Goal: Transaction & Acquisition: Book appointment/travel/reservation

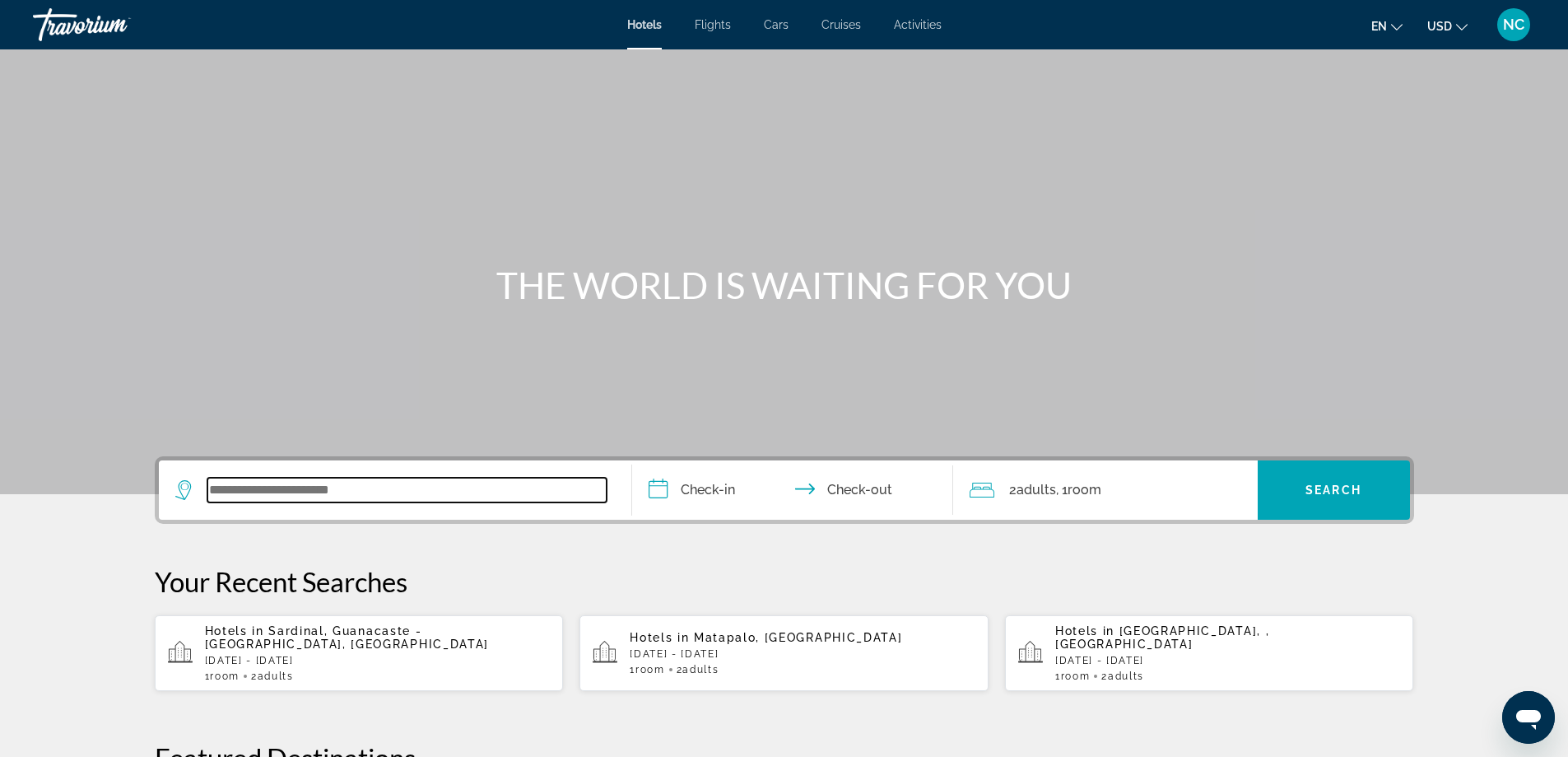
click at [230, 499] on input "Search widget" at bounding box center [407, 490] width 399 height 25
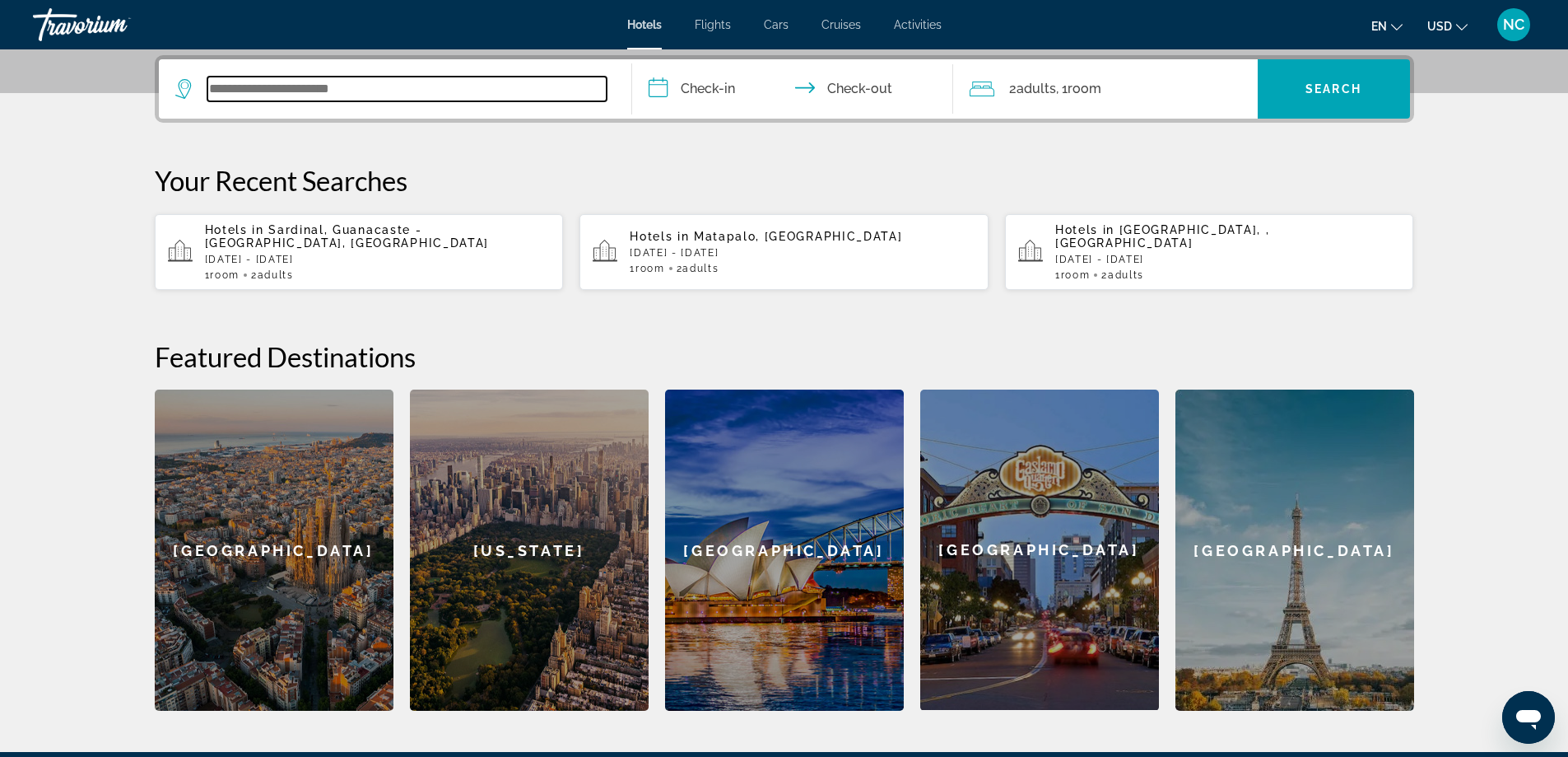
scroll to position [402, 0]
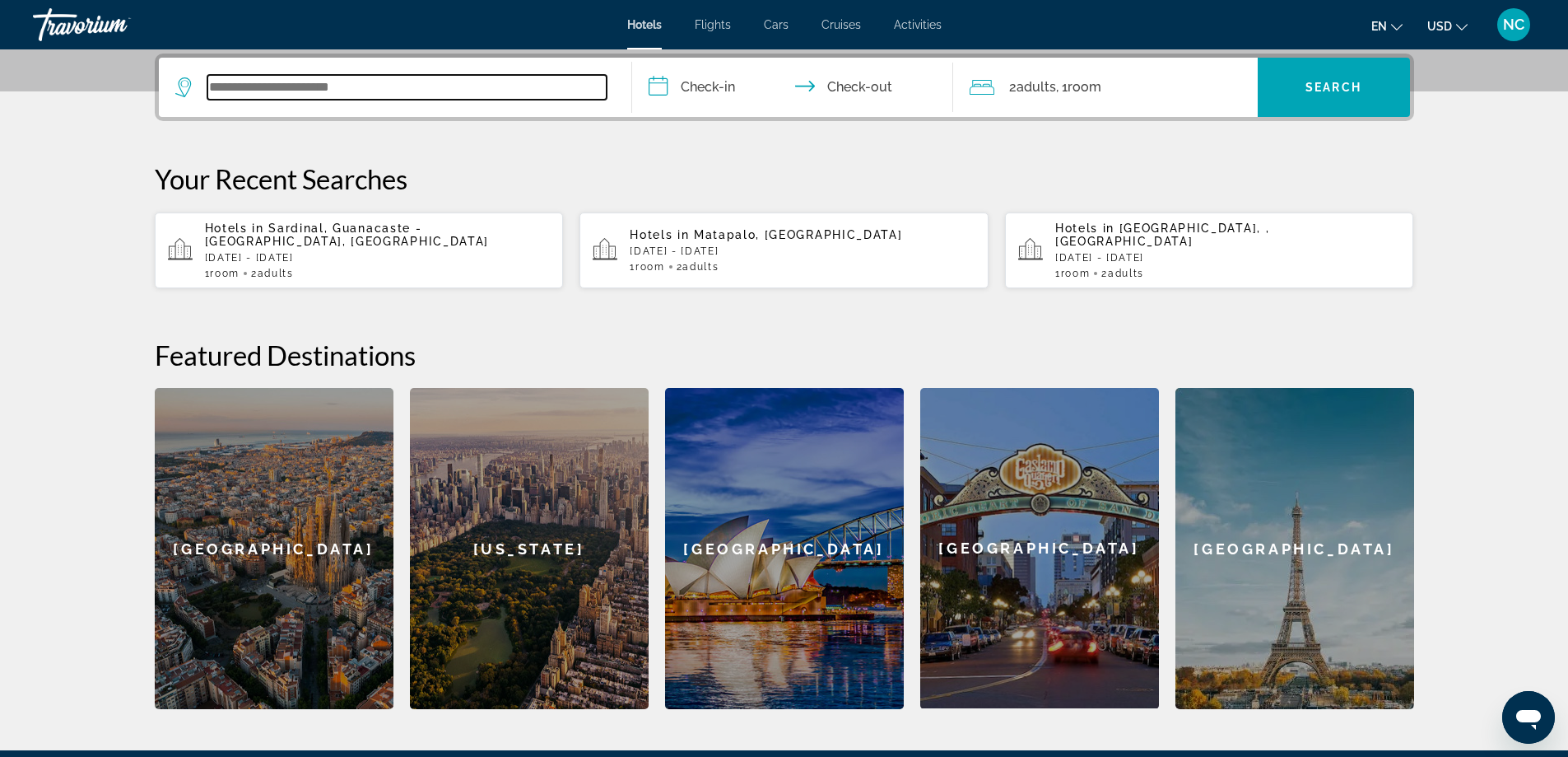
click at [250, 82] on input "Search widget" at bounding box center [407, 87] width 399 height 25
click at [242, 91] on input "Search widget" at bounding box center [407, 87] width 399 height 25
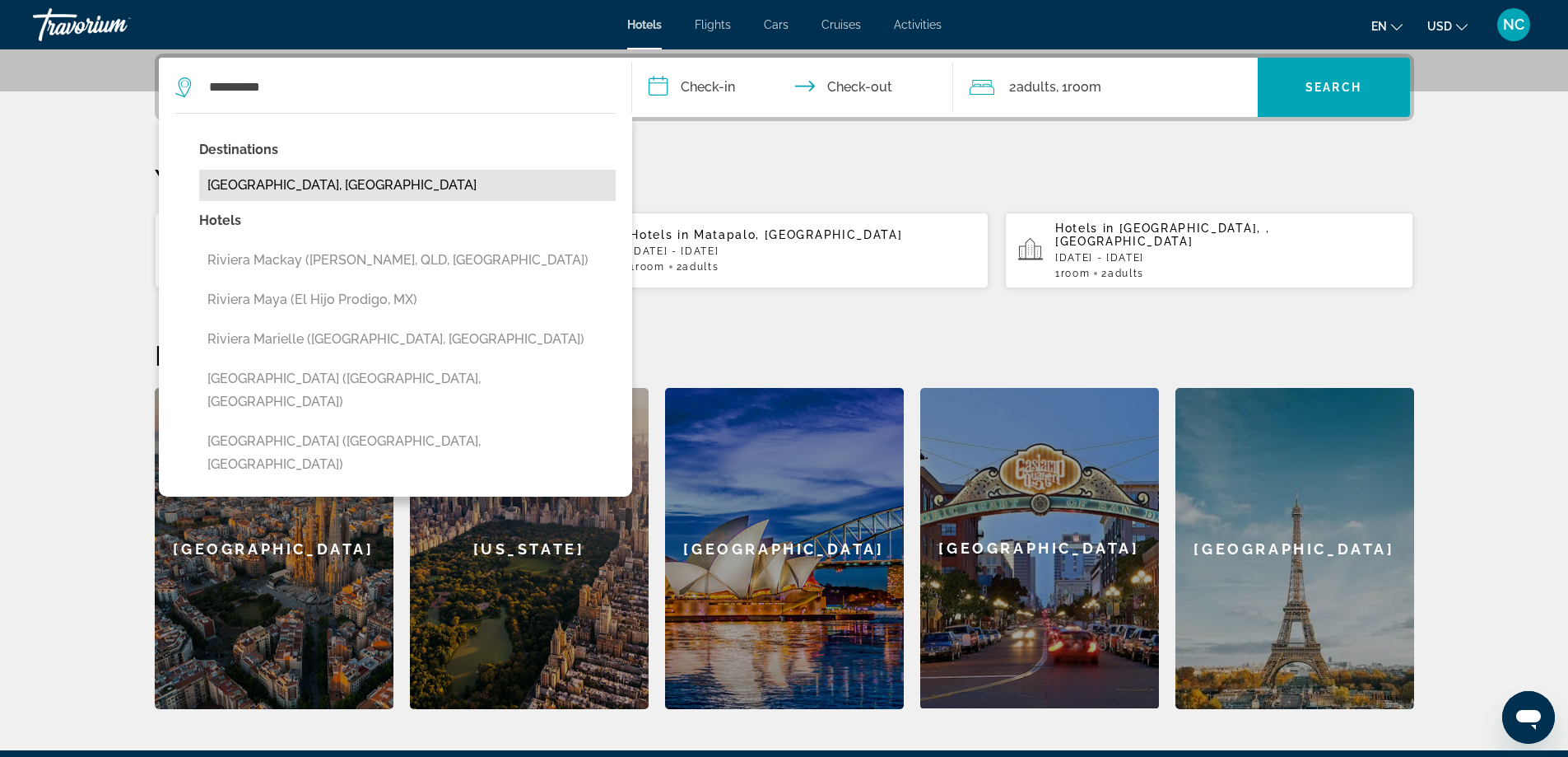
click at [267, 181] on button "[GEOGRAPHIC_DATA], [GEOGRAPHIC_DATA]" at bounding box center [407, 185] width 417 height 31
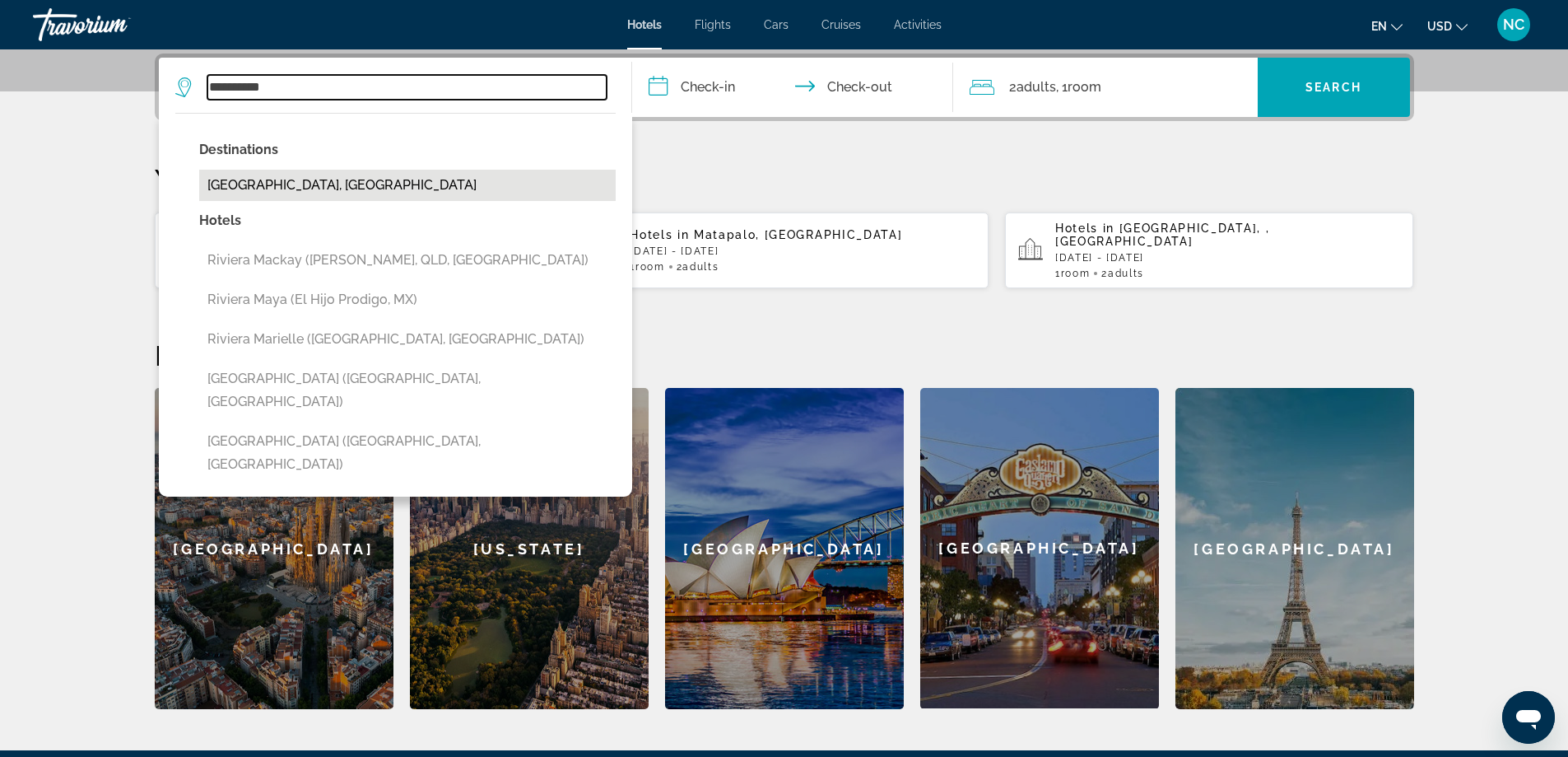
type input "**********"
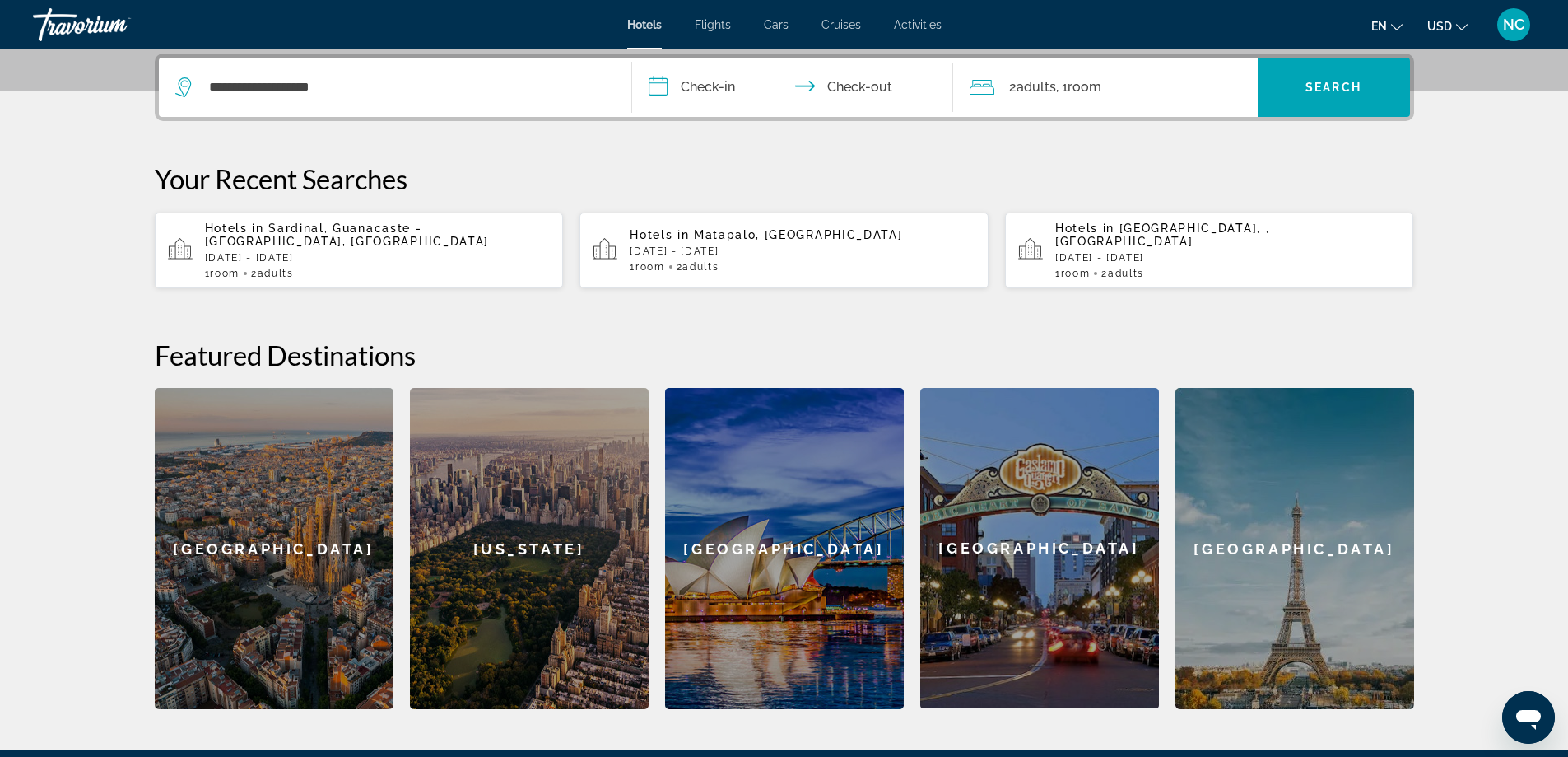
click at [655, 86] on input "**********" at bounding box center [795, 89] width 327 height 64
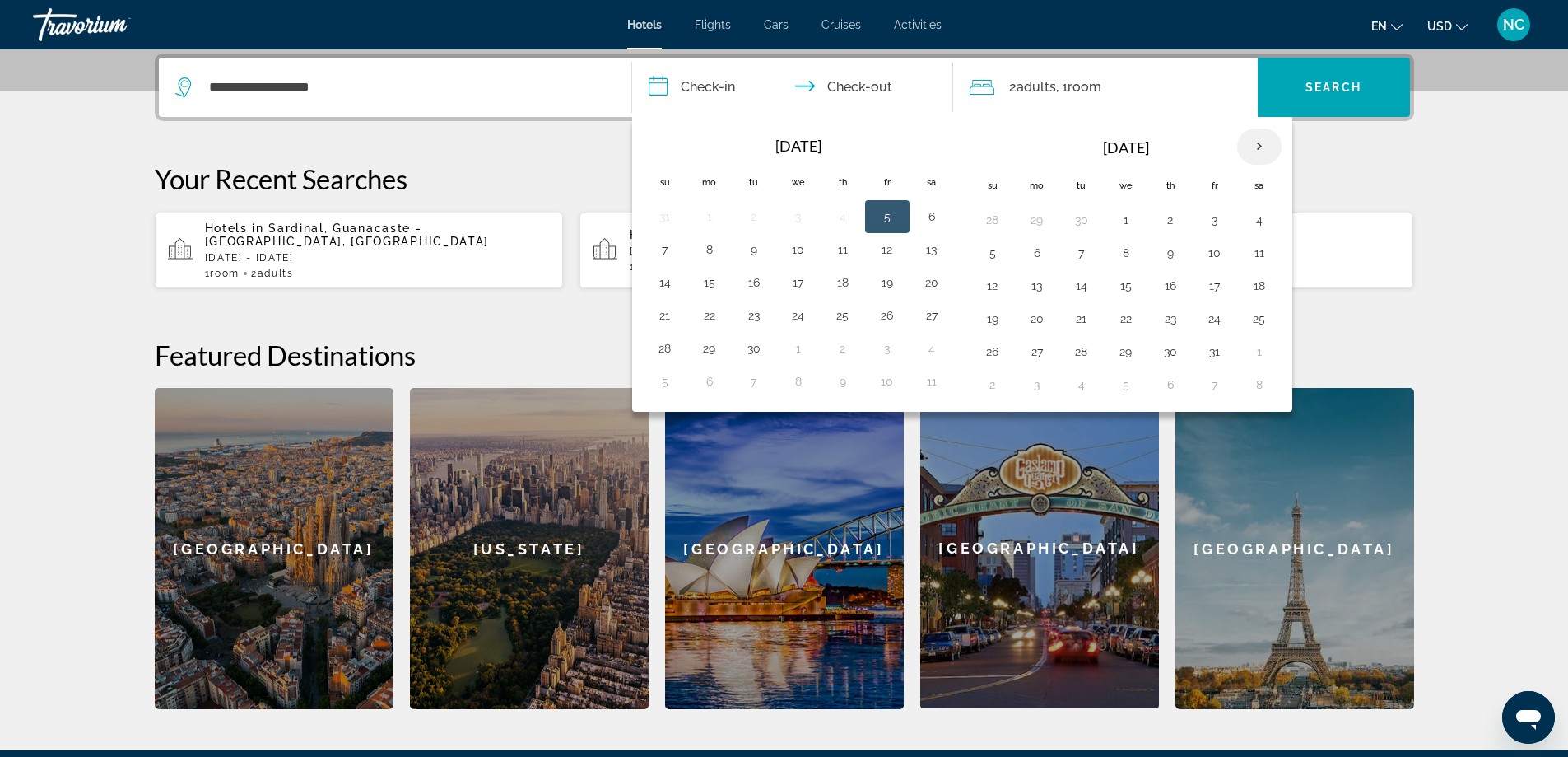
click at [1264, 146] on th "Next month" at bounding box center [1259, 147] width 45 height 36
click at [660, 319] on button "19" at bounding box center [665, 318] width 26 height 23
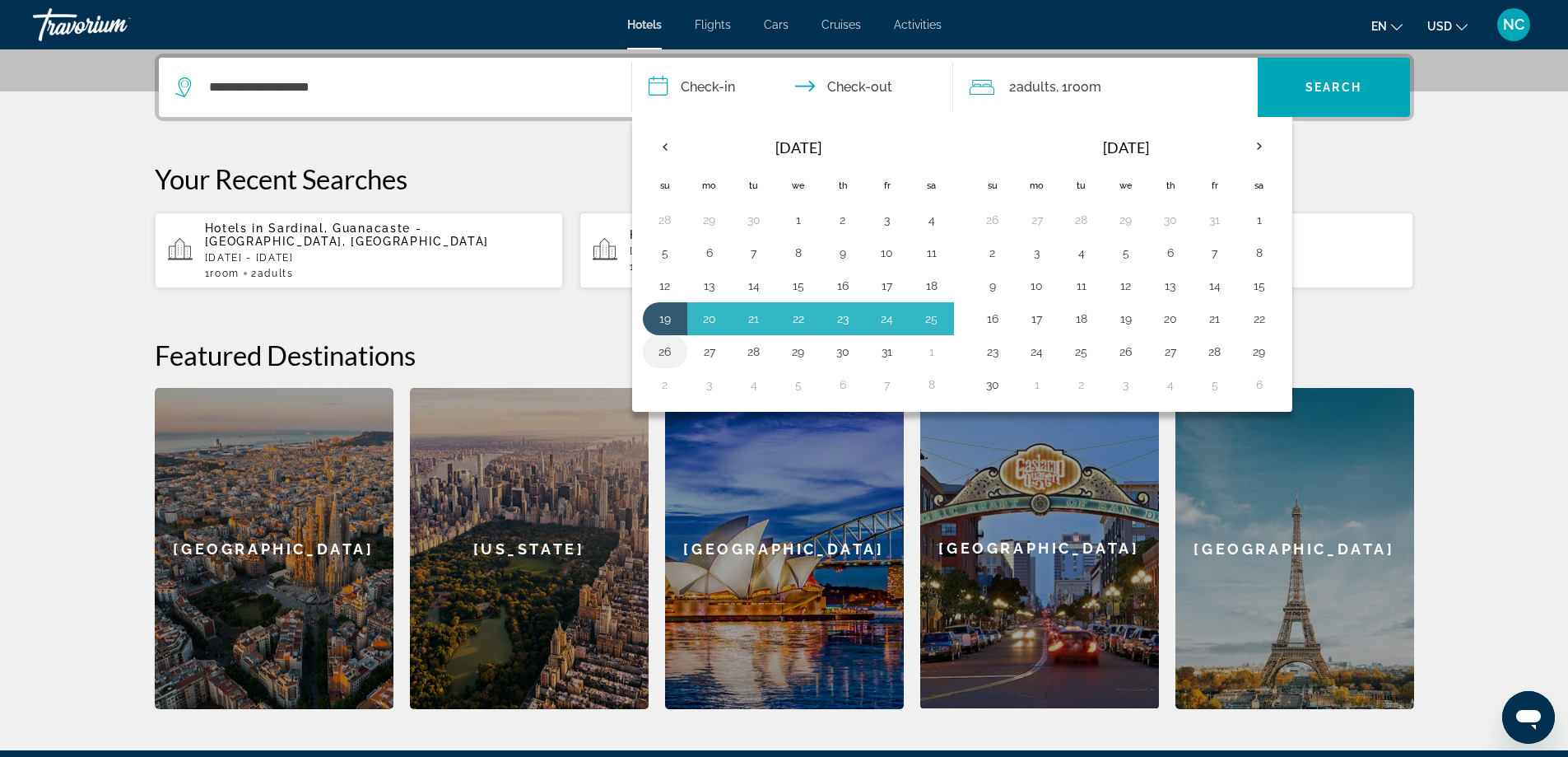
click at [660, 351] on button "26" at bounding box center [665, 351] width 26 height 23
type input "**********"
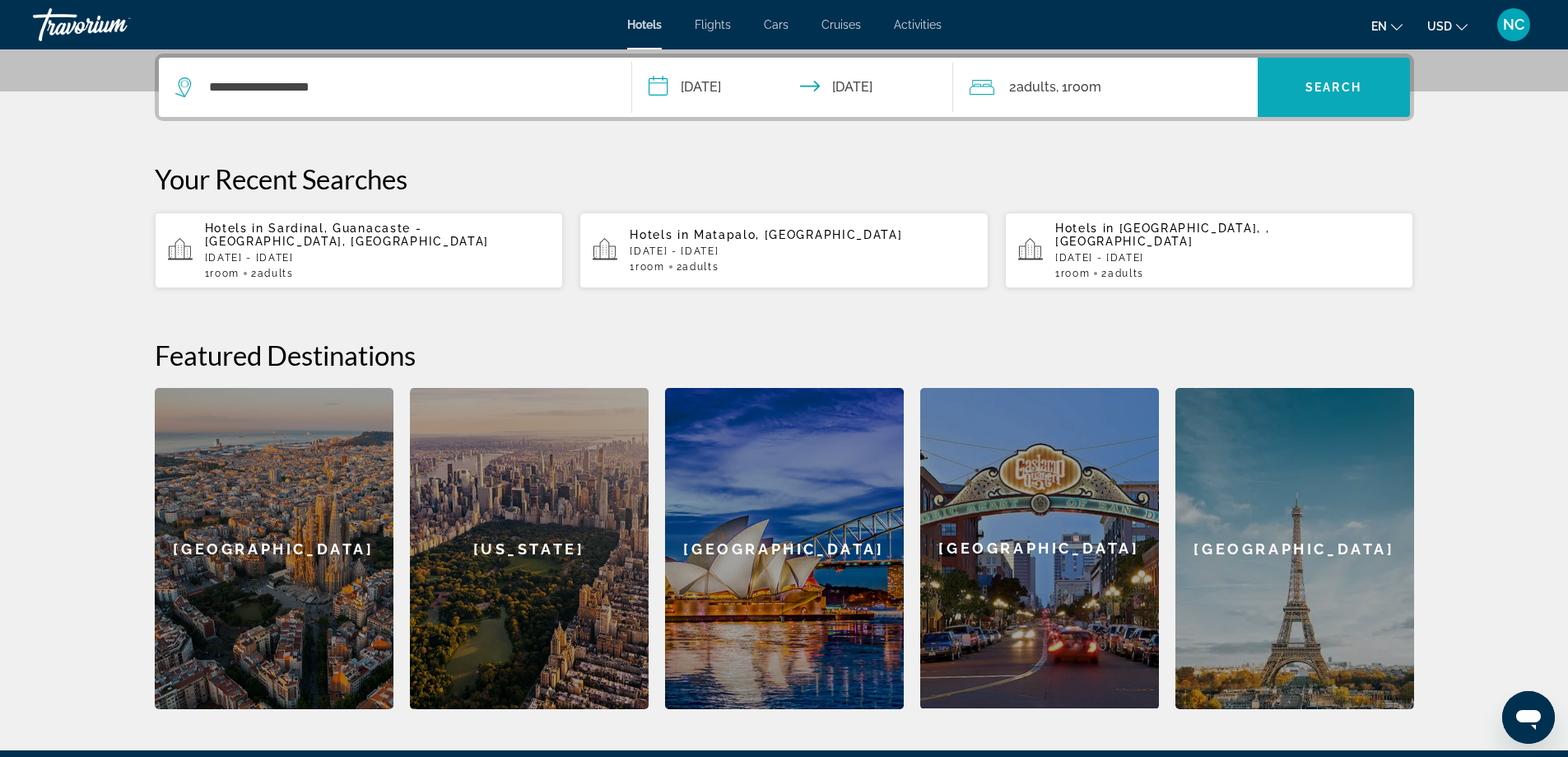
click at [1320, 79] on span "Search widget" at bounding box center [1333, 87] width 152 height 39
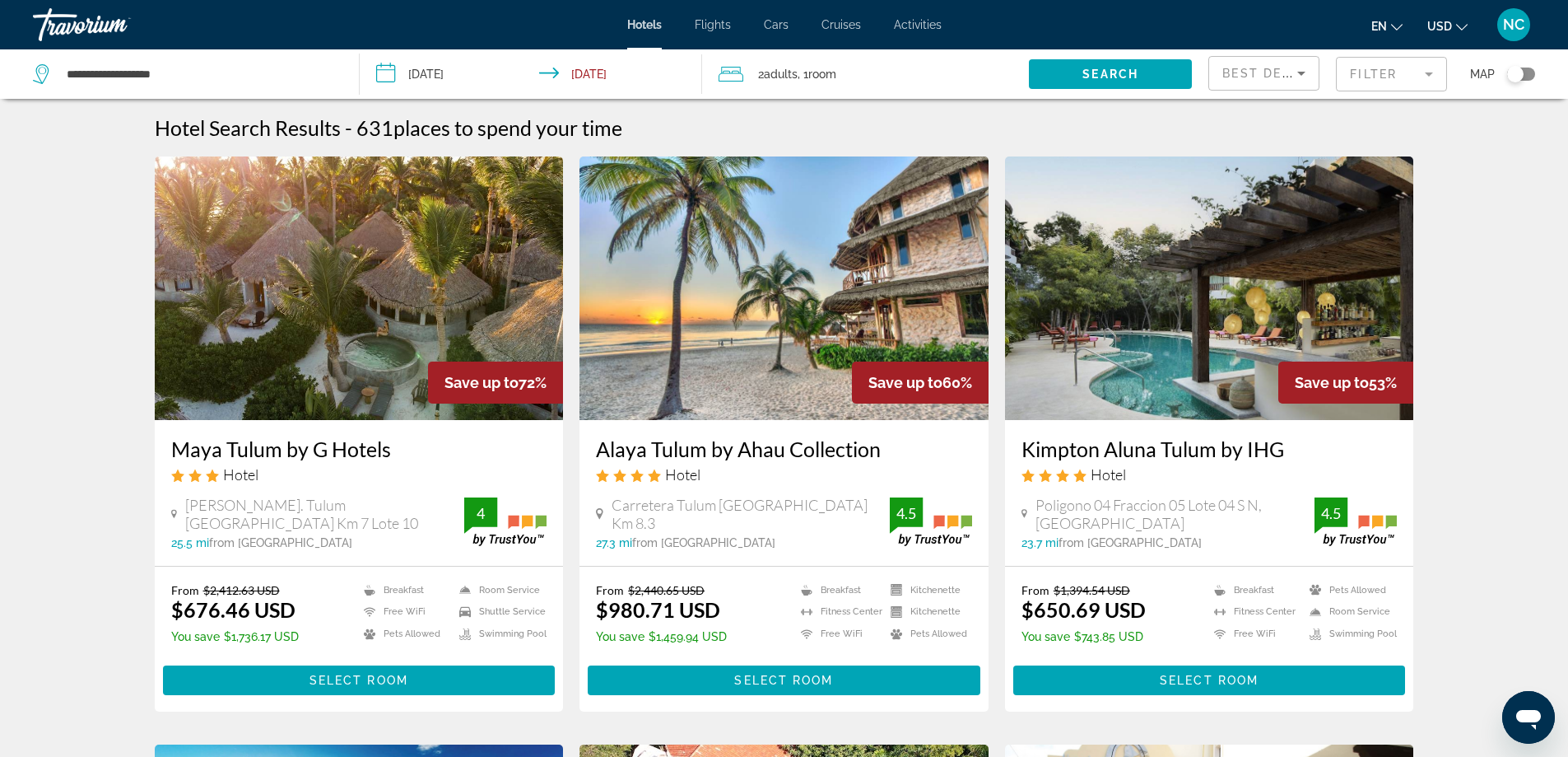
click at [1430, 72] on mat-form-field "Filter" at bounding box center [1391, 74] width 111 height 35
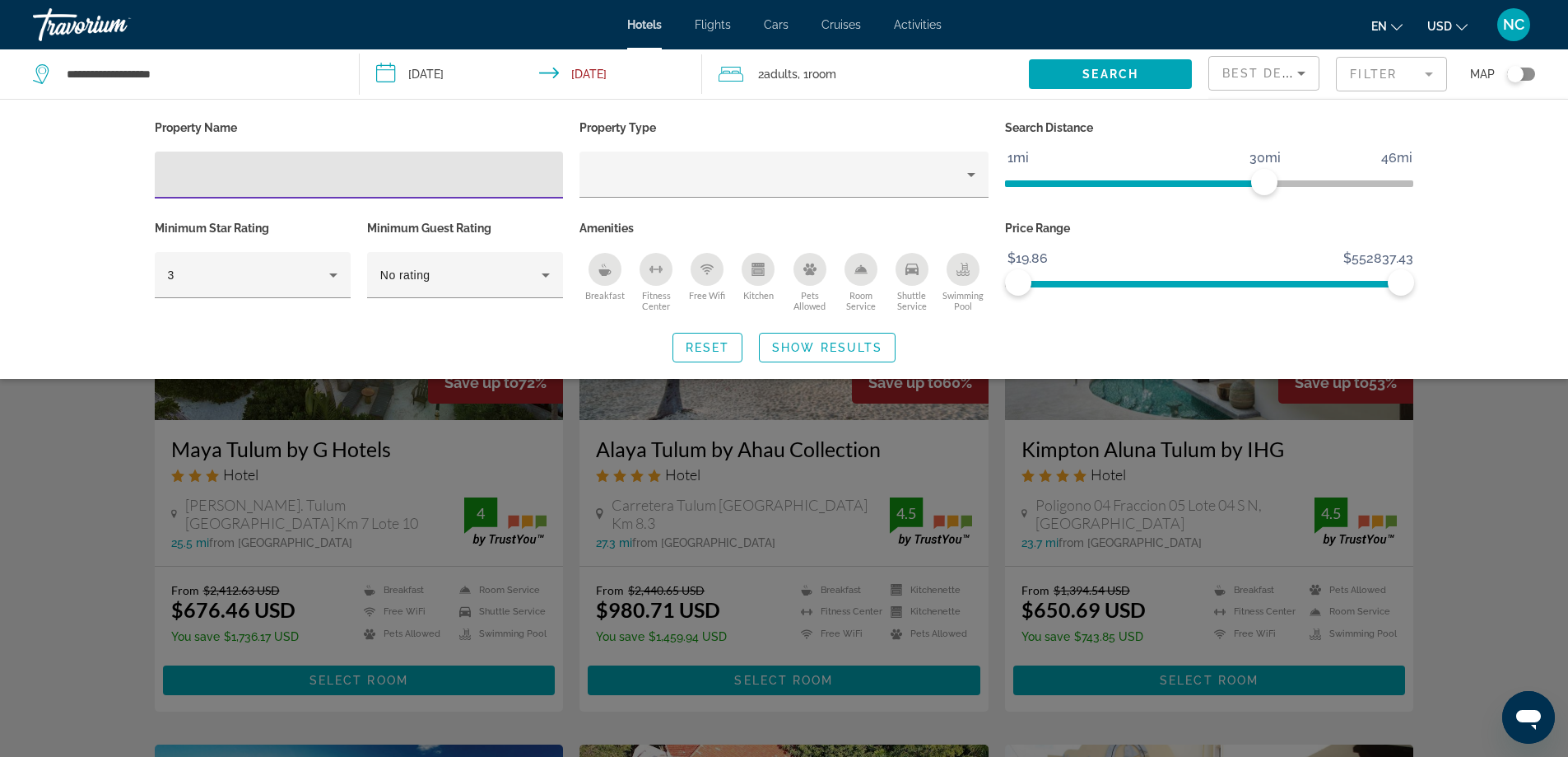
type input "*"
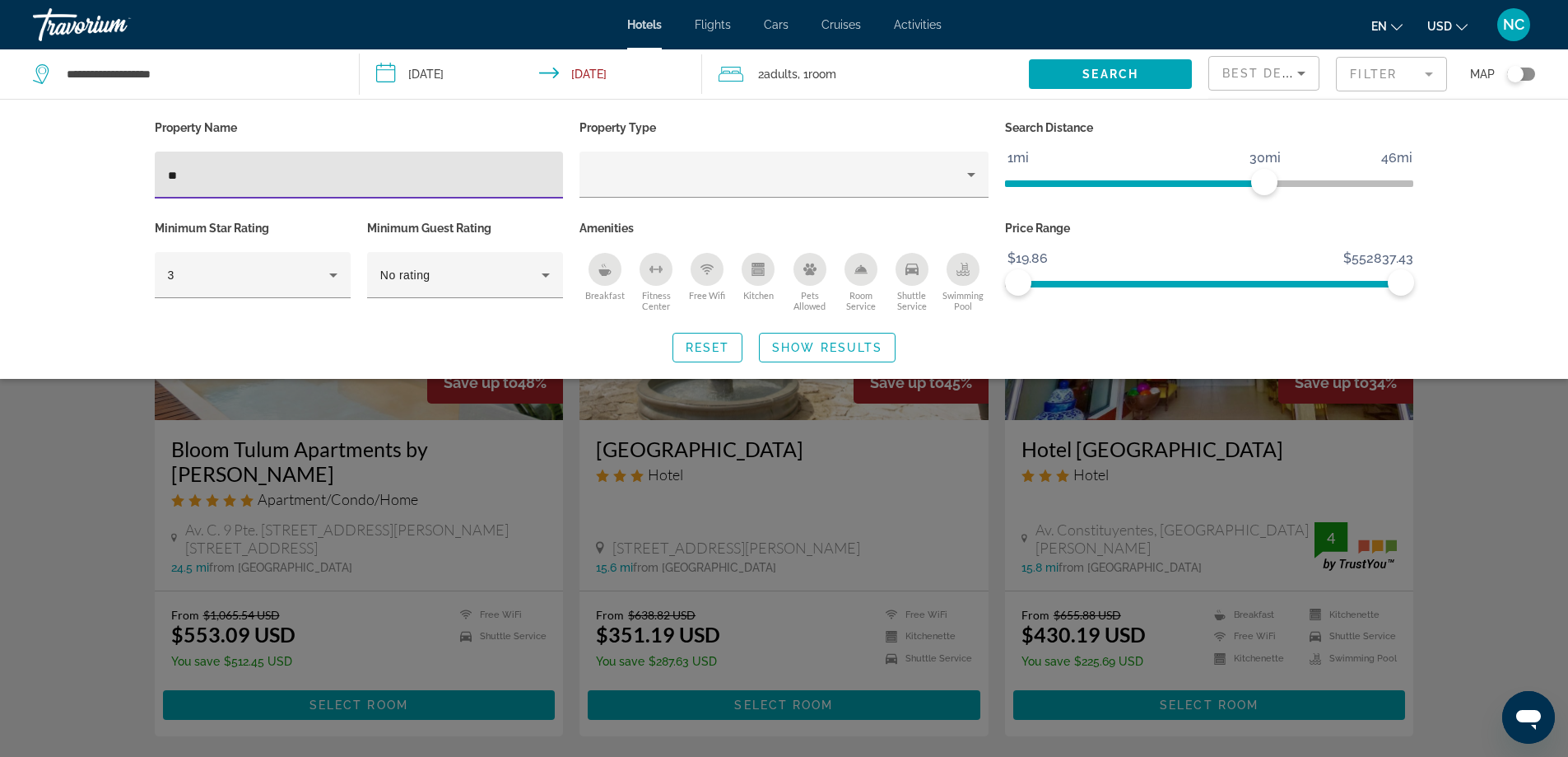
type input "*"
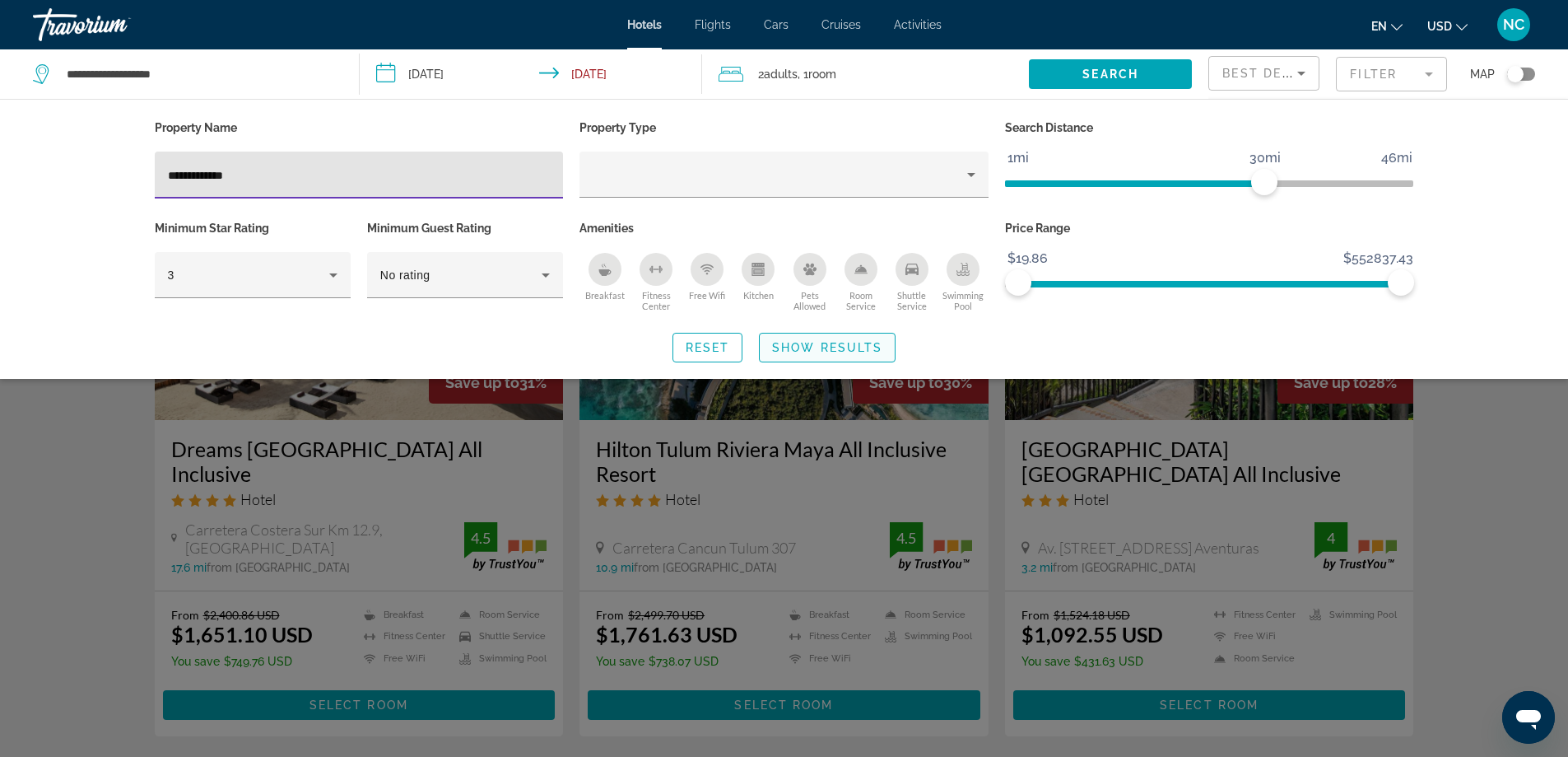
type input "**********"
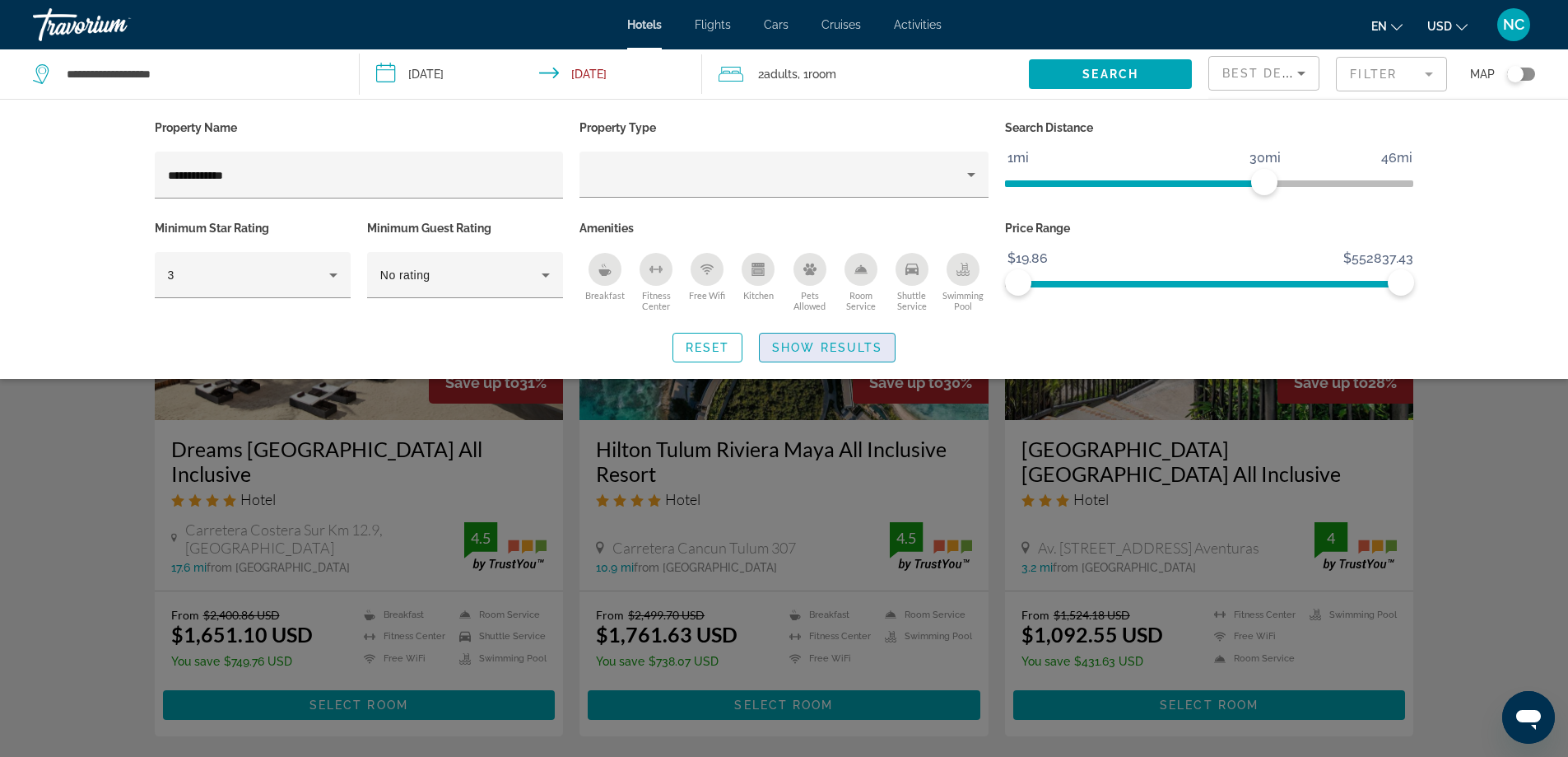
click at [850, 354] on span "Search widget" at bounding box center [827, 347] width 135 height 39
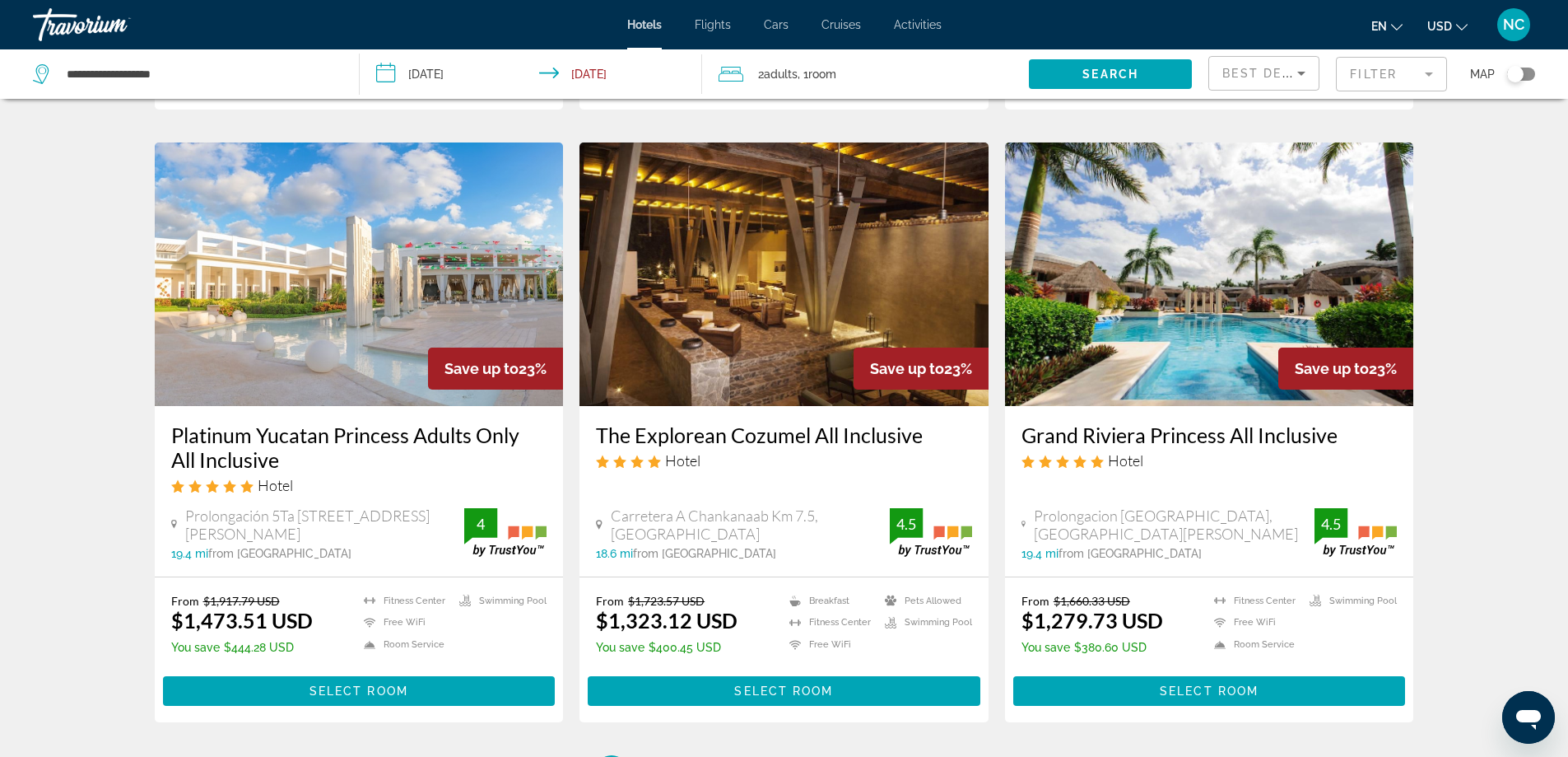
scroll to position [1893, 0]
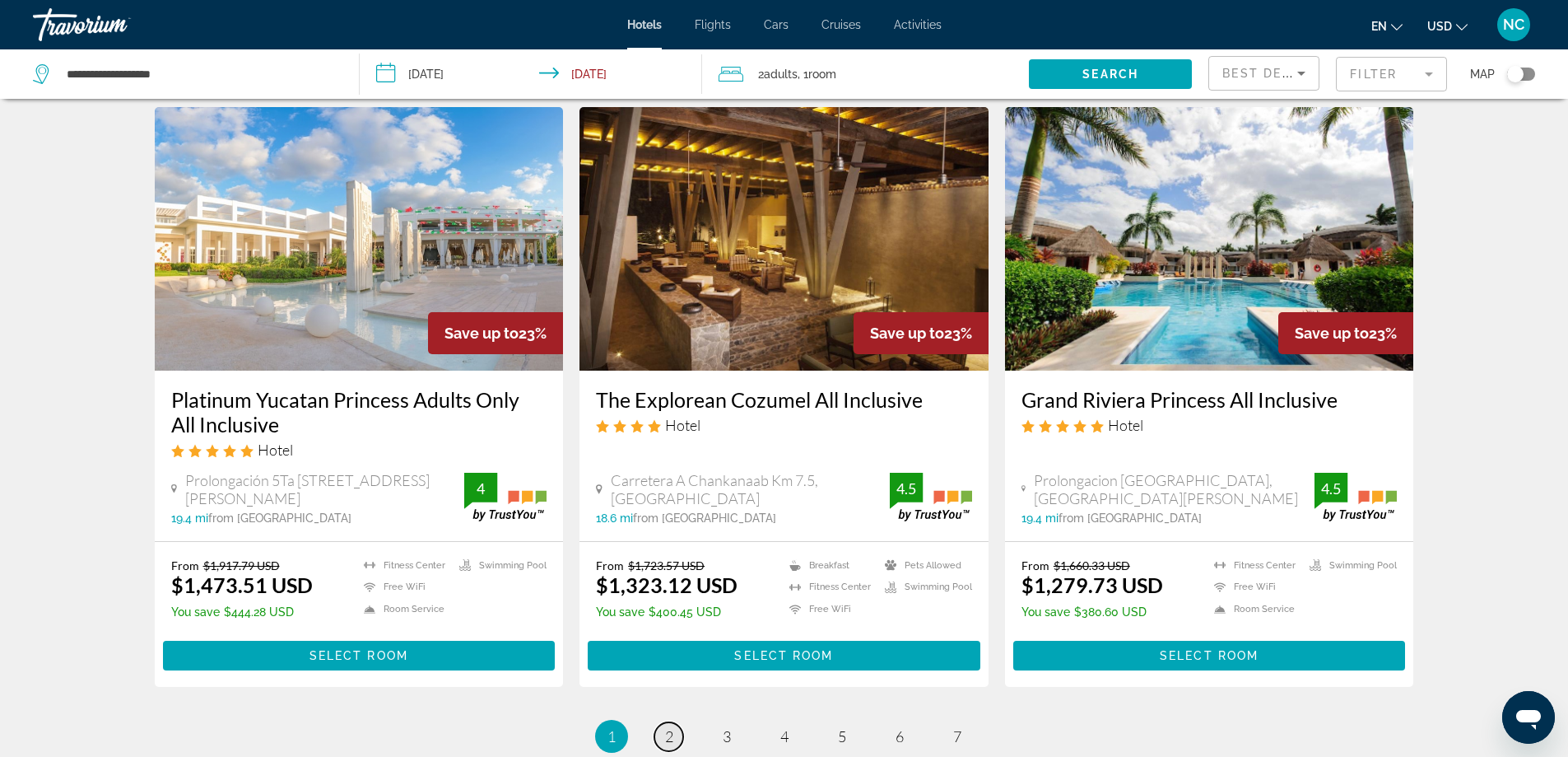
click at [665, 727] on span "2" at bounding box center [668, 736] width 8 height 18
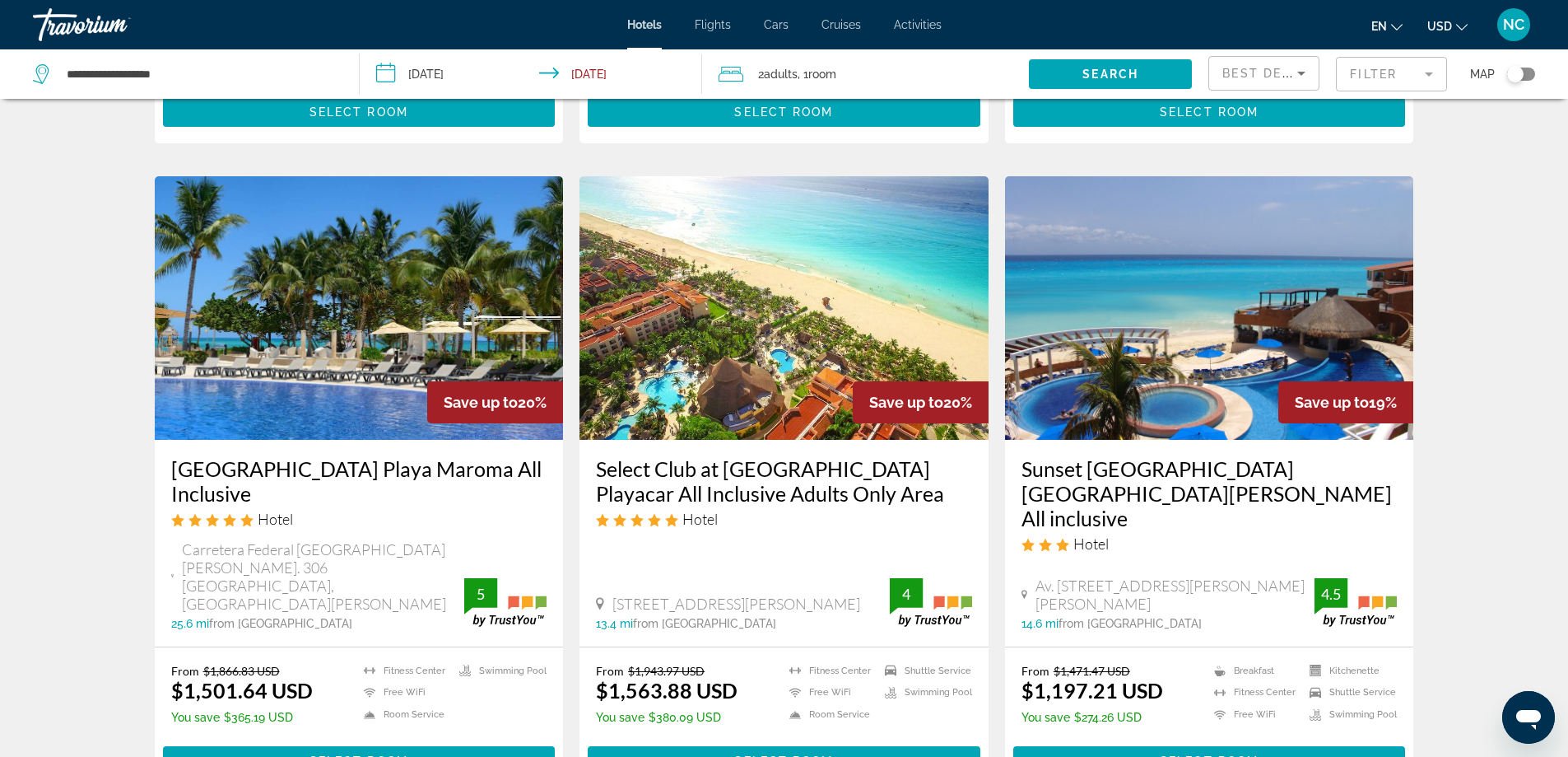
scroll to position [2116, 0]
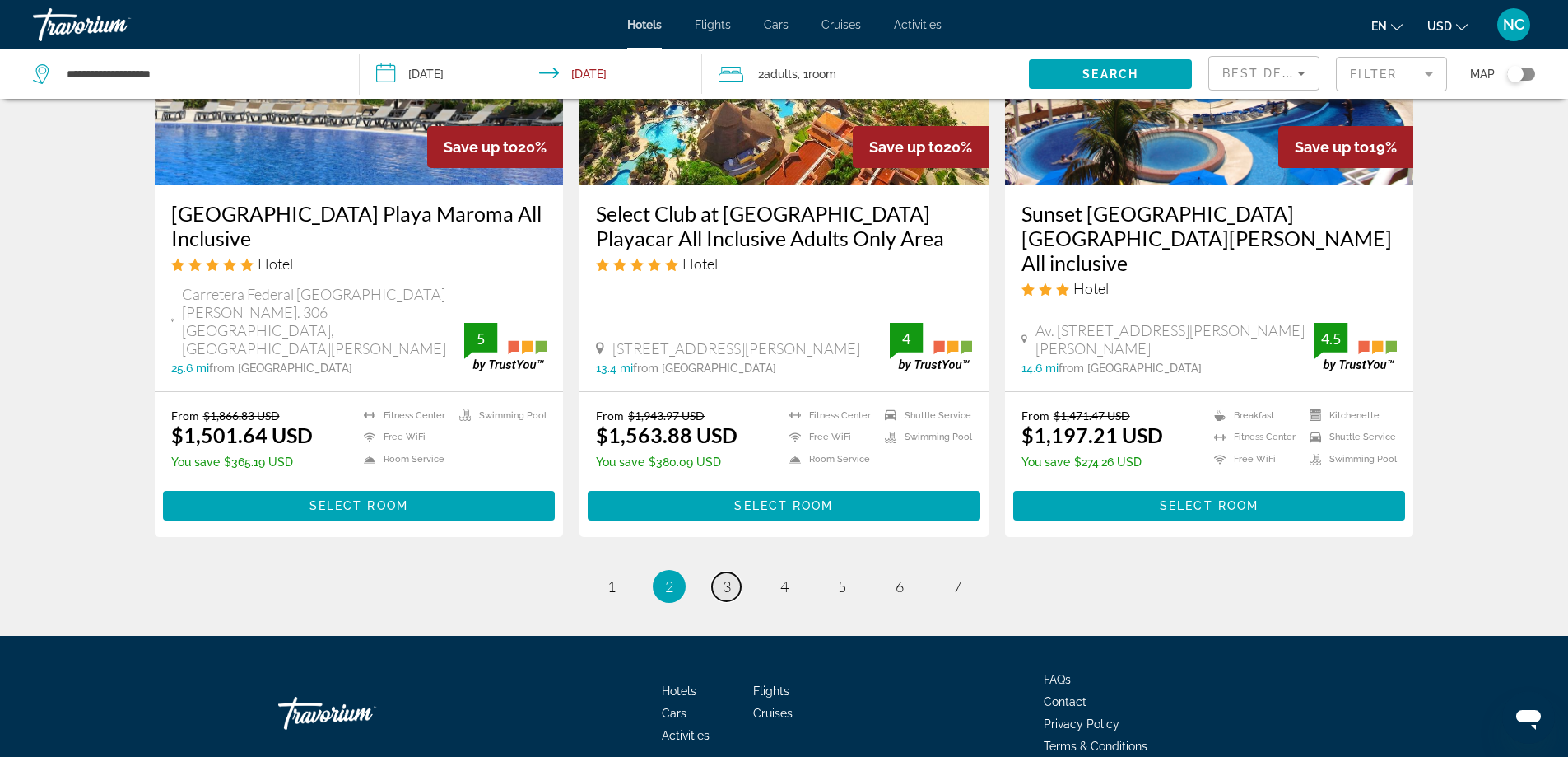
click at [731, 572] on link "page 3" at bounding box center [727, 586] width 29 height 29
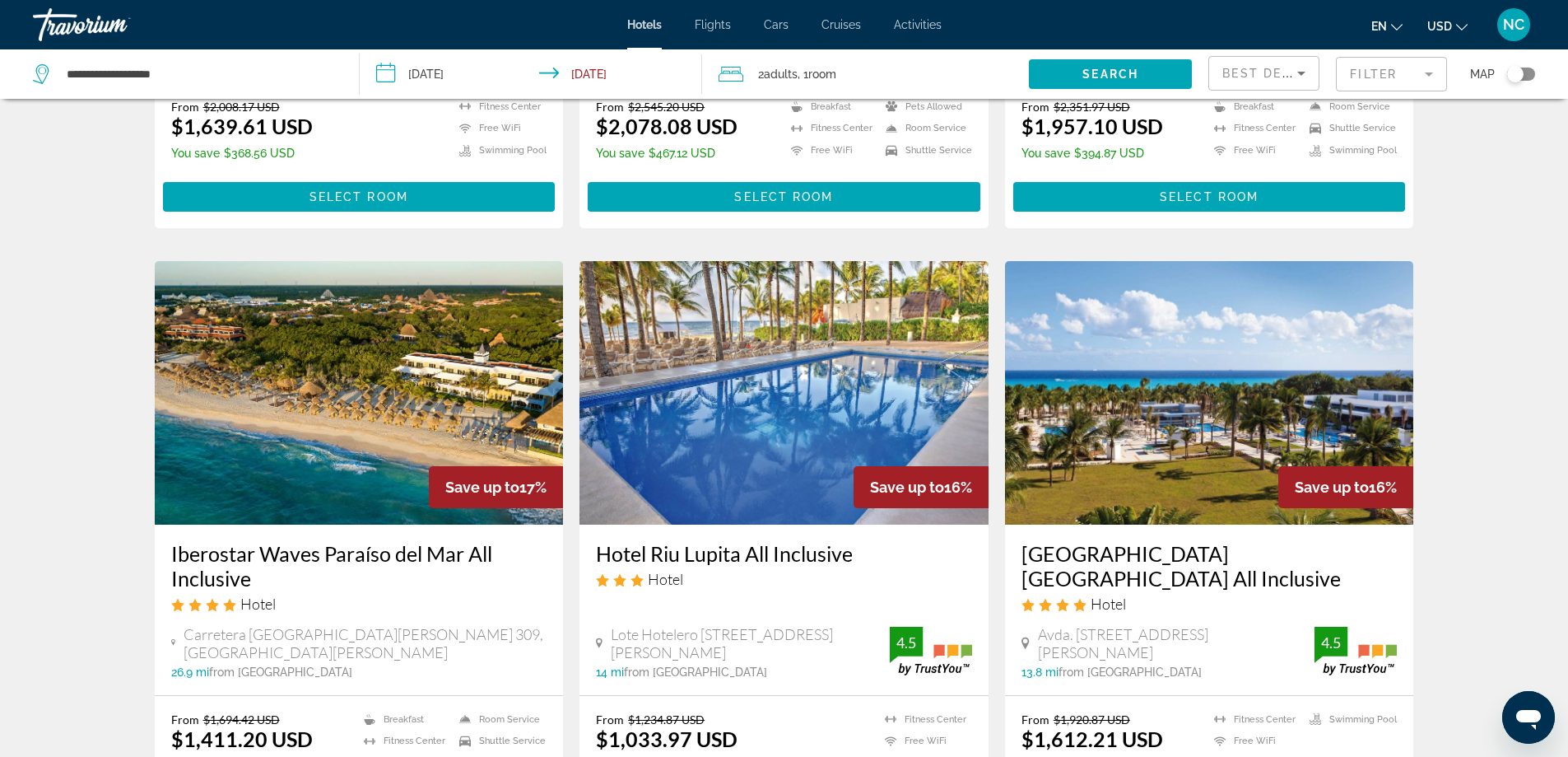
scroll to position [1975, 0]
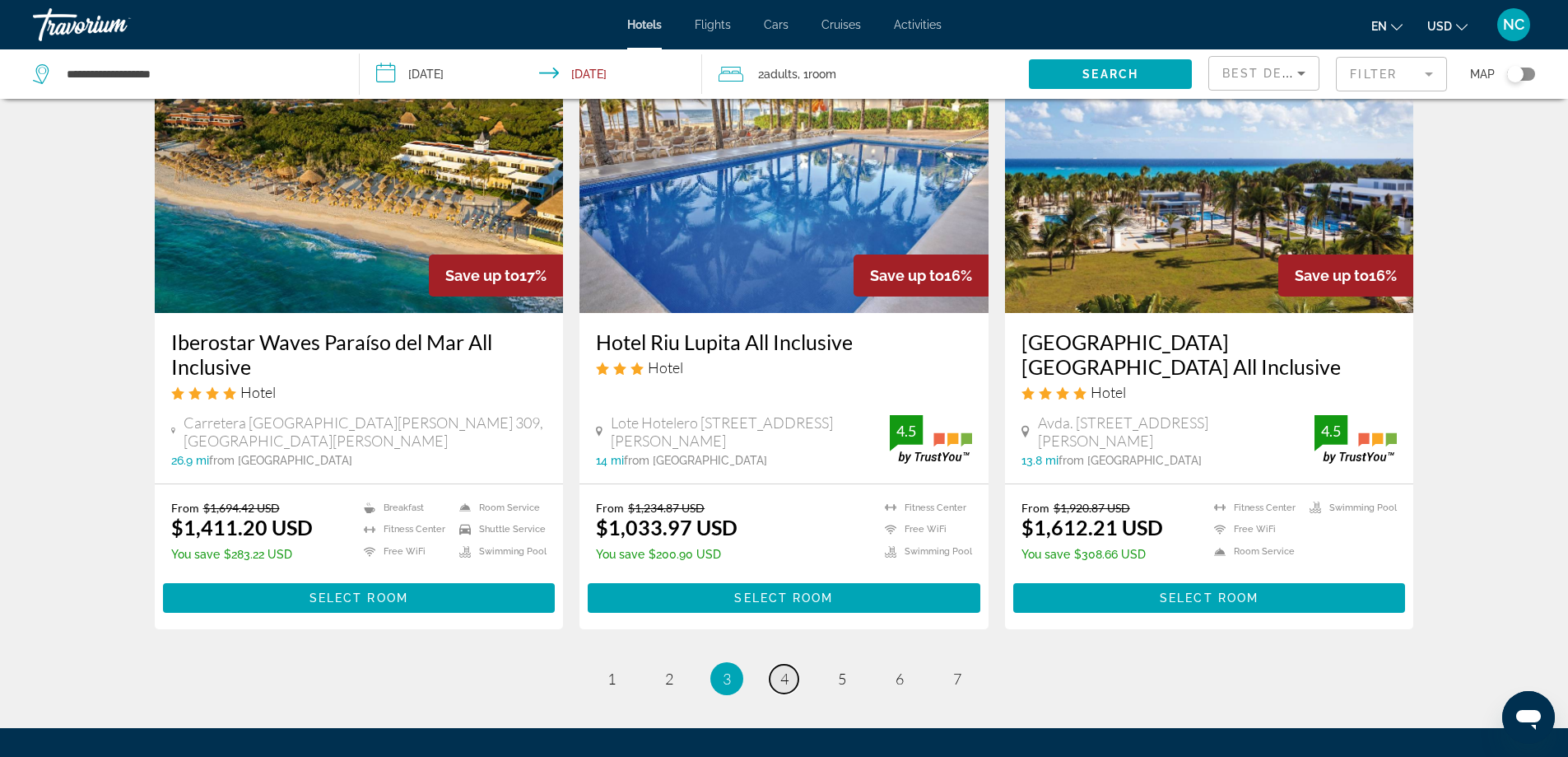
click at [782, 669] on span "4" at bounding box center [784, 679] width 8 height 18
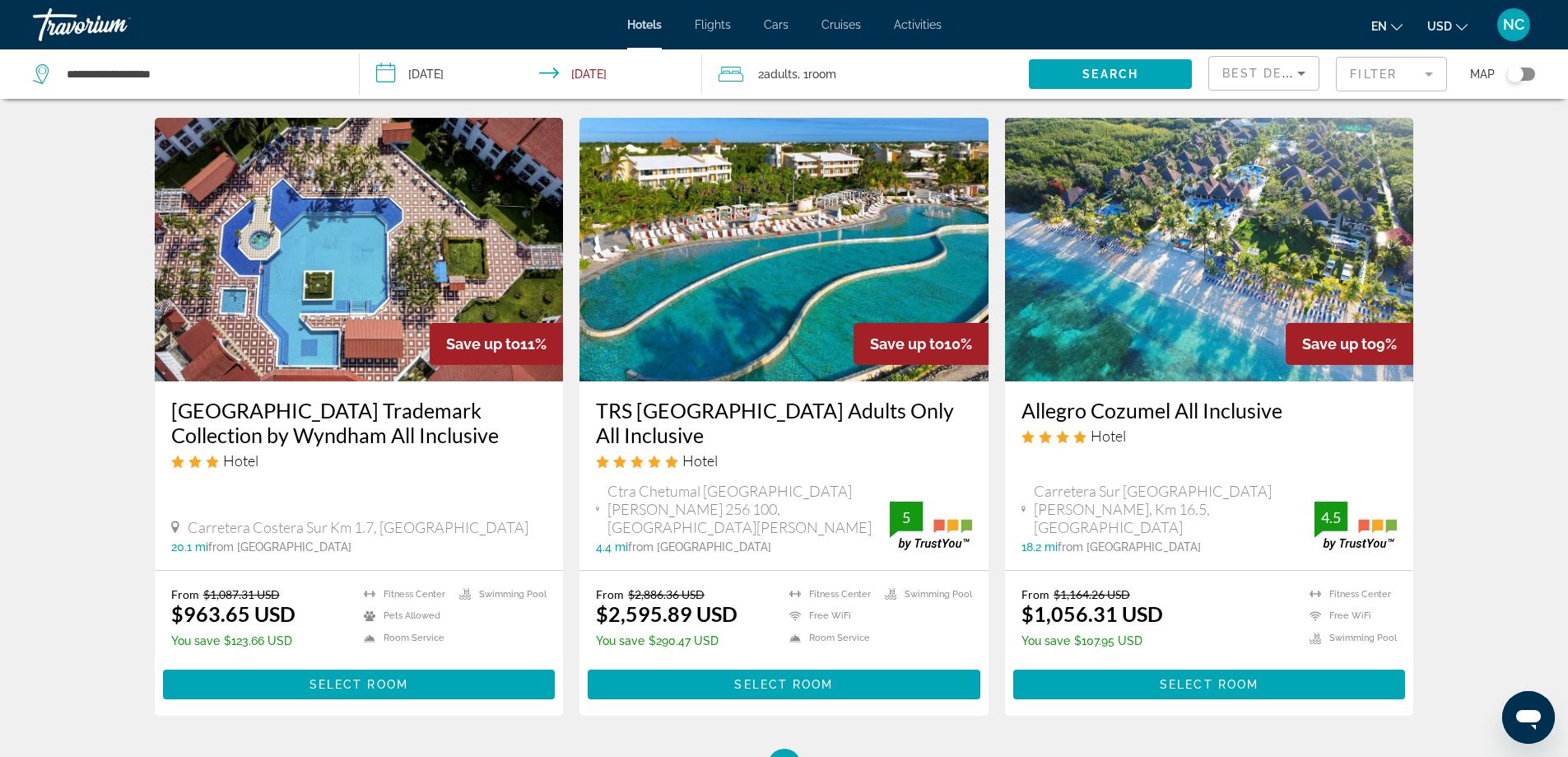
scroll to position [1975, 0]
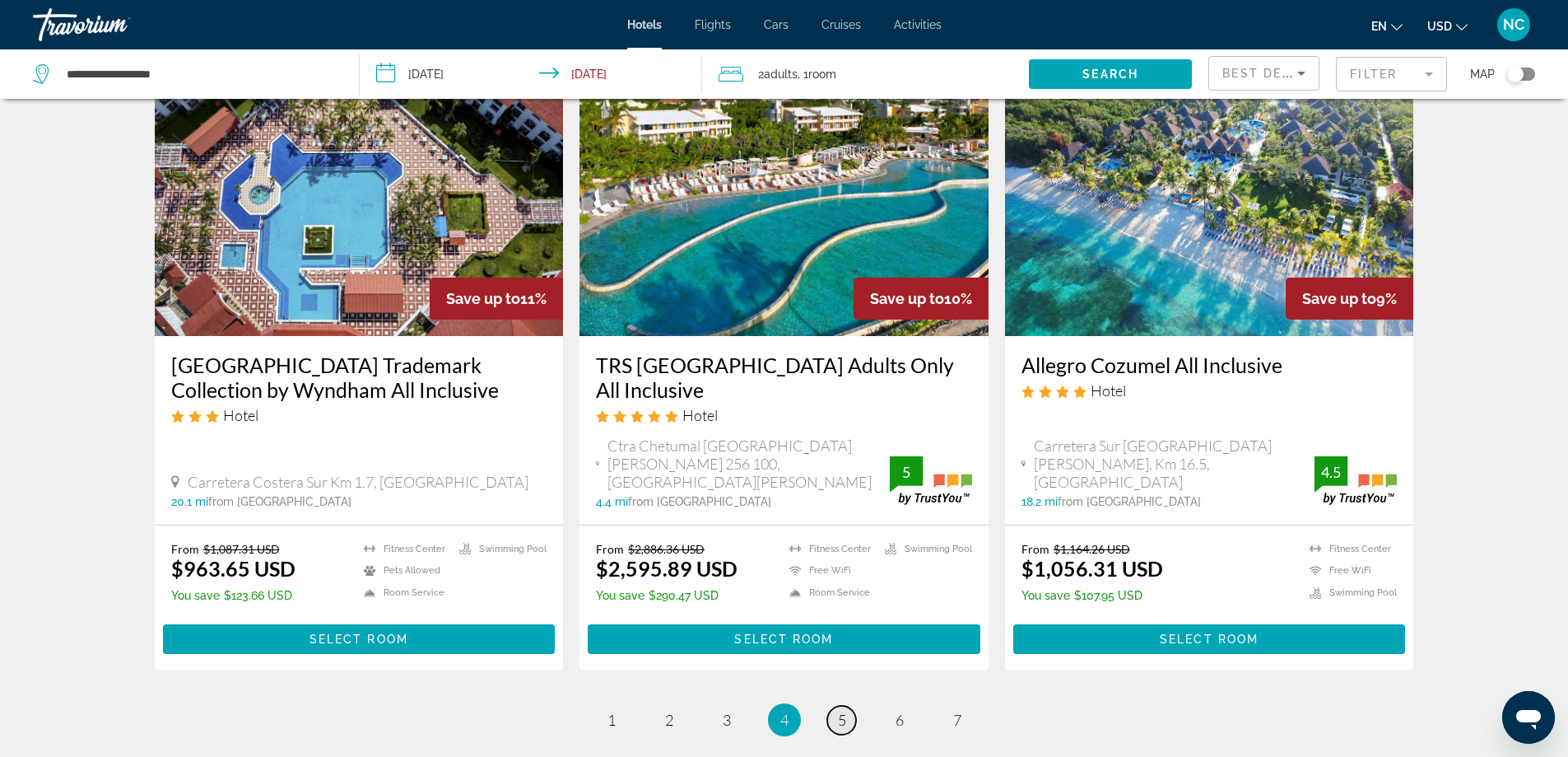
click at [841, 710] on span "5" at bounding box center [841, 720] width 8 height 18
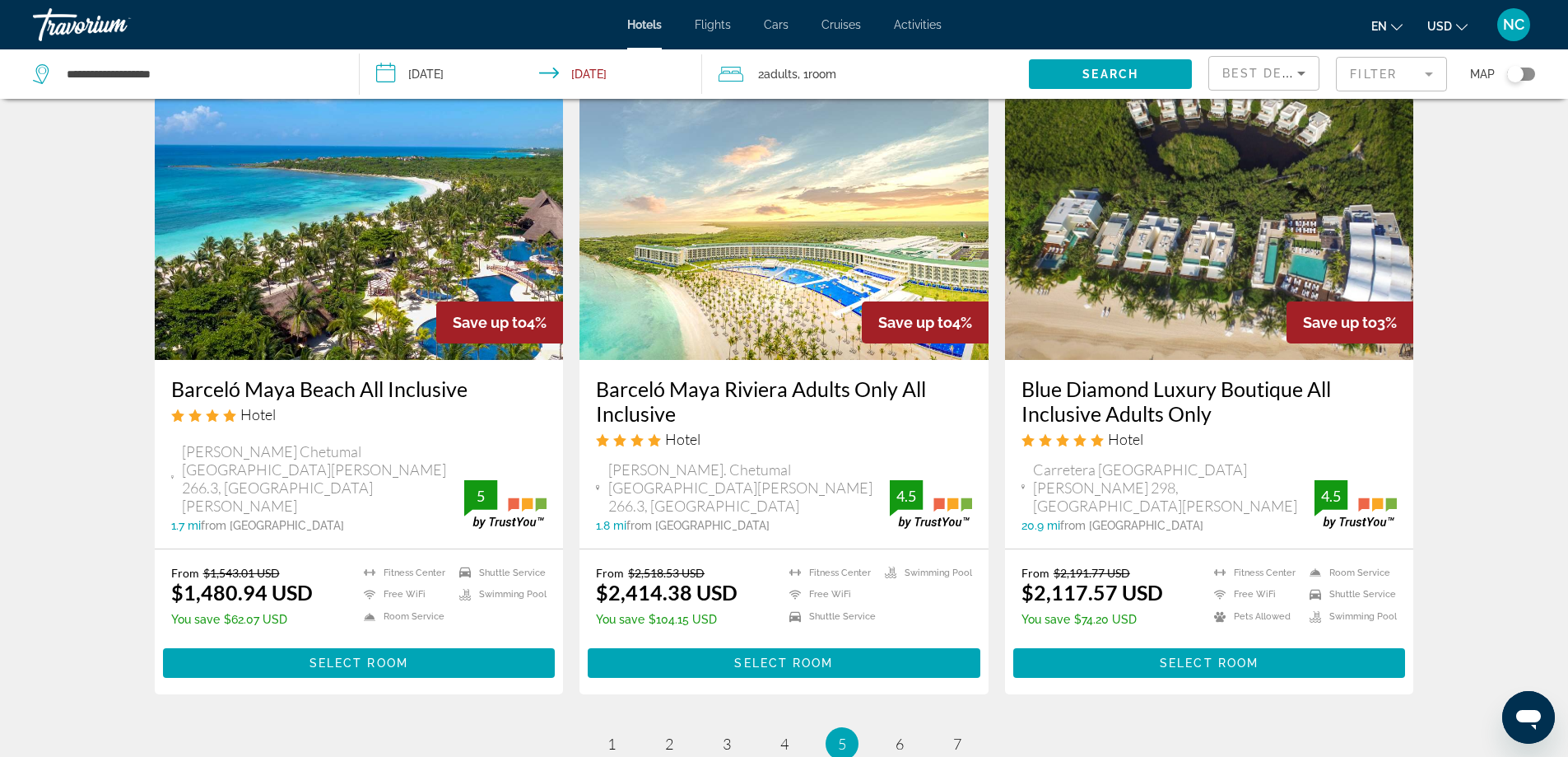
scroll to position [2073, 0]
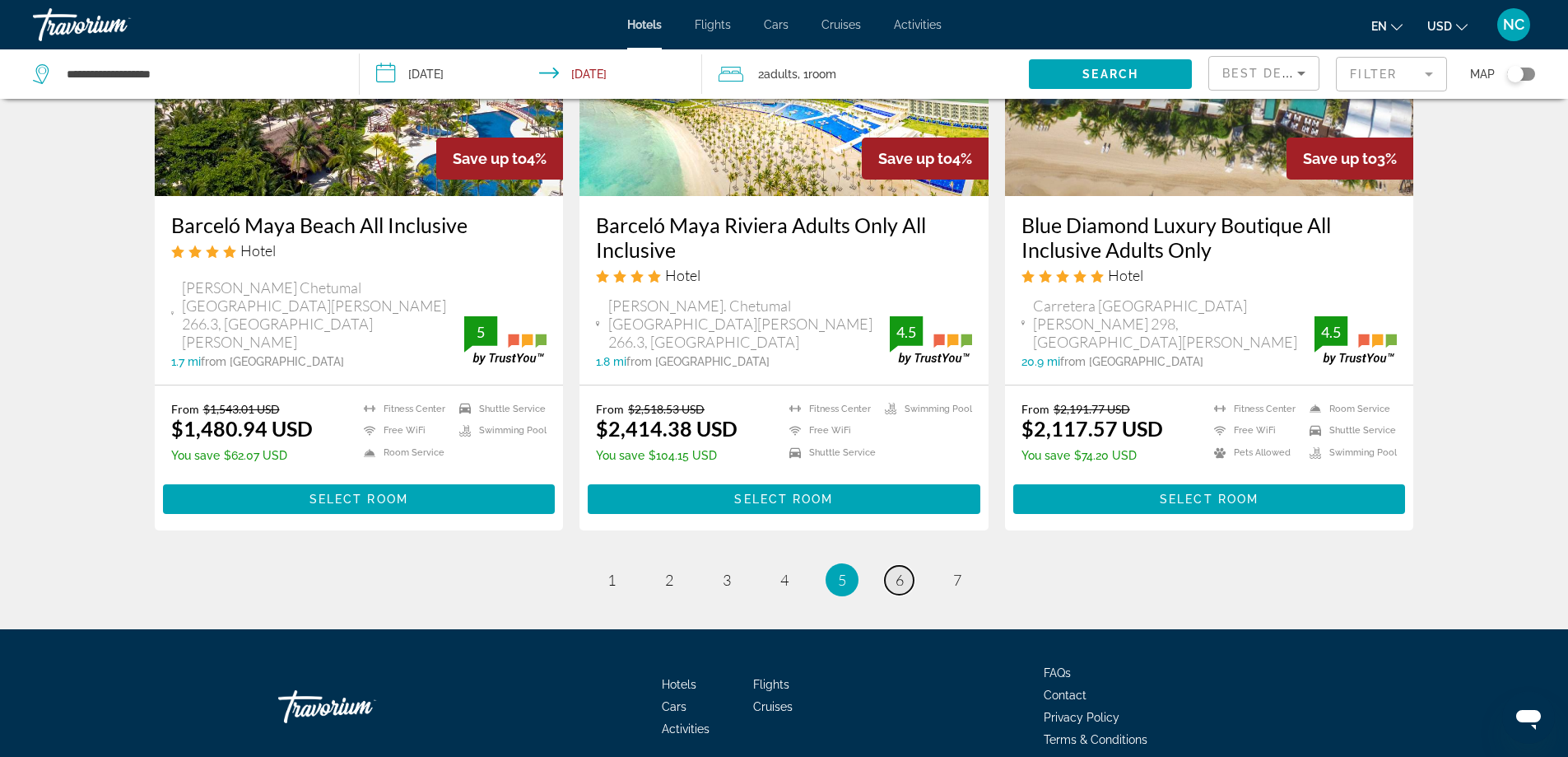
click at [905, 565] on link "page 6" at bounding box center [899, 580] width 29 height 29
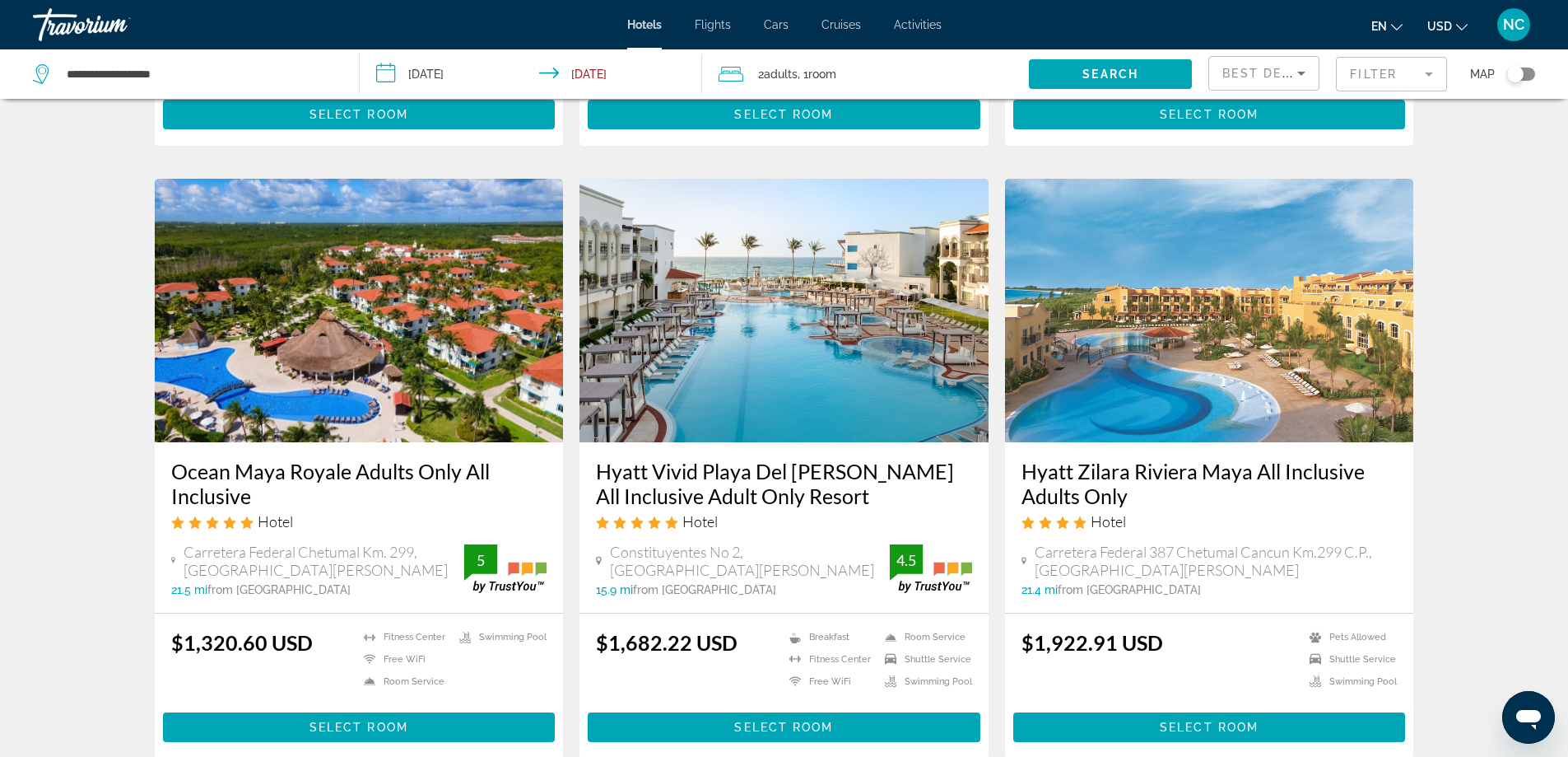
scroll to position [2058, 0]
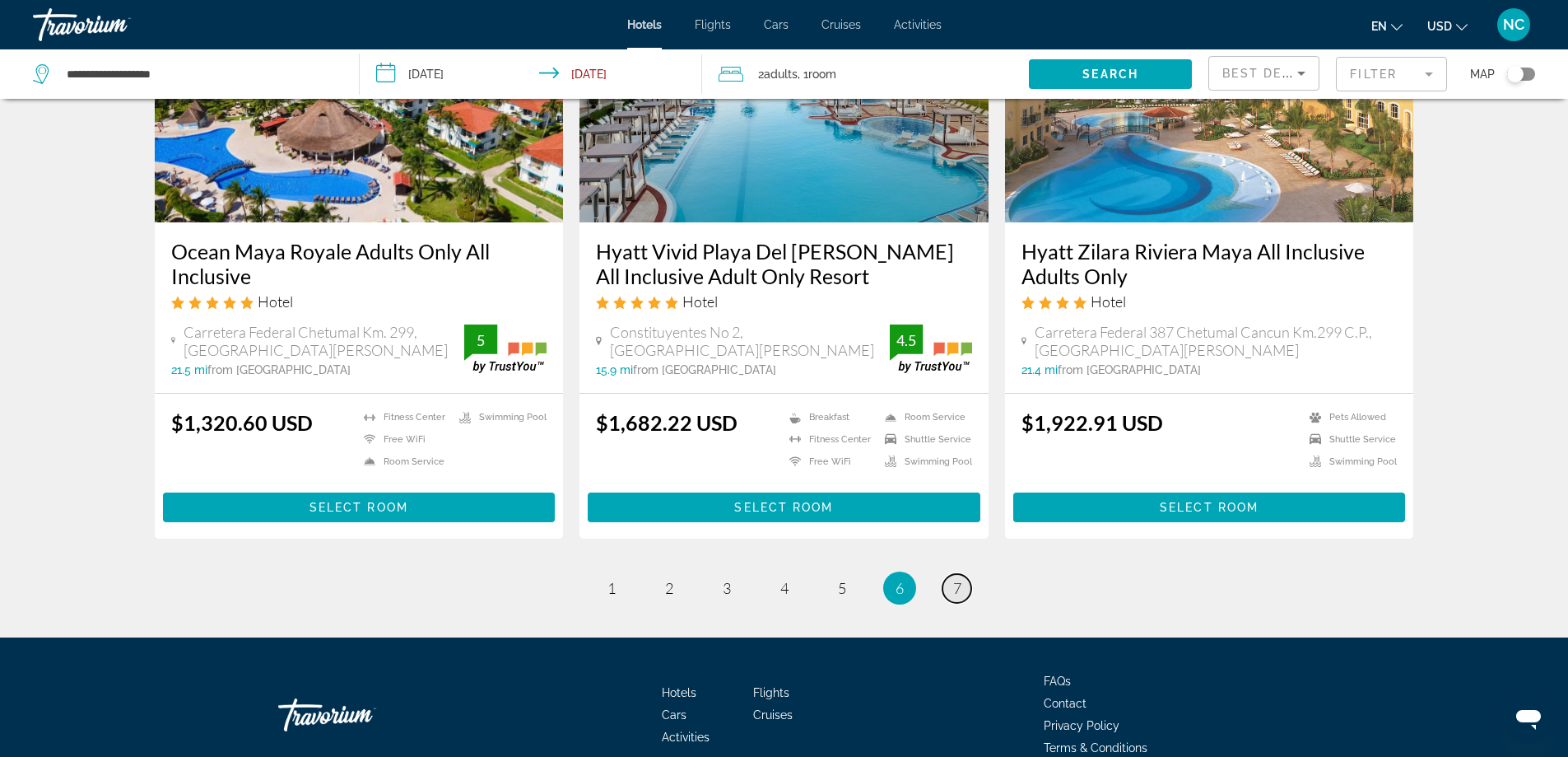
click at [959, 579] on span "7" at bounding box center [956, 588] width 8 height 18
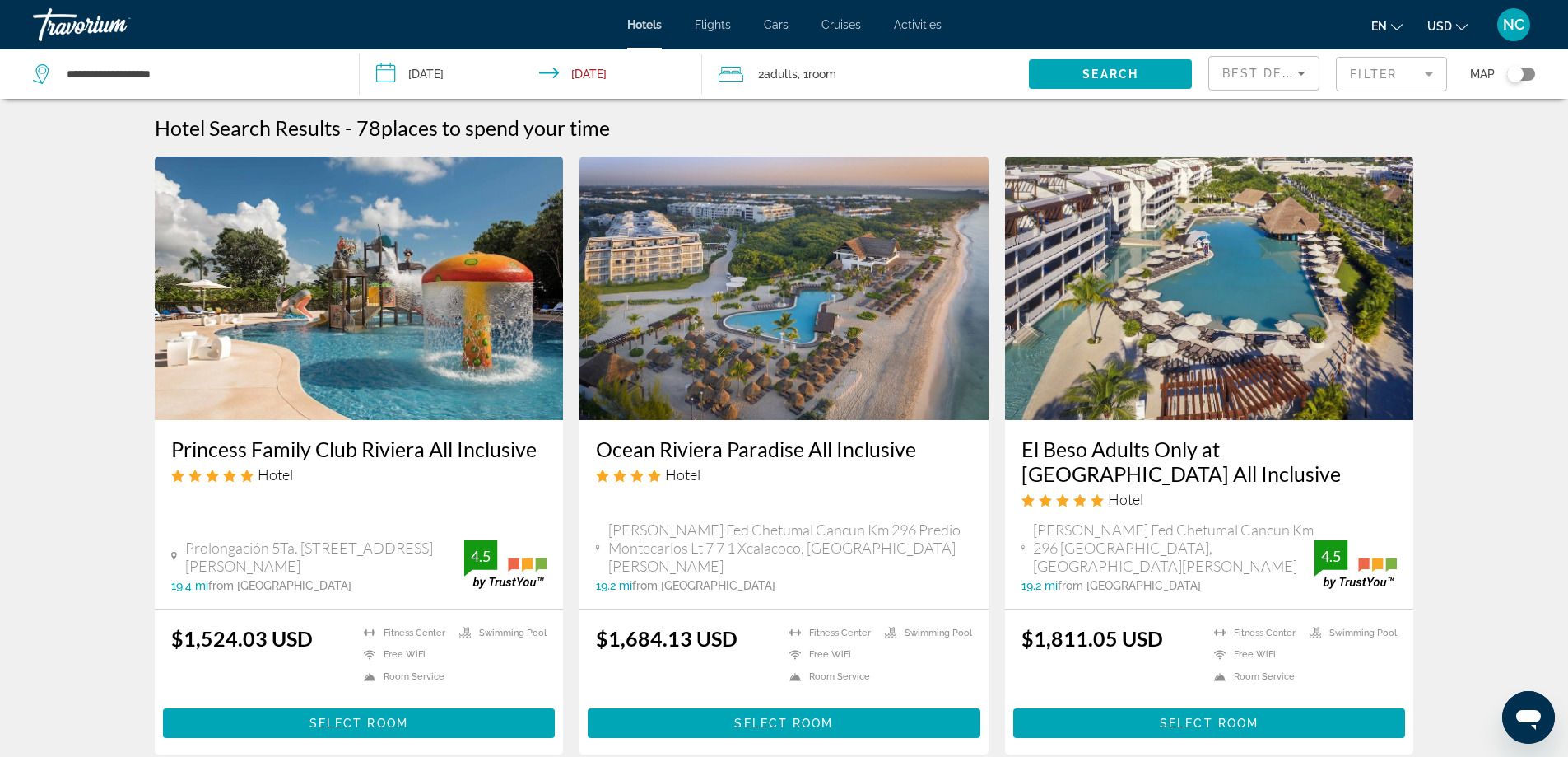
click at [381, 75] on input "**********" at bounding box center [534, 77] width 350 height 55
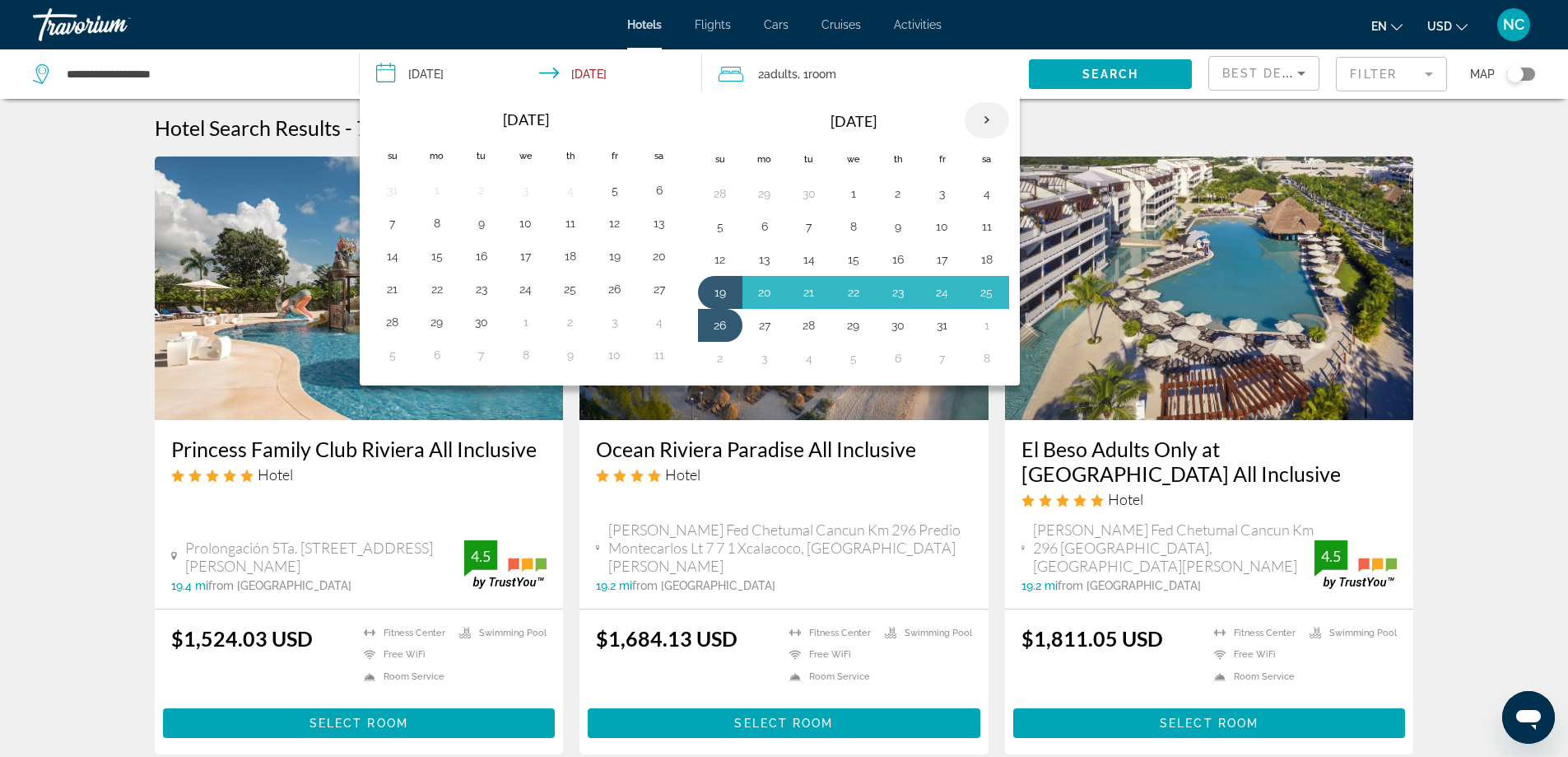
click at [992, 118] on th "Next month" at bounding box center [986, 120] width 45 height 36
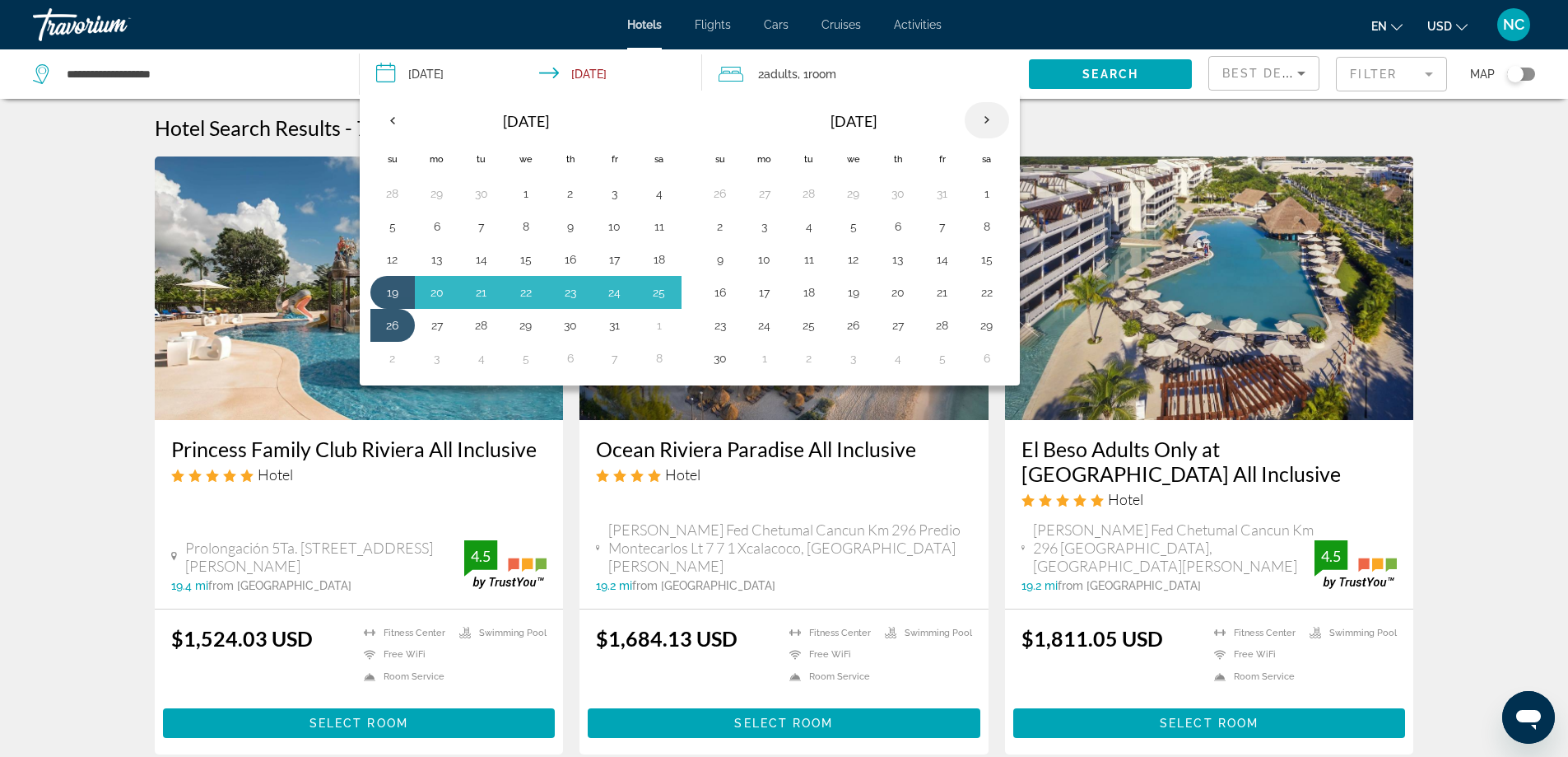
click at [992, 118] on th "Next month" at bounding box center [986, 120] width 45 height 36
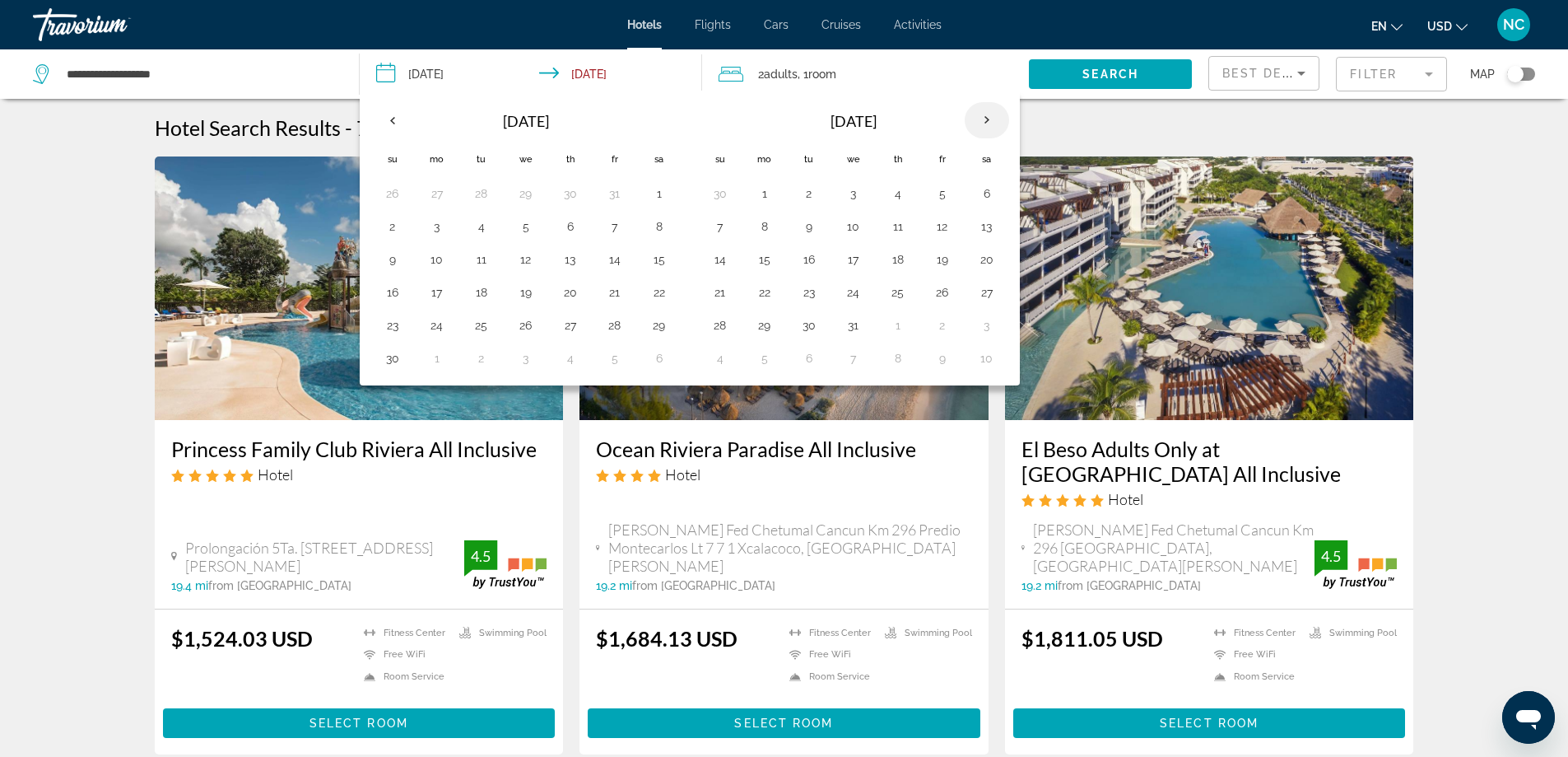
click at [992, 118] on th "Next month" at bounding box center [986, 120] width 45 height 36
click at [390, 291] on button "21" at bounding box center [392, 292] width 26 height 23
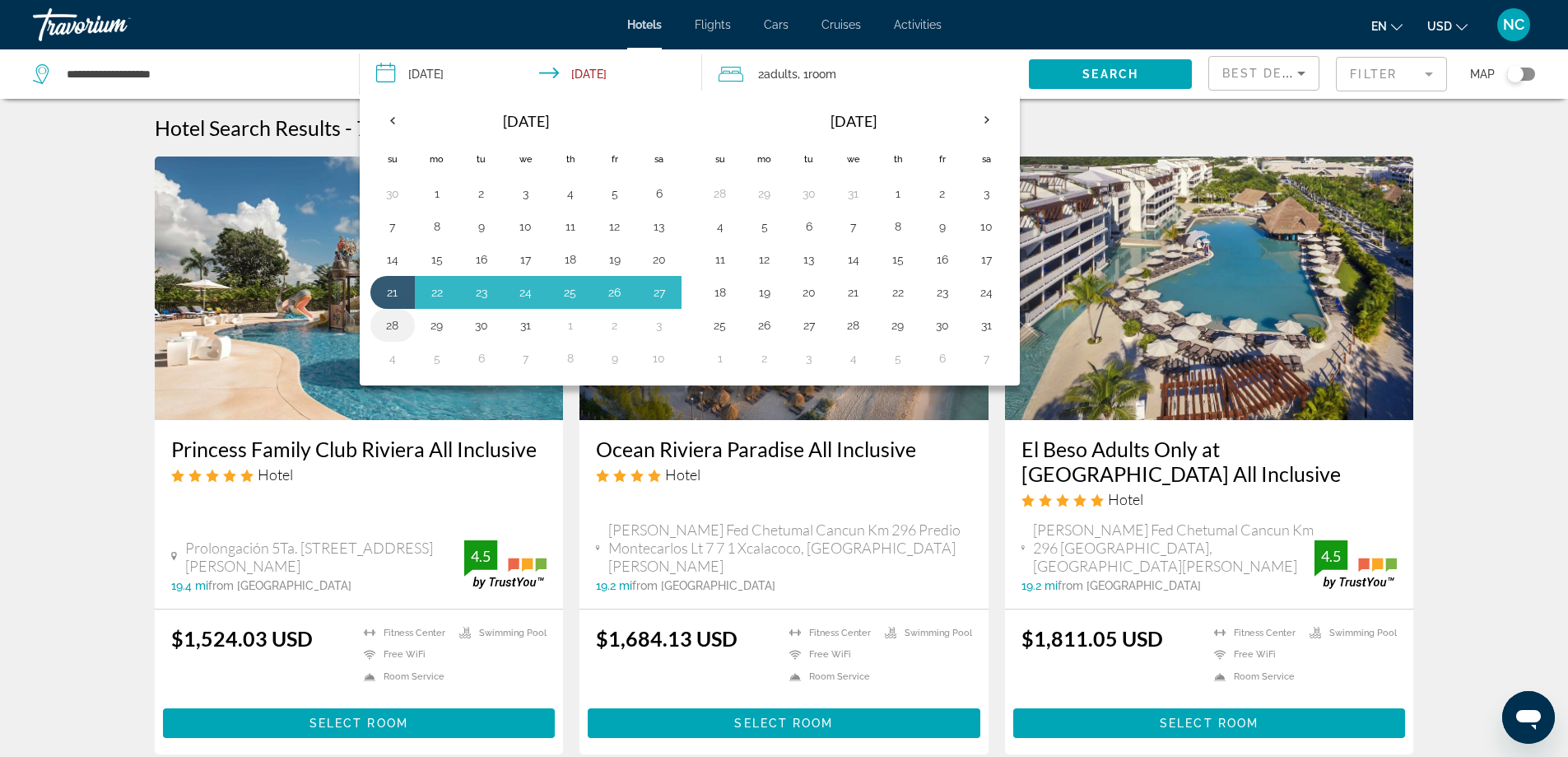
click at [388, 326] on button "28" at bounding box center [392, 325] width 26 height 23
type input "**********"
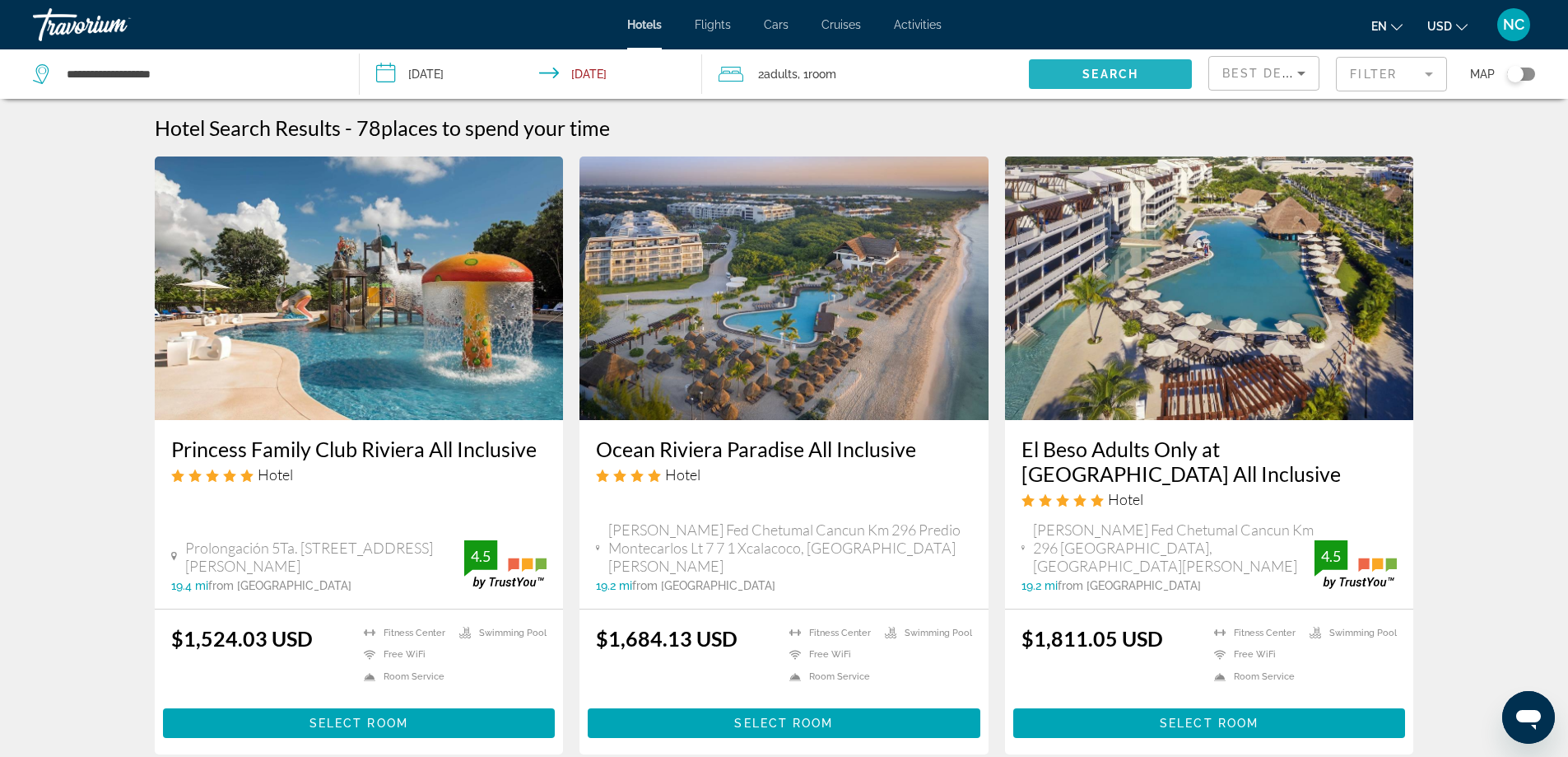
click at [1105, 64] on span "Search widget" at bounding box center [1109, 74] width 163 height 39
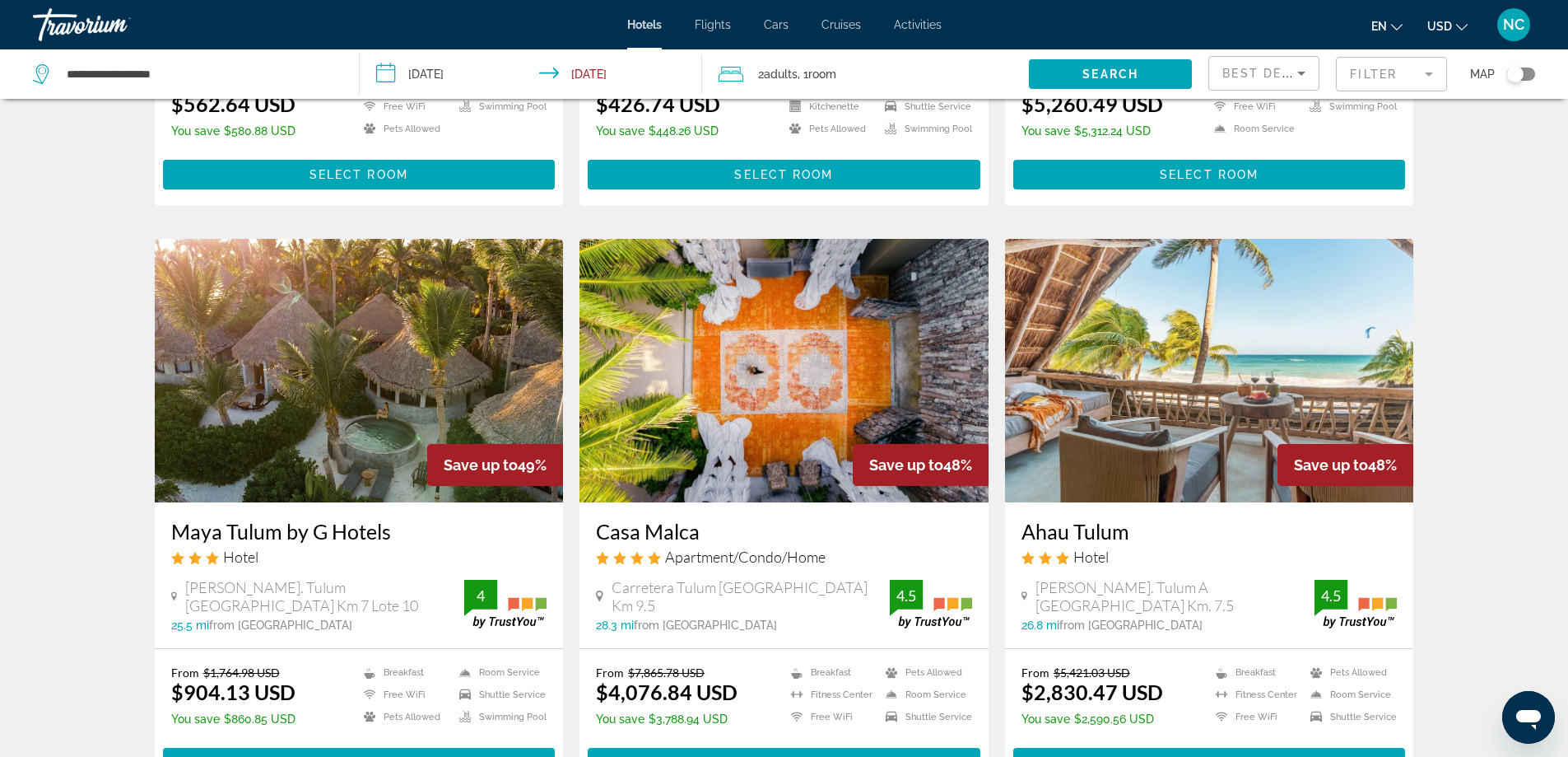
scroll to position [2066, 0]
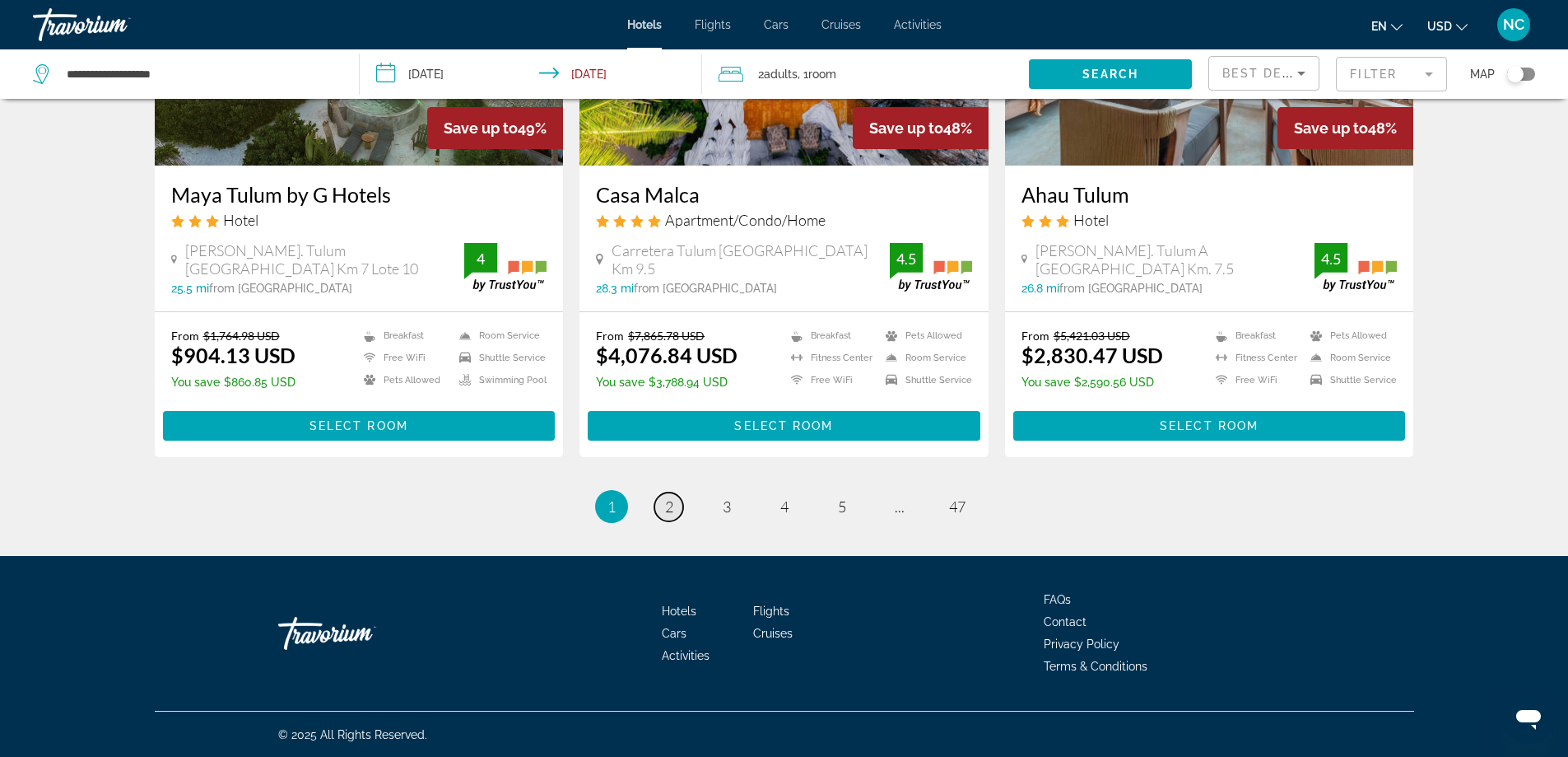
click at [668, 506] on span "2" at bounding box center [668, 506] width 8 height 18
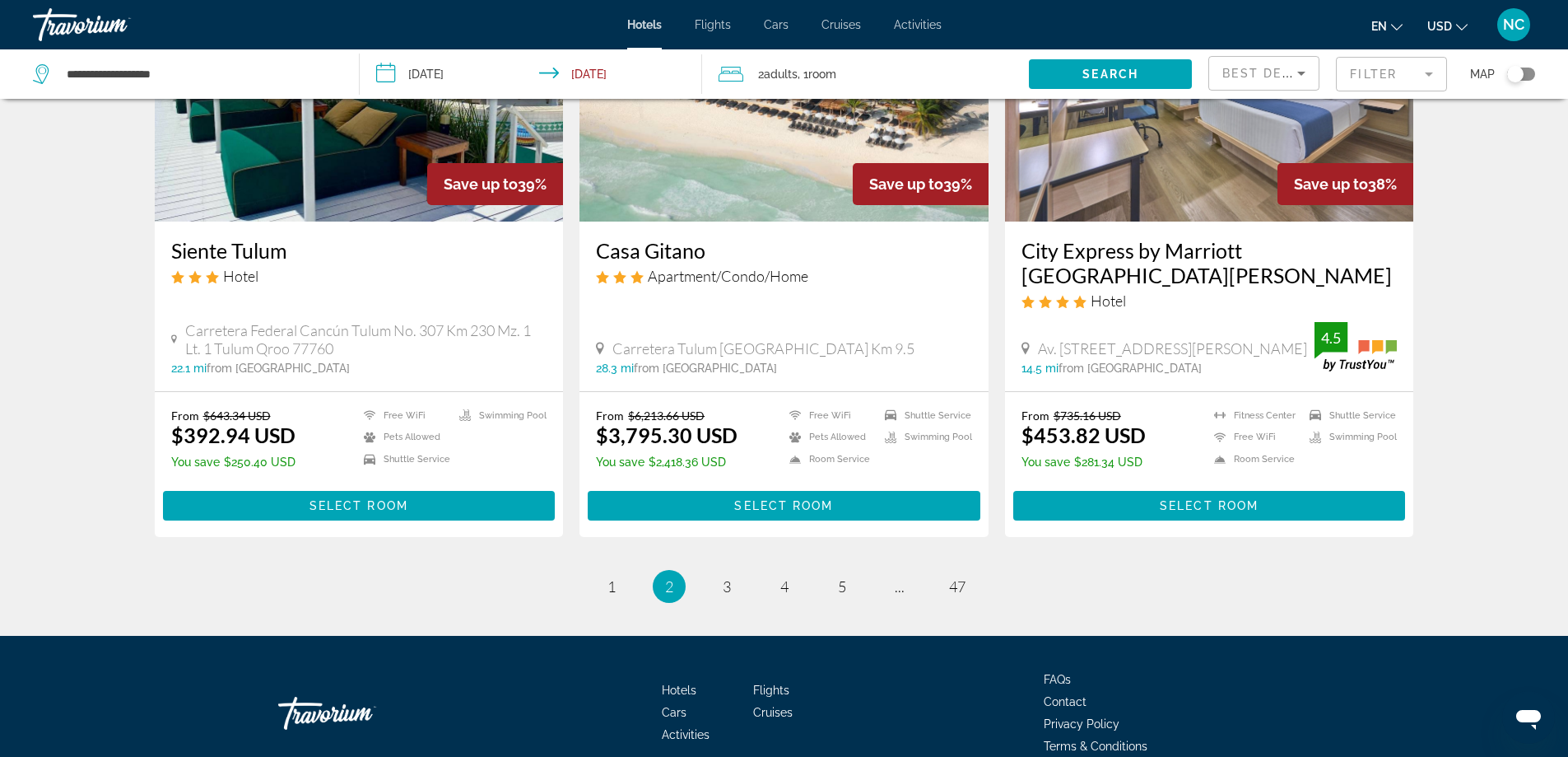
scroll to position [2079, 0]
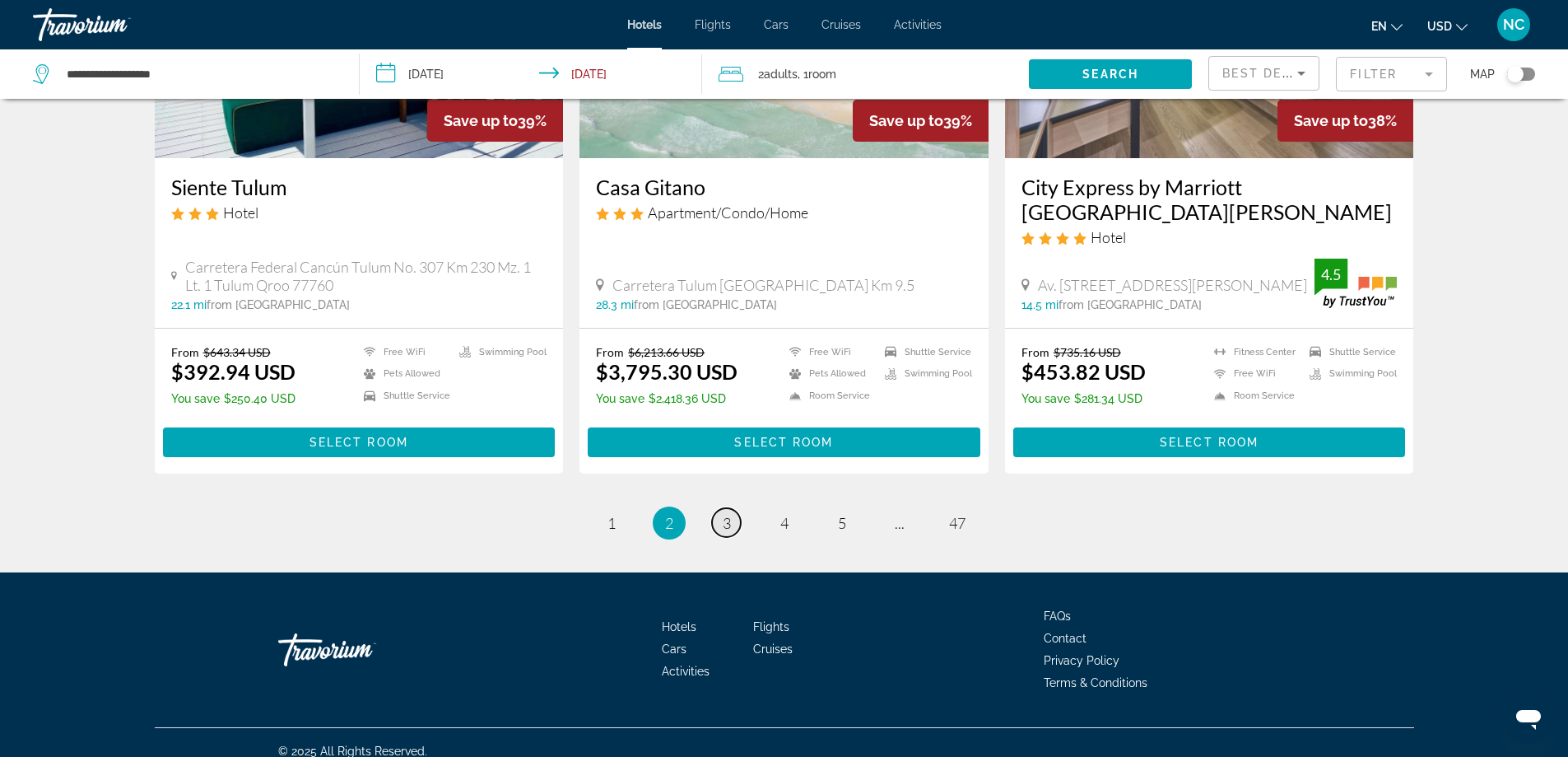
click at [725, 513] on span "3" at bounding box center [727, 523] width 8 height 18
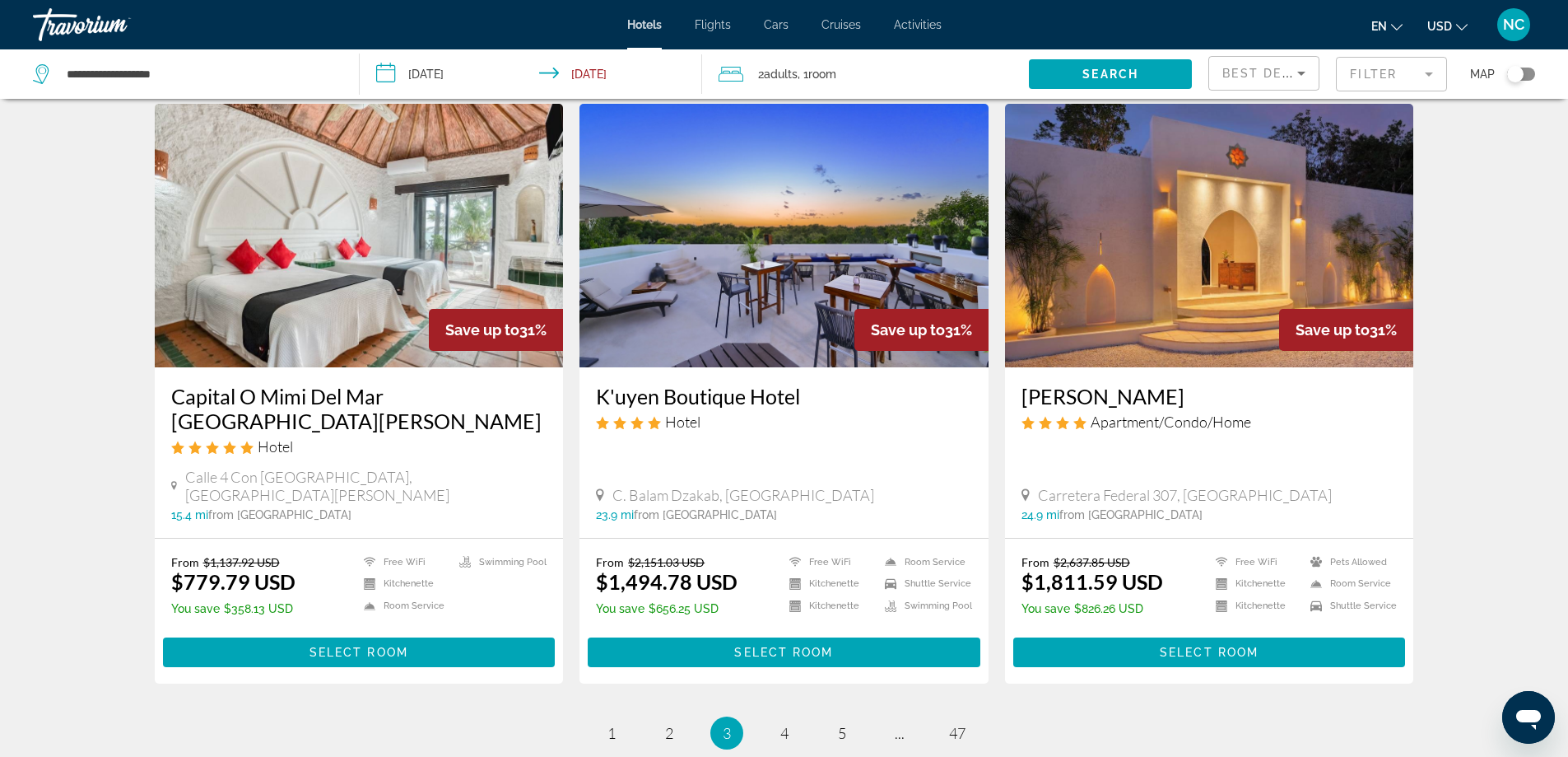
scroll to position [1893, 0]
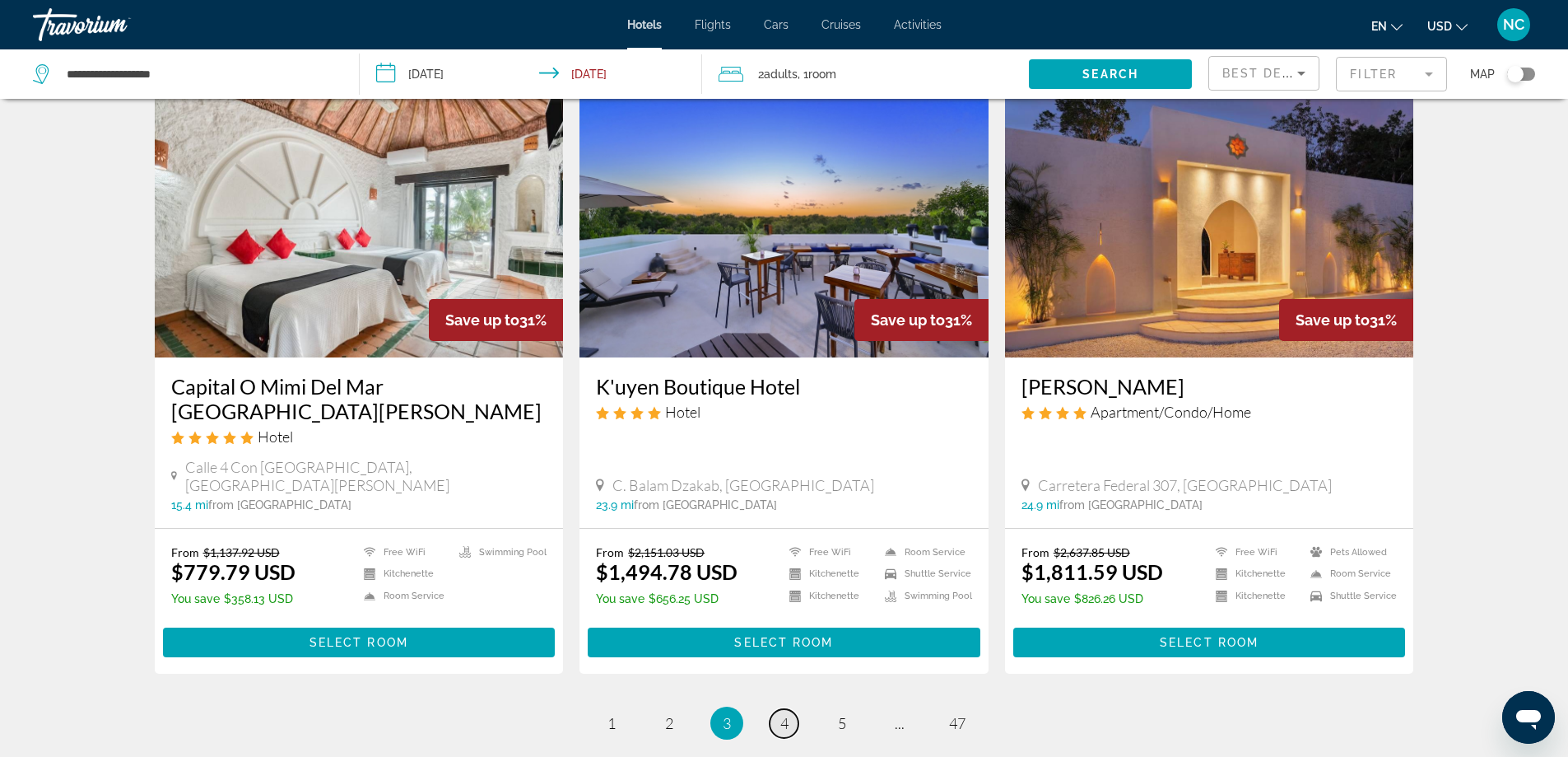
click at [783, 714] on span "4" at bounding box center [784, 723] width 8 height 18
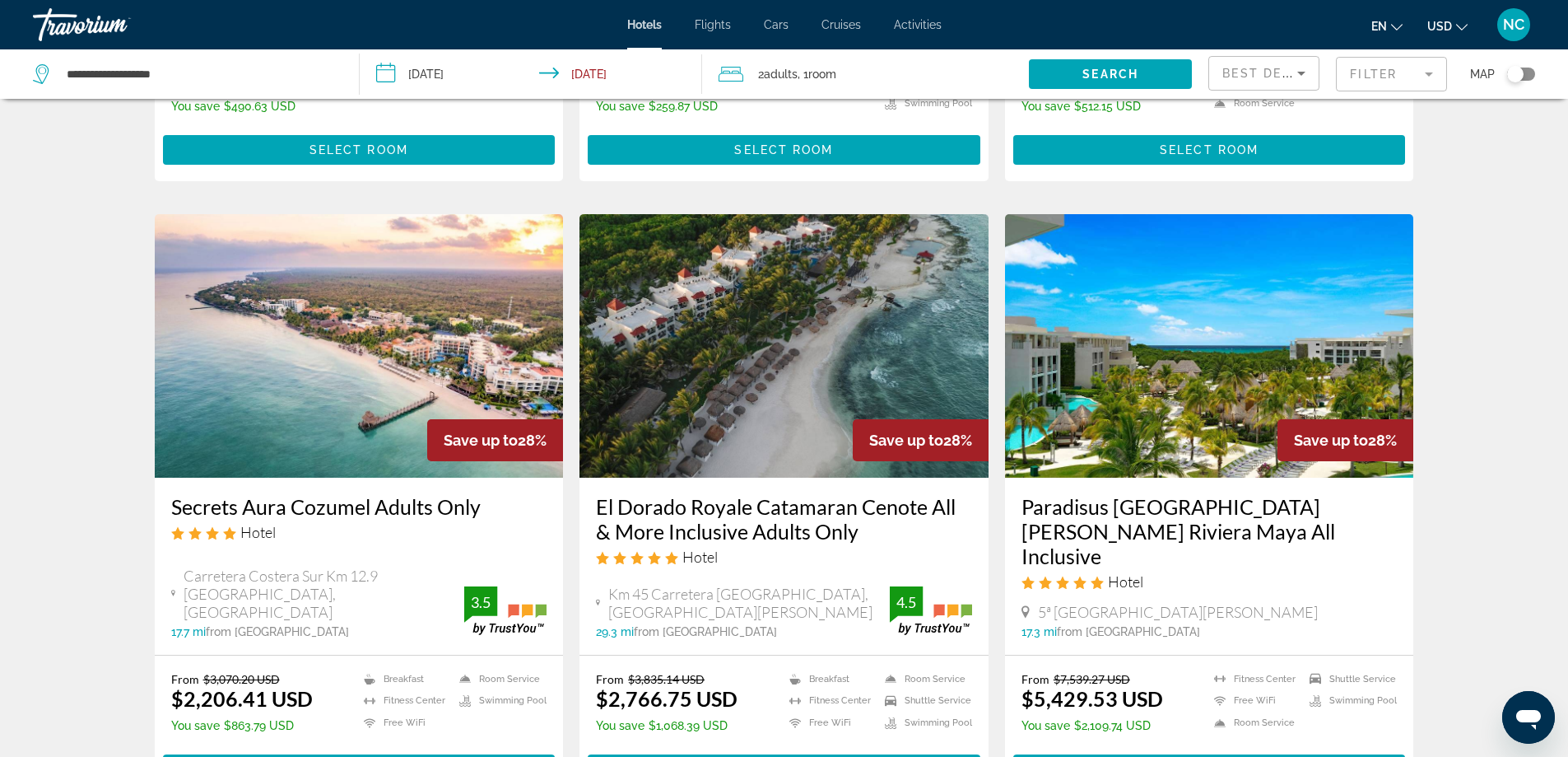
scroll to position [1975, 0]
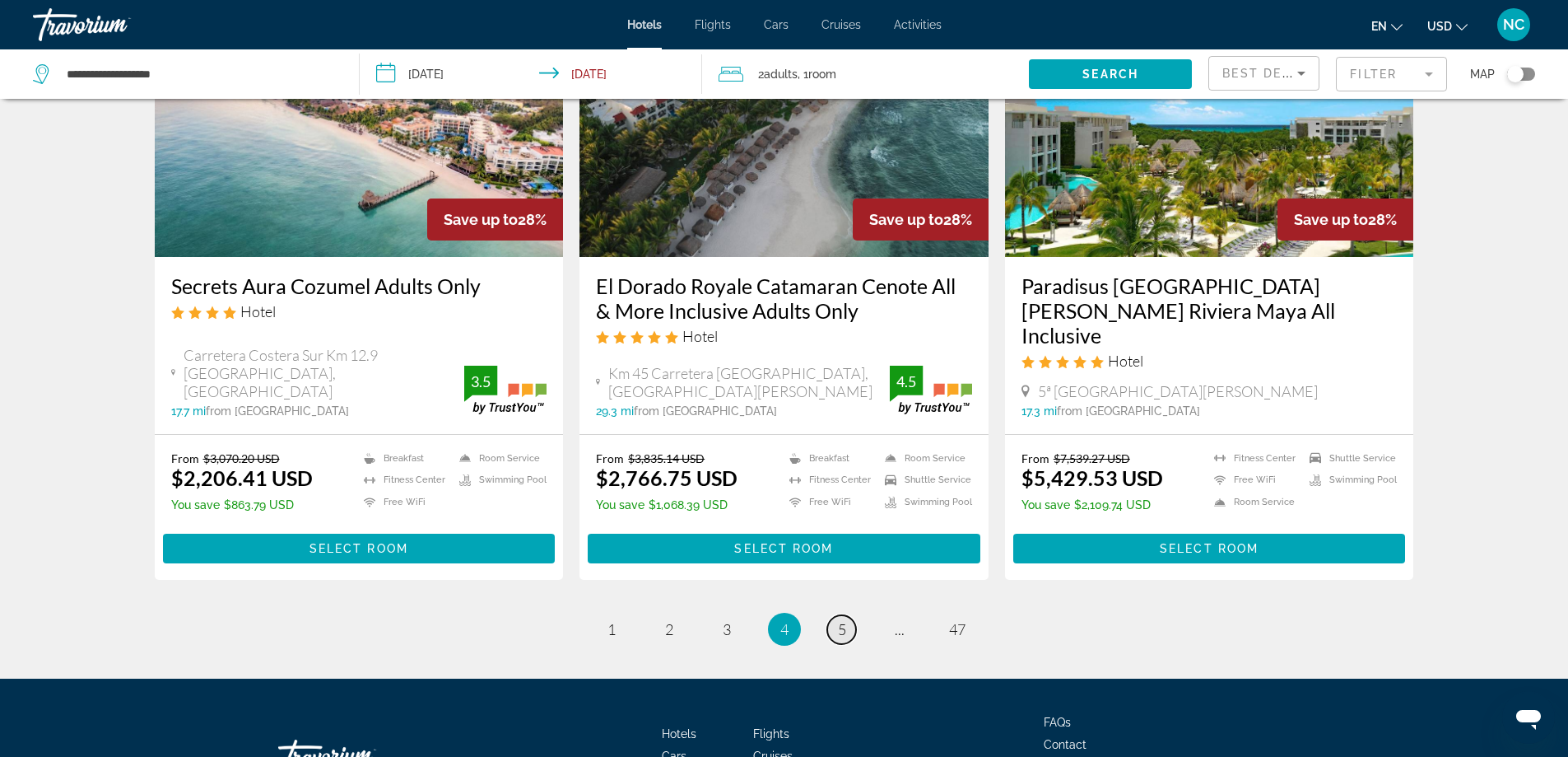
click at [845, 620] on span "5" at bounding box center [841, 629] width 8 height 18
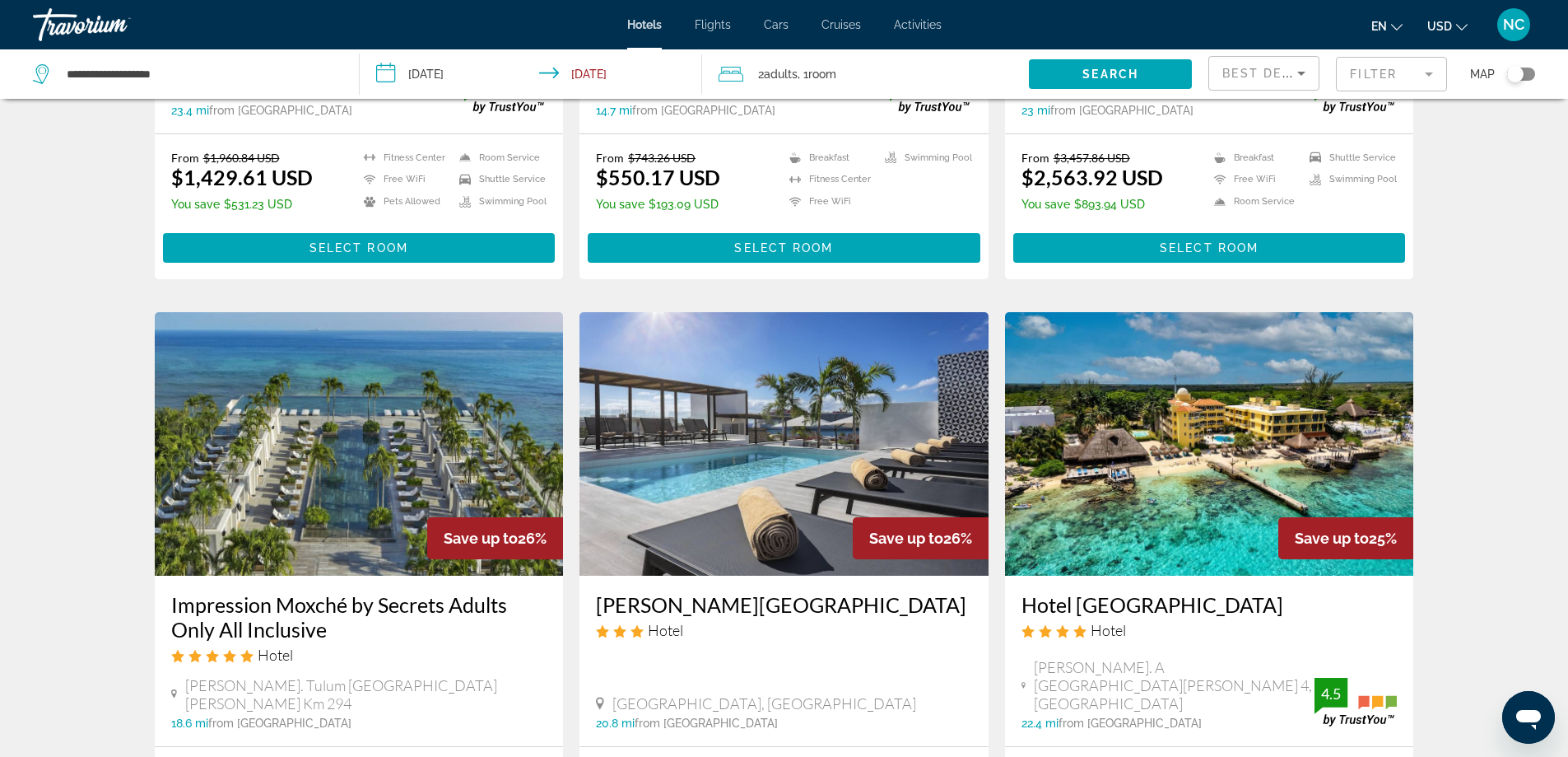
scroll to position [1893, 0]
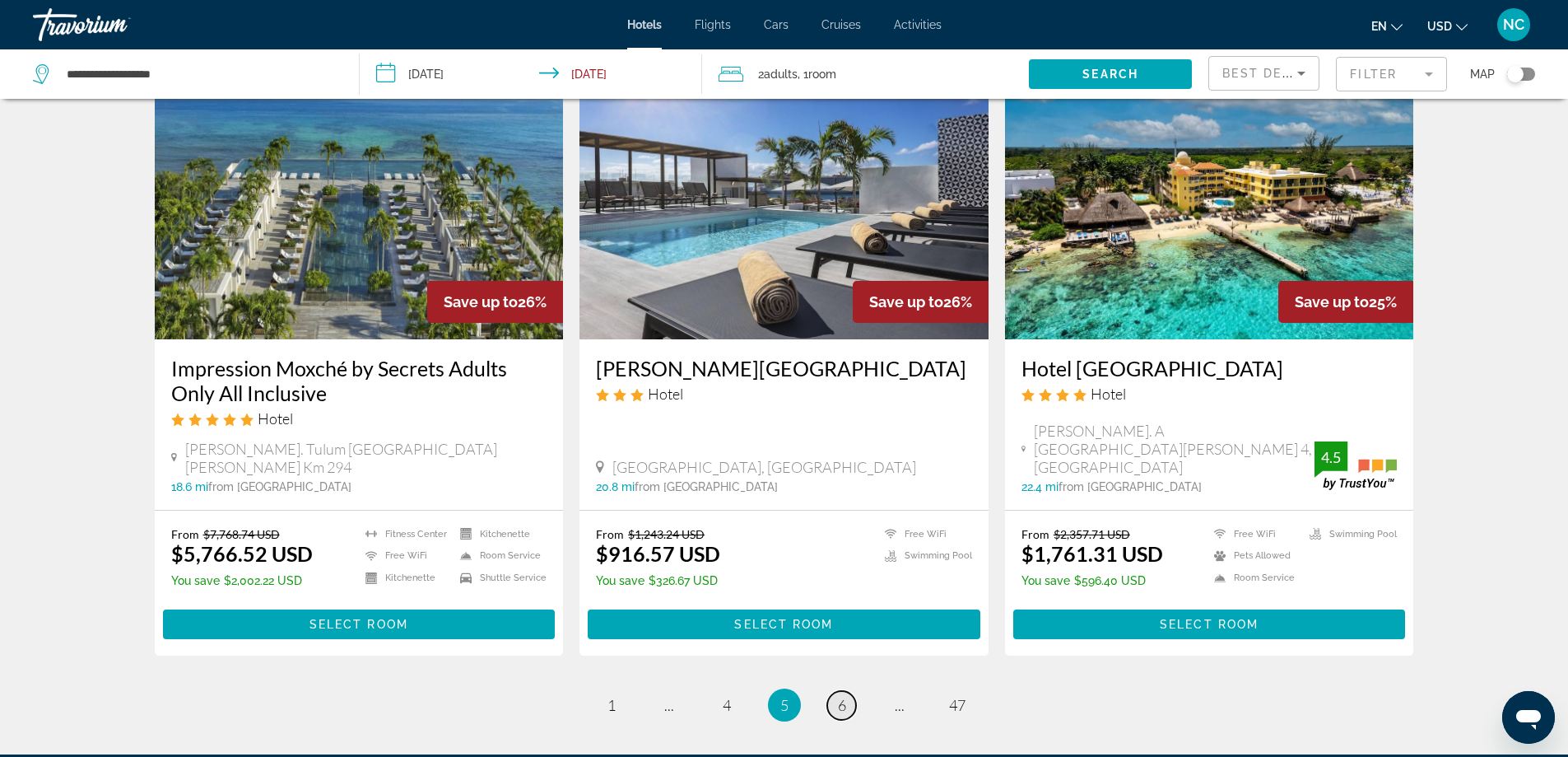
click at [836, 690] on link "page 6" at bounding box center [841, 705] width 29 height 29
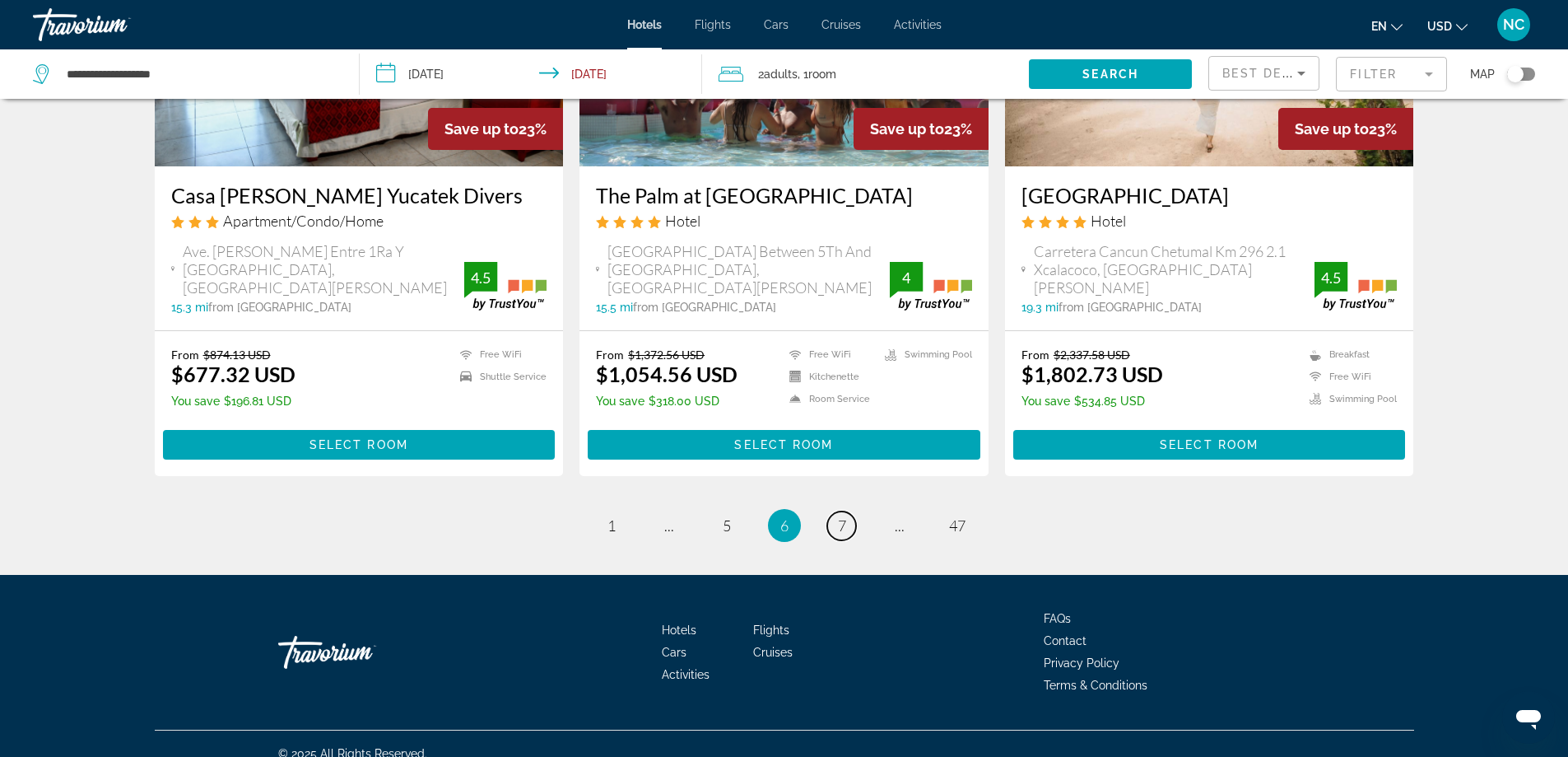
scroll to position [2091, 0]
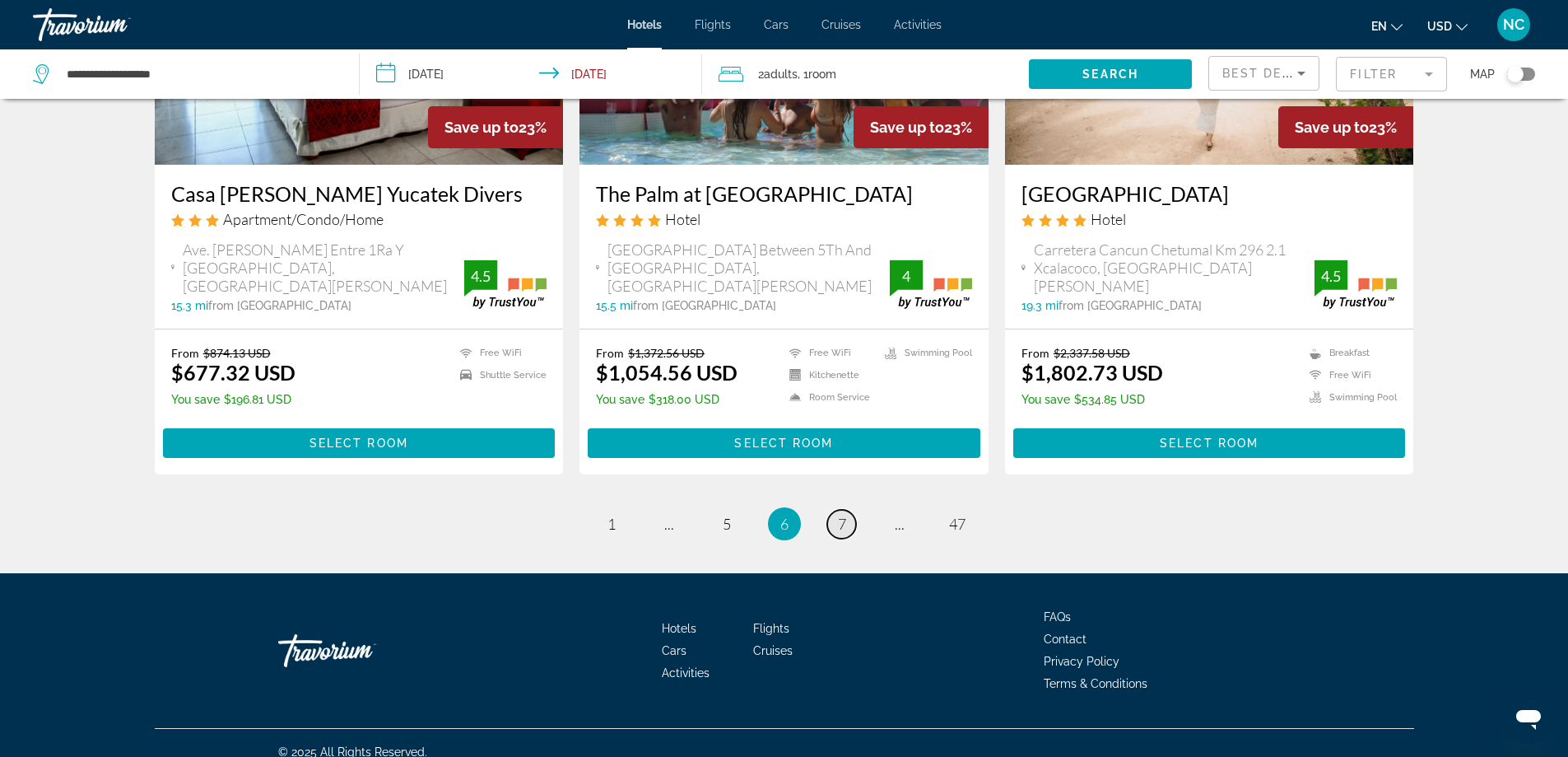
click at [841, 514] on span "7" at bounding box center [841, 524] width 8 height 18
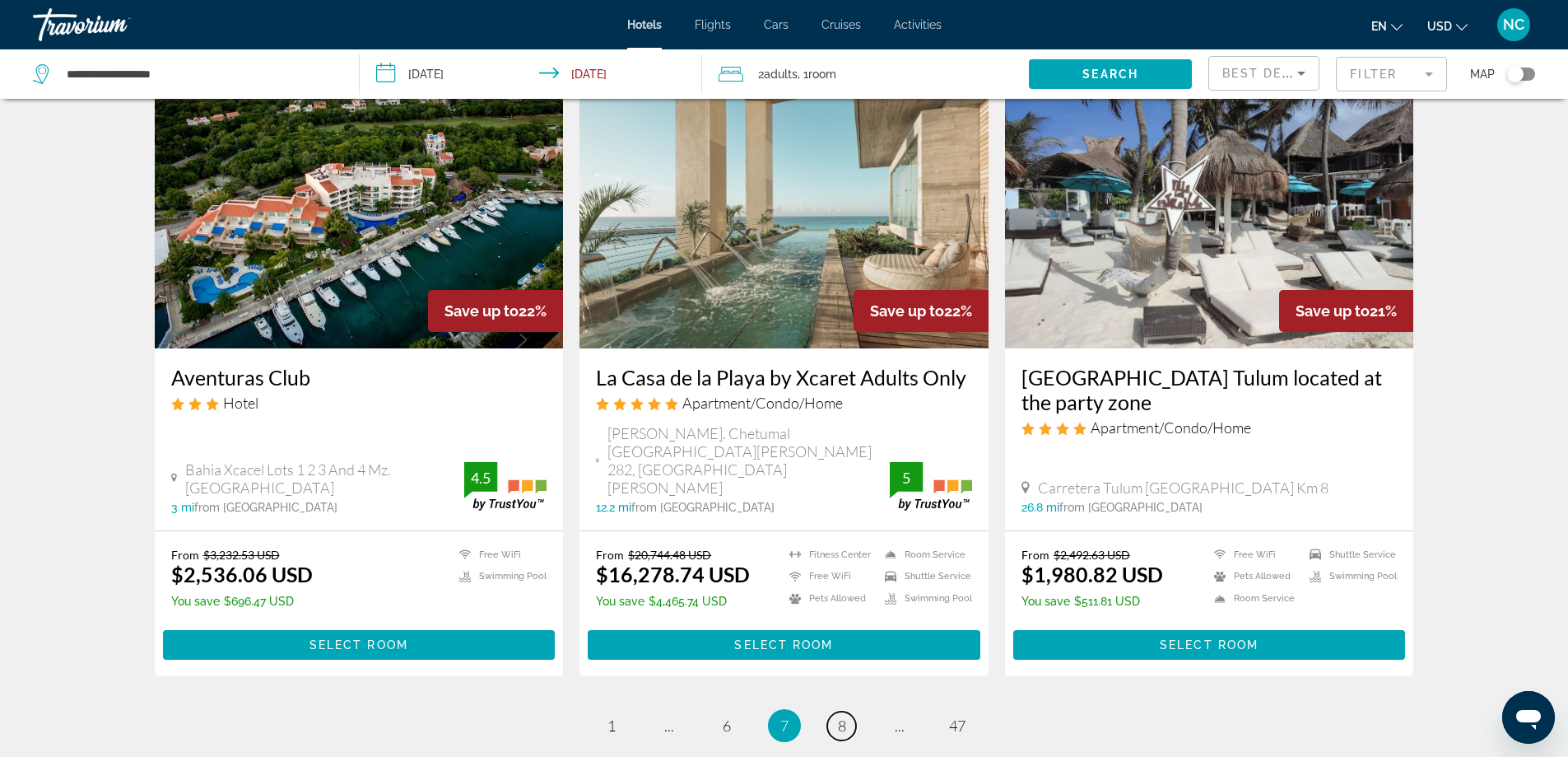
scroll to position [2106, 0]
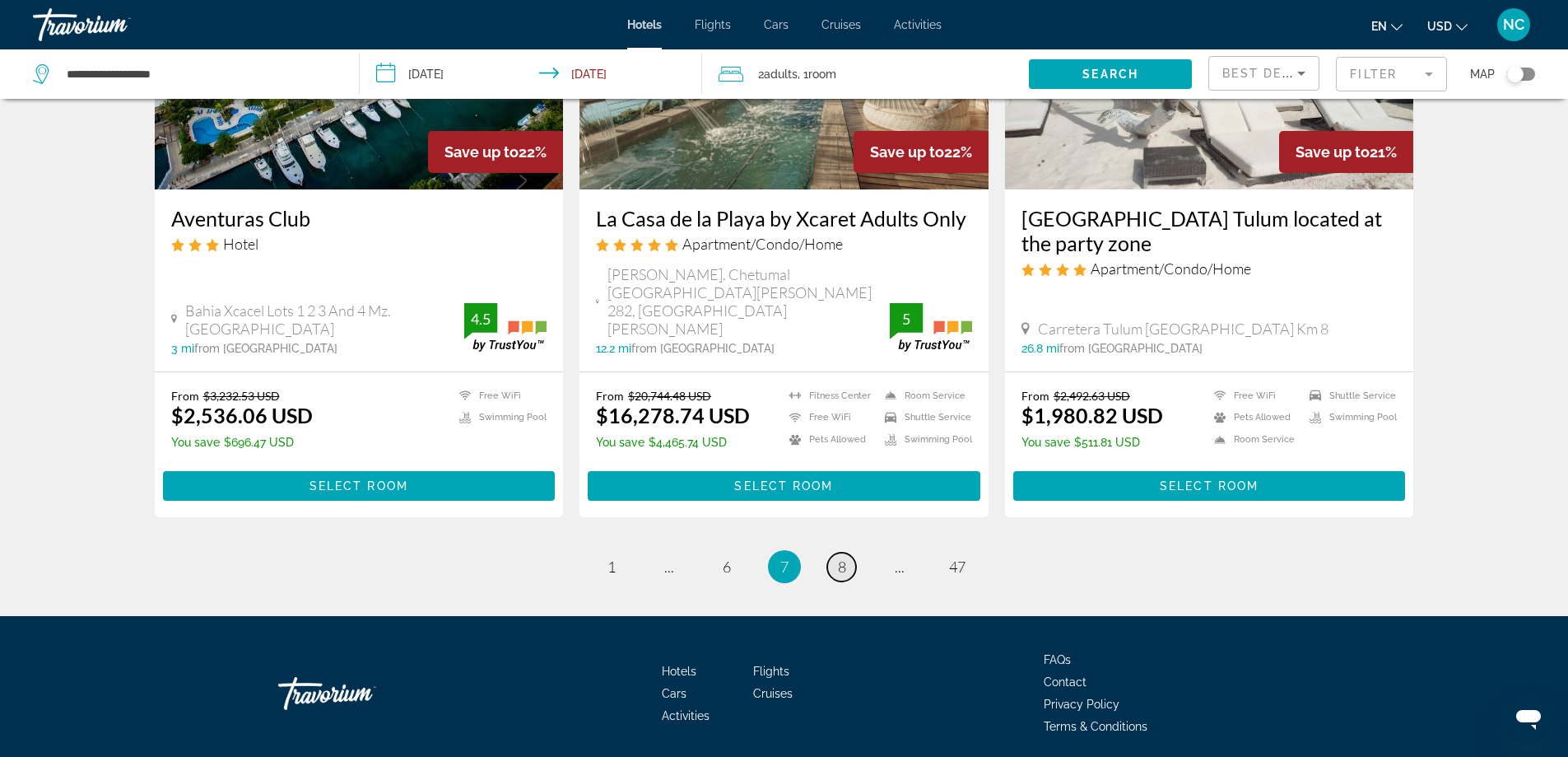
click at [849, 553] on link "page 8" at bounding box center [841, 567] width 29 height 29
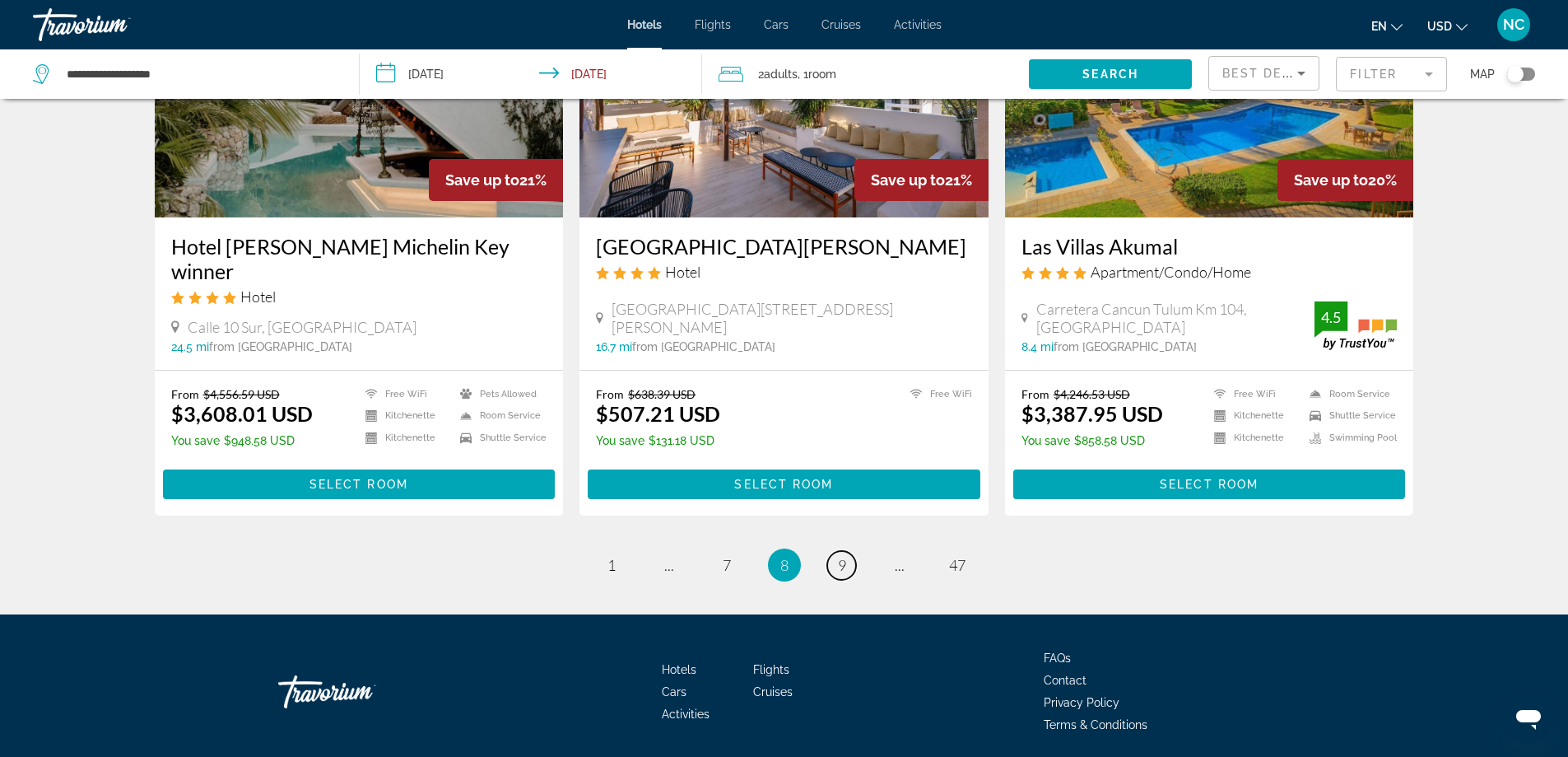
scroll to position [2058, 0]
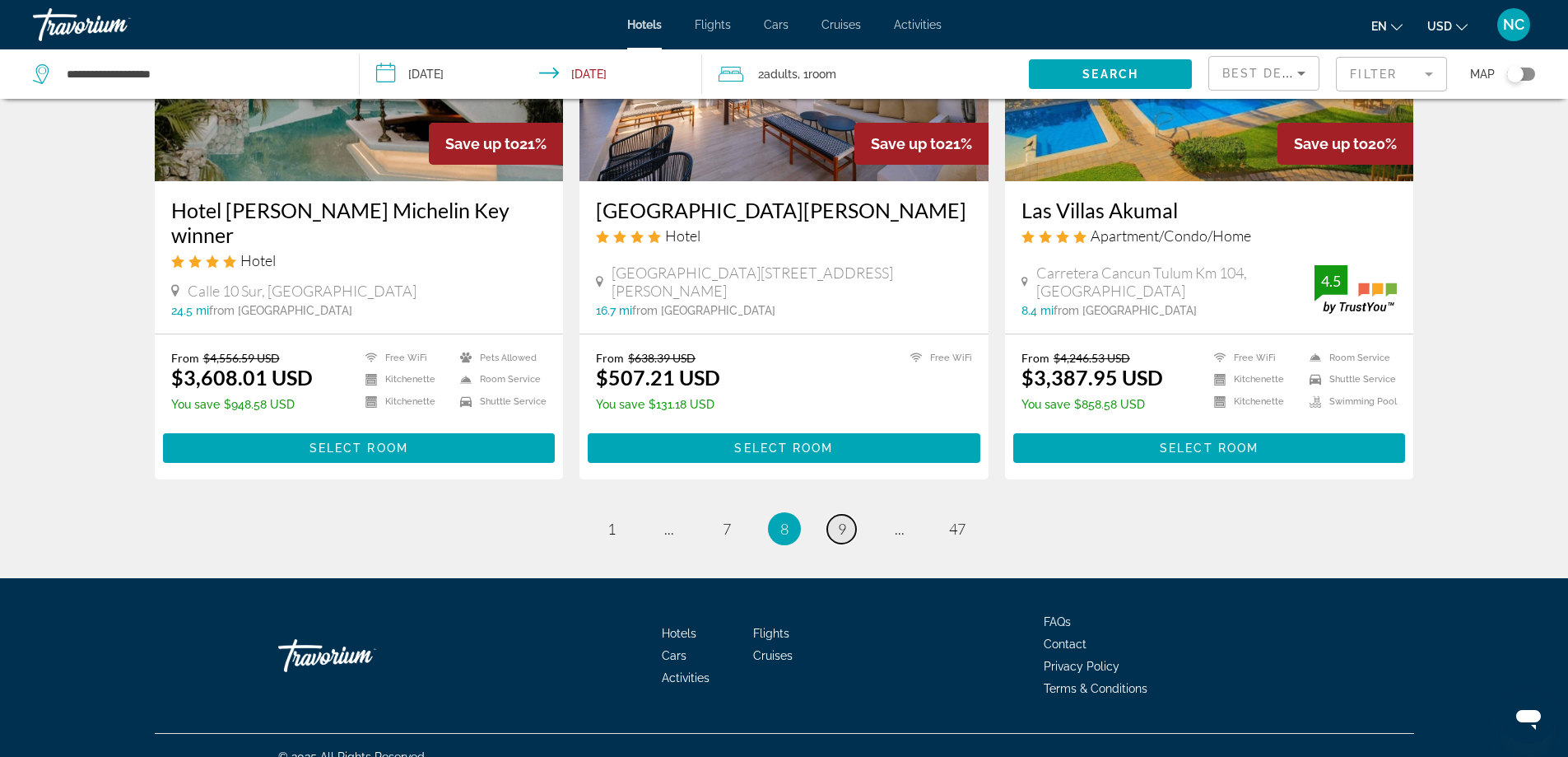
click at [843, 520] on span "9" at bounding box center [841, 529] width 8 height 18
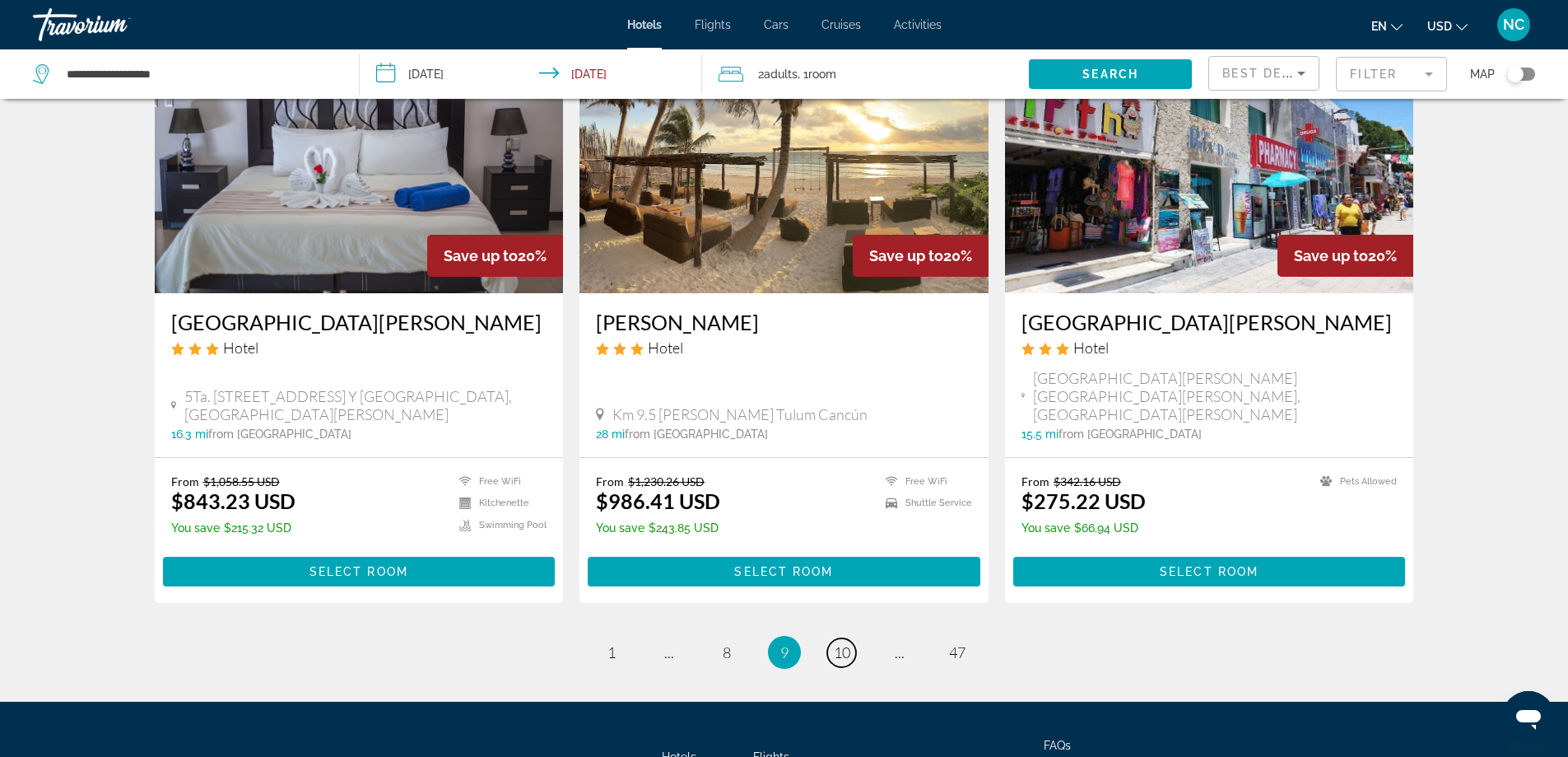
scroll to position [2091, 0]
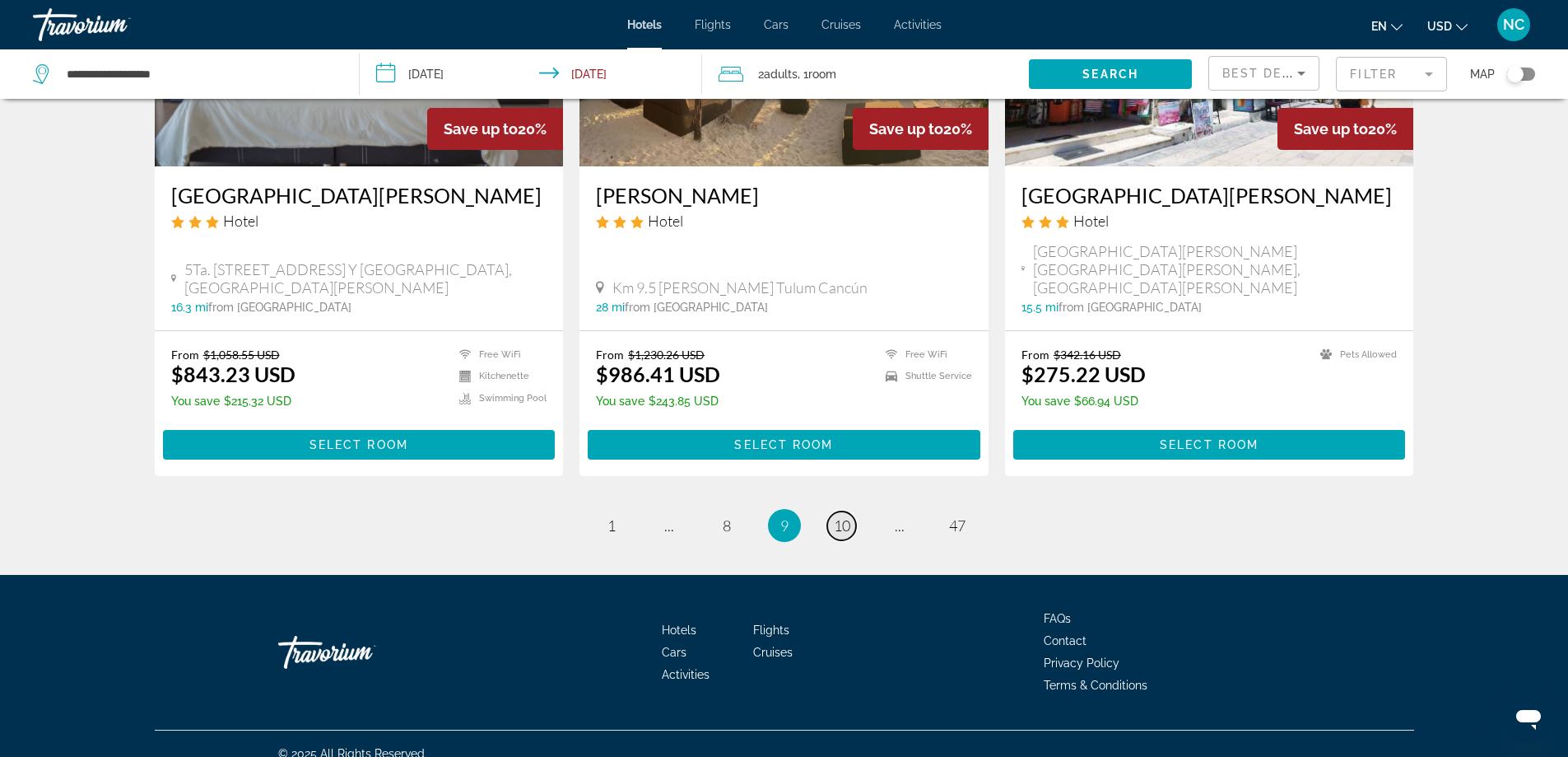
click at [845, 516] on span "10" at bounding box center [841, 525] width 16 height 18
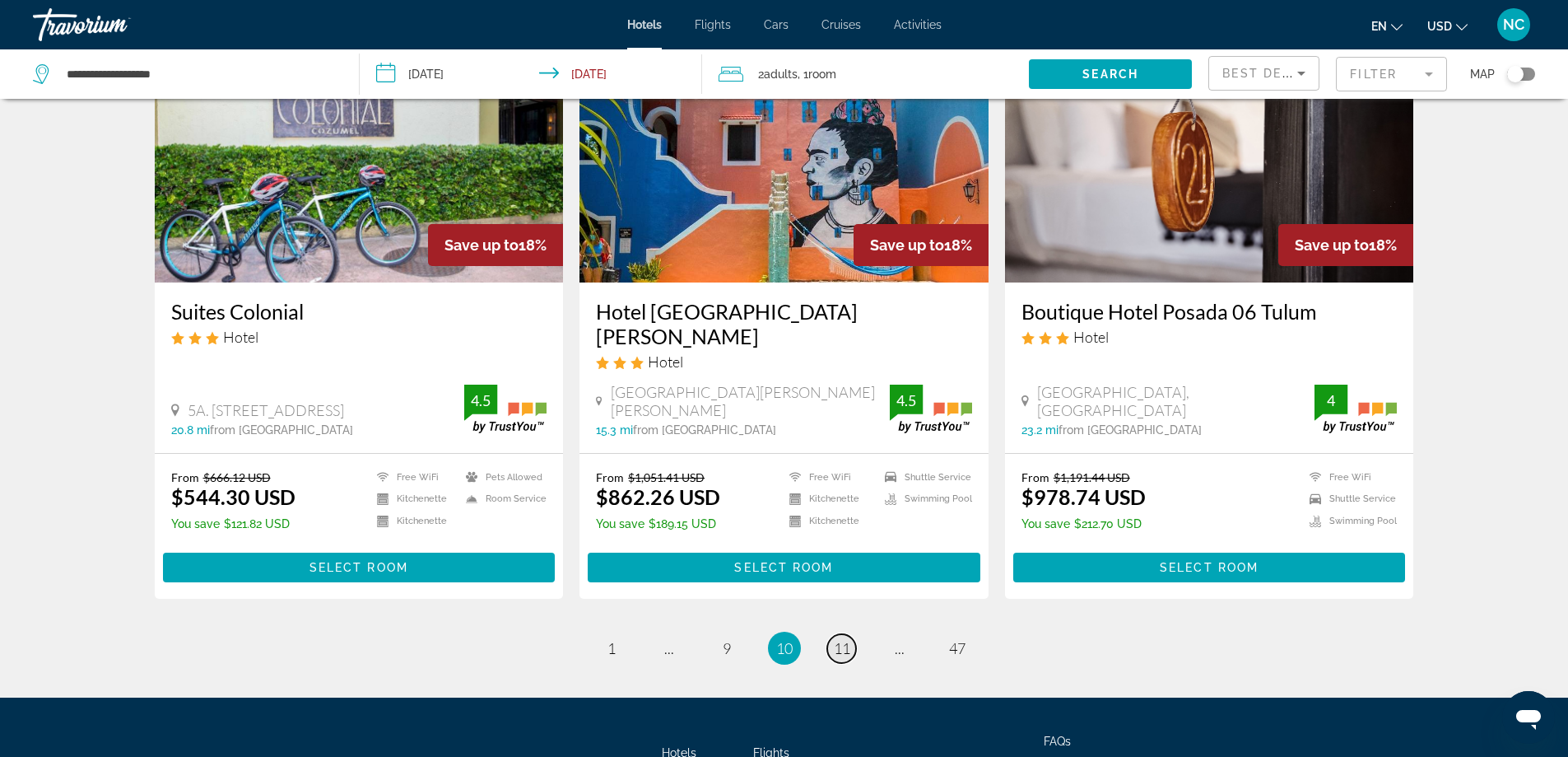
scroll to position [1975, 0]
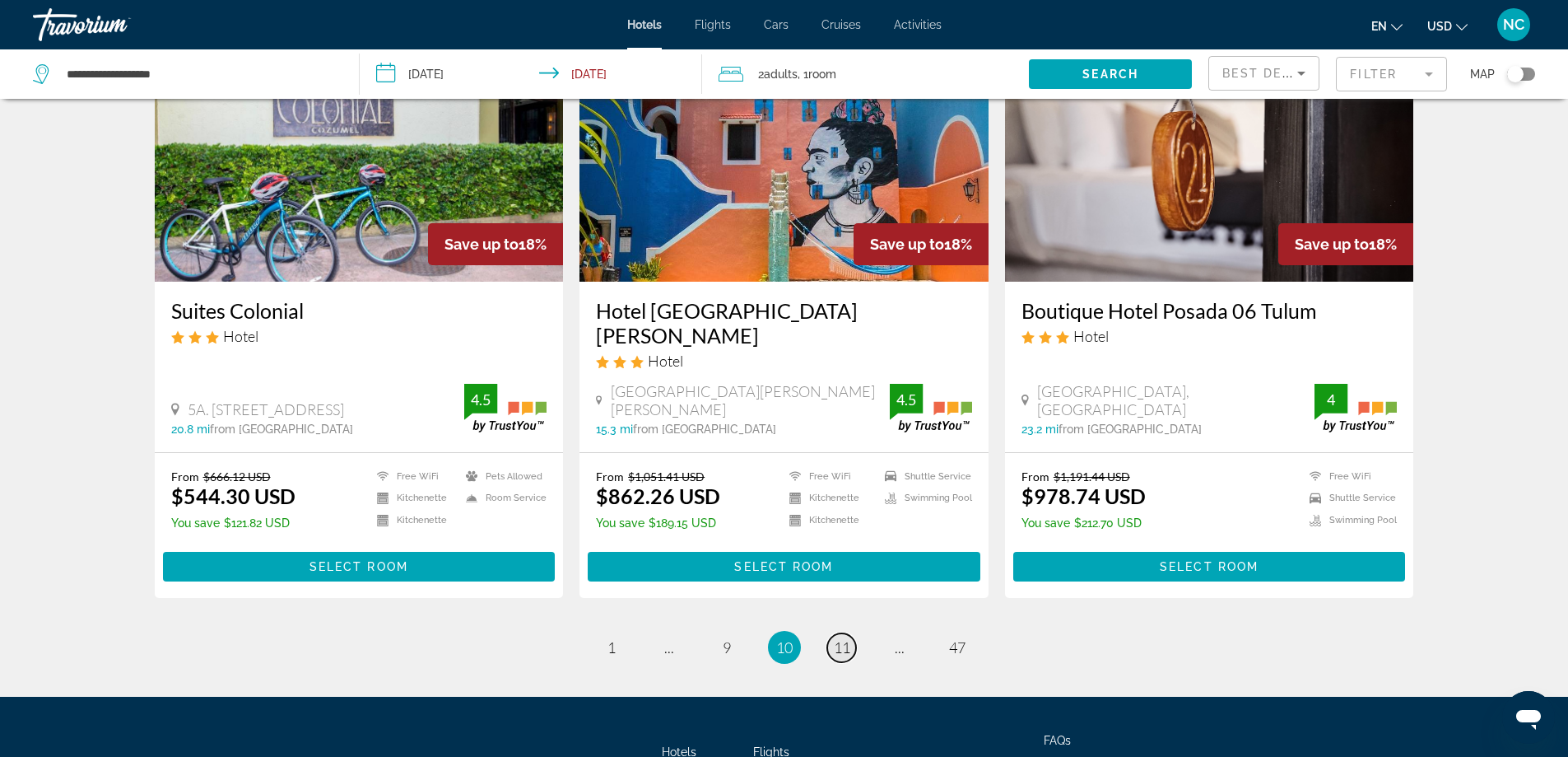
click at [843, 638] on span "11" at bounding box center [841, 648] width 16 height 18
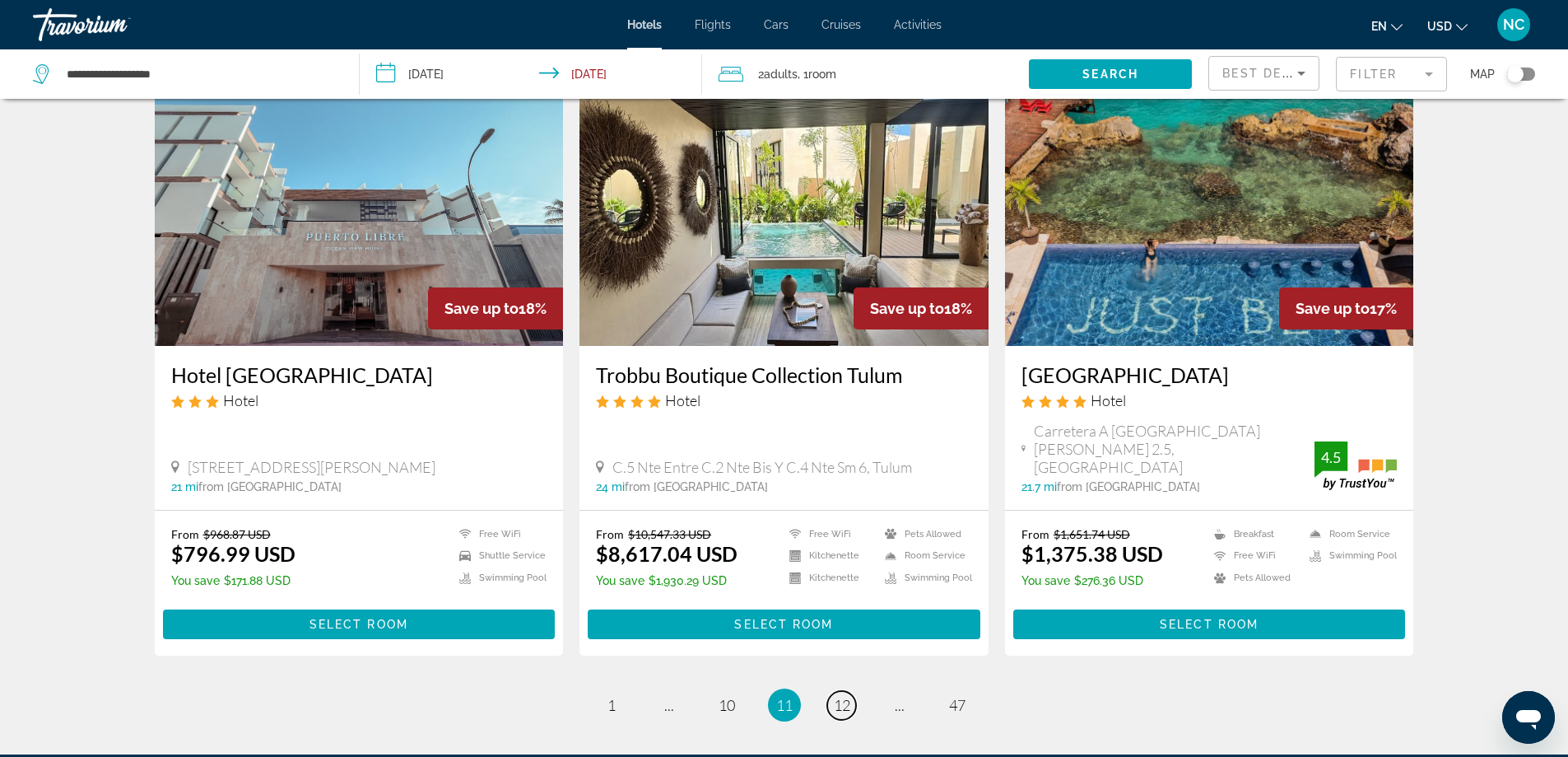
scroll to position [2091, 0]
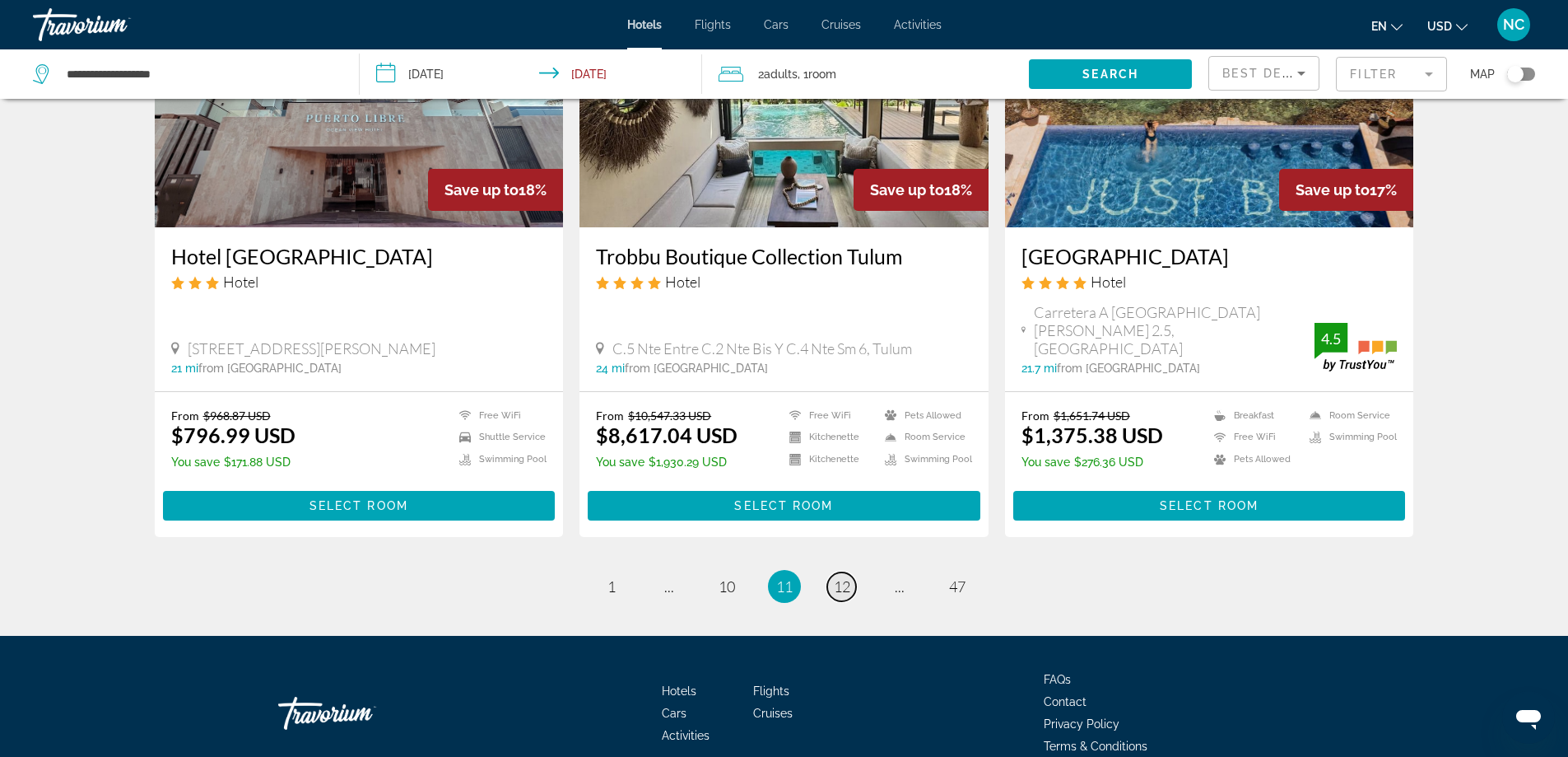
click at [840, 577] on span "12" at bounding box center [841, 586] width 16 height 18
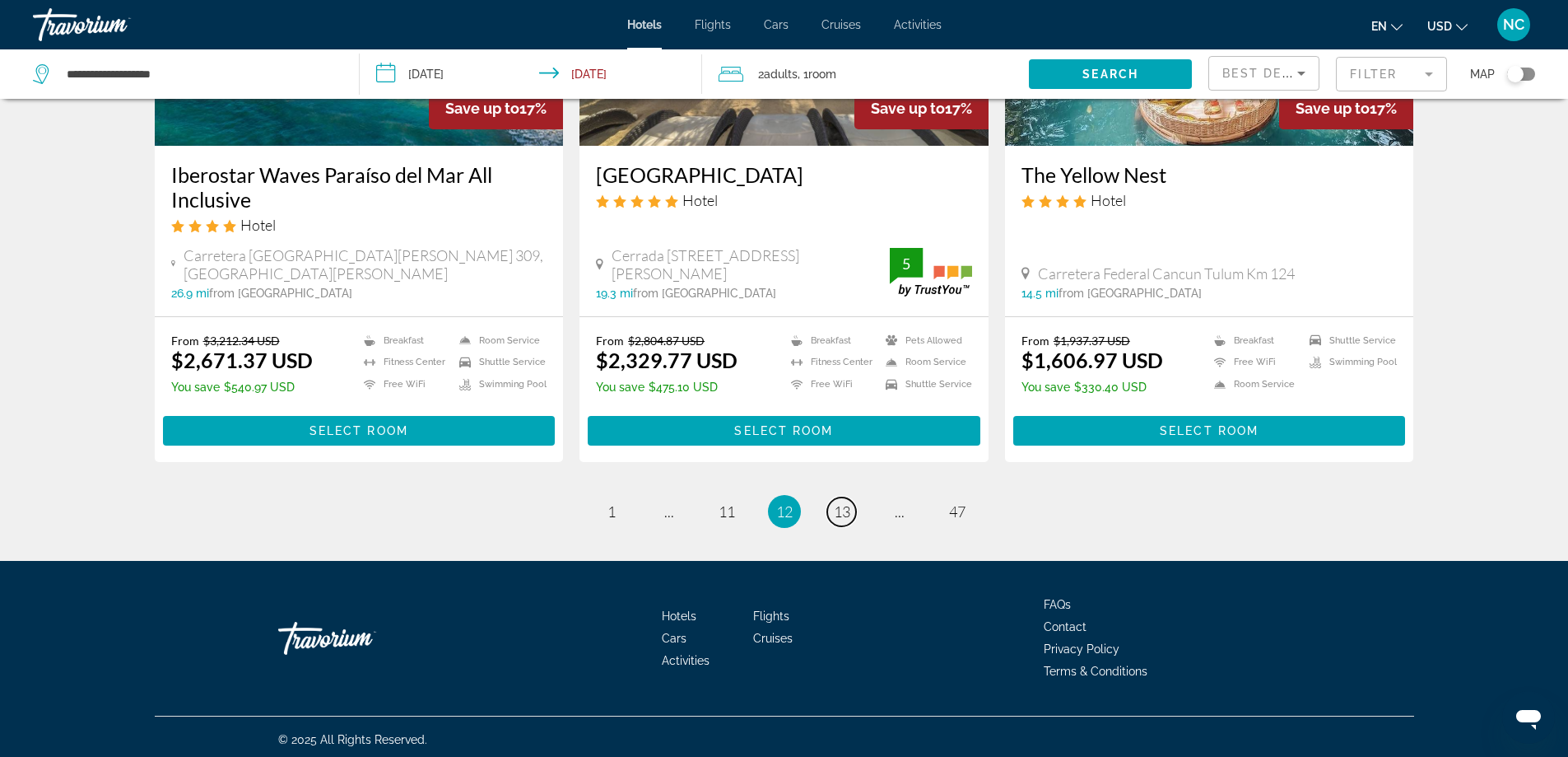
scroll to position [2091, 0]
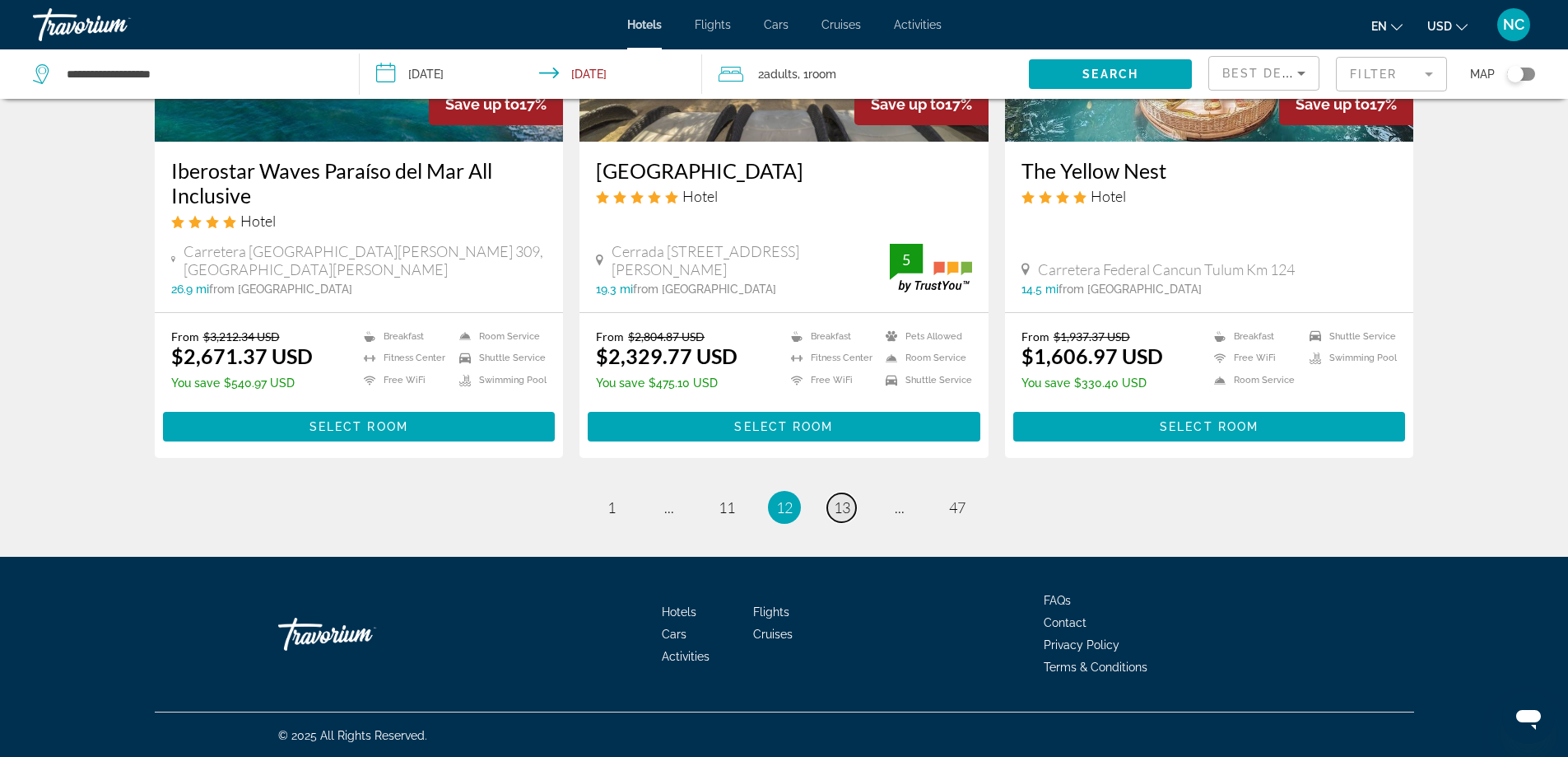
click at [845, 506] on span "13" at bounding box center [841, 507] width 16 height 18
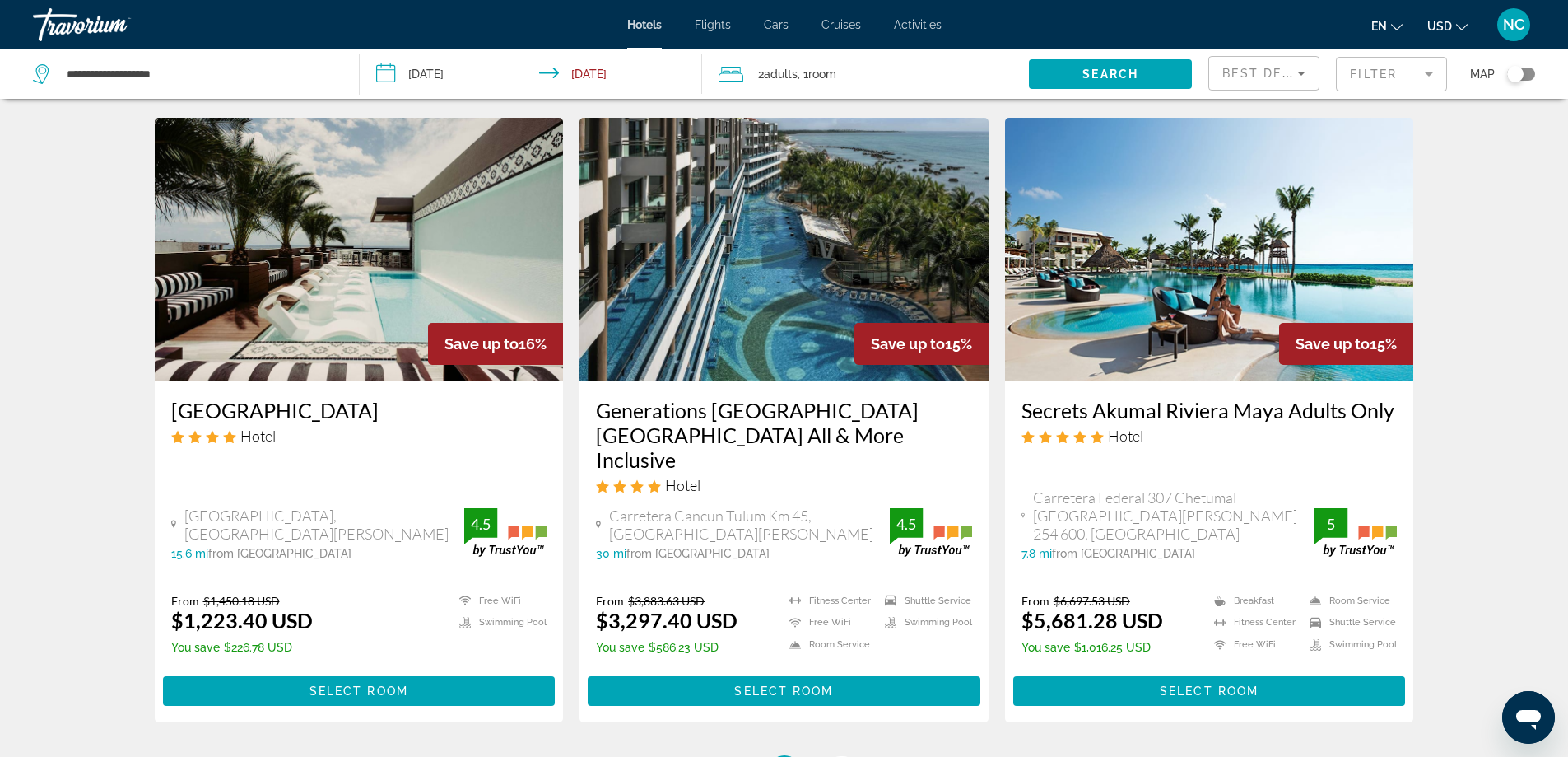
scroll to position [1893, 0]
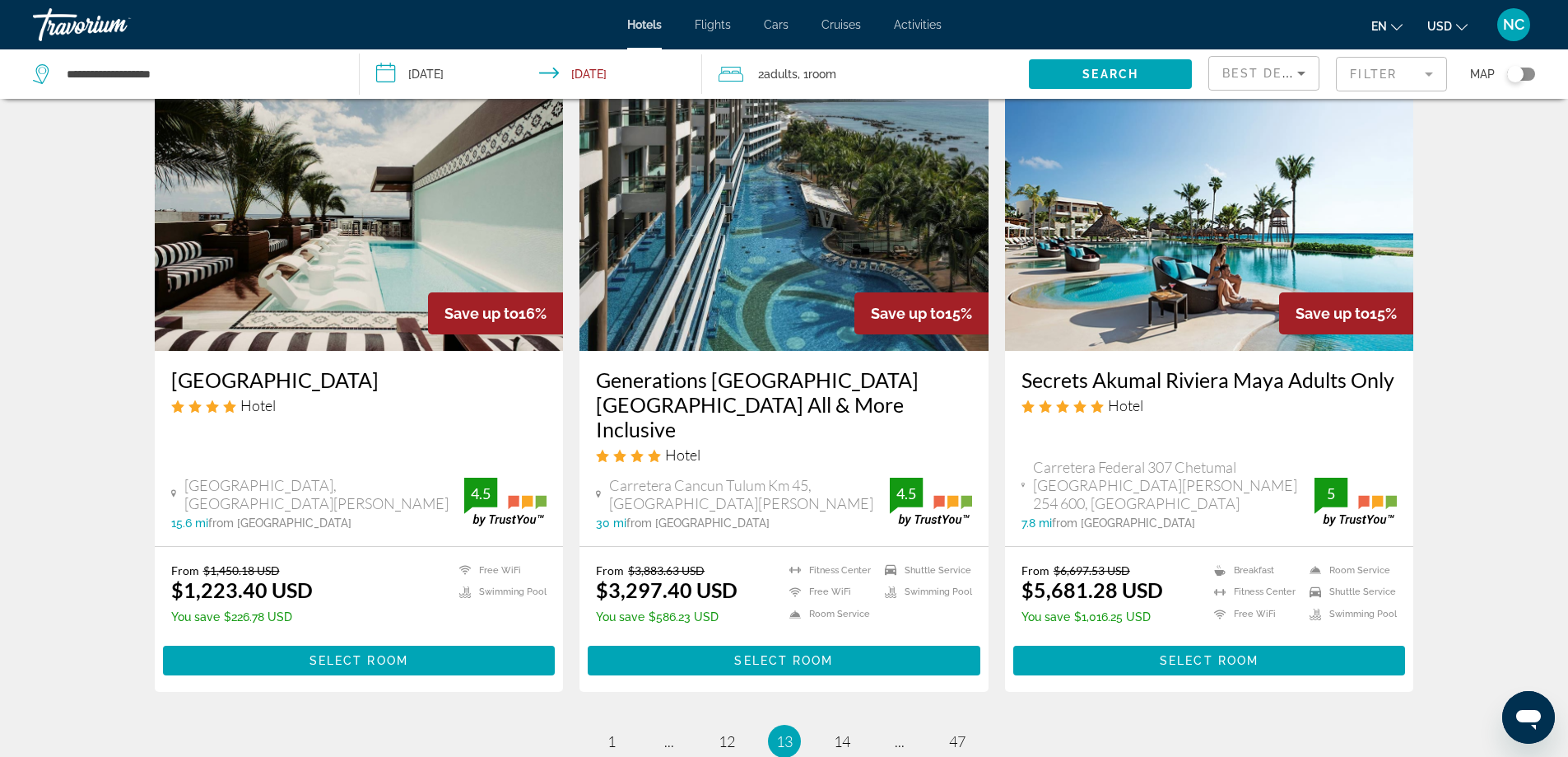
drag, startPoint x: 1014, startPoint y: 347, endPoint x: 1391, endPoint y: 348, distance: 377.0
click at [1391, 351] on div "Secrets Akumal Riviera Maya Adults Only Hotel Carretera Federal 307 [GEOGRAPHIC…" at bounding box center [1209, 449] width 409 height 195
copy h3 "Secrets Akumal Riviera Maya Adults Only"
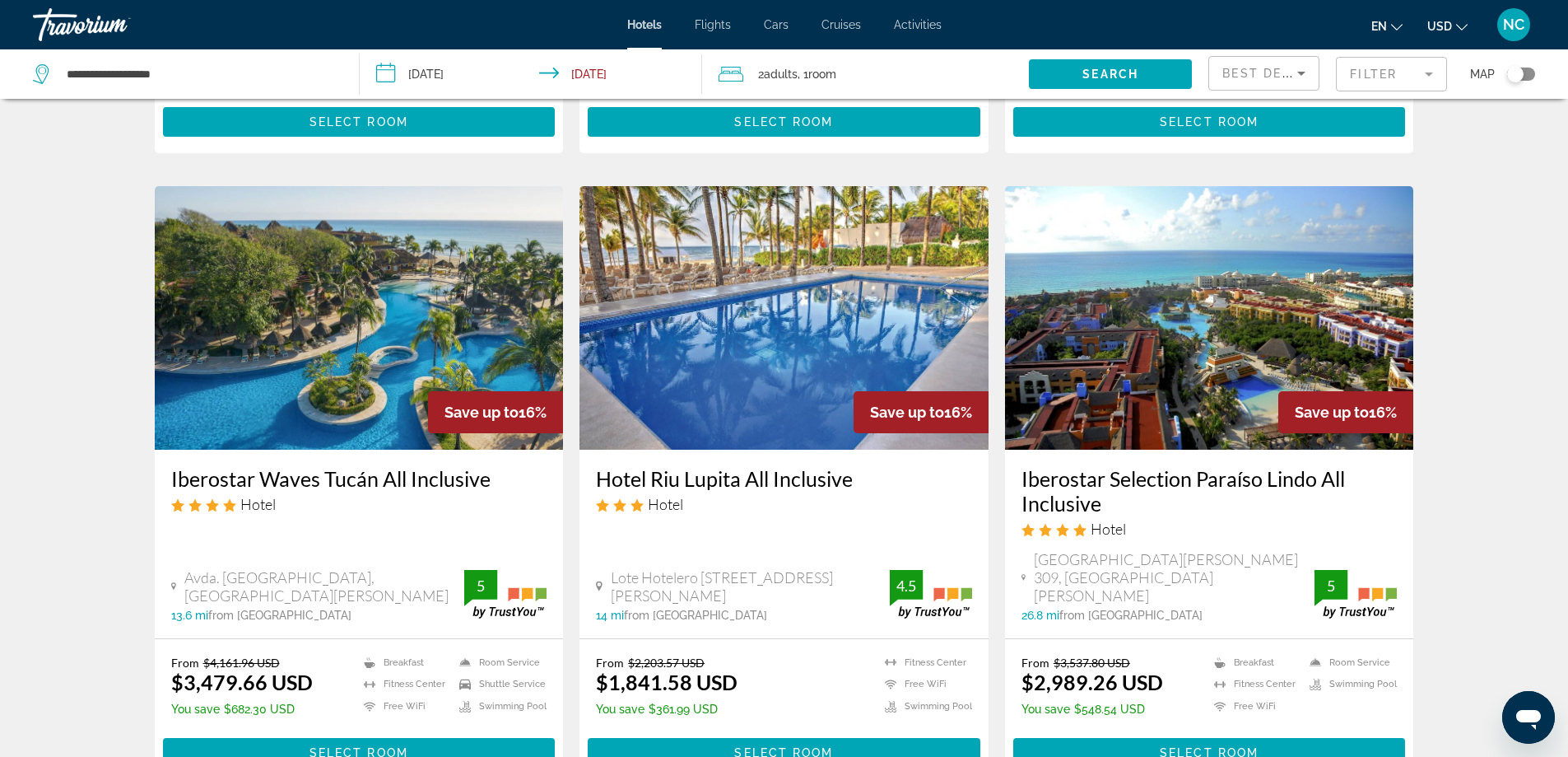
scroll to position [0, 0]
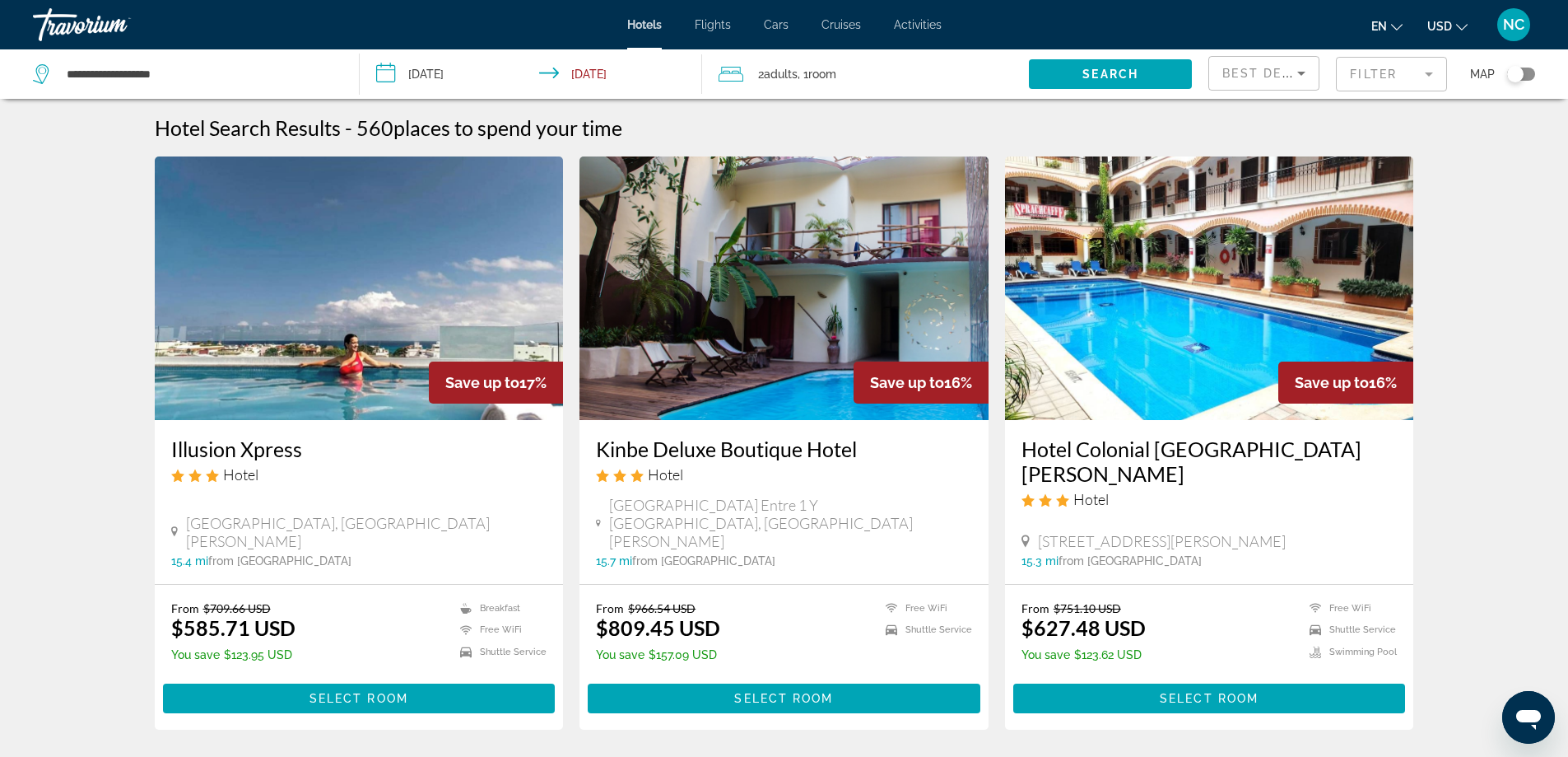
click at [1428, 75] on mat-form-field "Filter" at bounding box center [1391, 74] width 111 height 35
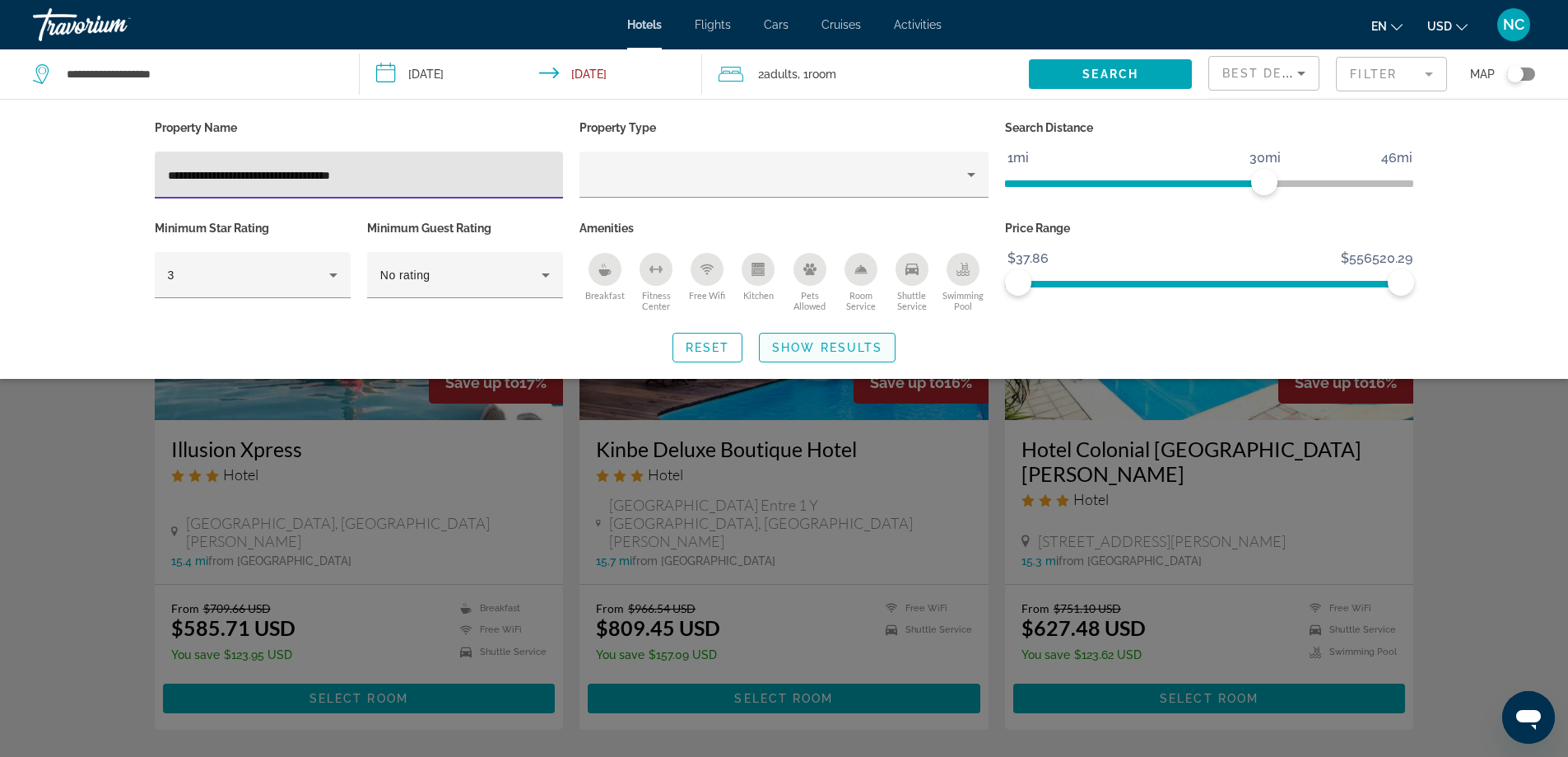
type input "**********"
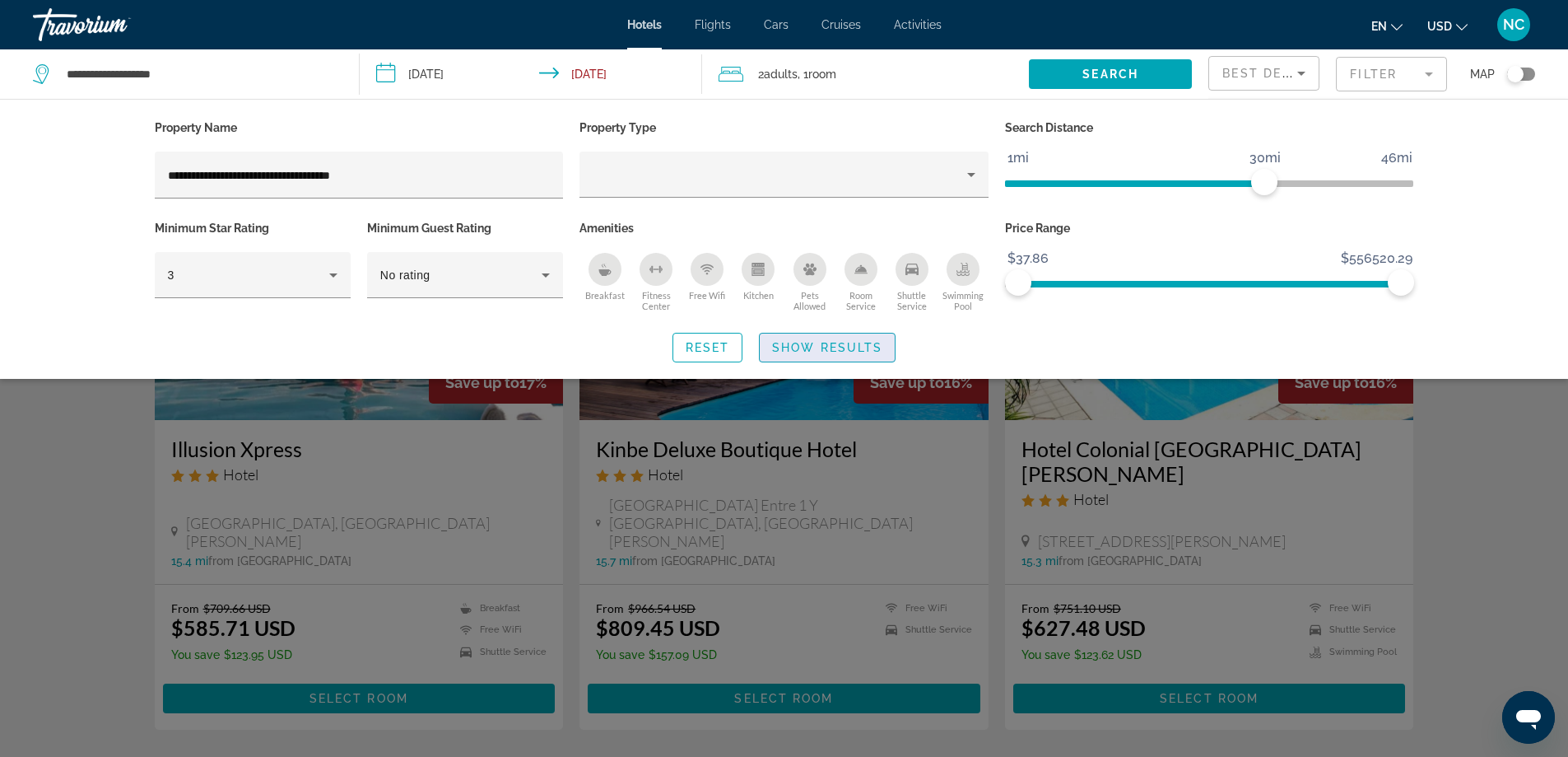
click at [802, 349] on span "Show Results" at bounding box center [827, 347] width 110 height 13
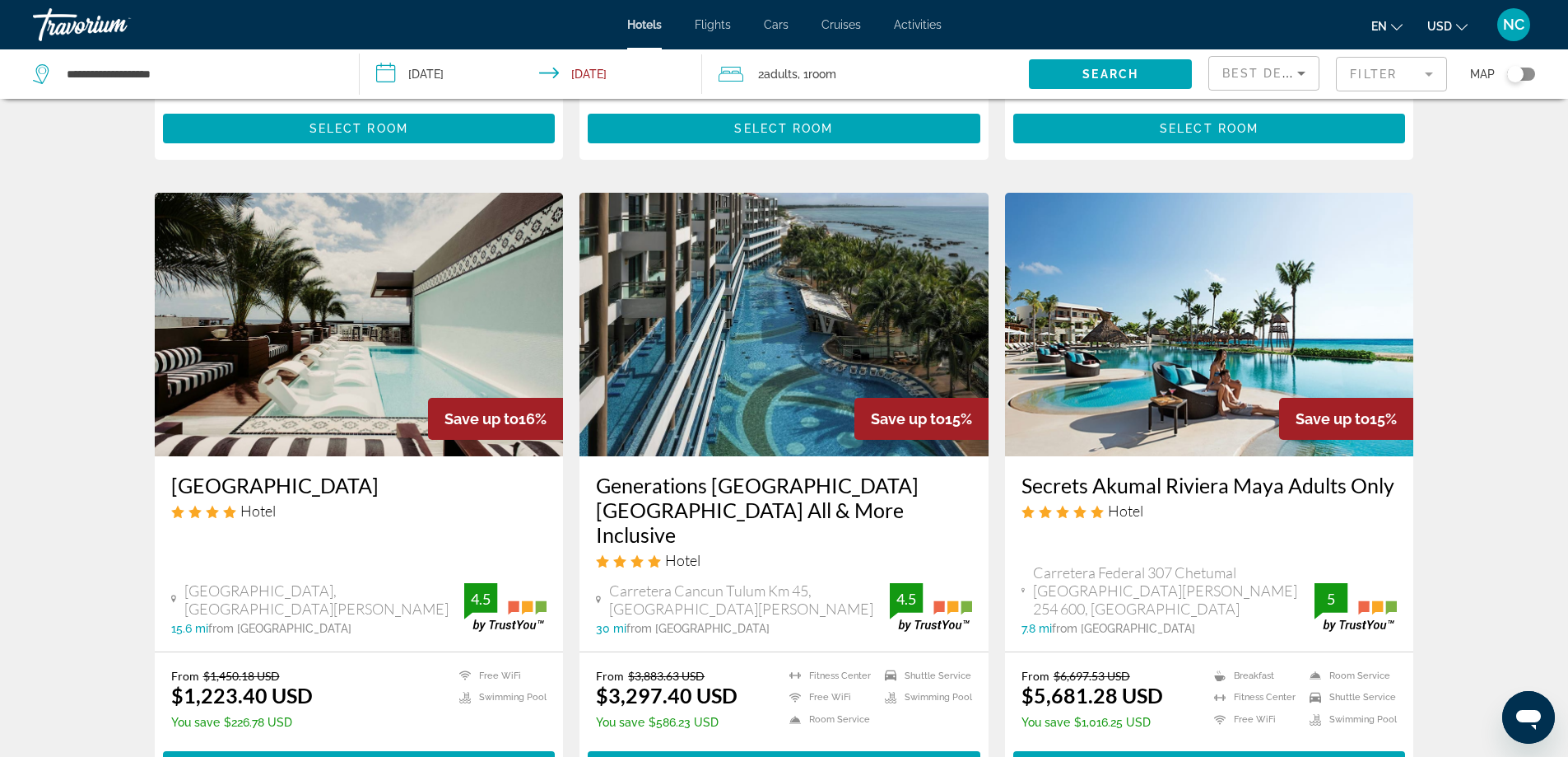
scroll to position [1893, 0]
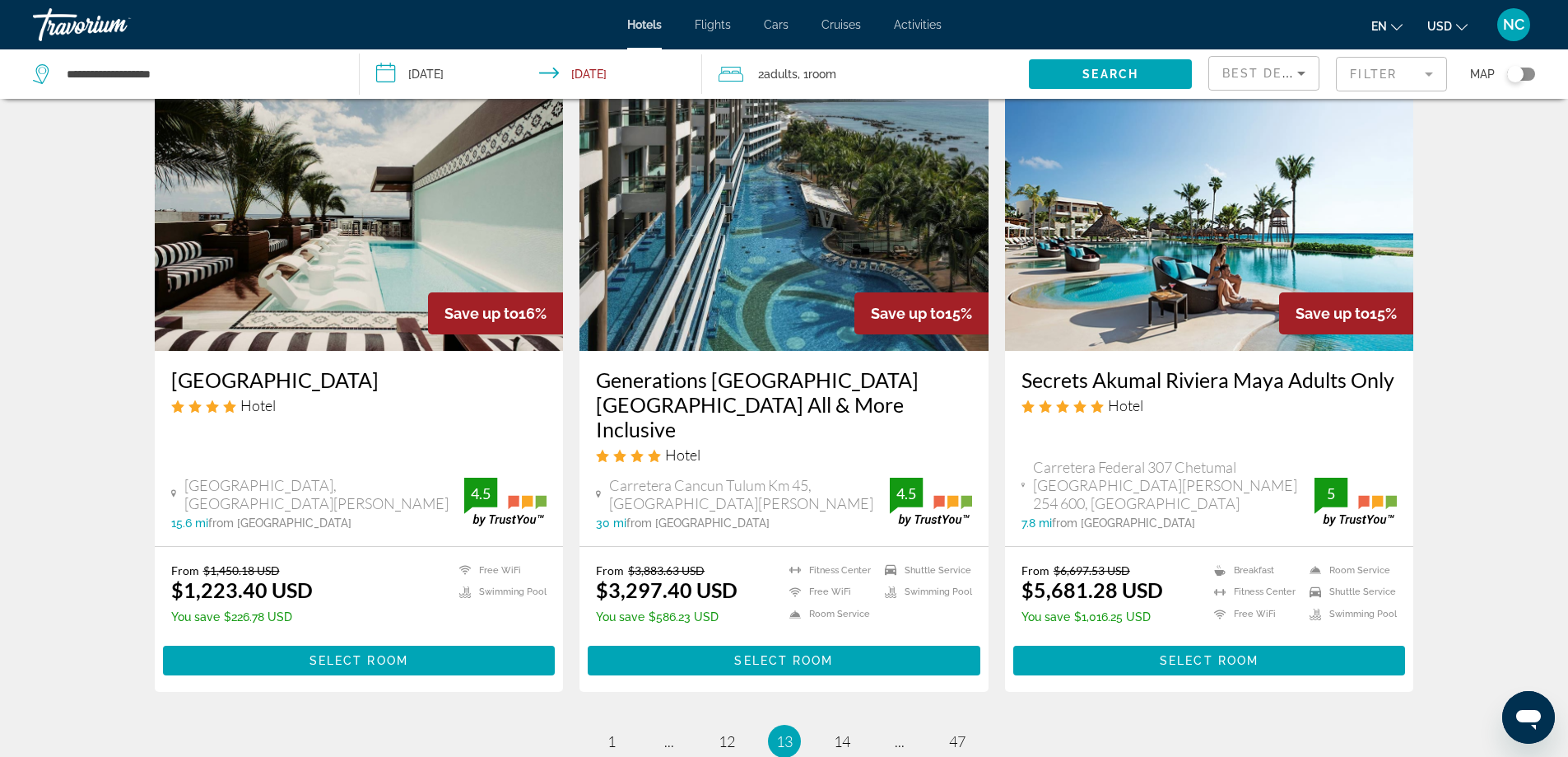
drag, startPoint x: 1018, startPoint y: 339, endPoint x: 1398, endPoint y: 351, distance: 380.2
click at [1398, 351] on div "Secrets Akumal Riviera Maya Adults Only Hotel Carretera Federal 307 [GEOGRAPHIC…" at bounding box center [1209, 449] width 409 height 195
copy h3 "Secrets Akumal Riviera Maya Adults Only"
click at [1430, 77] on mat-form-field "Filter" at bounding box center [1391, 74] width 111 height 35
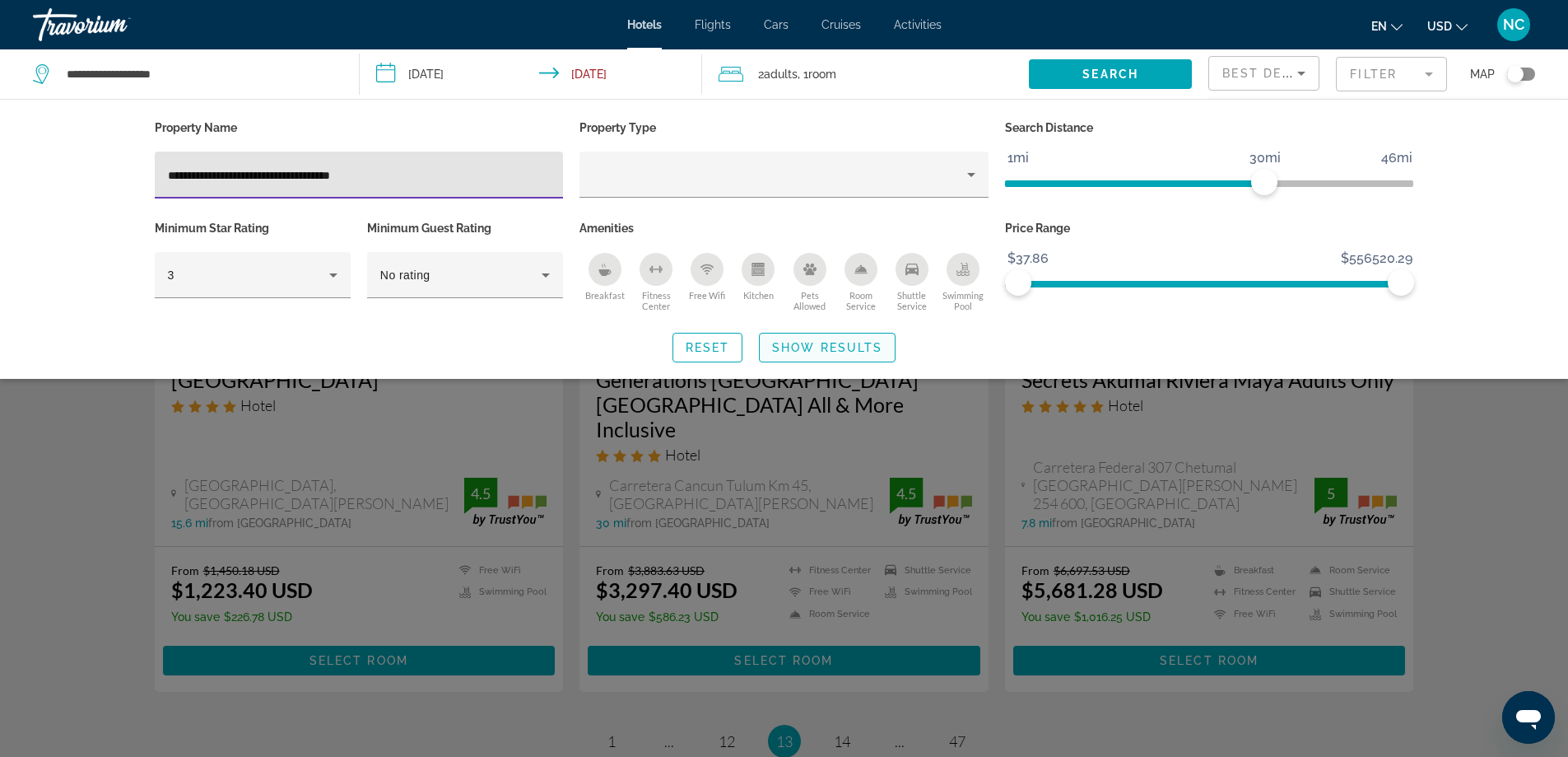
click at [841, 347] on span "Show Results" at bounding box center [827, 347] width 110 height 13
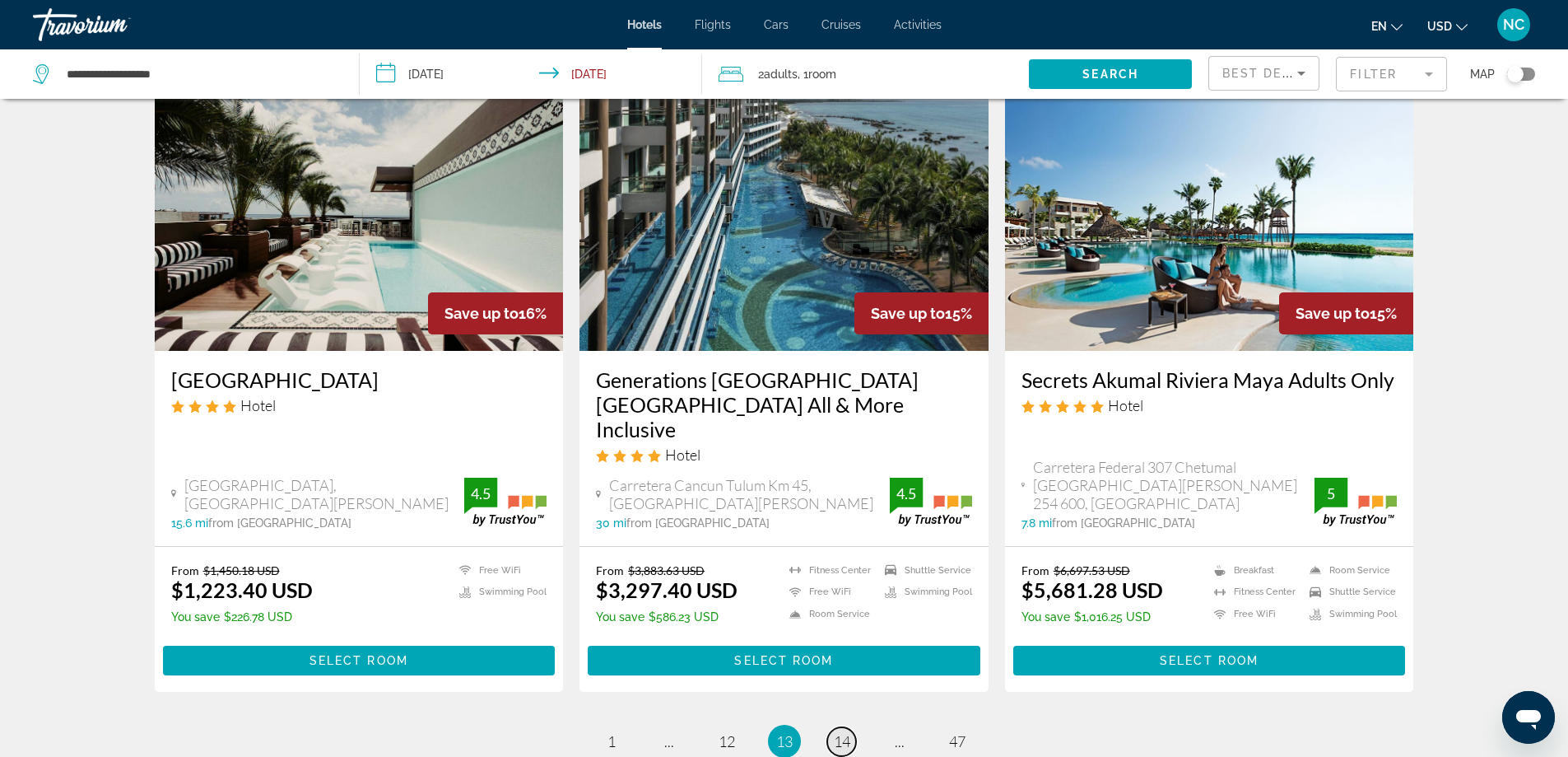
click at [847, 731] on span "14" at bounding box center [841, 741] width 16 height 18
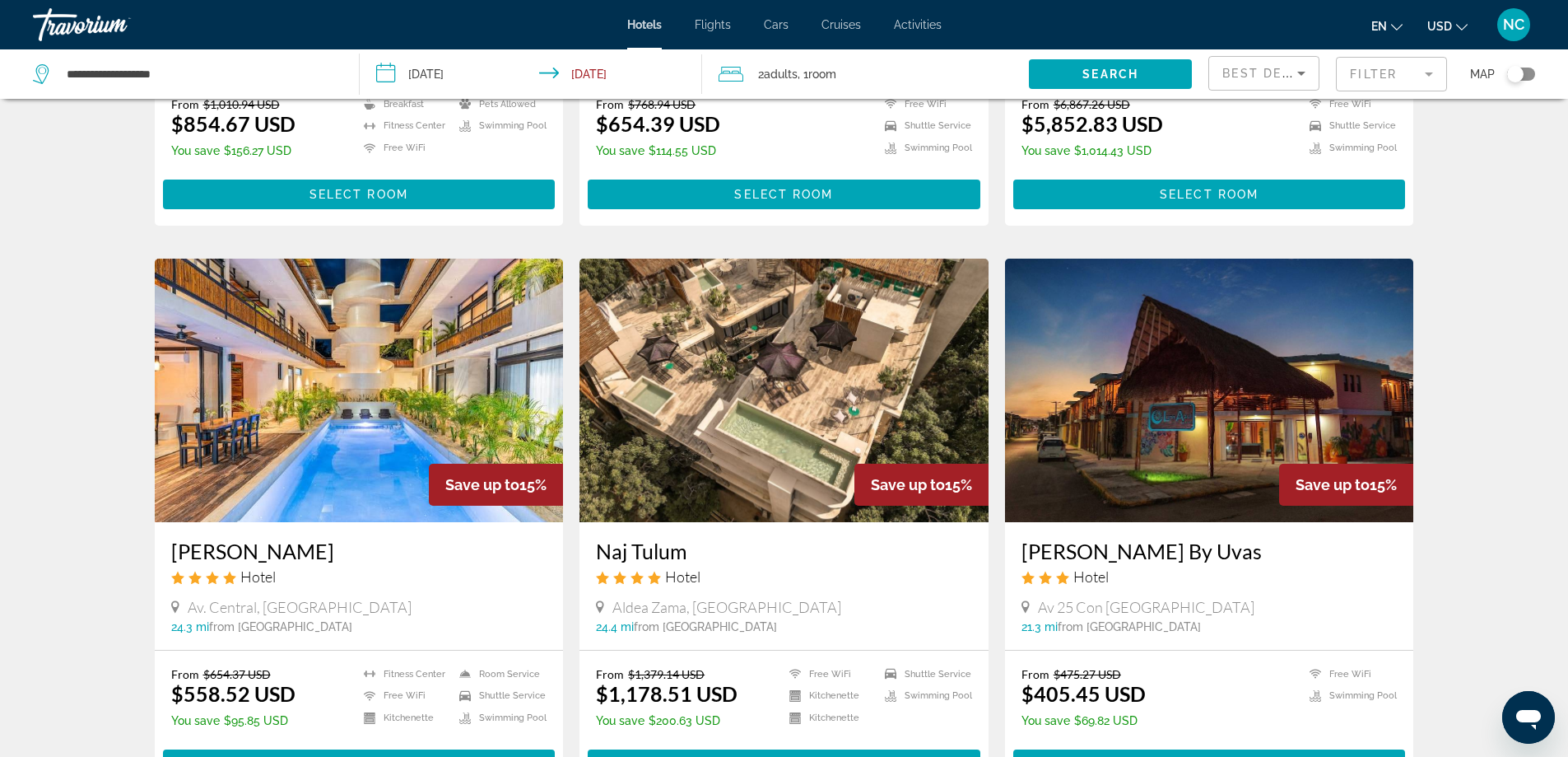
scroll to position [2032, 0]
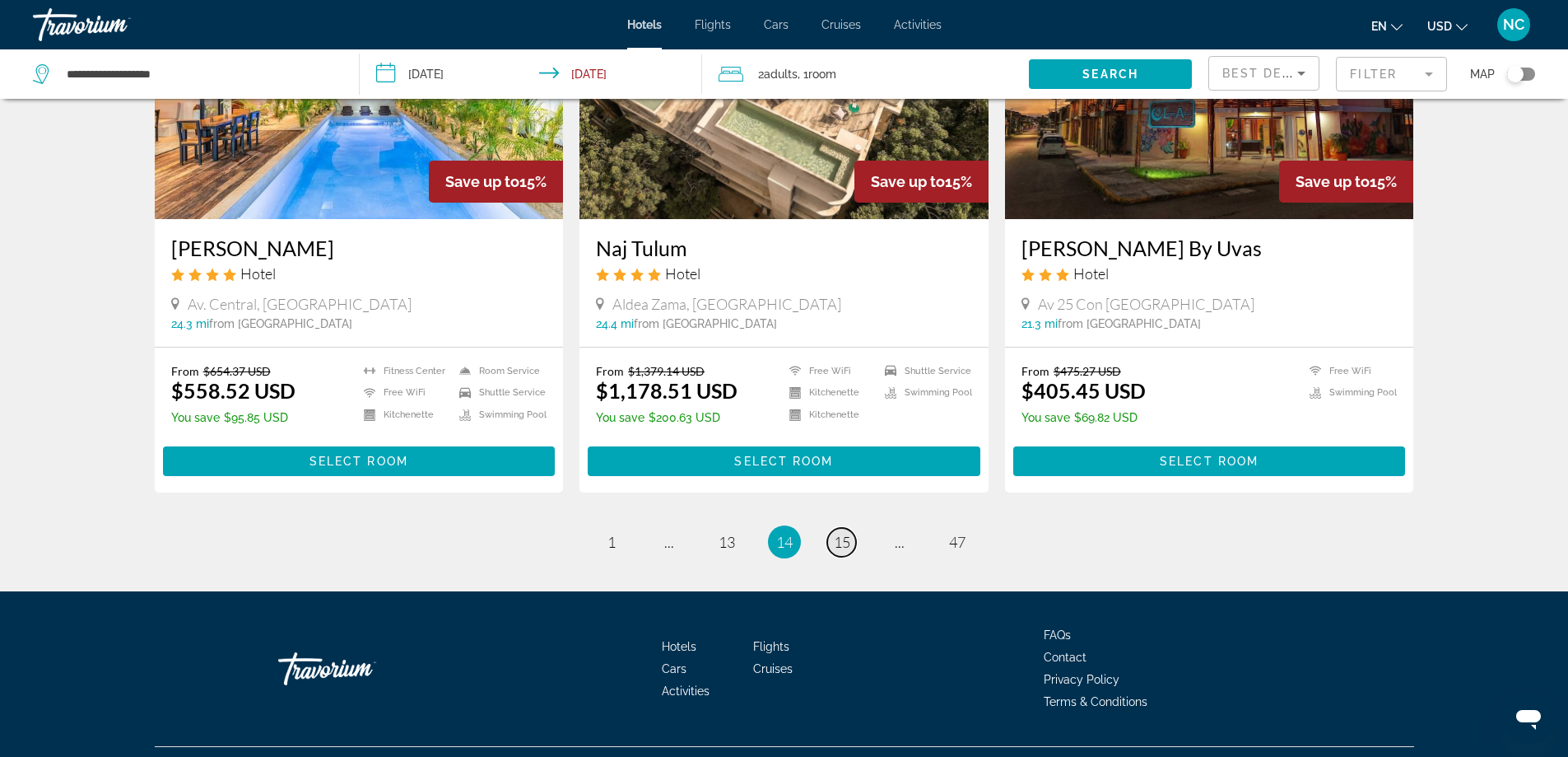
click at [845, 533] on span "15" at bounding box center [841, 542] width 16 height 18
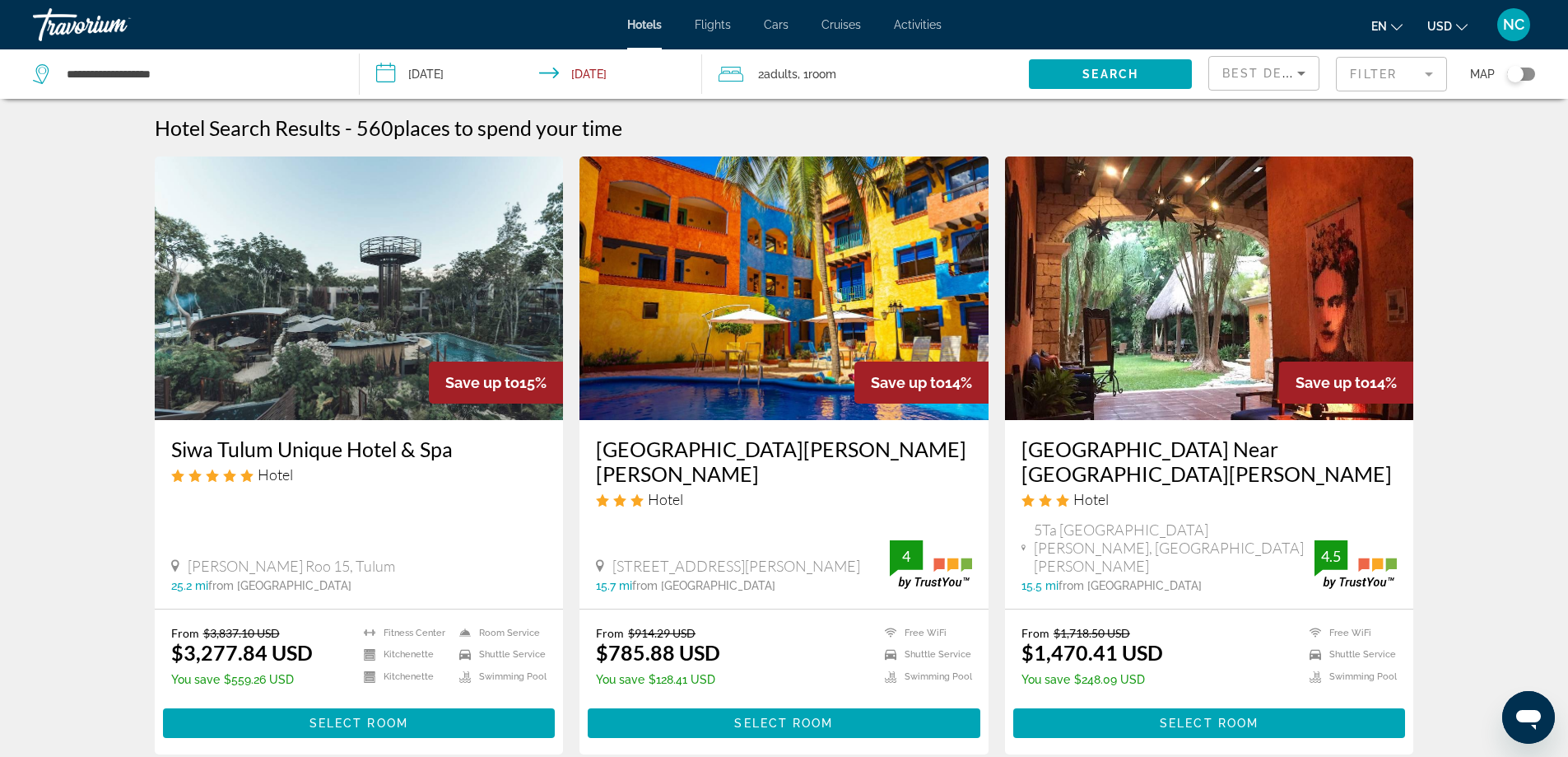
click at [1429, 78] on mat-form-field "Filter" at bounding box center [1391, 74] width 111 height 35
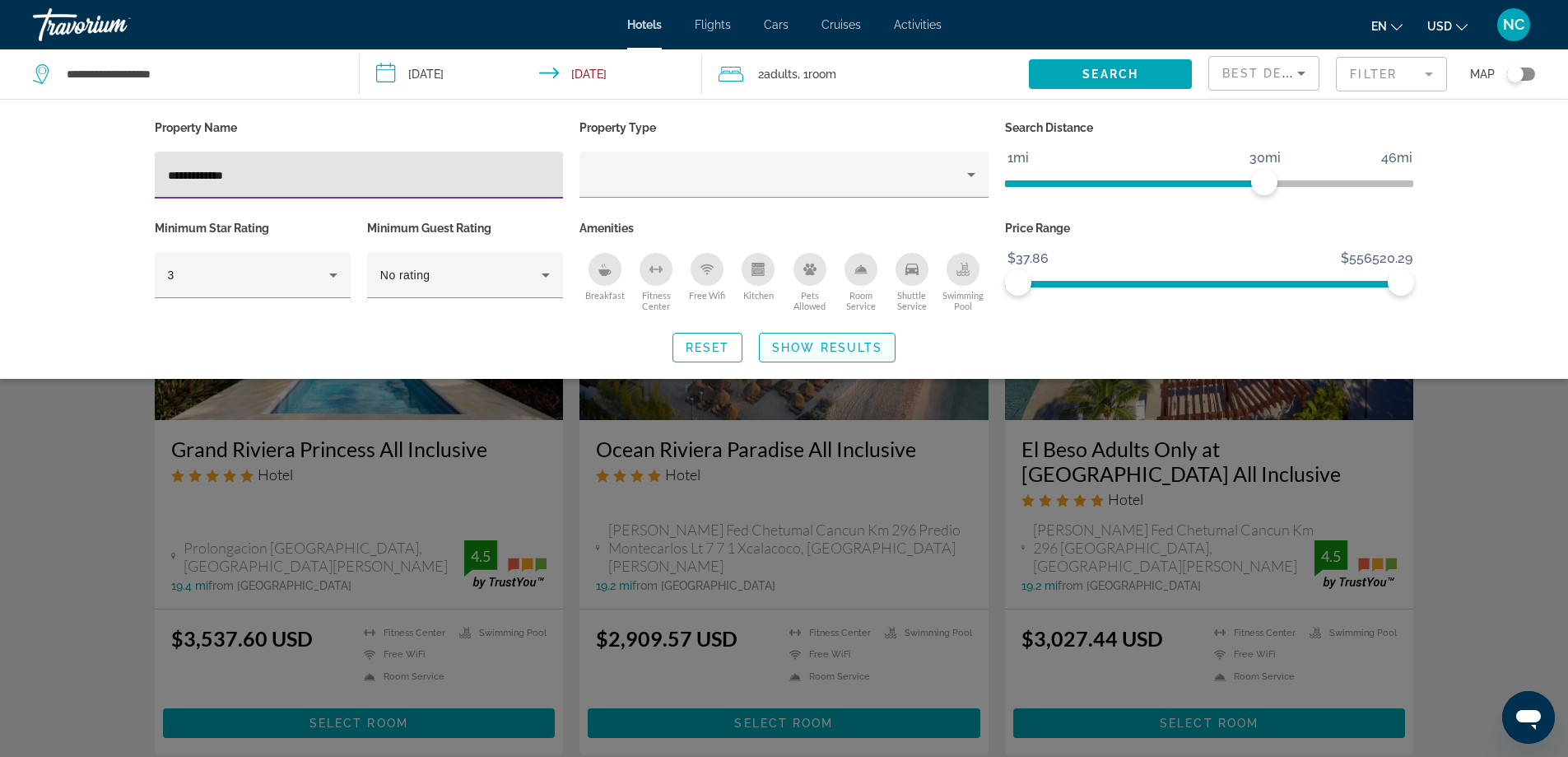
type input "**********"
click at [808, 348] on span "Show Results" at bounding box center [827, 347] width 110 height 13
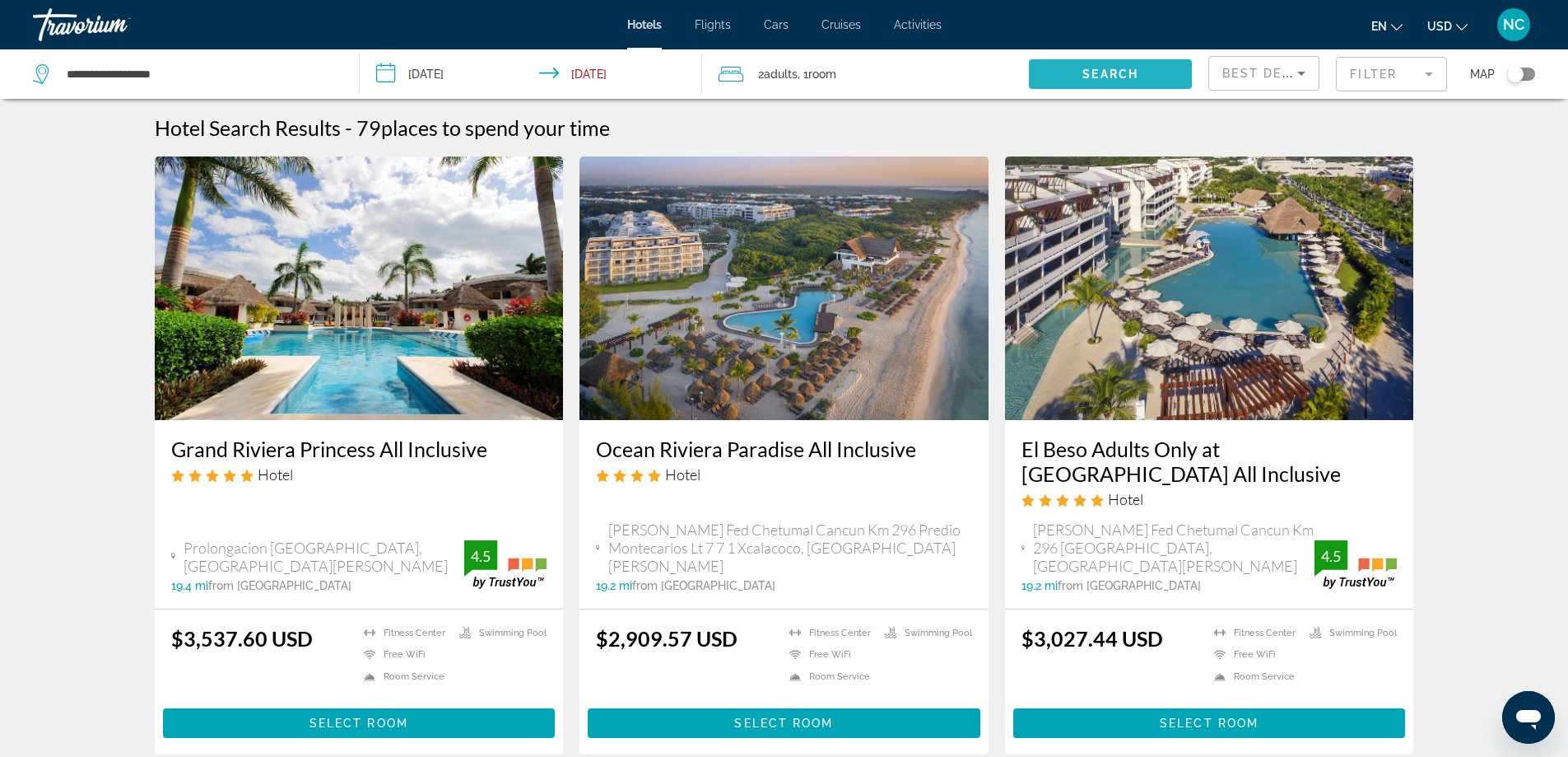
click at [1110, 66] on span "Search widget" at bounding box center [1109, 74] width 163 height 39
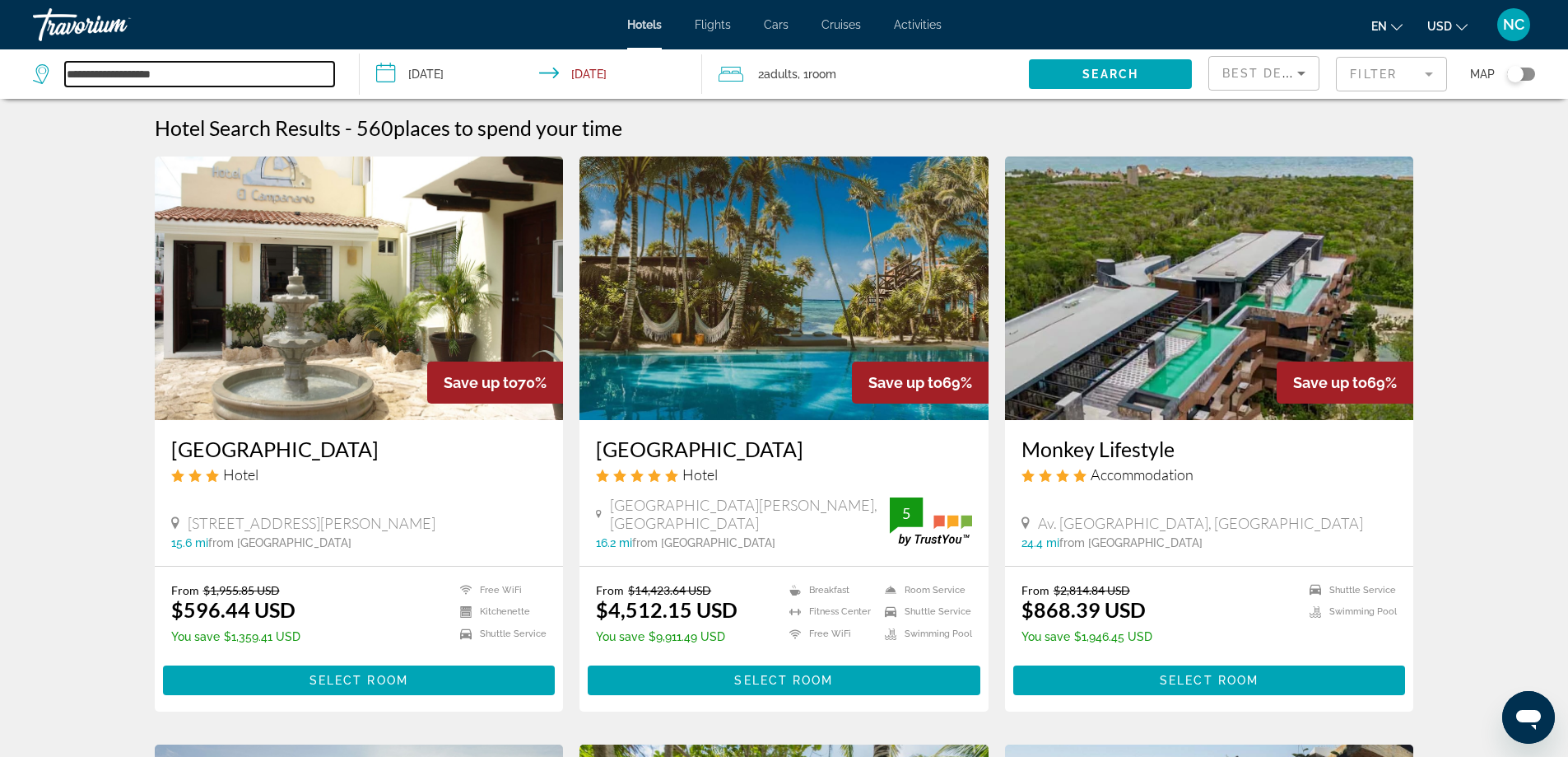
click at [188, 74] on input "**********" at bounding box center [199, 74] width 269 height 25
click at [1429, 77] on mat-form-field "Filter" at bounding box center [1391, 74] width 111 height 35
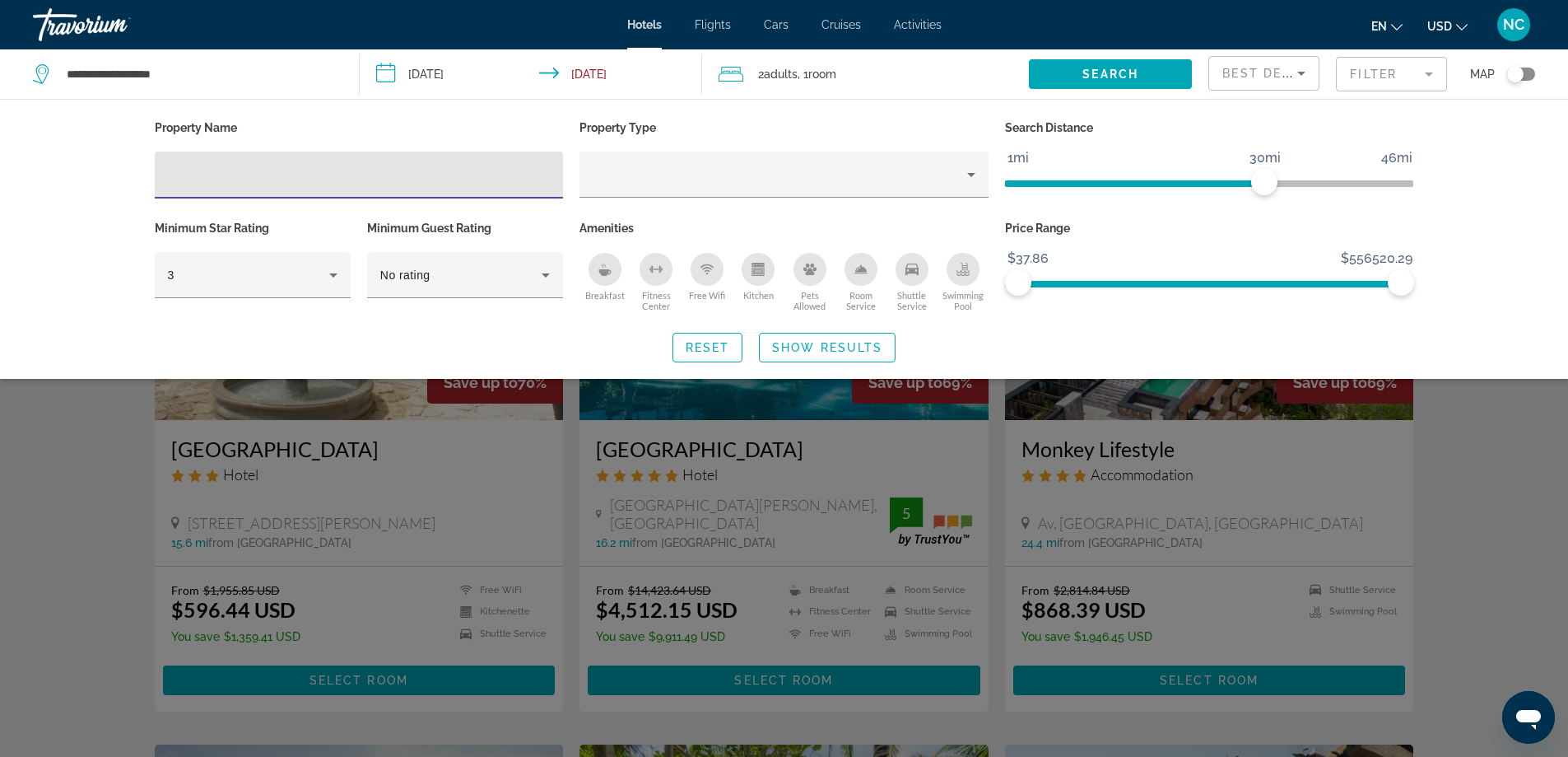
click at [196, 176] on input "Hotel Filters" at bounding box center [359, 175] width 383 height 20
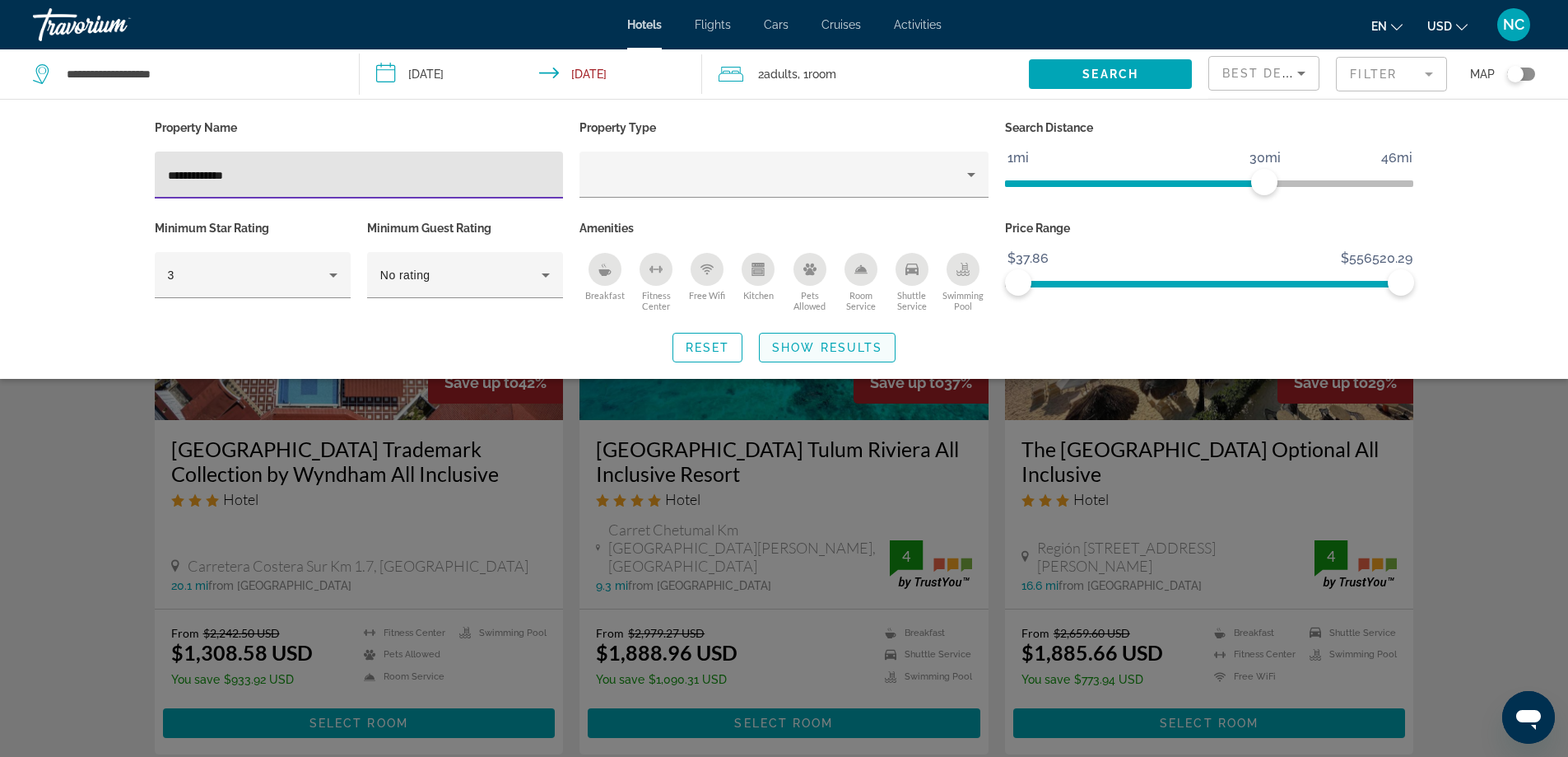
type input "**********"
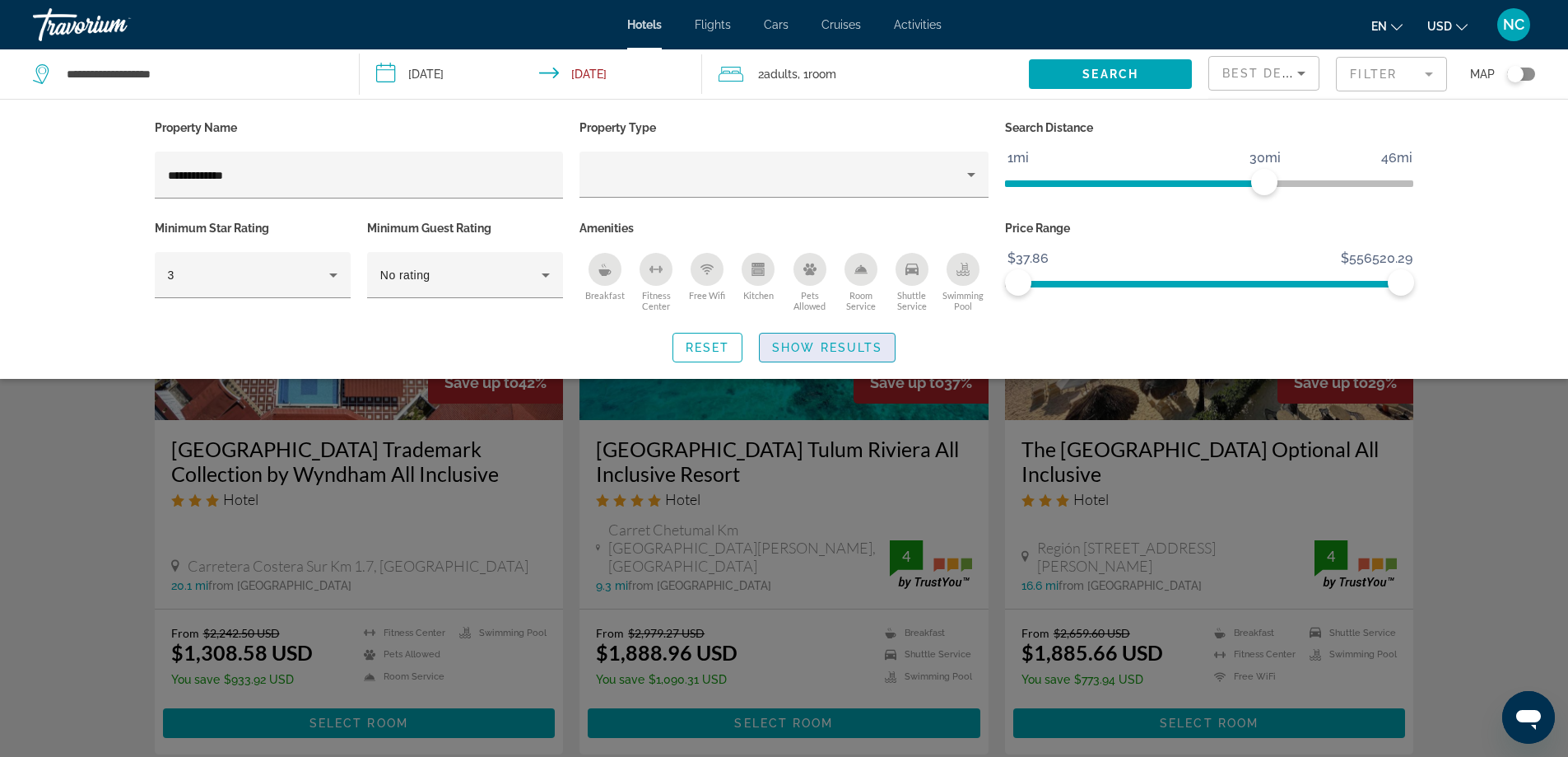
click at [810, 348] on span "Show Results" at bounding box center [827, 347] width 110 height 13
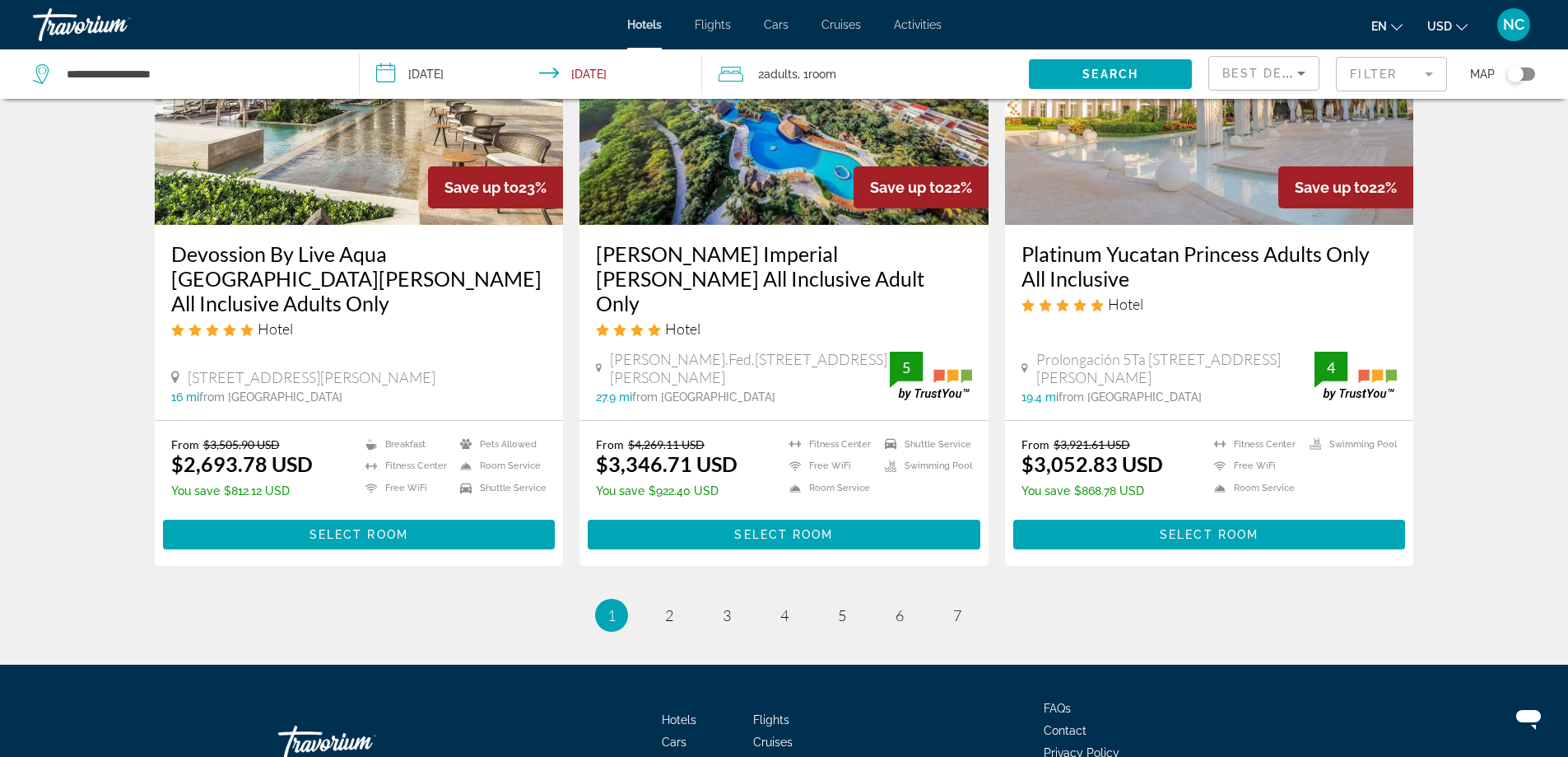
scroll to position [2058, 0]
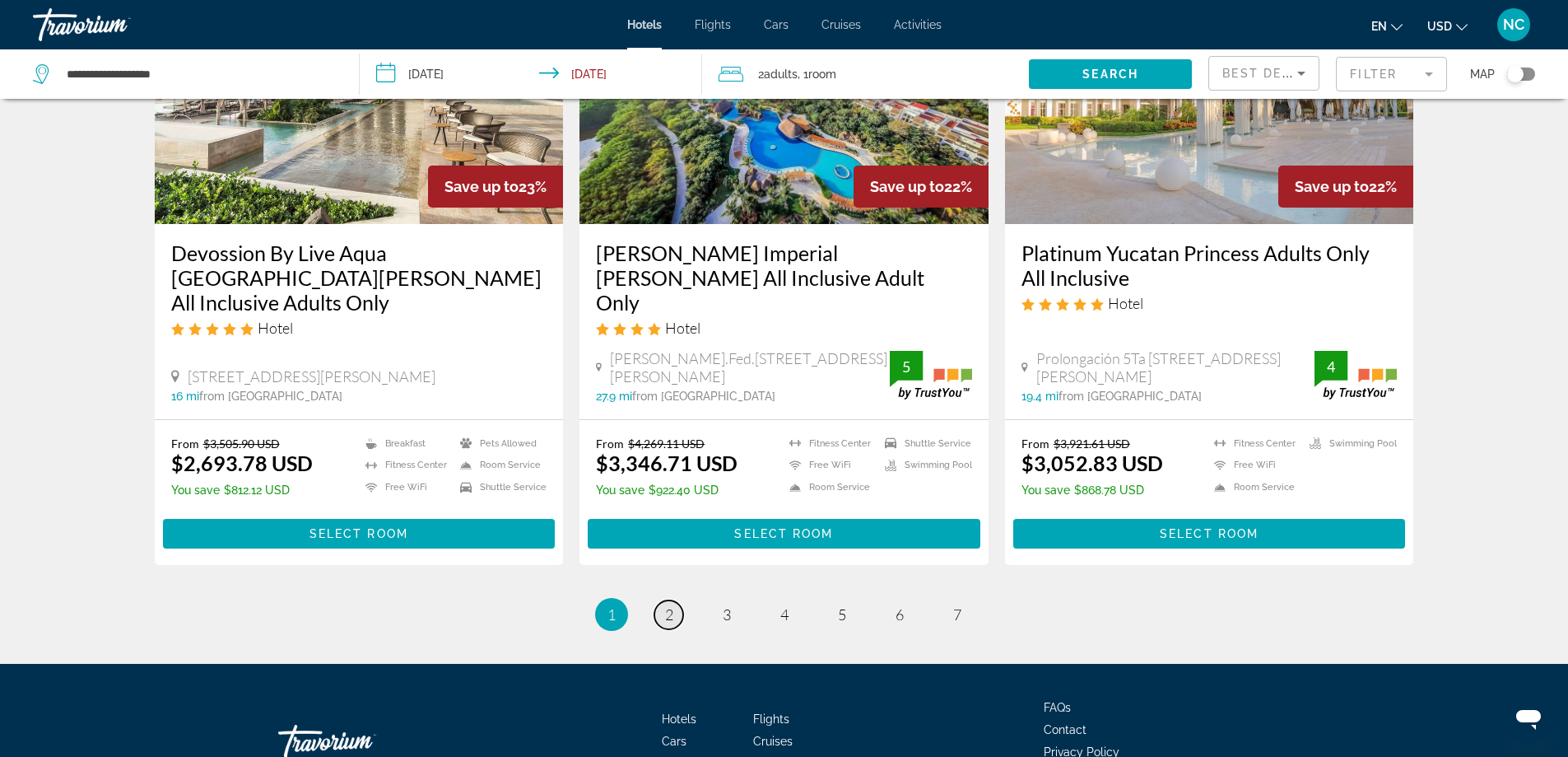
click at [666, 605] on span "2" at bounding box center [668, 614] width 8 height 18
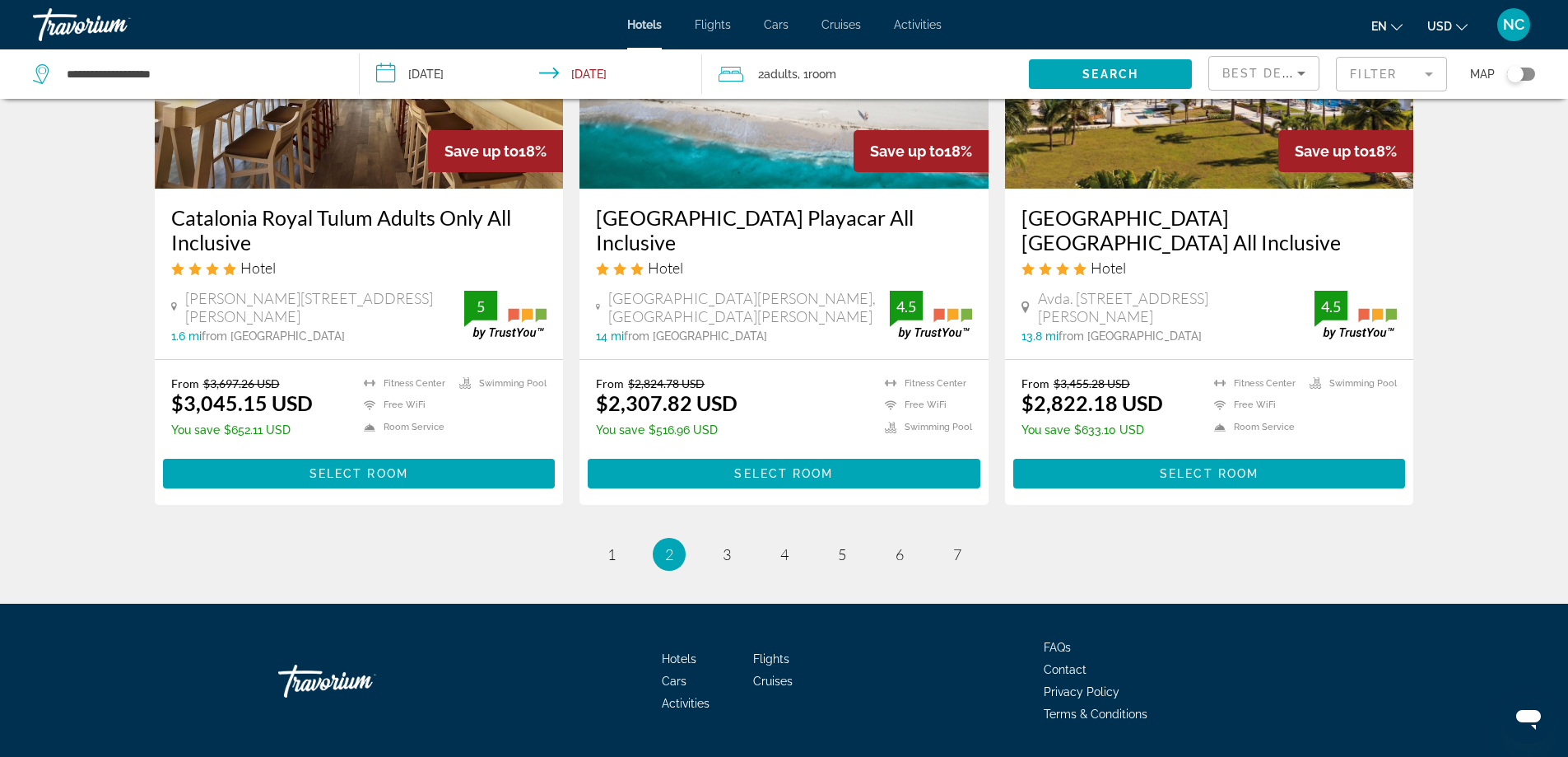
scroll to position [2118, 0]
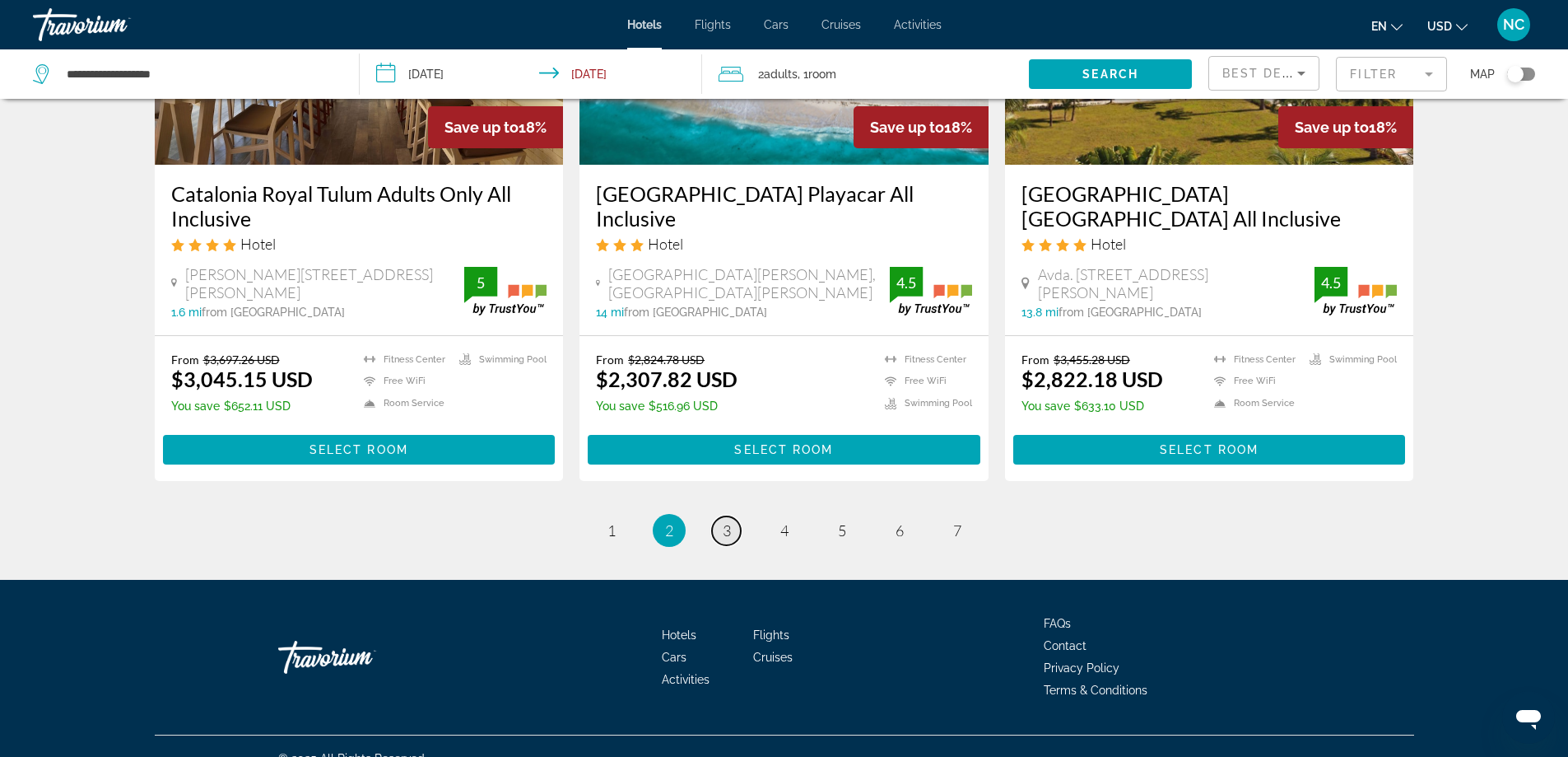
click at [713, 516] on link "page 3" at bounding box center [727, 531] width 29 height 29
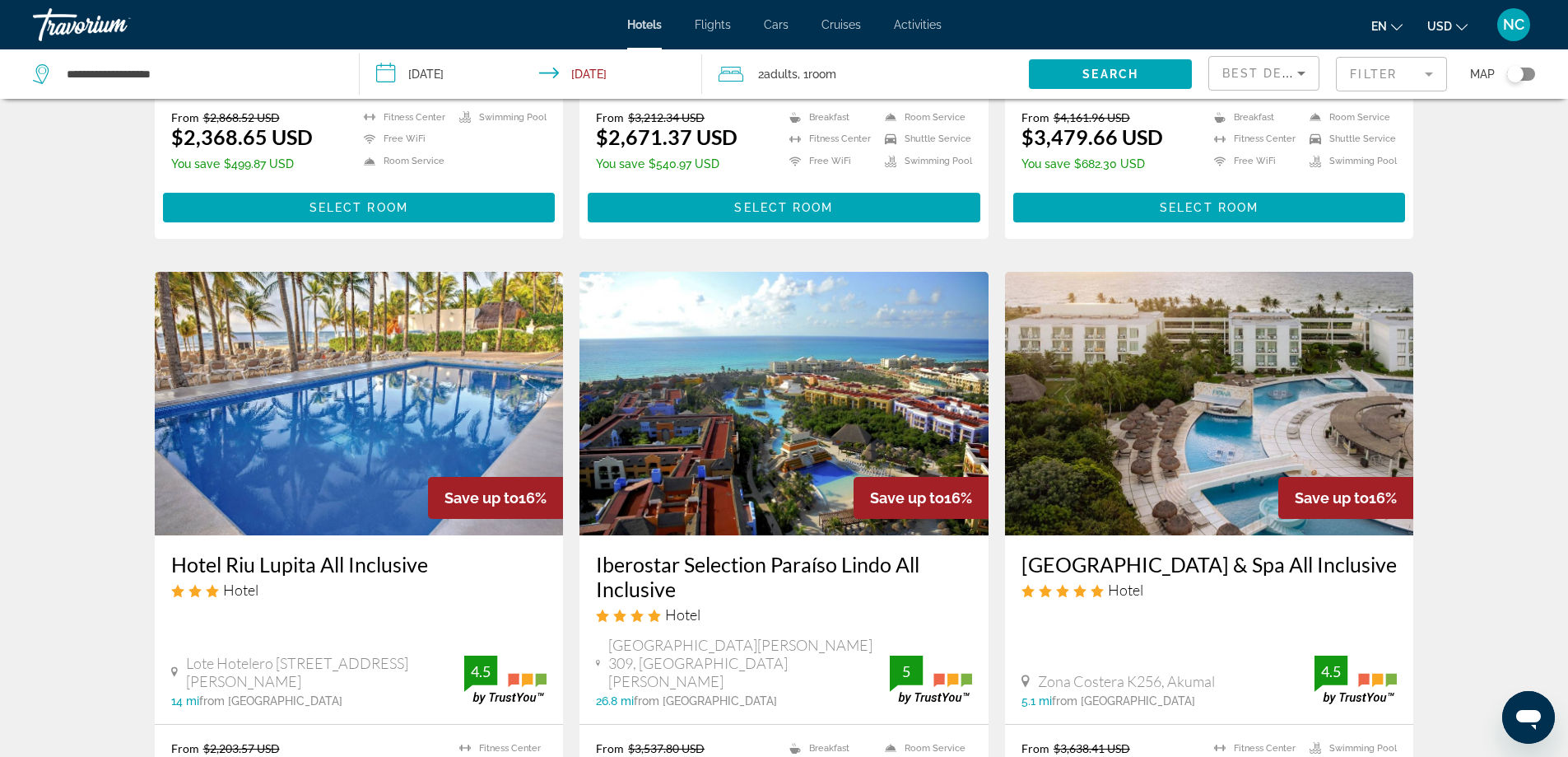
scroll to position [2058, 0]
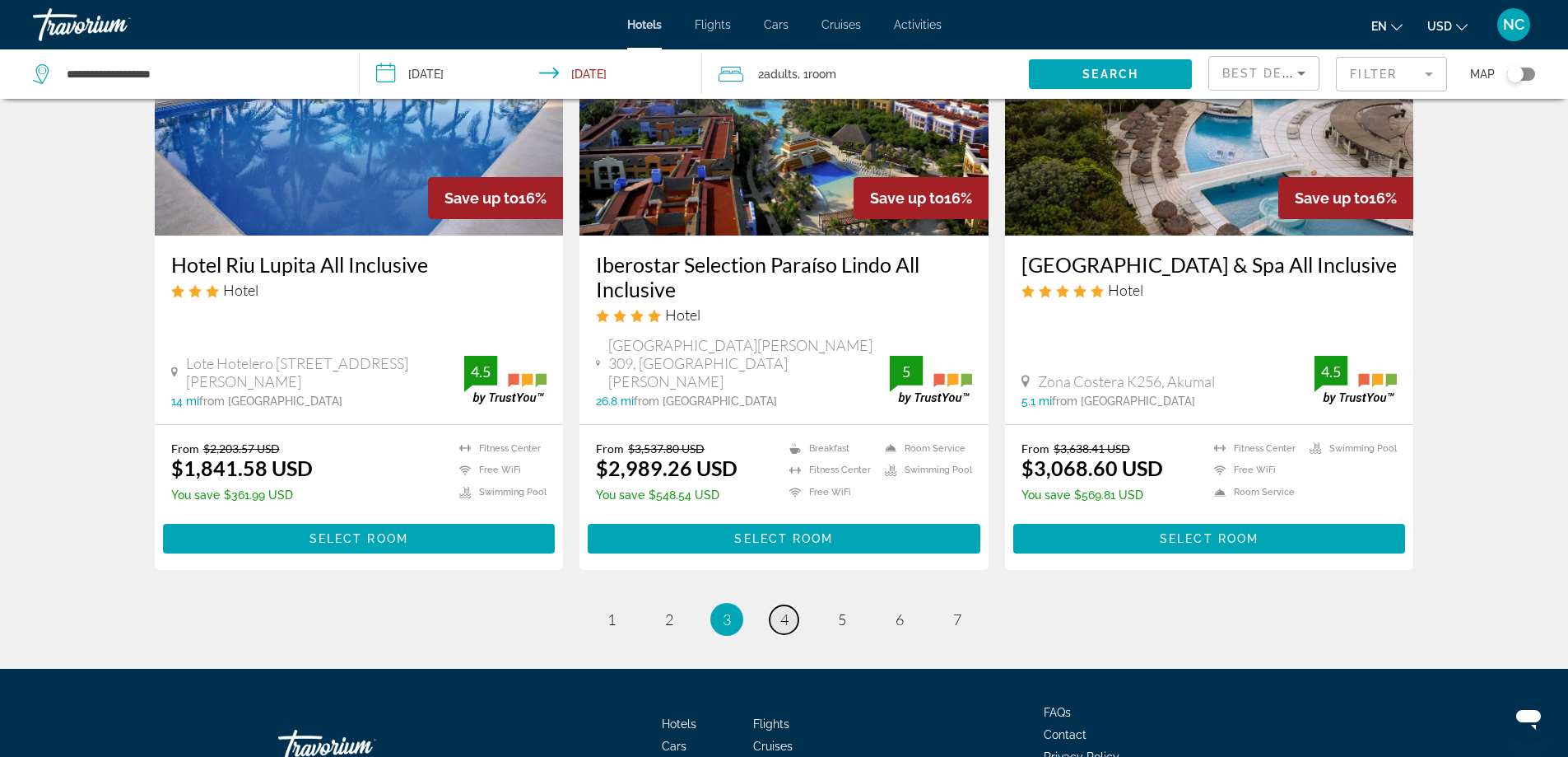
click at [783, 610] on span "4" at bounding box center [784, 619] width 8 height 18
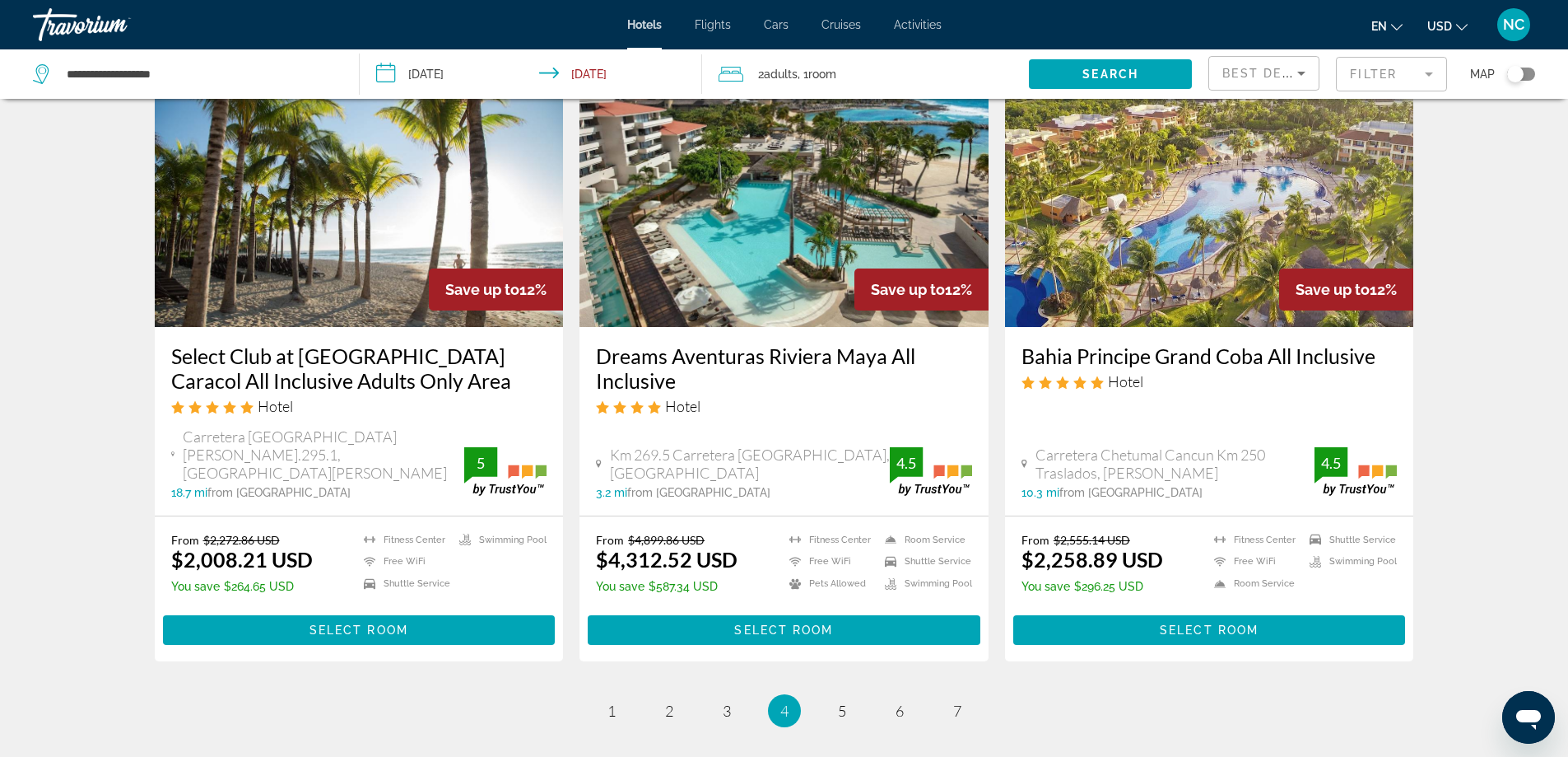
scroll to position [2118, 0]
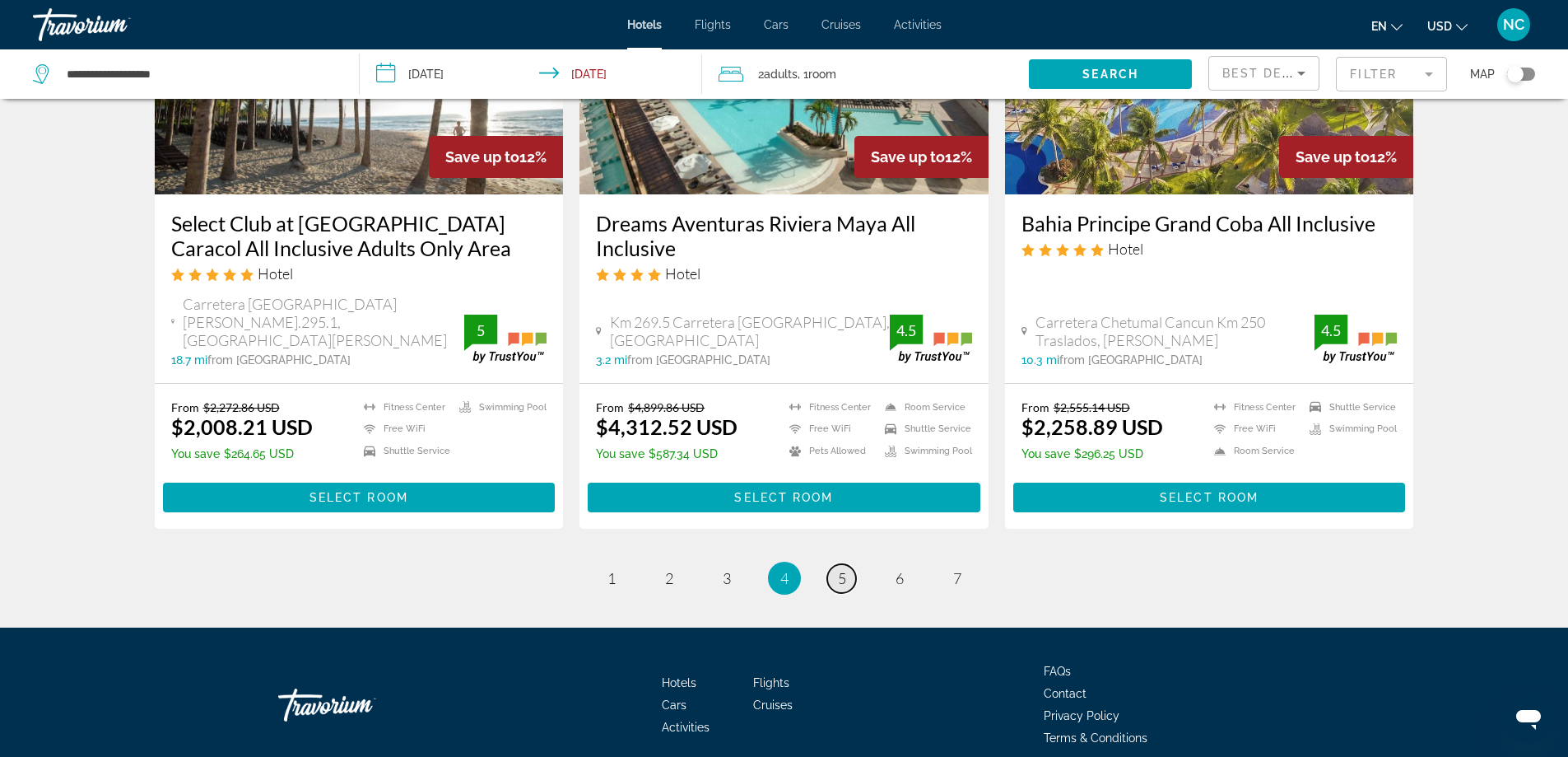
click at [839, 569] on span "5" at bounding box center [841, 578] width 8 height 18
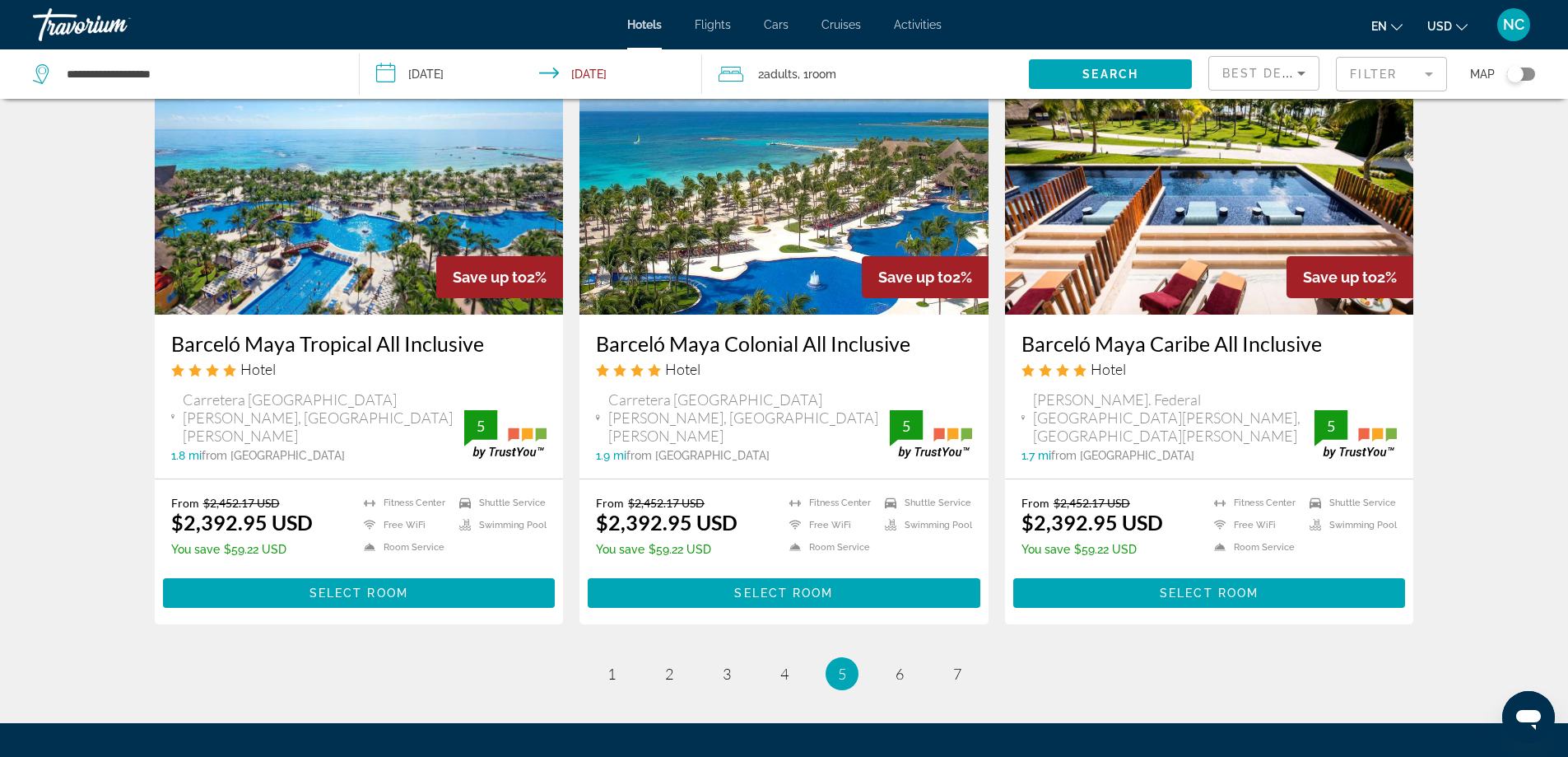
scroll to position [2075, 0]
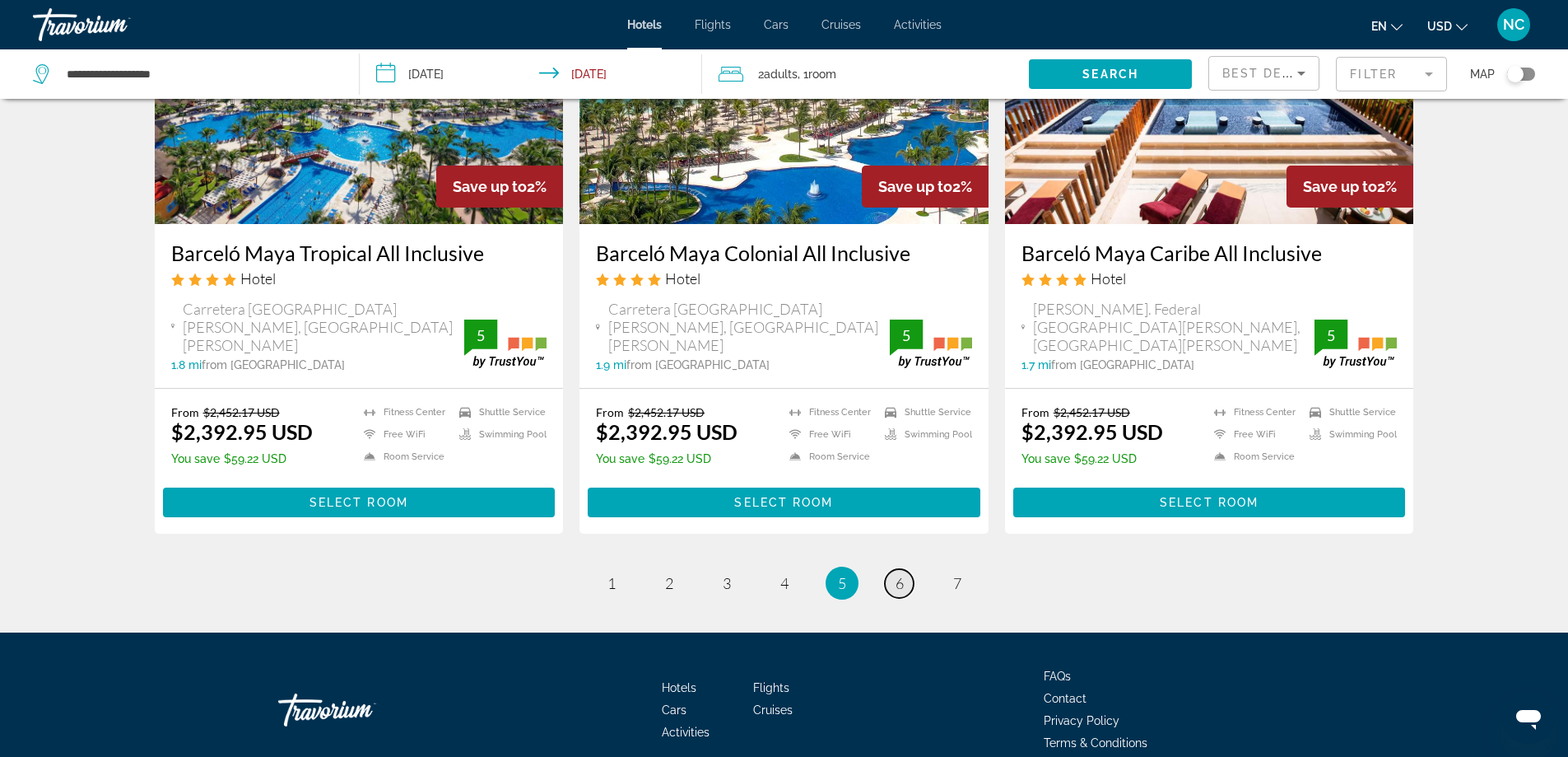
click at [898, 574] on span "6" at bounding box center [899, 583] width 8 height 18
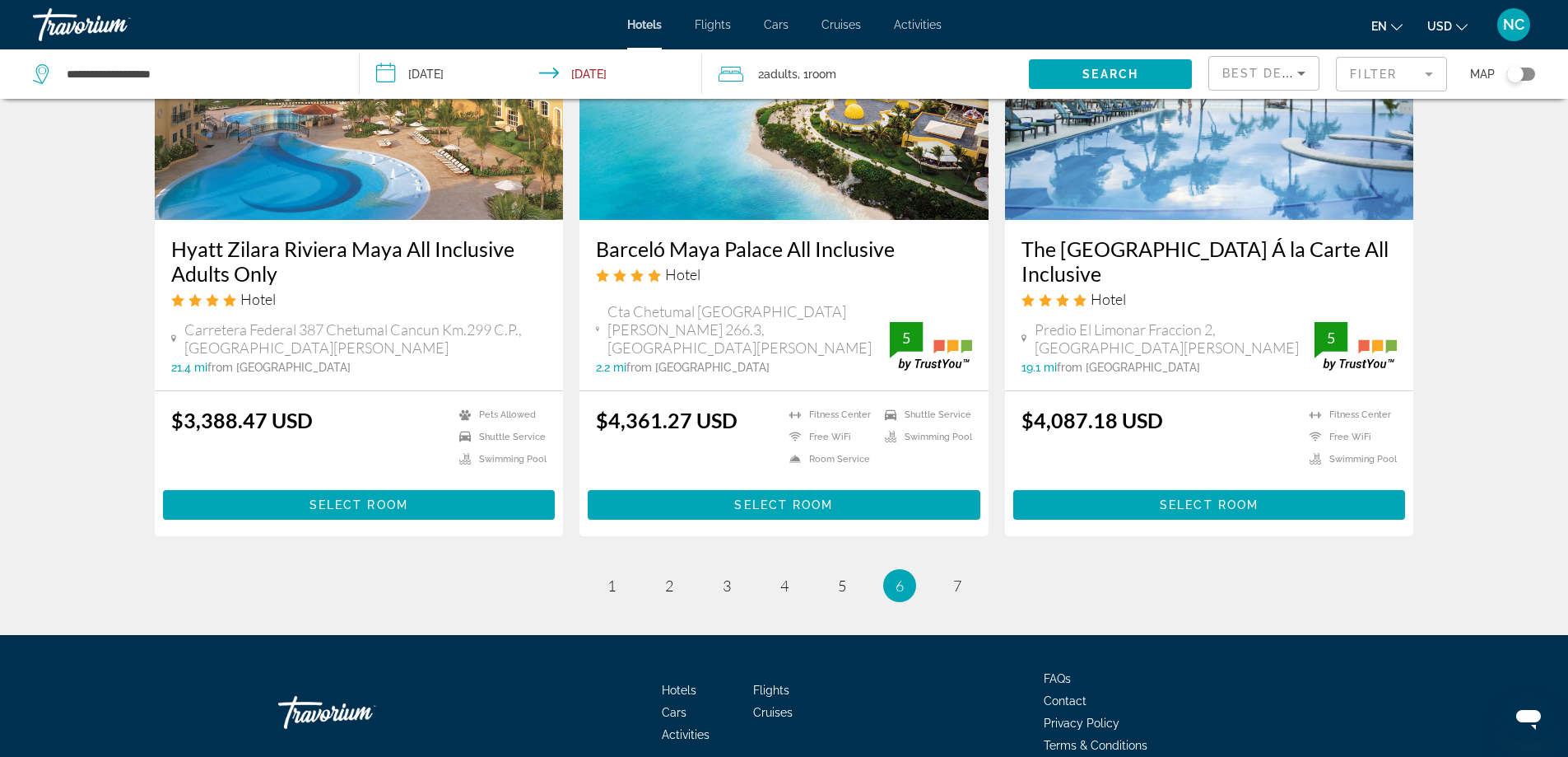
scroll to position [2118, 0]
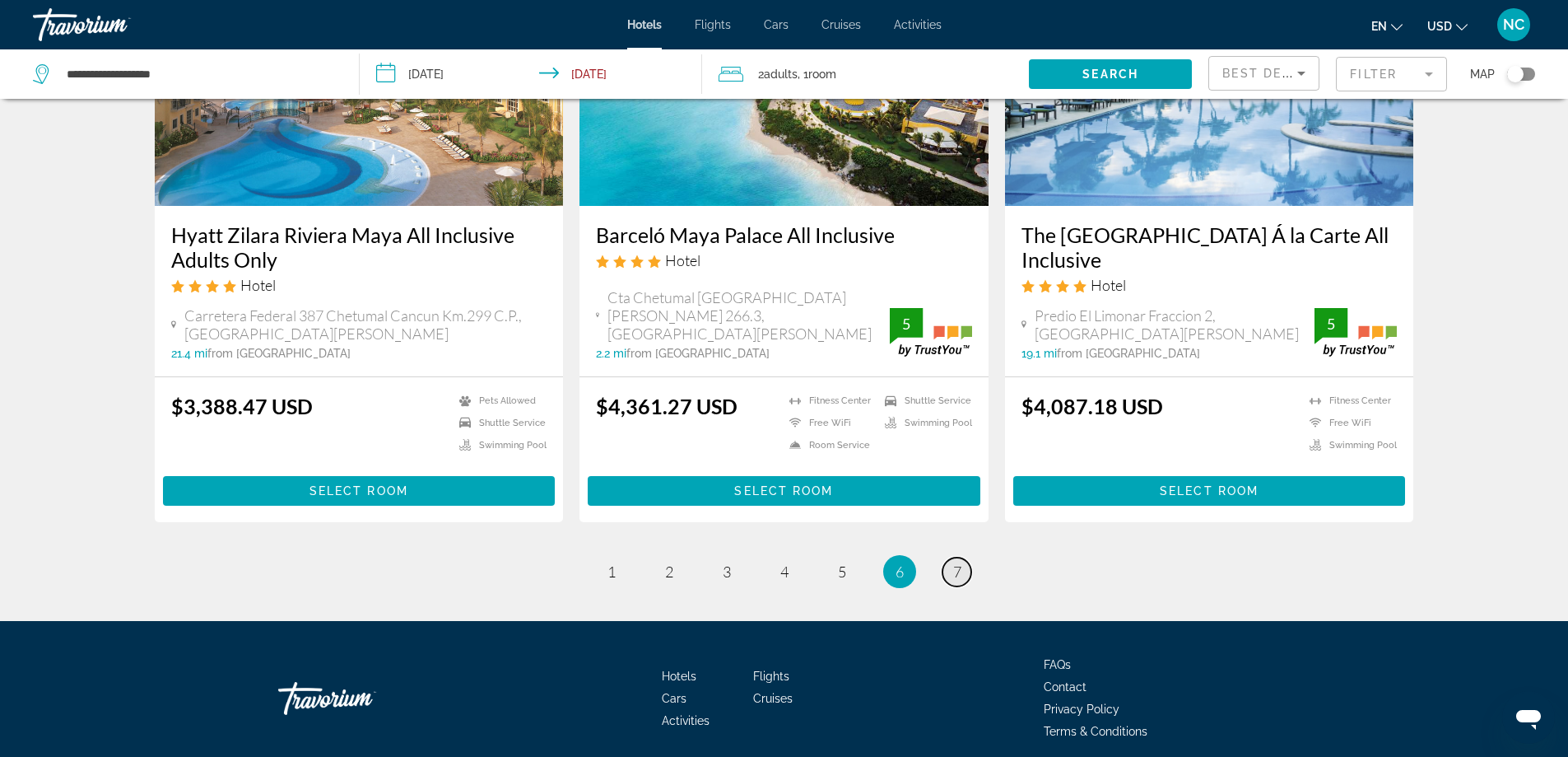
click at [954, 563] on span "7" at bounding box center [956, 572] width 8 height 18
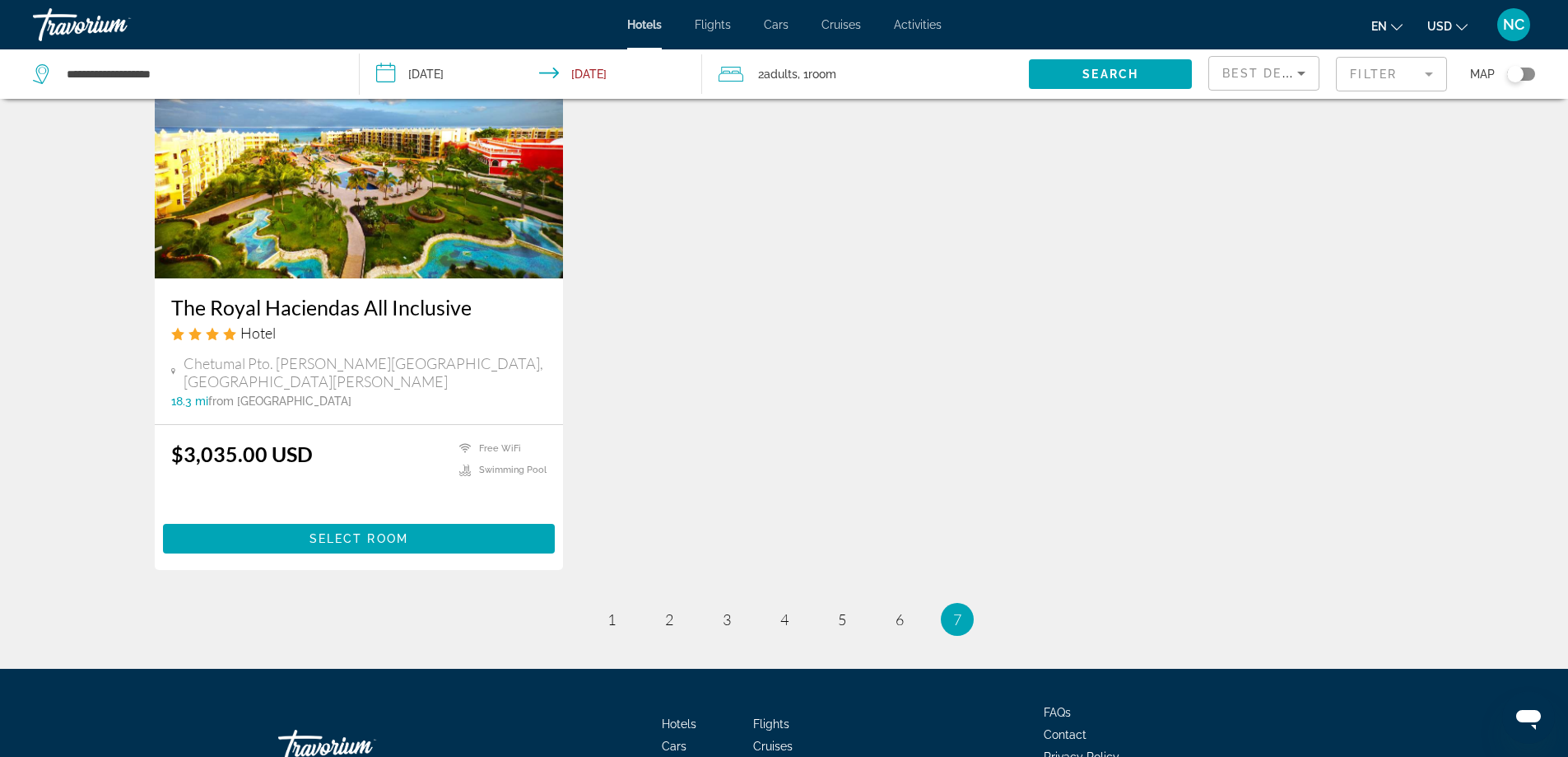
scroll to position [1462, 0]
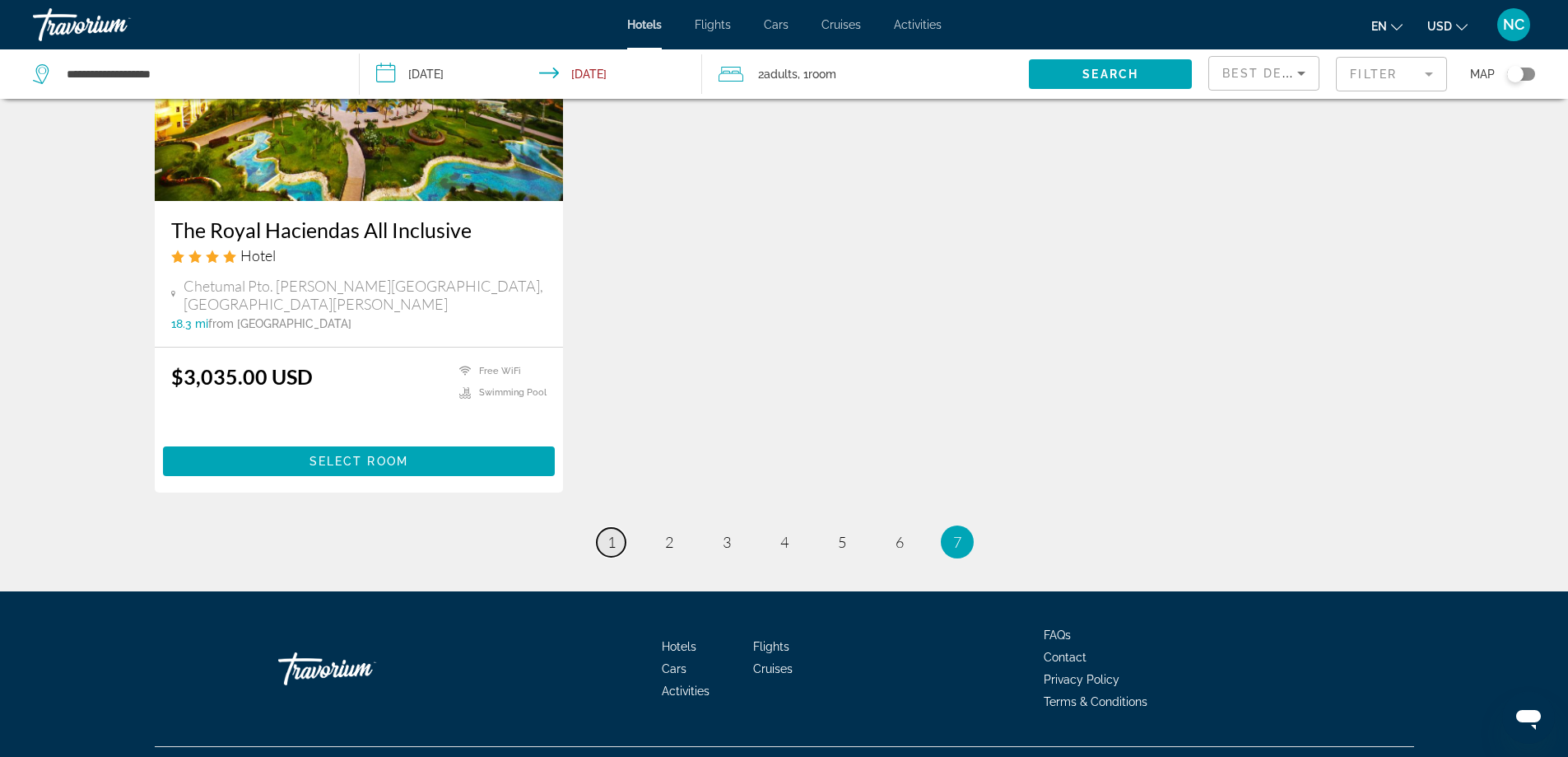
click at [607, 533] on span "1" at bounding box center [611, 542] width 8 height 18
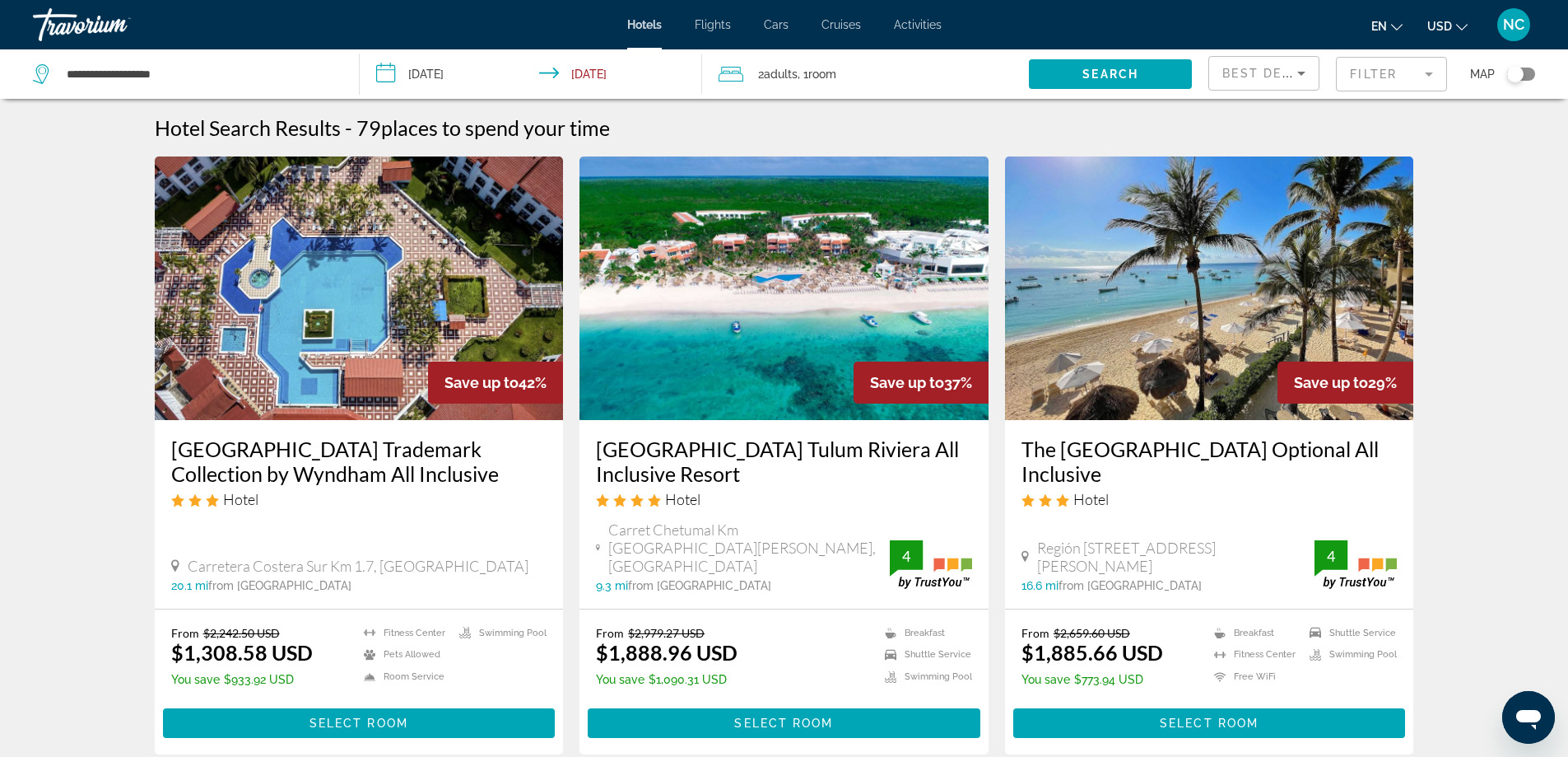
click at [390, 77] on input "**********" at bounding box center [534, 77] width 350 height 55
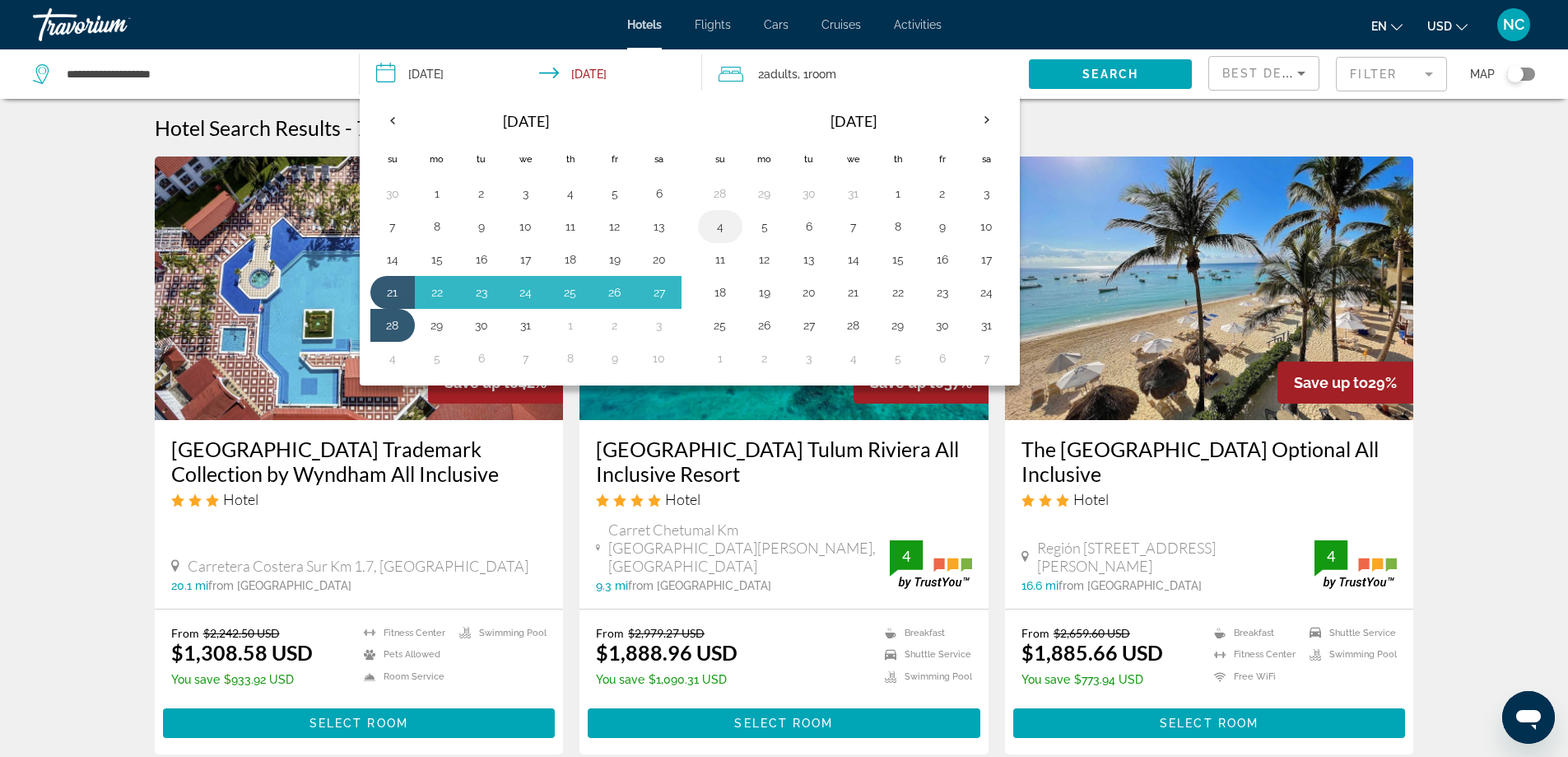
click at [719, 228] on button "4" at bounding box center [719, 226] width 26 height 23
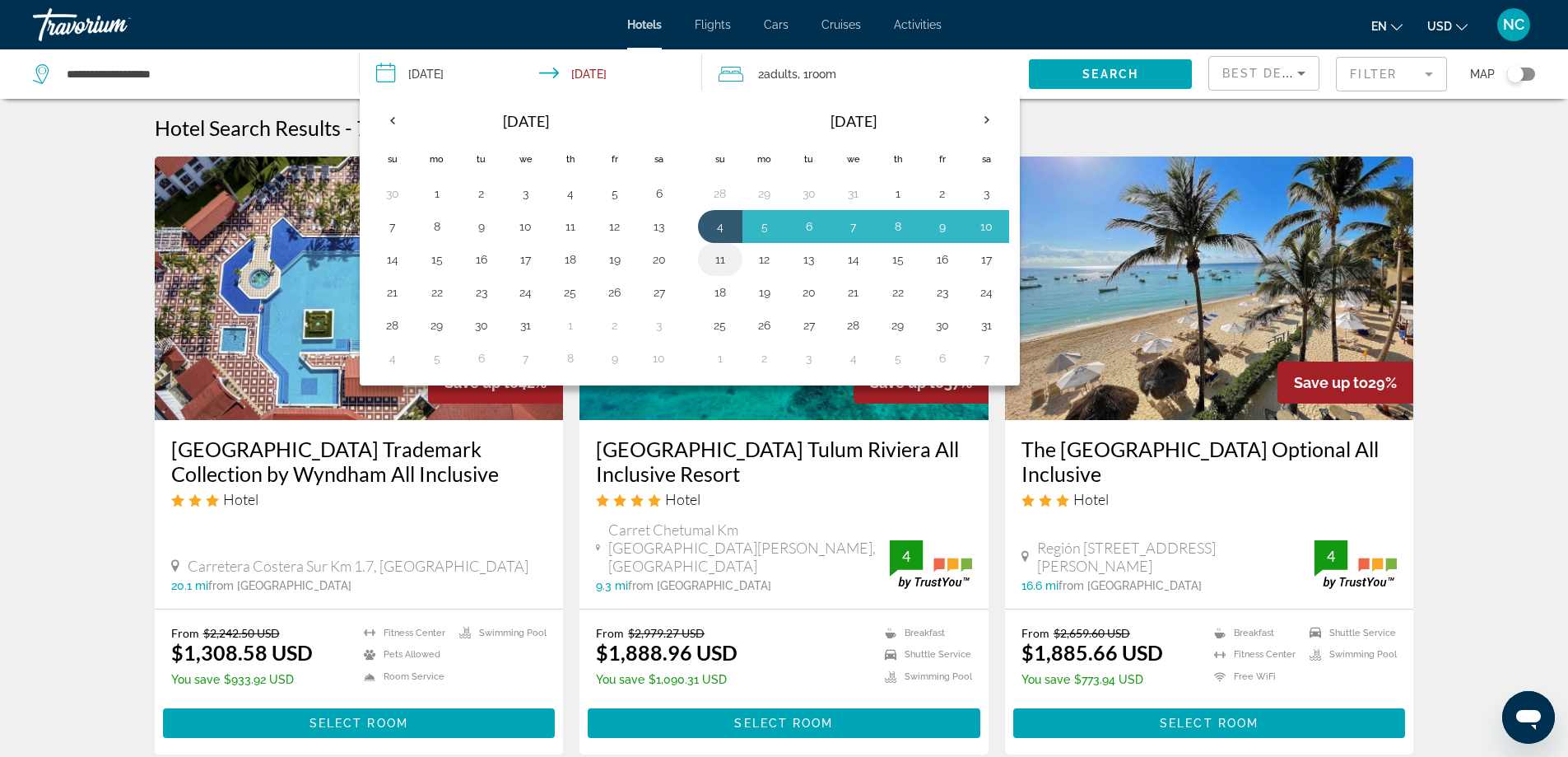
click at [717, 262] on button "11" at bounding box center [719, 259] width 26 height 23
type input "**********"
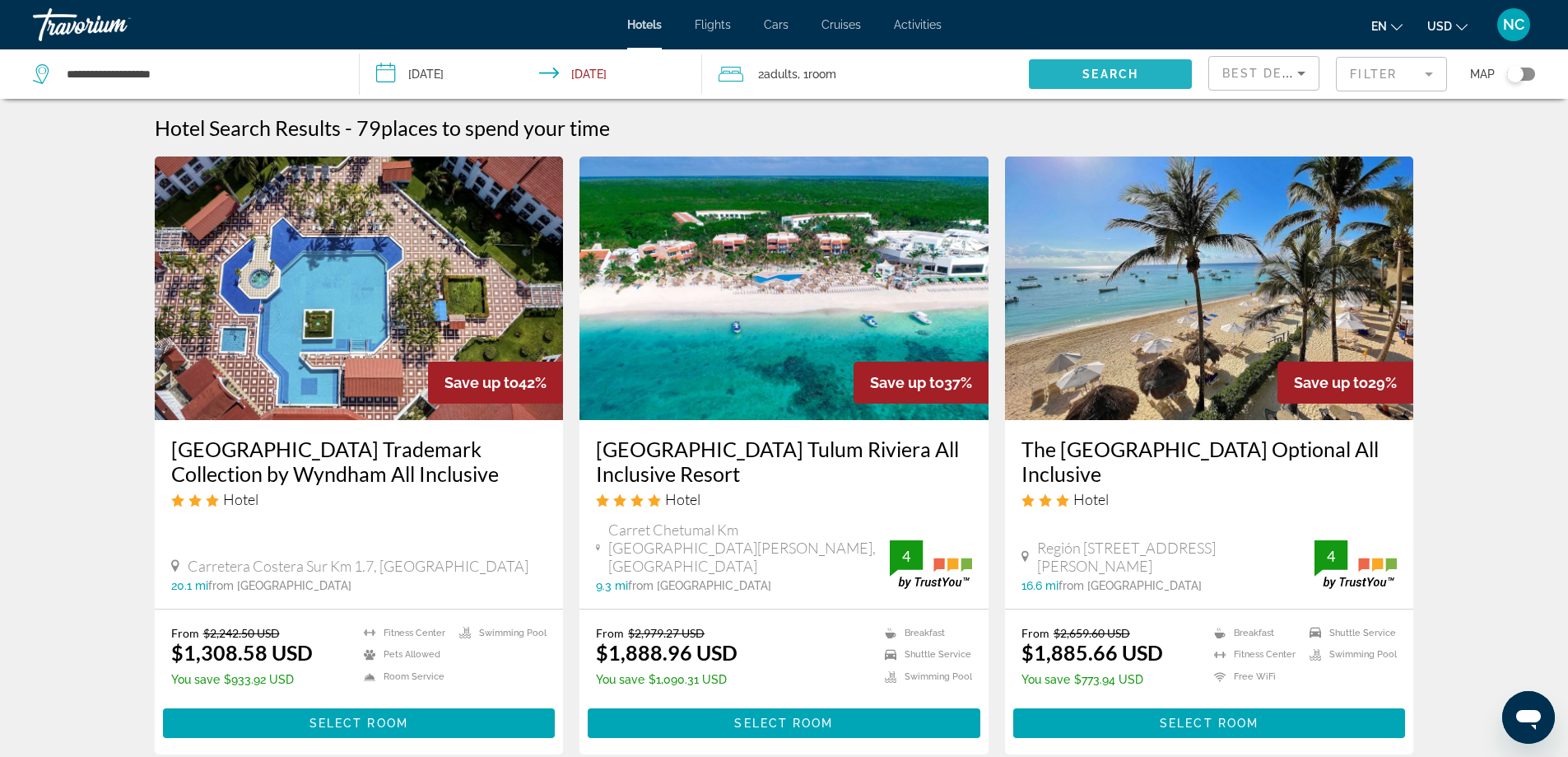
click at [1114, 75] on span "Search" at bounding box center [1109, 74] width 56 height 13
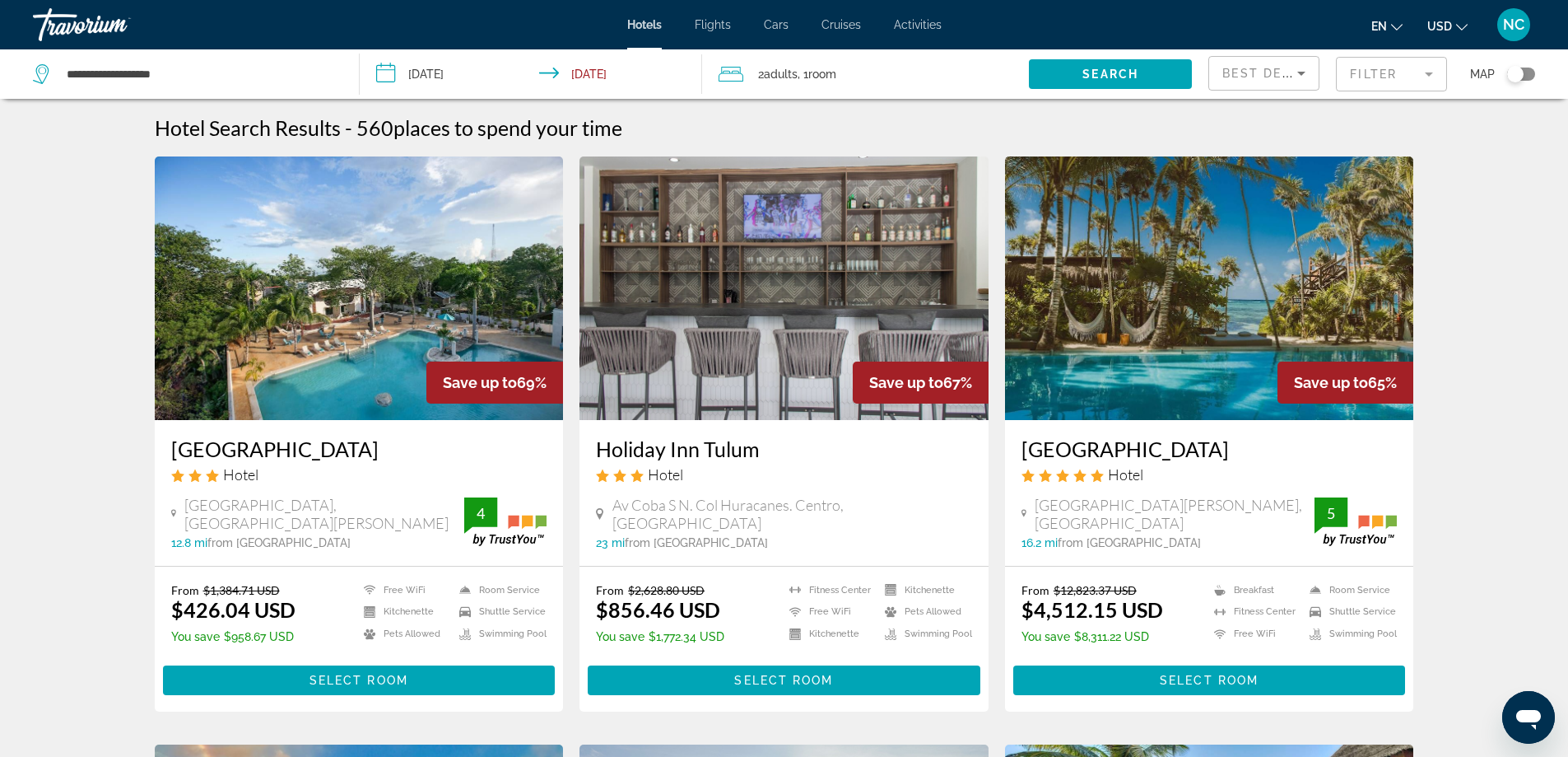
click at [1424, 74] on mat-form-field "Filter" at bounding box center [1391, 74] width 111 height 35
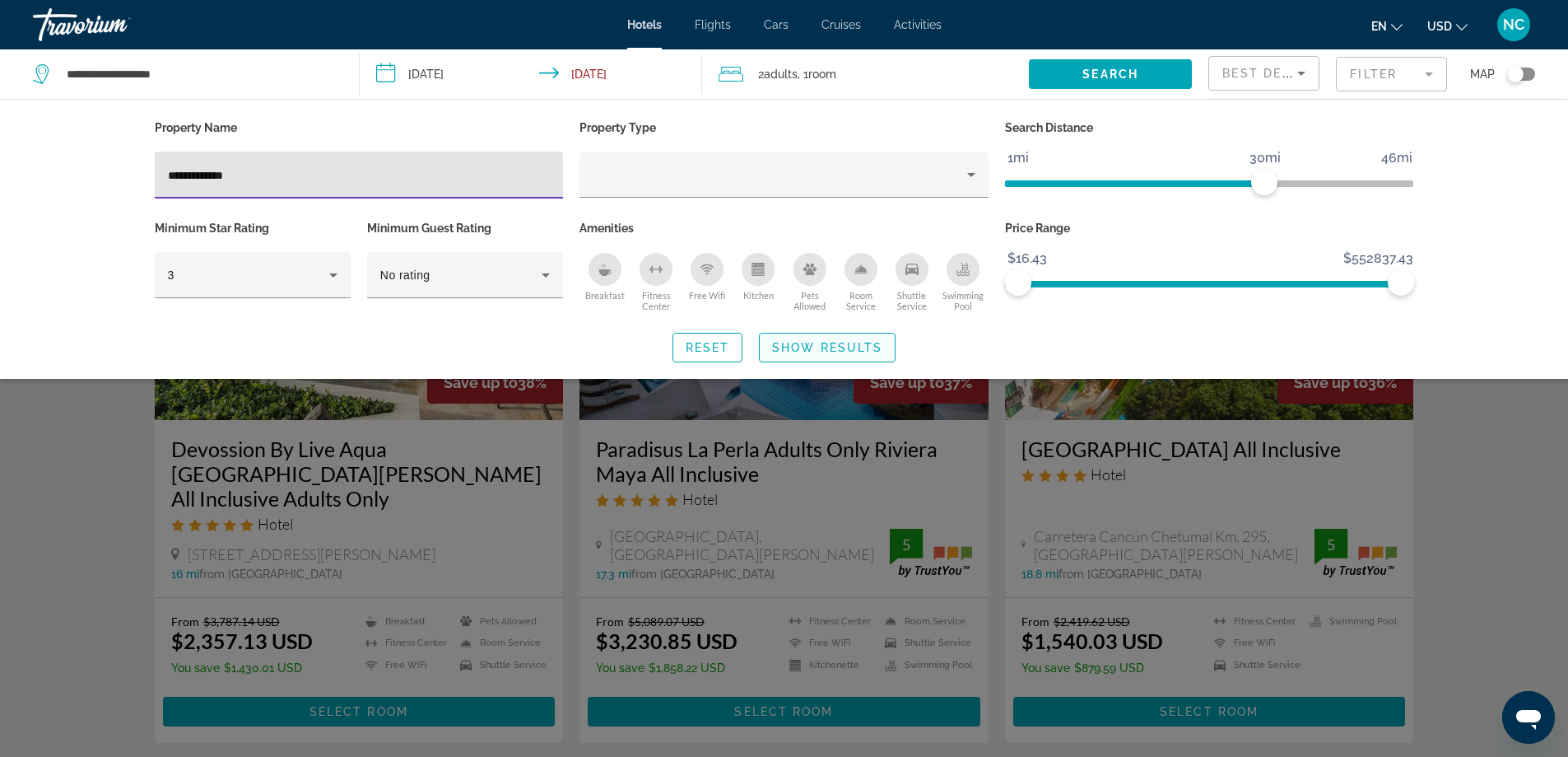
type input "**********"
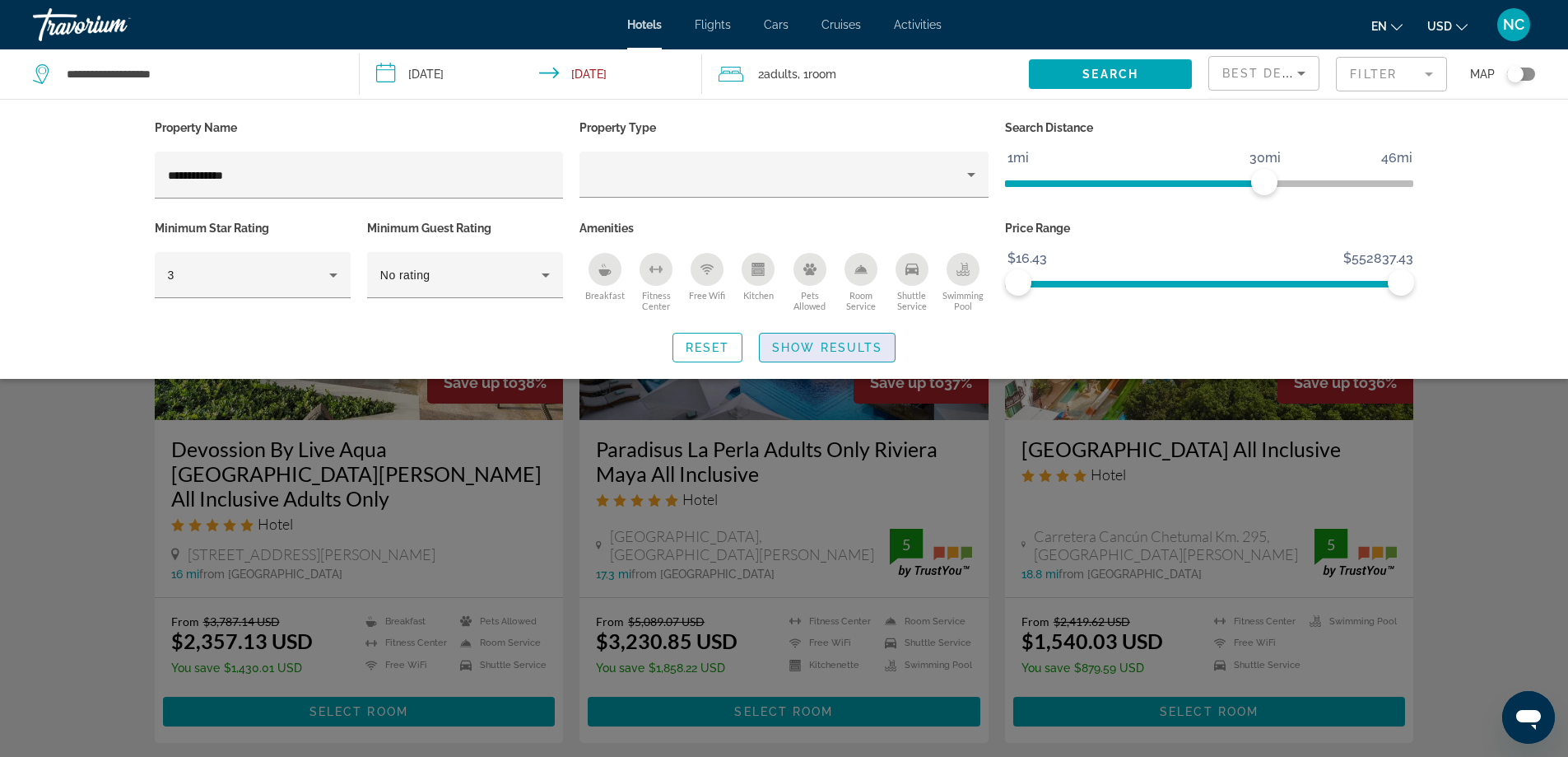
click at [841, 347] on span "Show Results" at bounding box center [827, 347] width 110 height 13
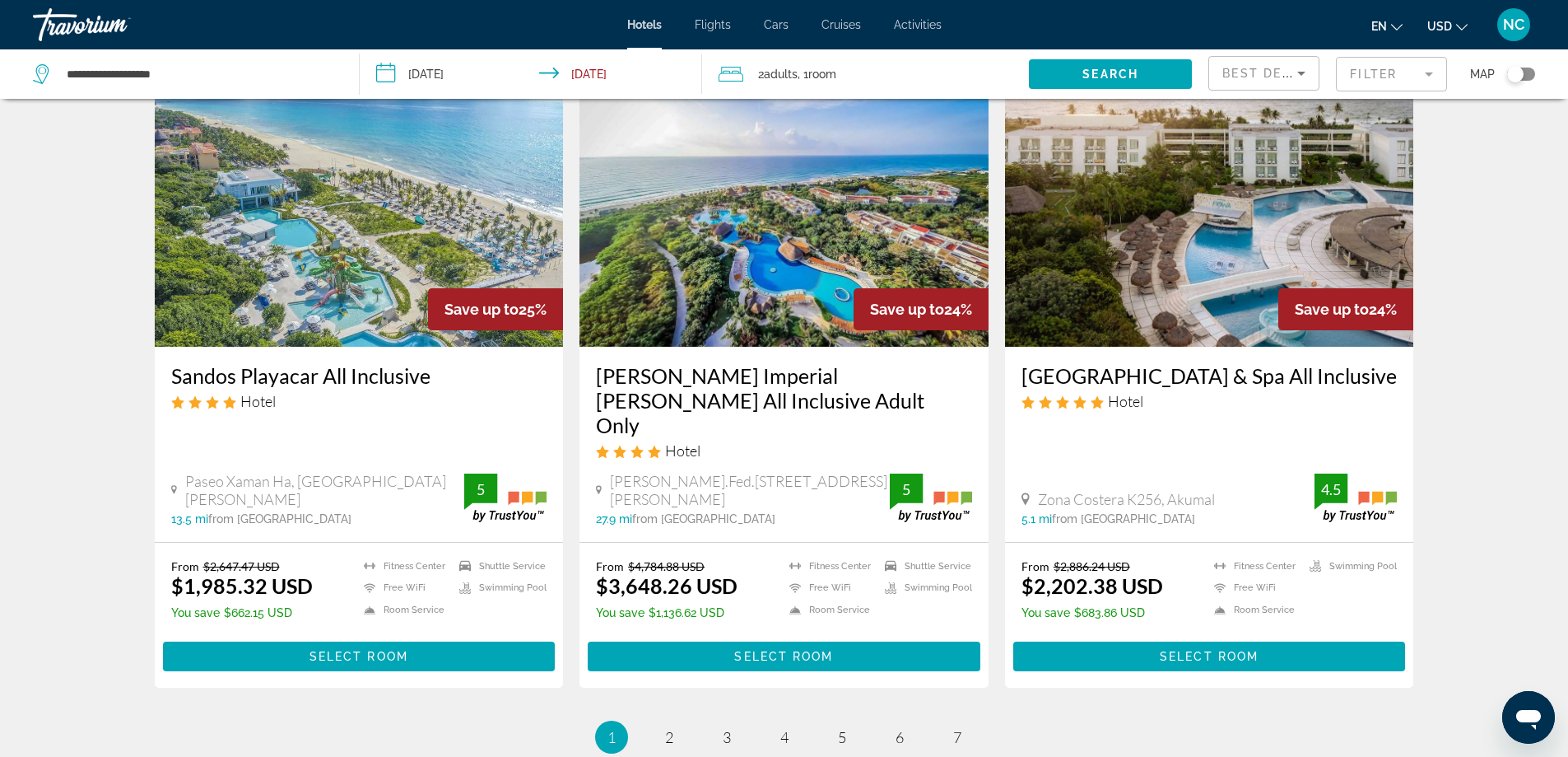
scroll to position [2115, 0]
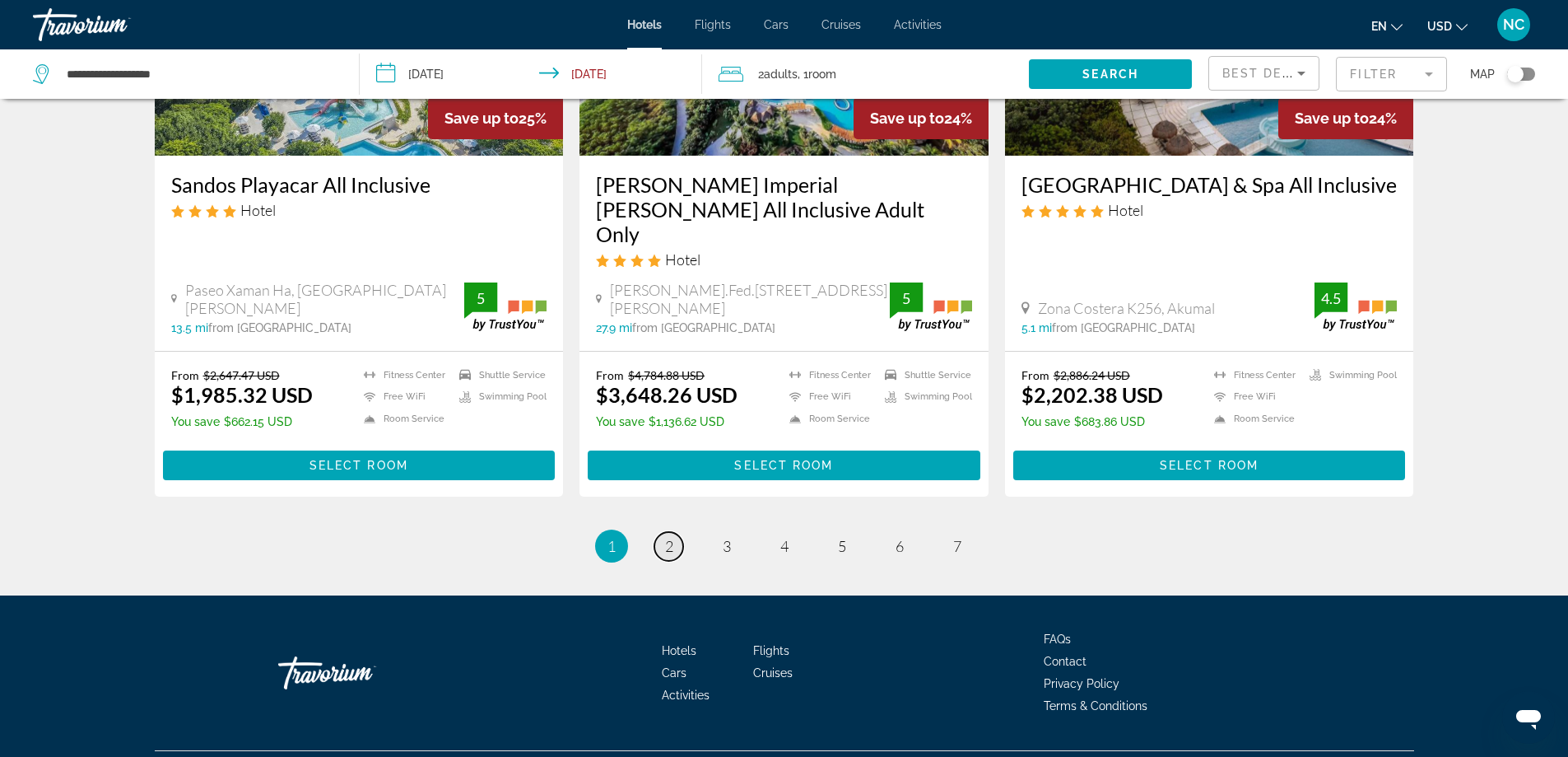
click at [674, 532] on link "page 2" at bounding box center [669, 546] width 29 height 29
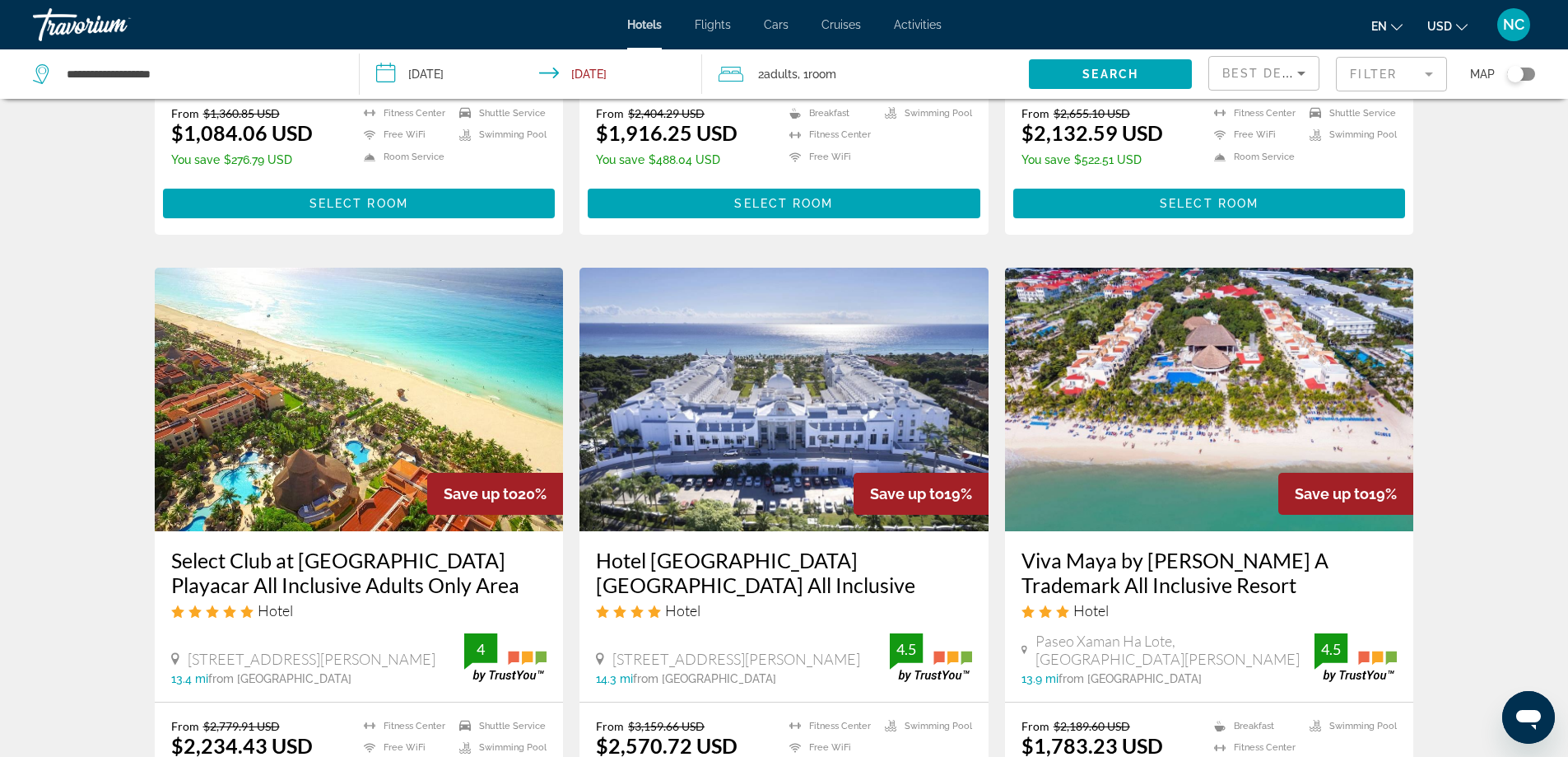
scroll to position [1893, 0]
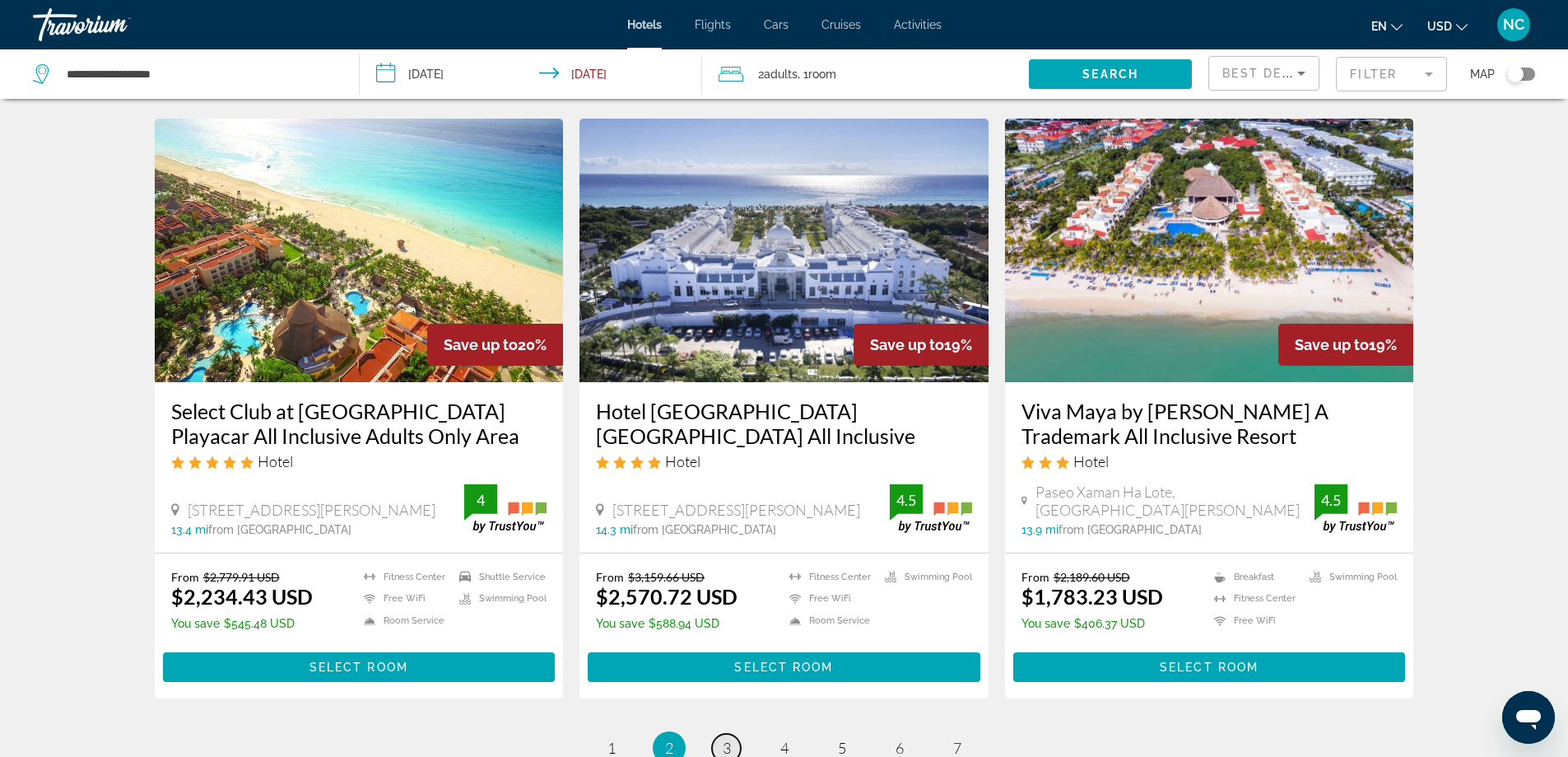
click at [725, 739] on span "3" at bounding box center [727, 748] width 8 height 18
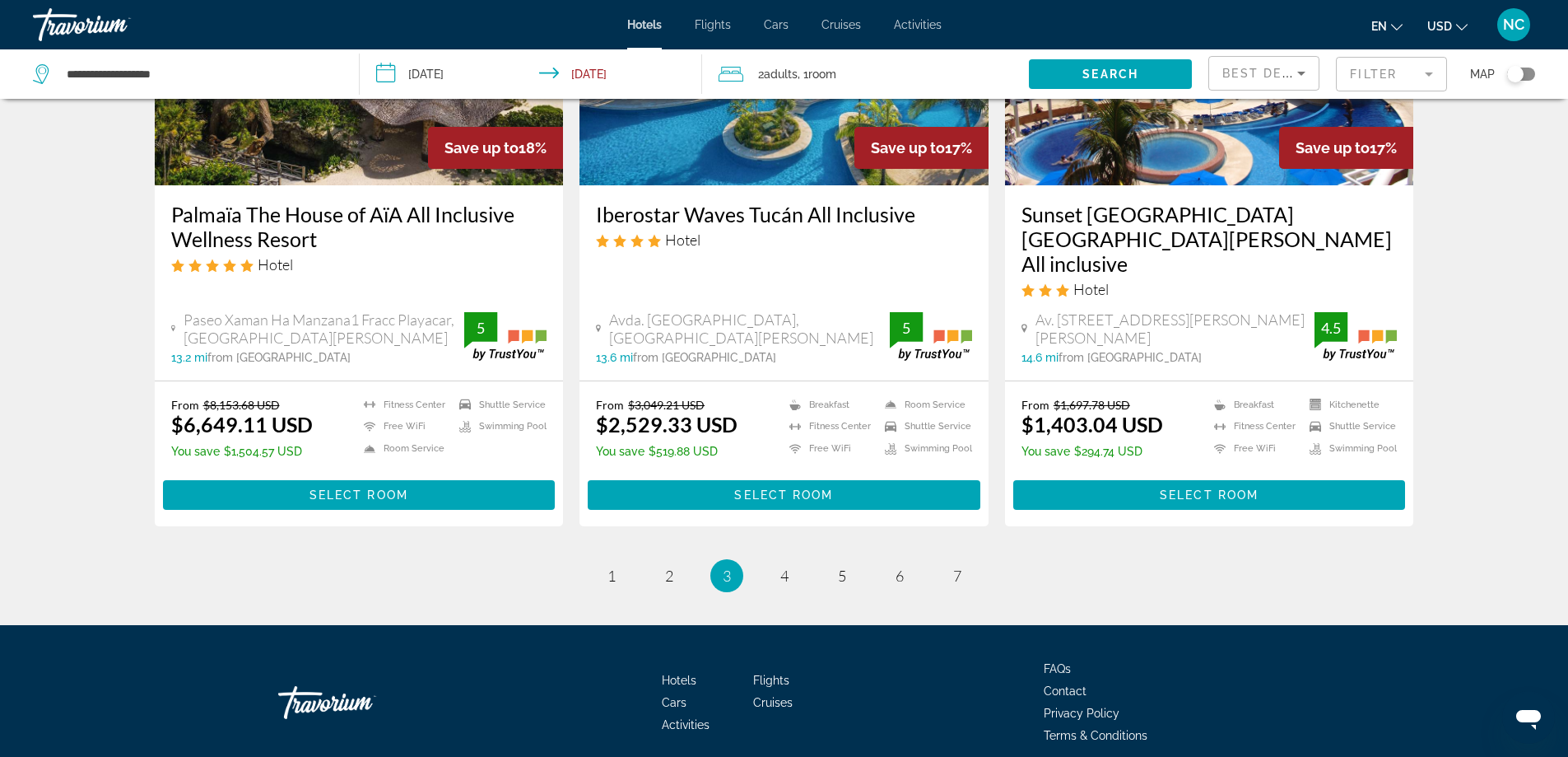
scroll to position [2110, 0]
click at [780, 565] on span "4" at bounding box center [784, 575] width 8 height 18
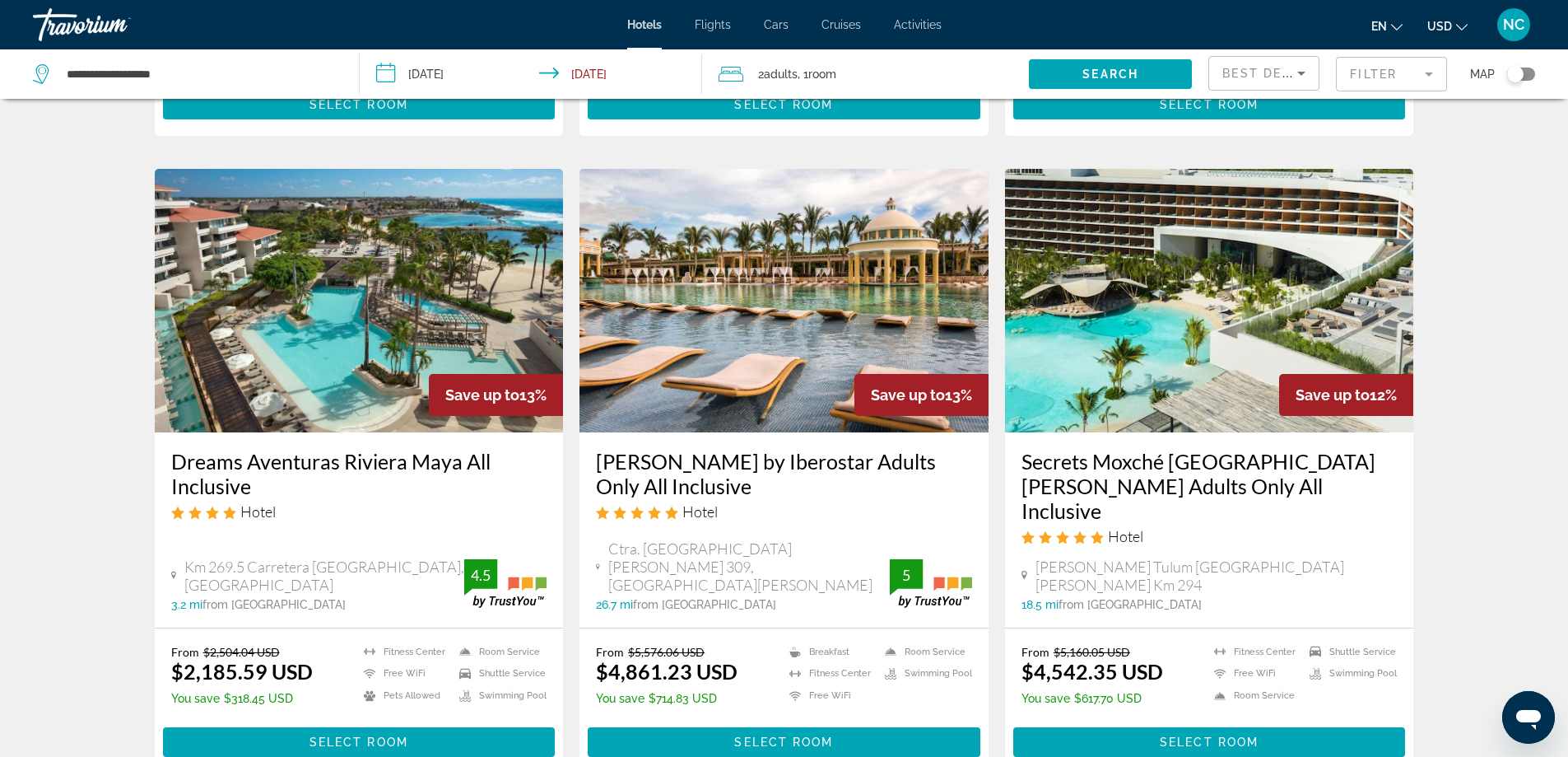
scroll to position [1893, 0]
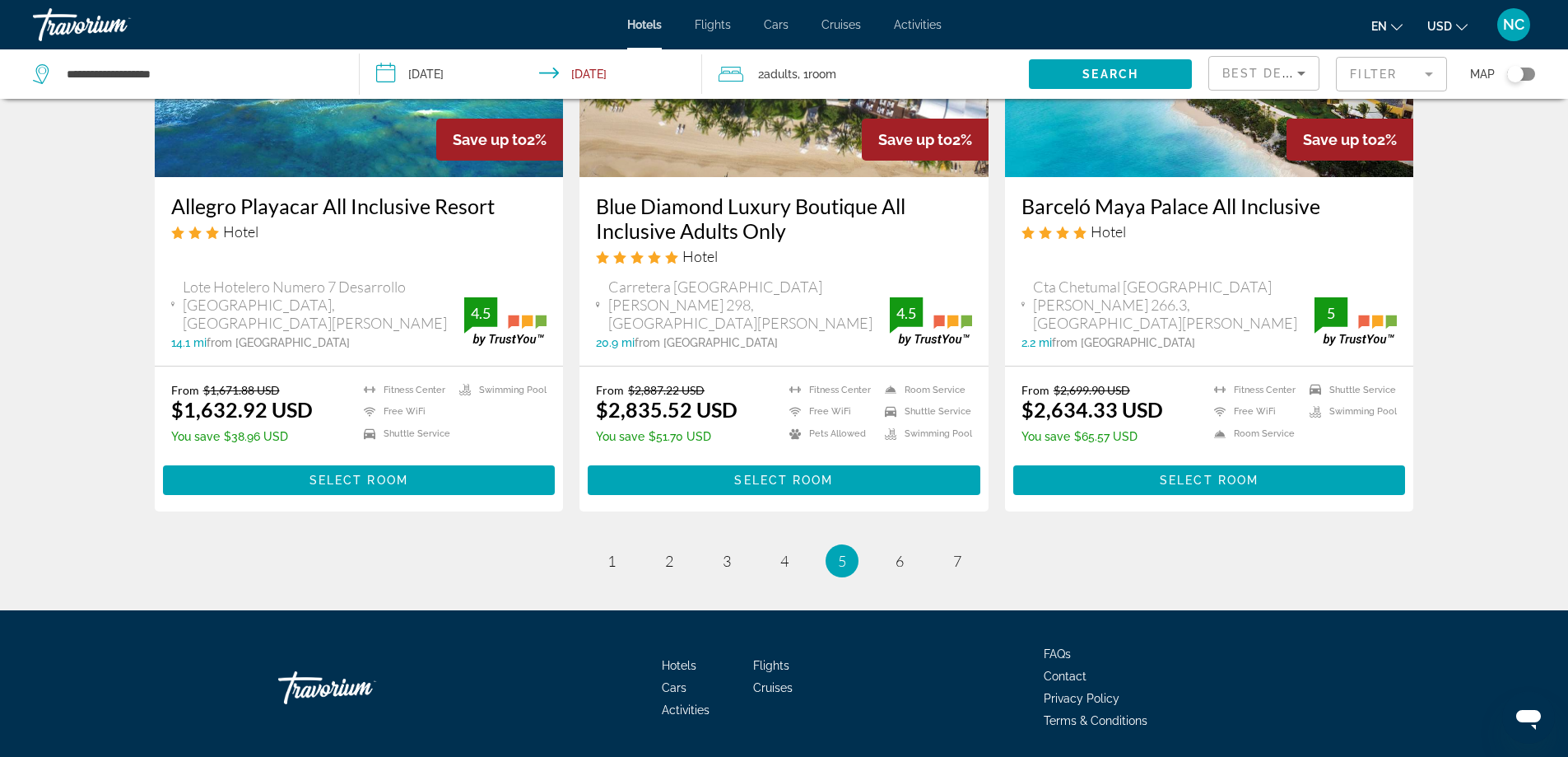
scroll to position [2093, 0]
click at [899, 551] on span "6" at bounding box center [899, 560] width 8 height 18
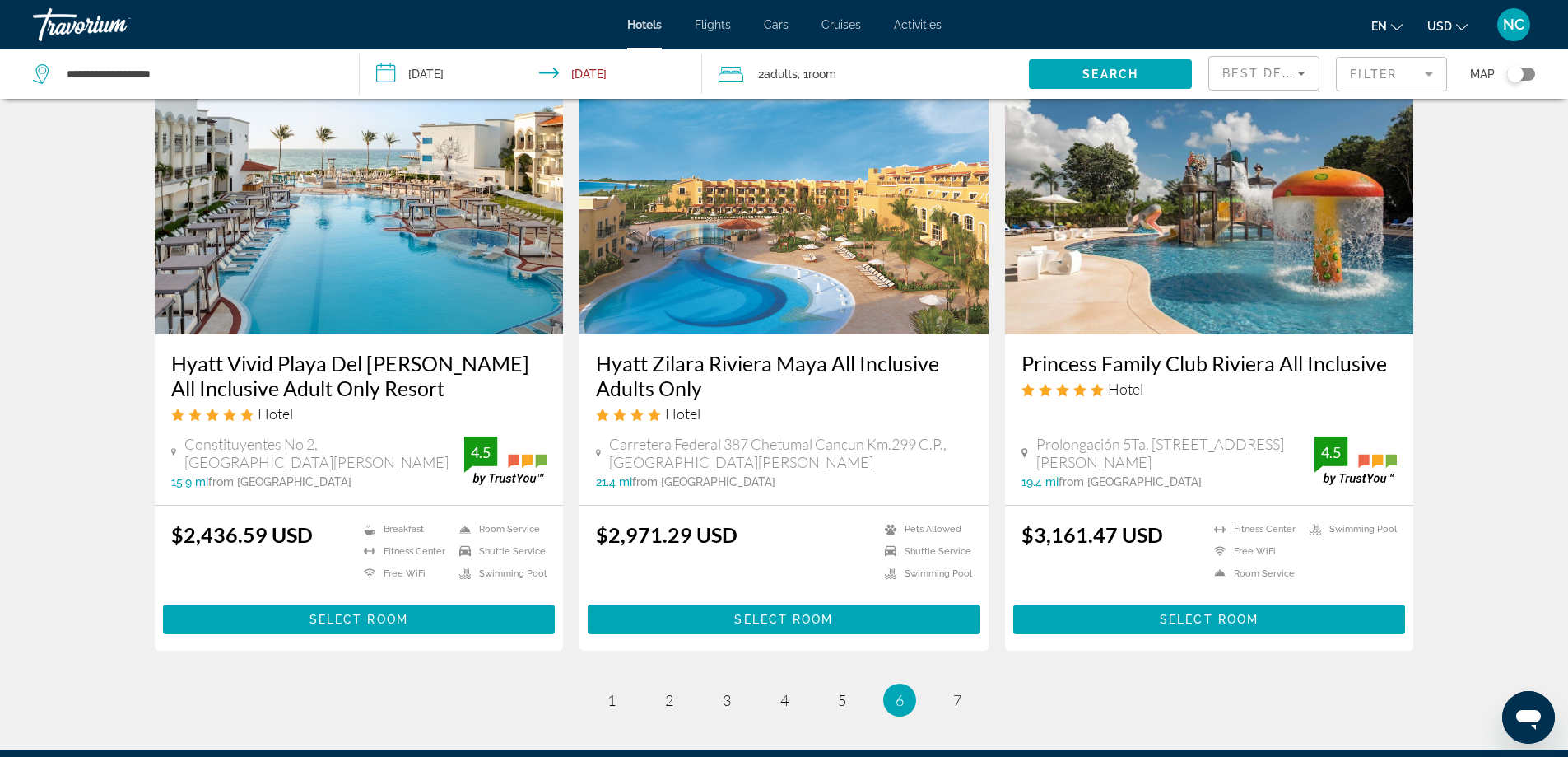
scroll to position [1975, 0]
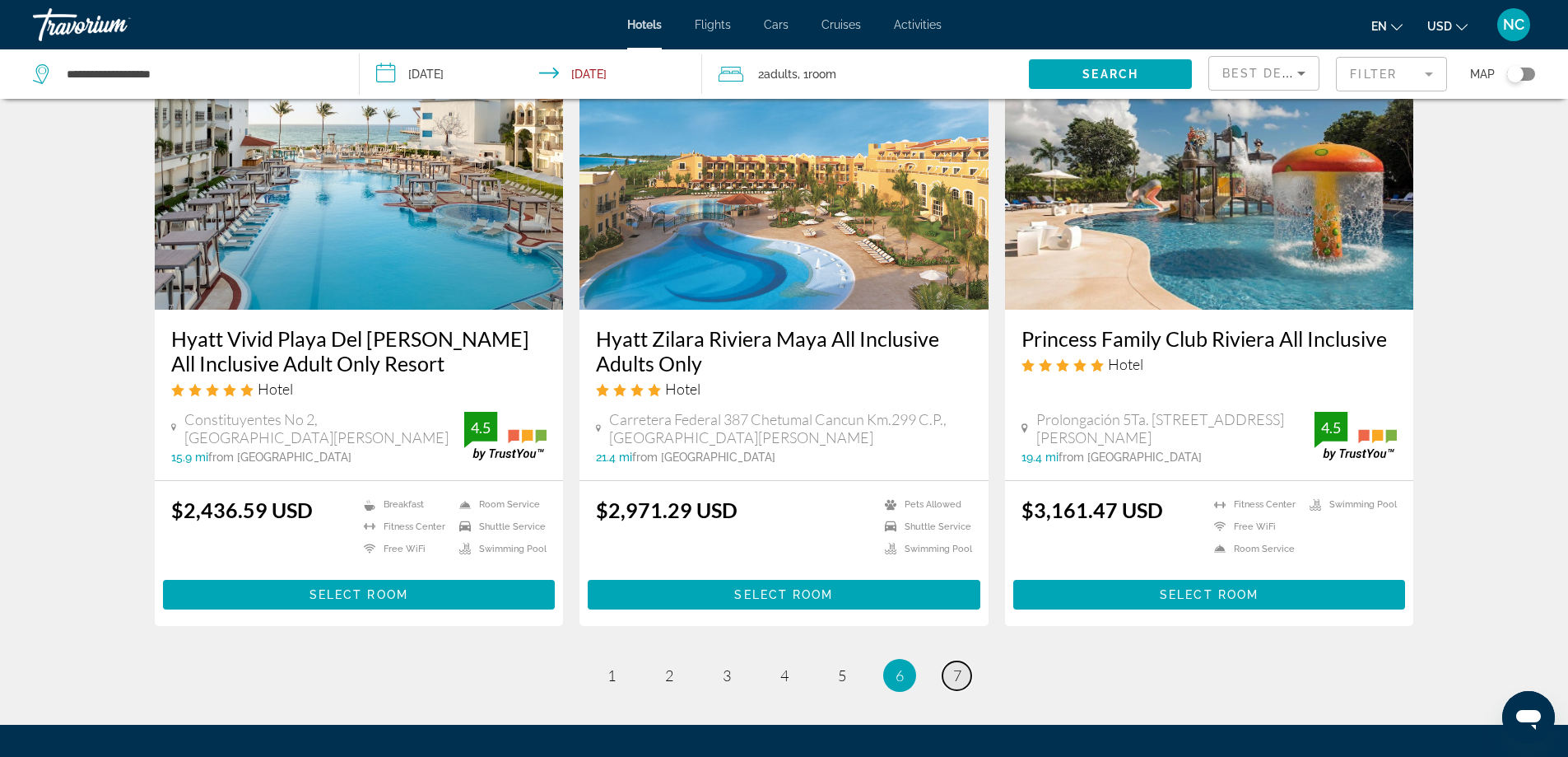
click at [959, 666] on span "7" at bounding box center [956, 675] width 8 height 18
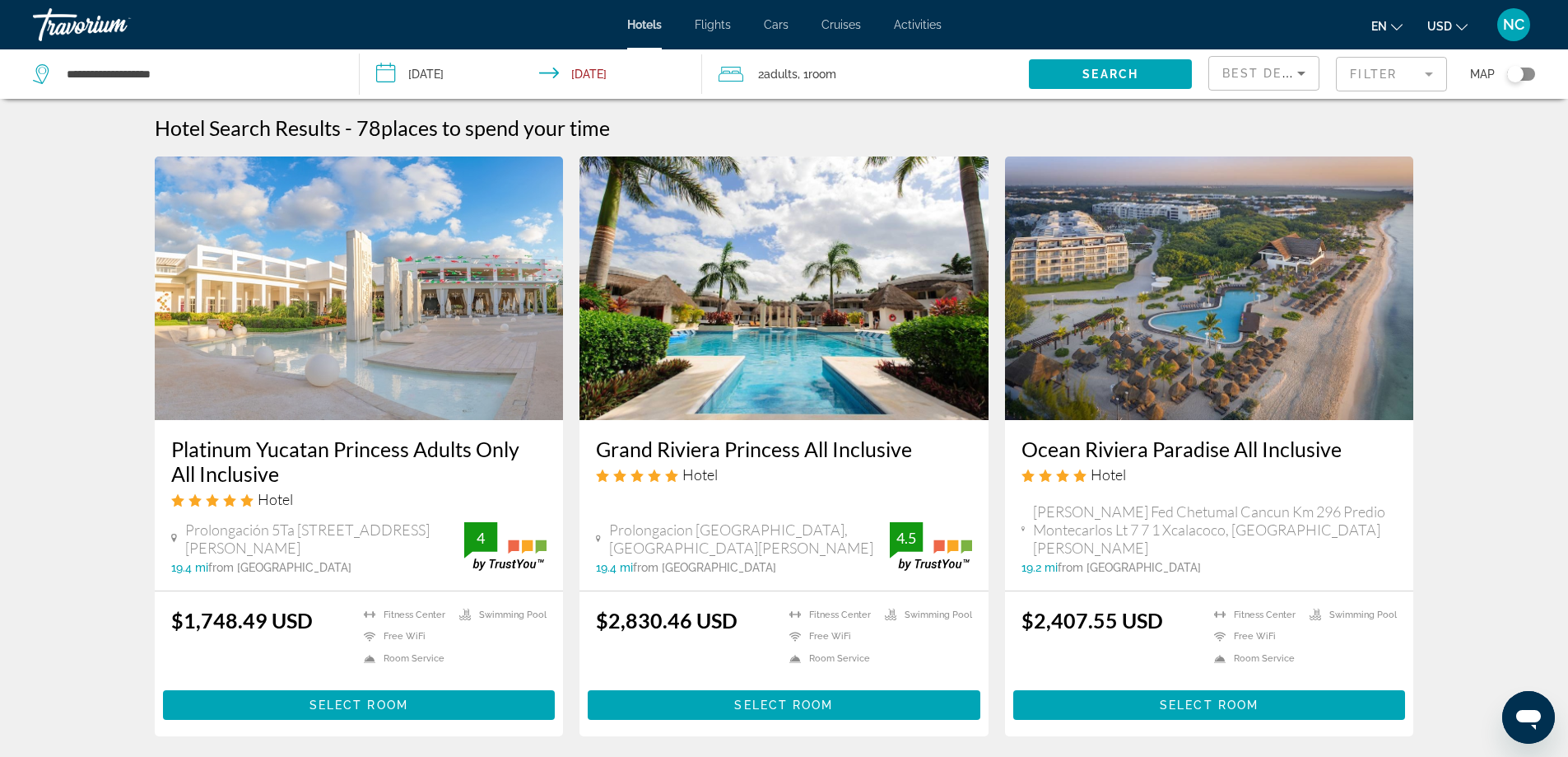
click at [380, 78] on input "**********" at bounding box center [534, 77] width 350 height 55
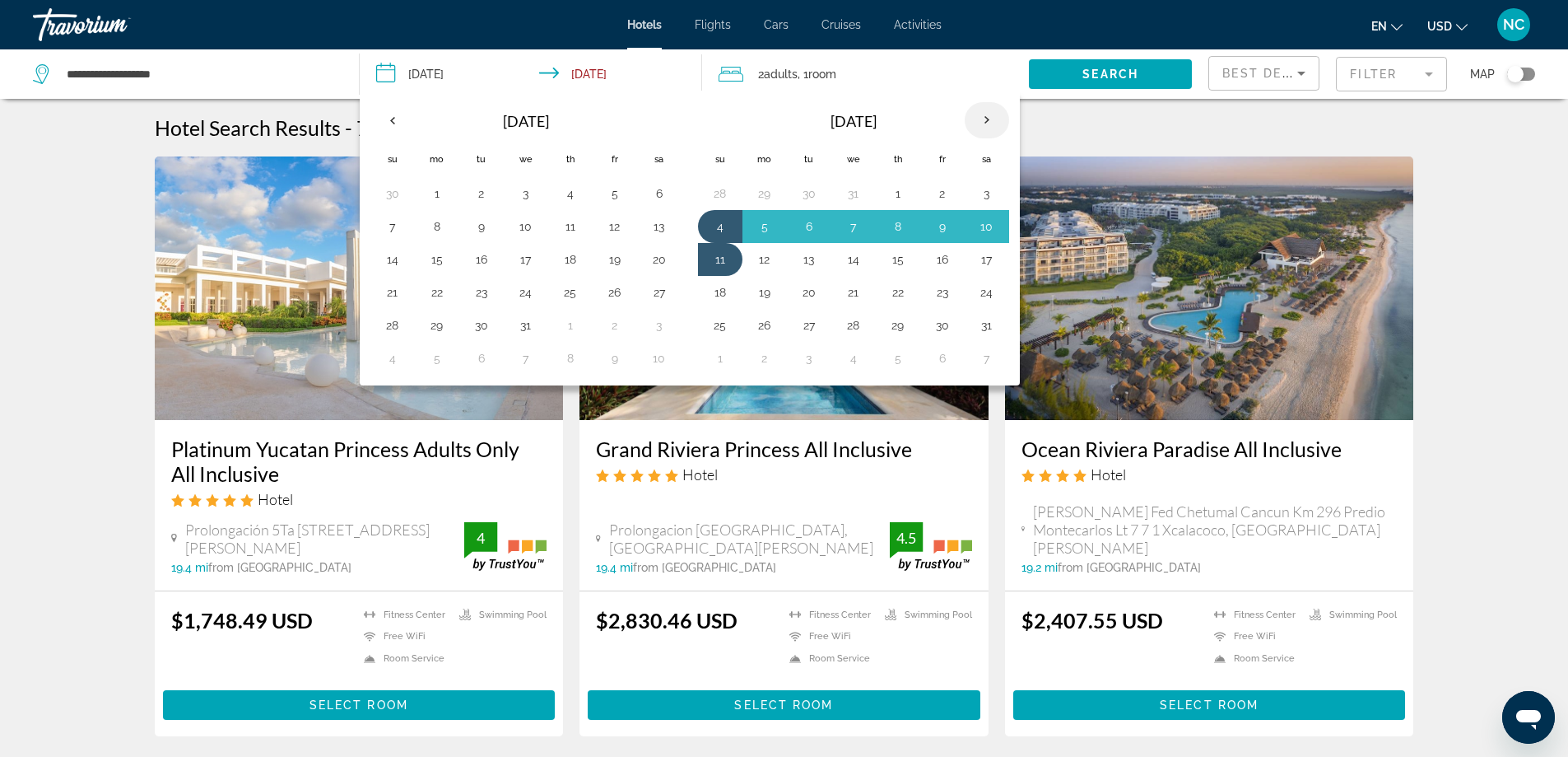
click at [992, 121] on th "Next month" at bounding box center [986, 120] width 45 height 36
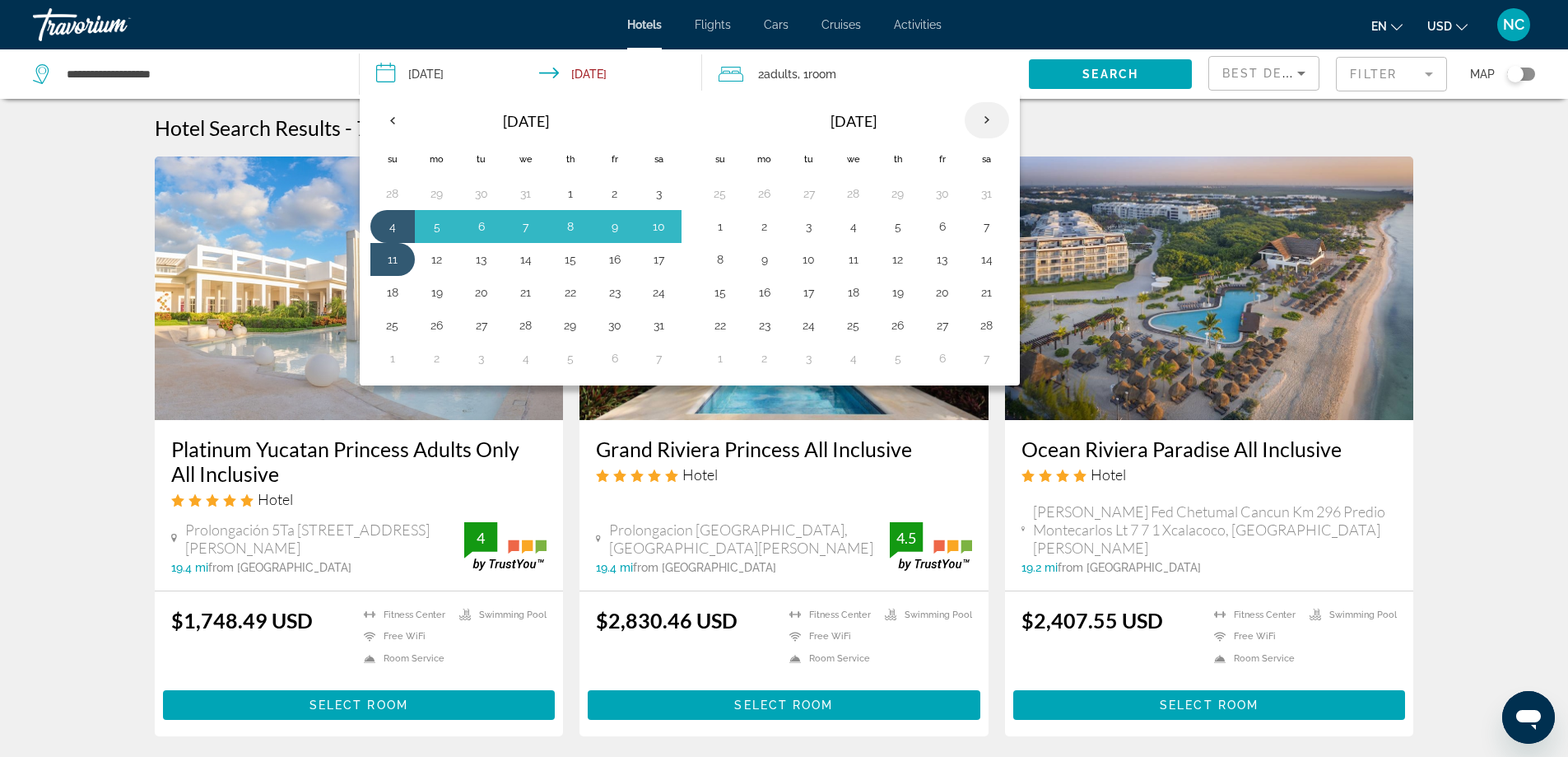
click at [992, 121] on th "Next month" at bounding box center [986, 120] width 45 height 36
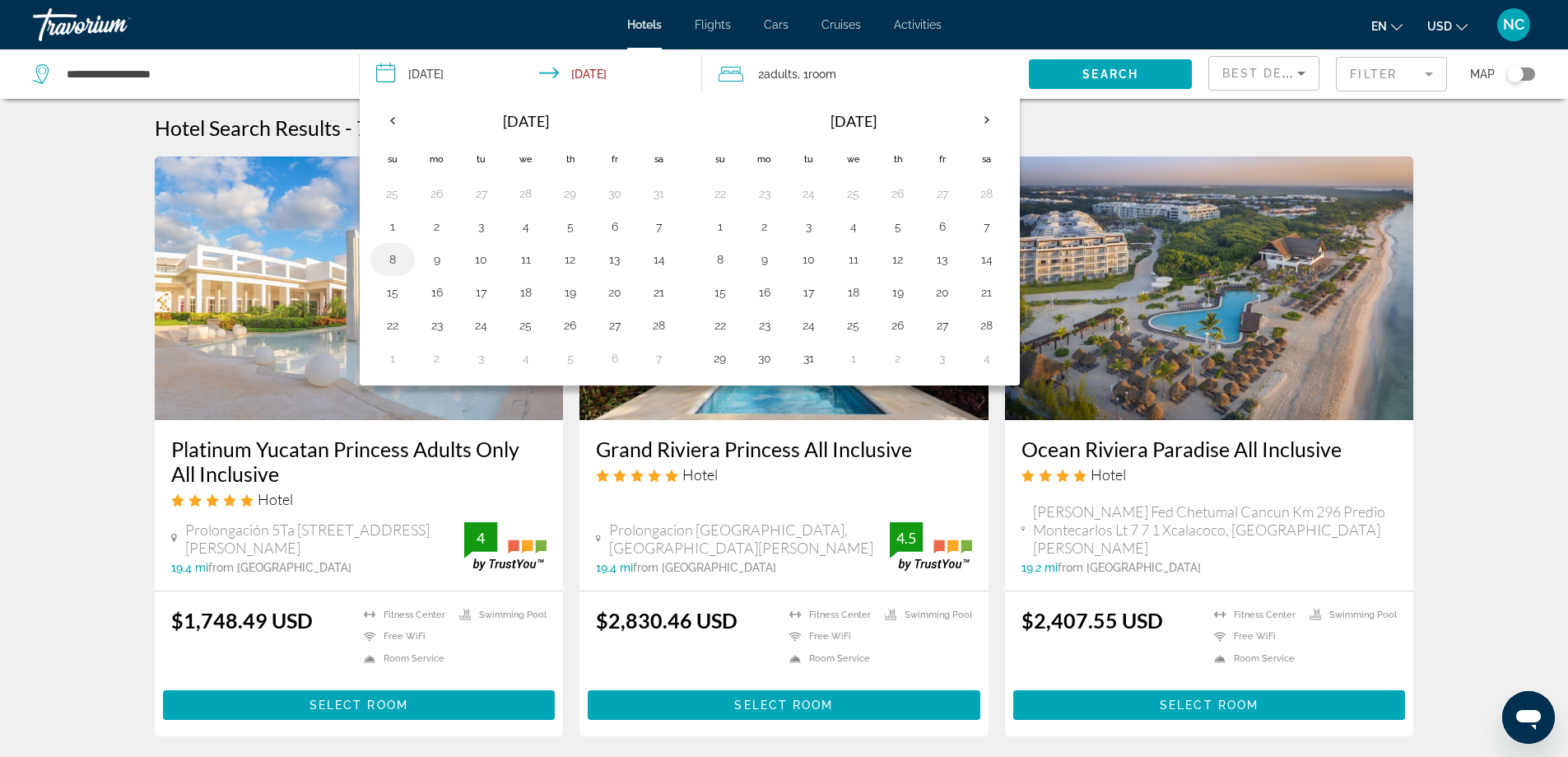
click at [397, 262] on button "8" at bounding box center [392, 259] width 26 height 23
click at [393, 299] on button "15" at bounding box center [392, 292] width 26 height 23
type input "**********"
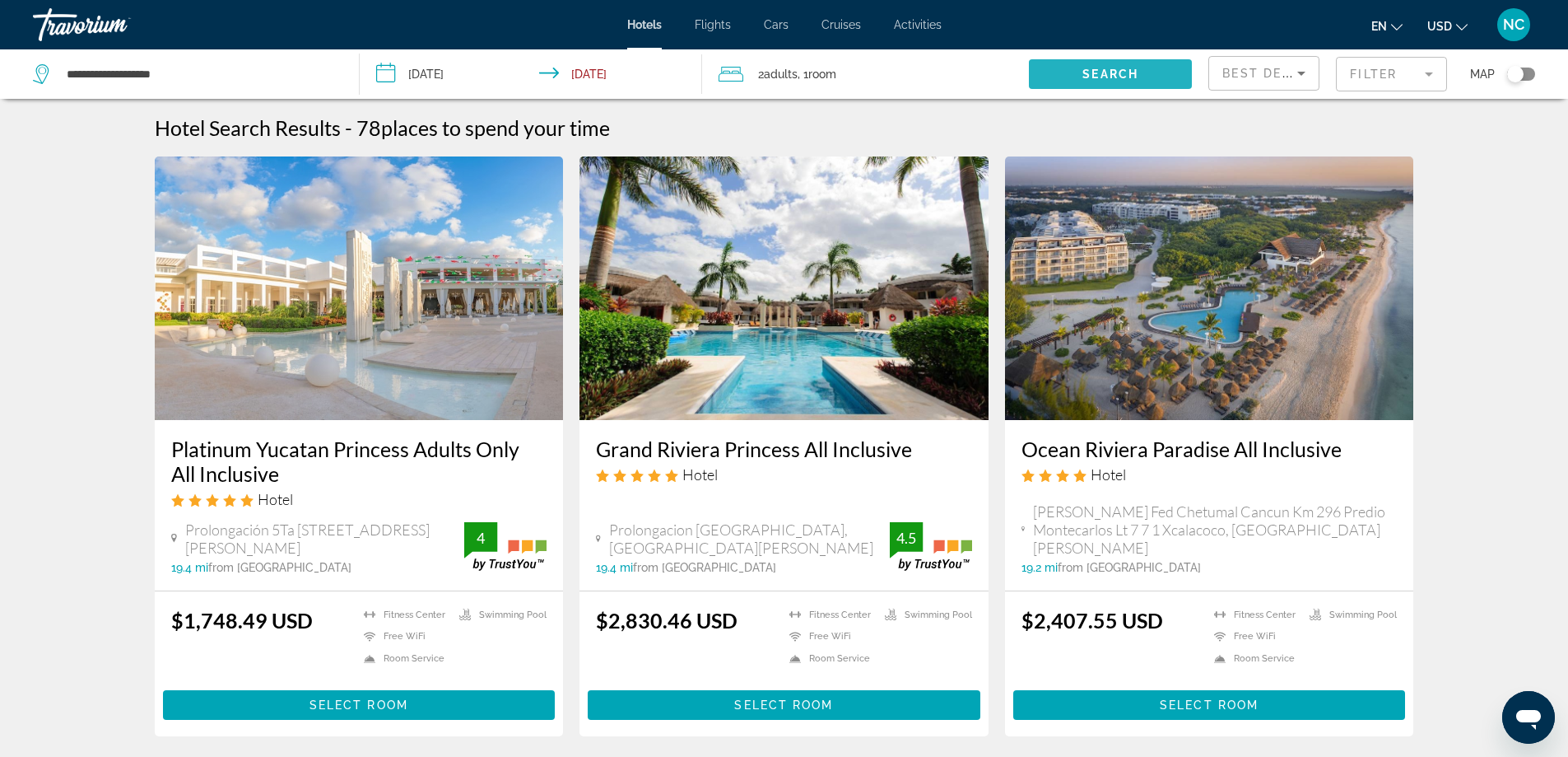
click at [1121, 74] on span "Search" at bounding box center [1109, 74] width 56 height 13
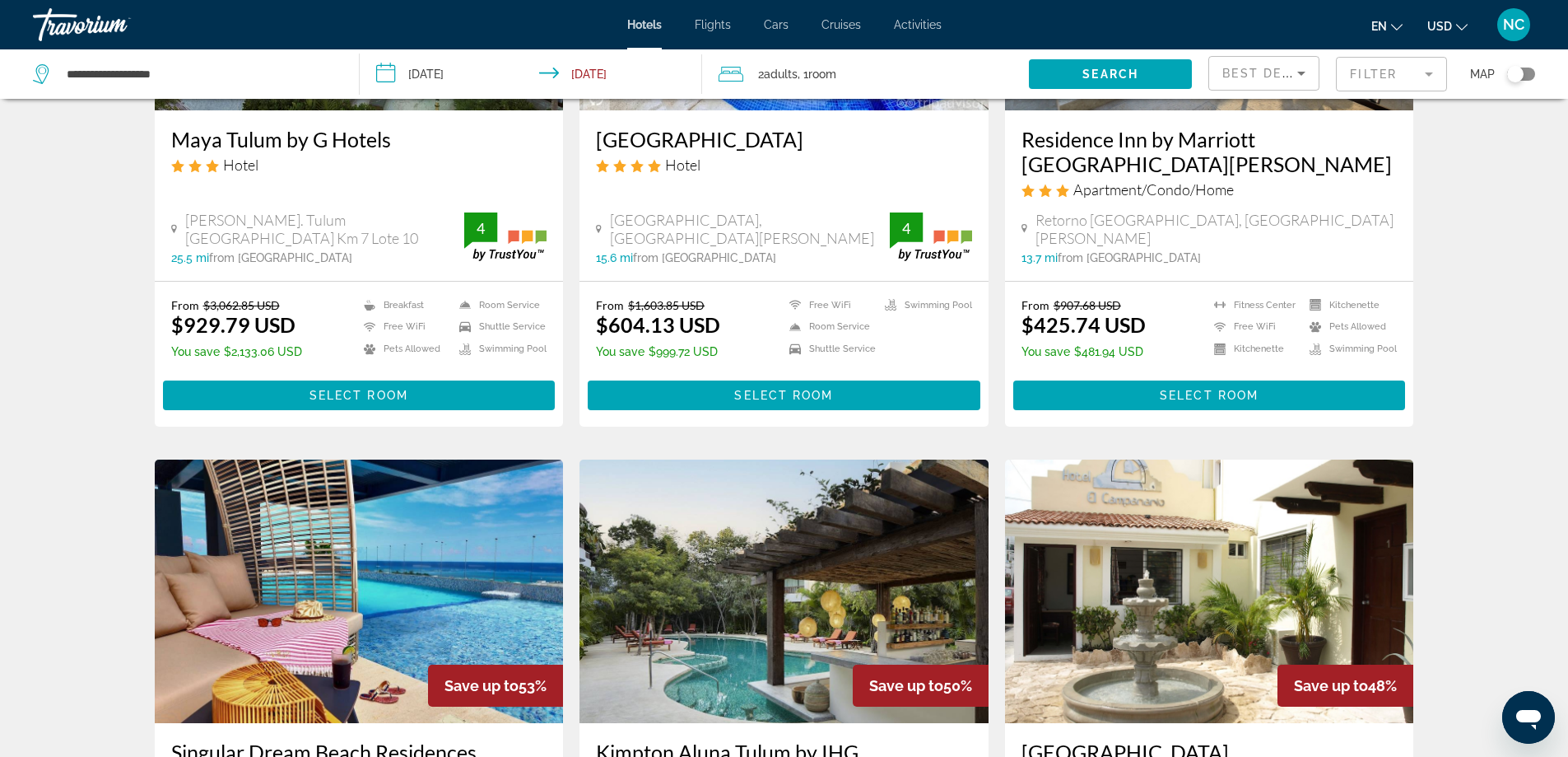
scroll to position [411, 0]
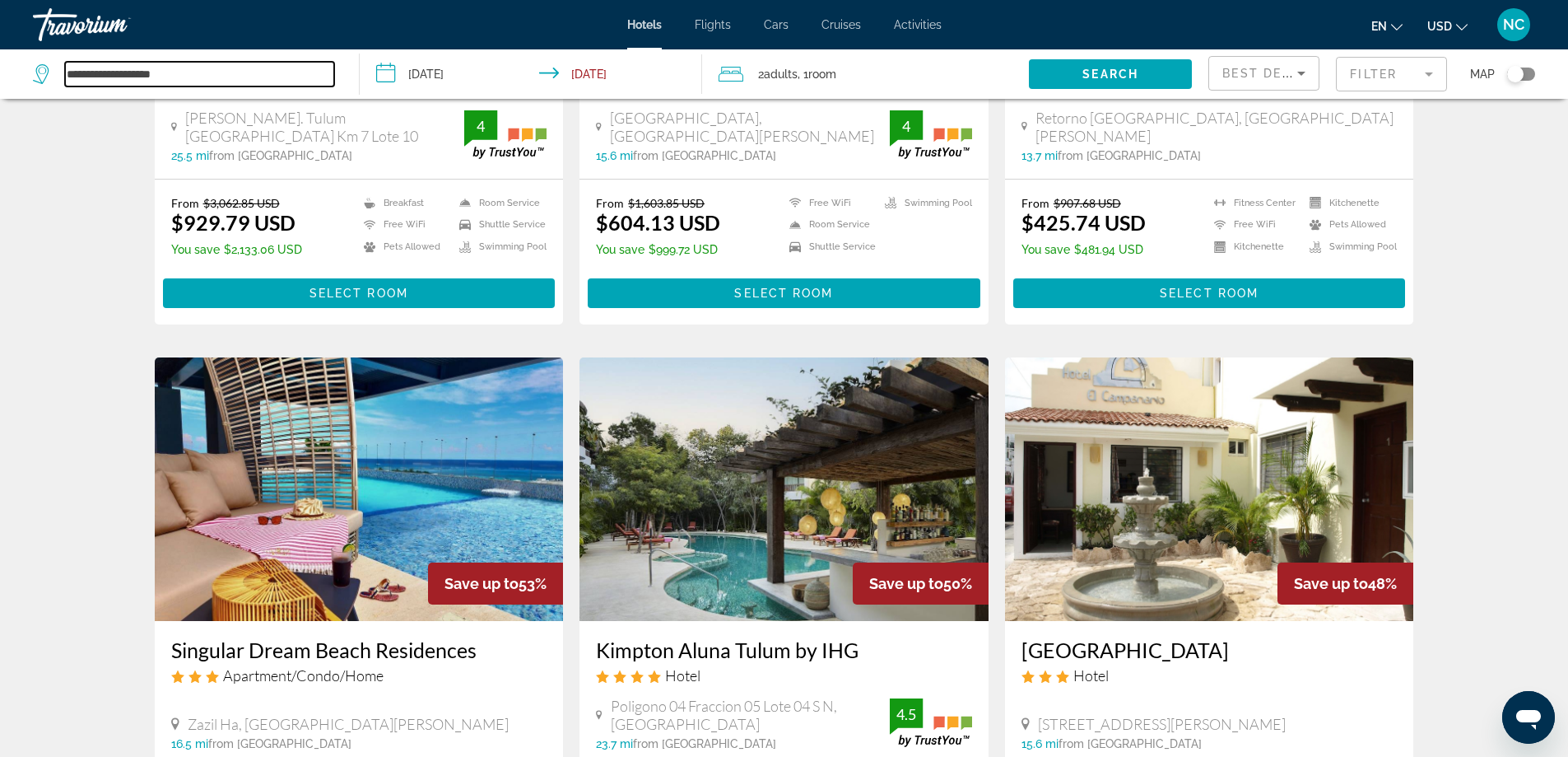
click at [178, 78] on input "**********" at bounding box center [199, 74] width 269 height 25
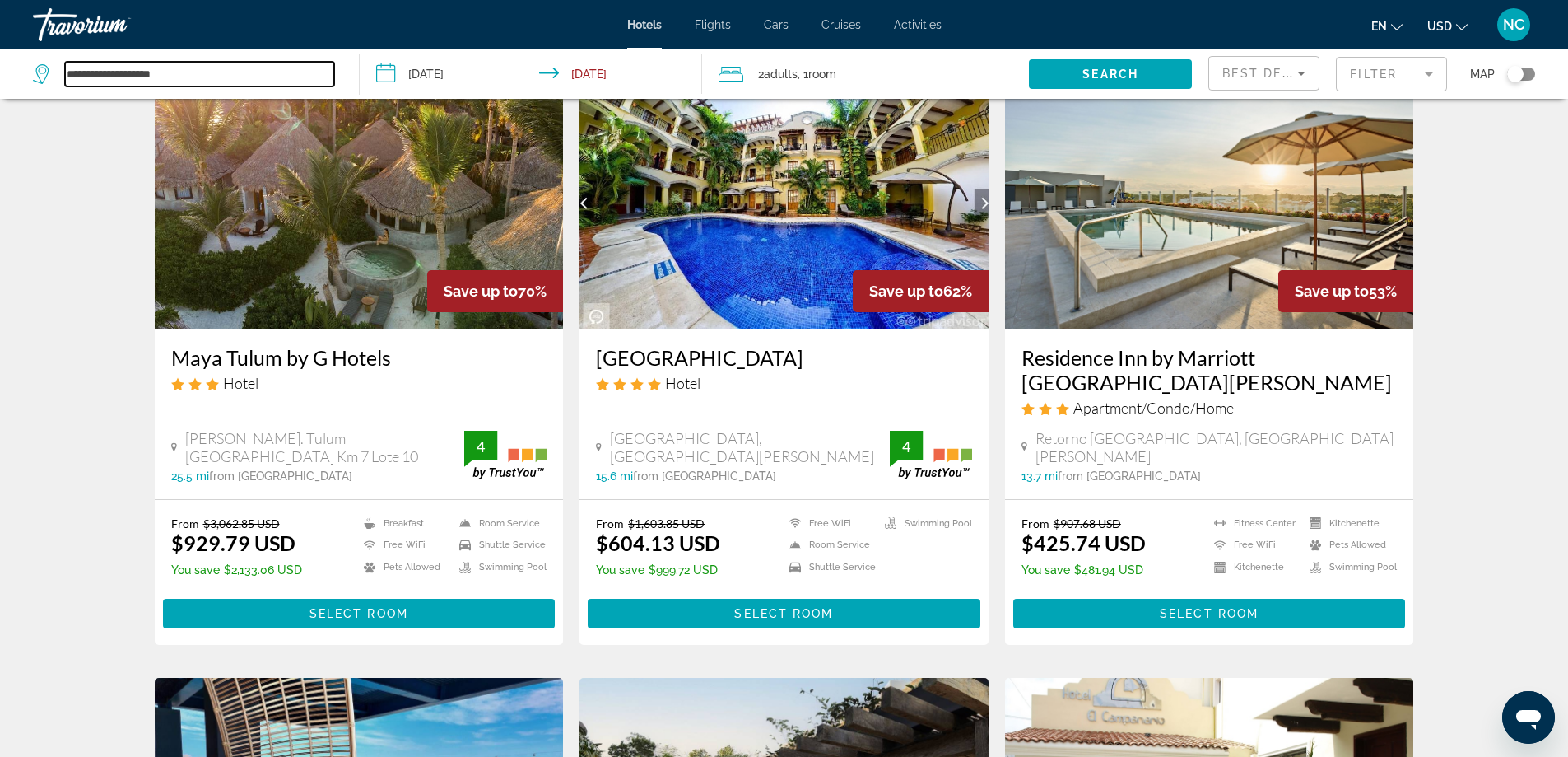
scroll to position [82, 0]
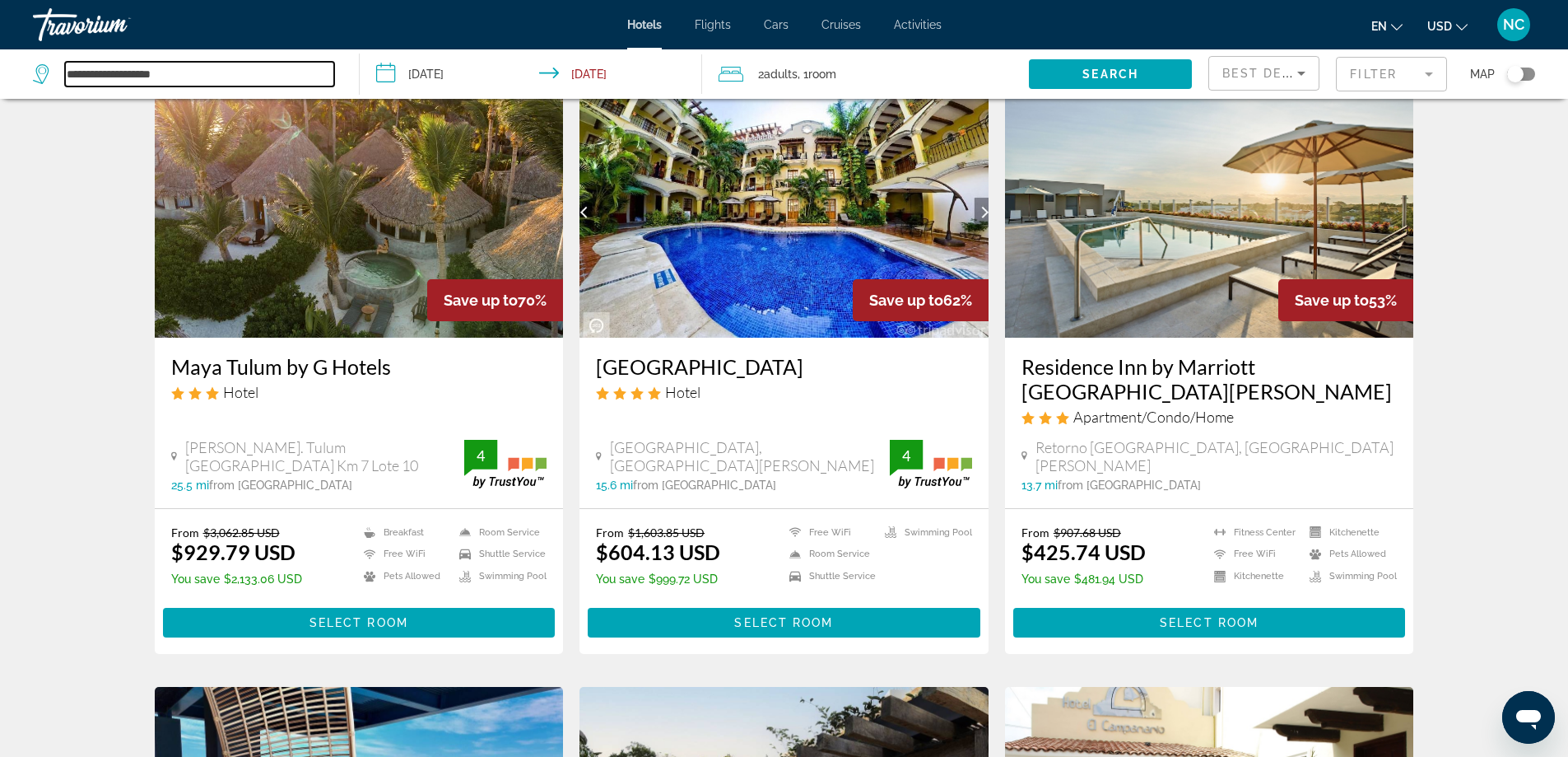
click at [216, 69] on input "**********" at bounding box center [199, 74] width 269 height 25
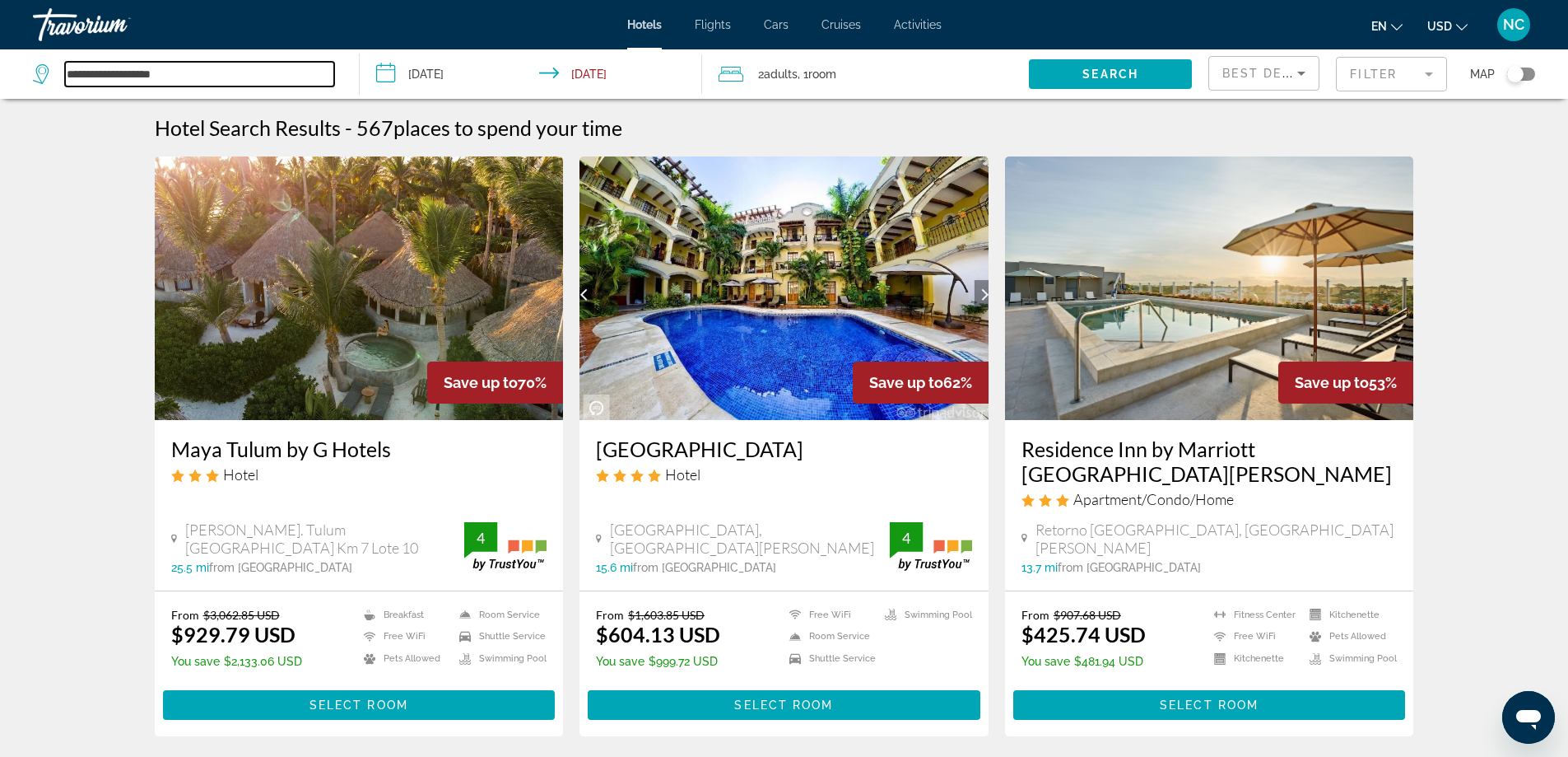
click at [190, 70] on input "**********" at bounding box center [199, 74] width 269 height 25
type input "*"
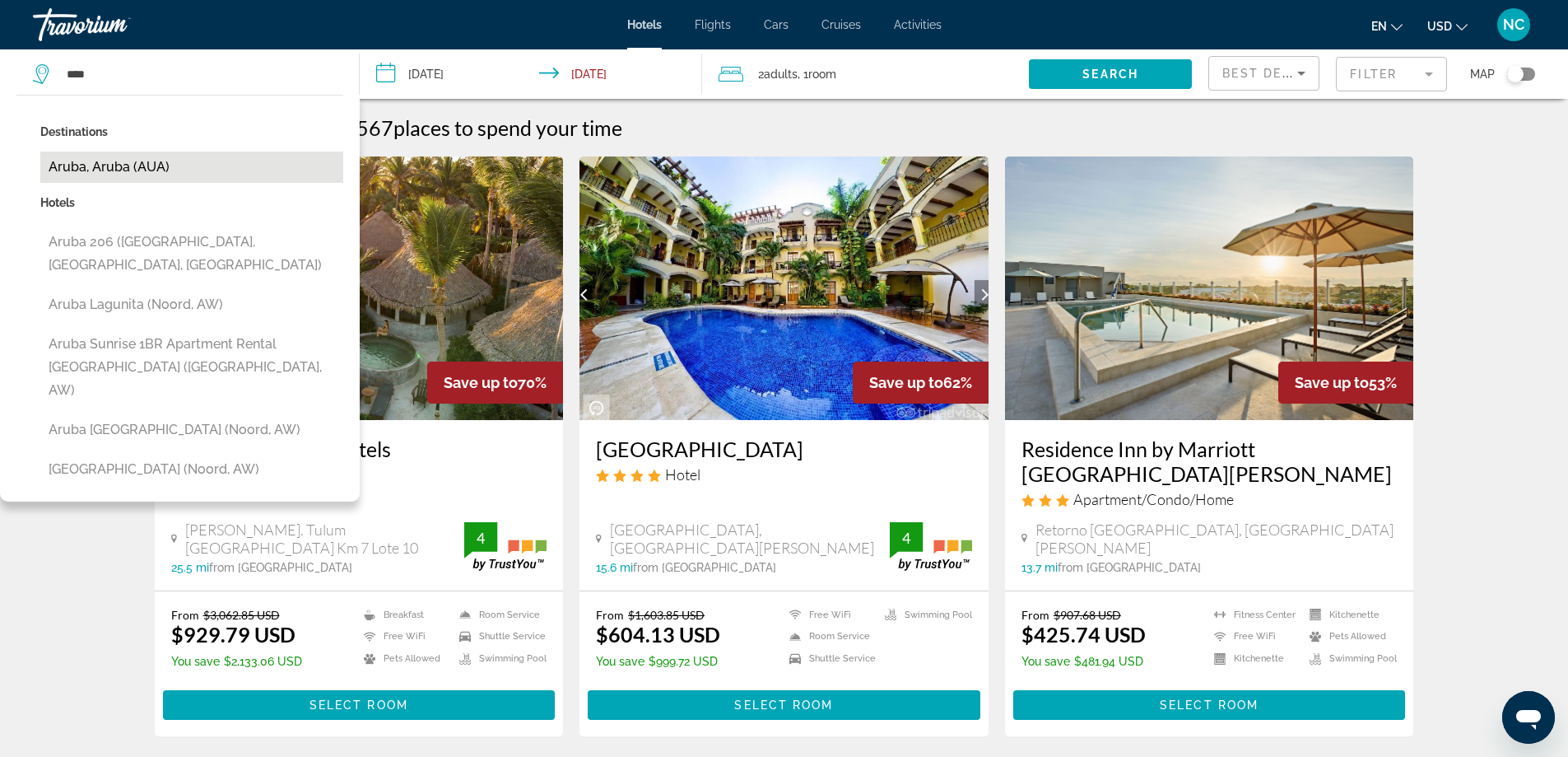
click at [125, 169] on button "Aruba, Aruba (AUA)" at bounding box center [191, 167] width 303 height 31
type input "**********"
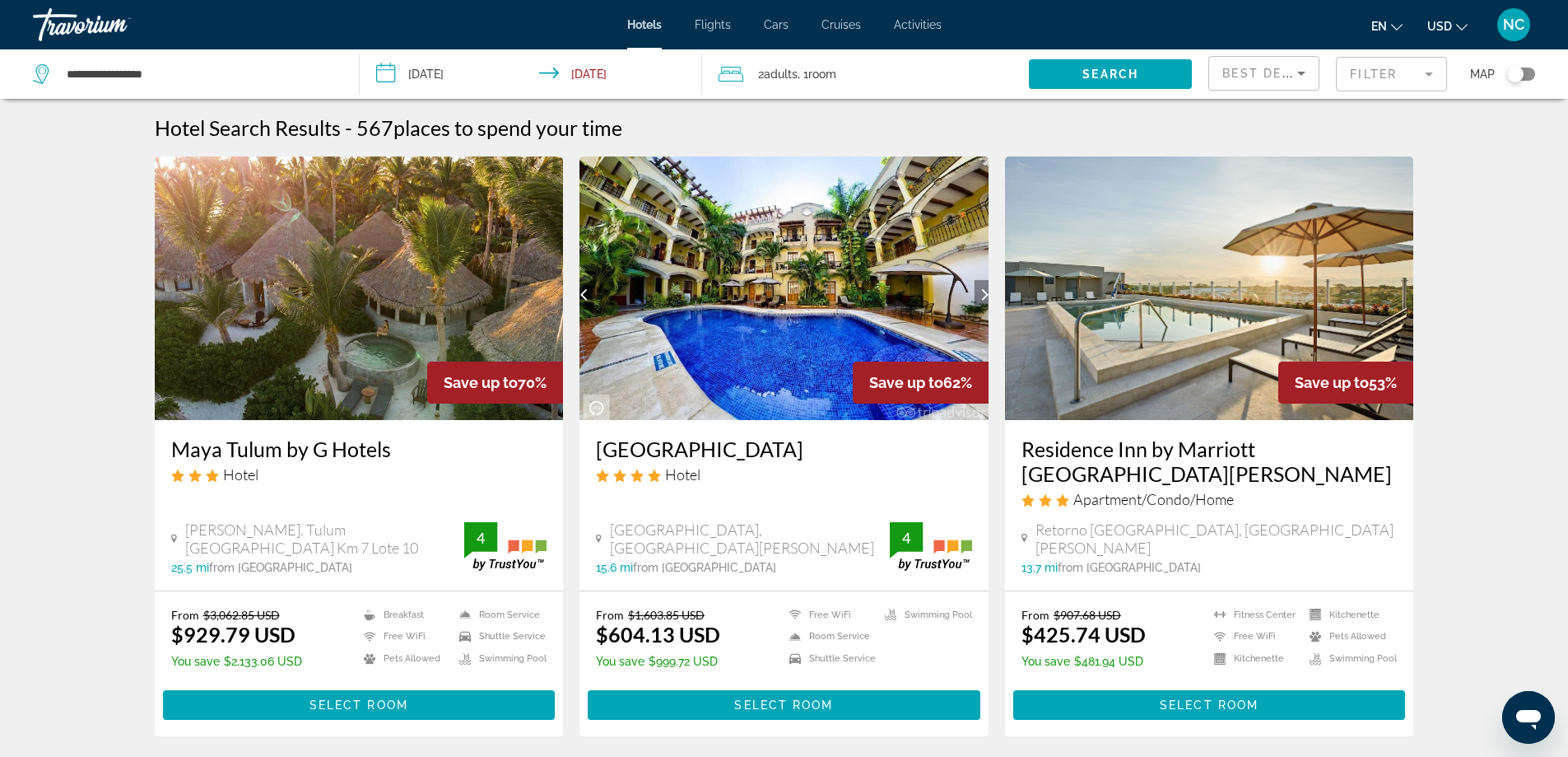
click at [388, 77] on input "**********" at bounding box center [534, 77] width 350 height 55
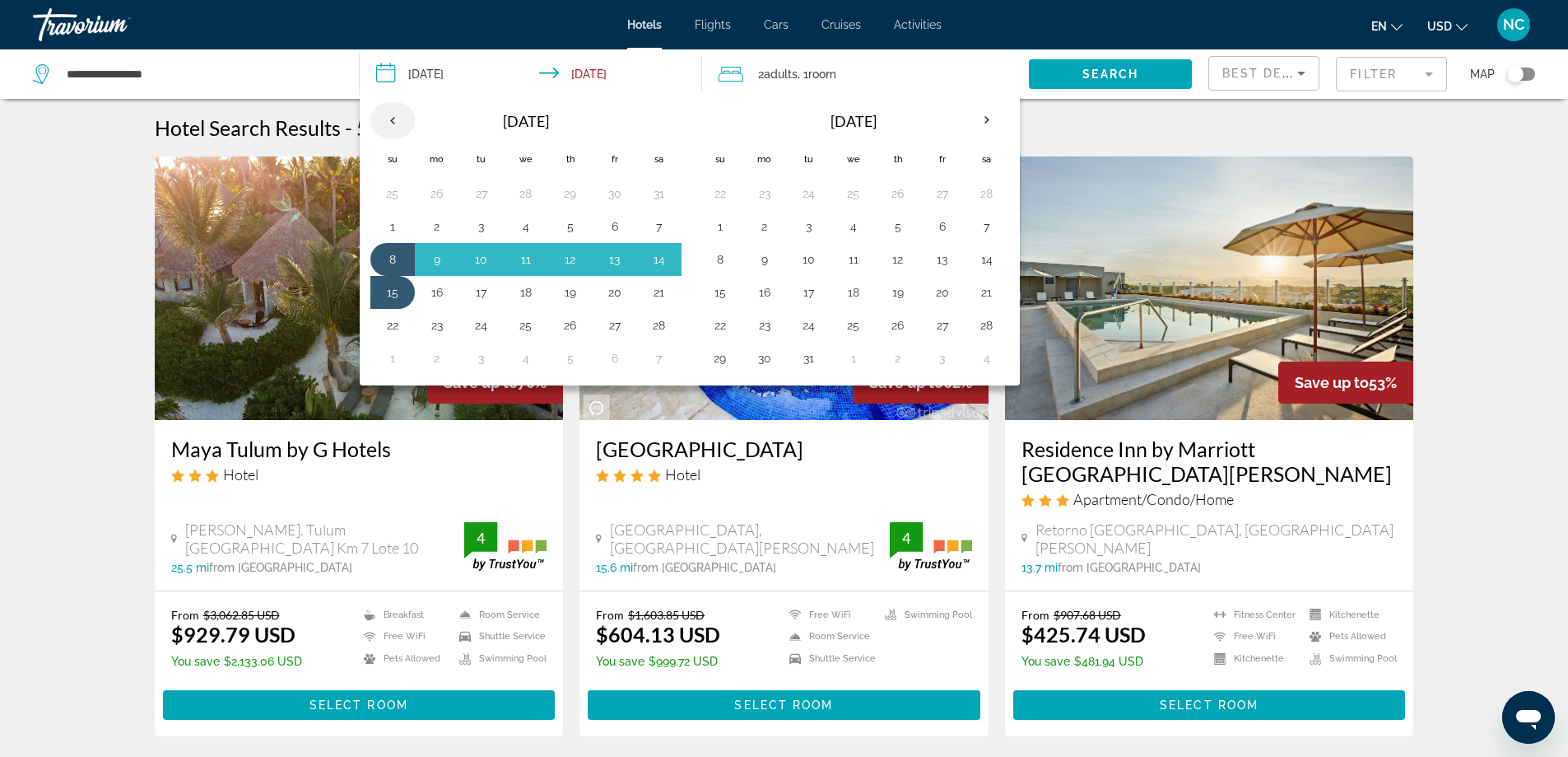
click at [391, 123] on th "Previous month" at bounding box center [392, 120] width 45 height 36
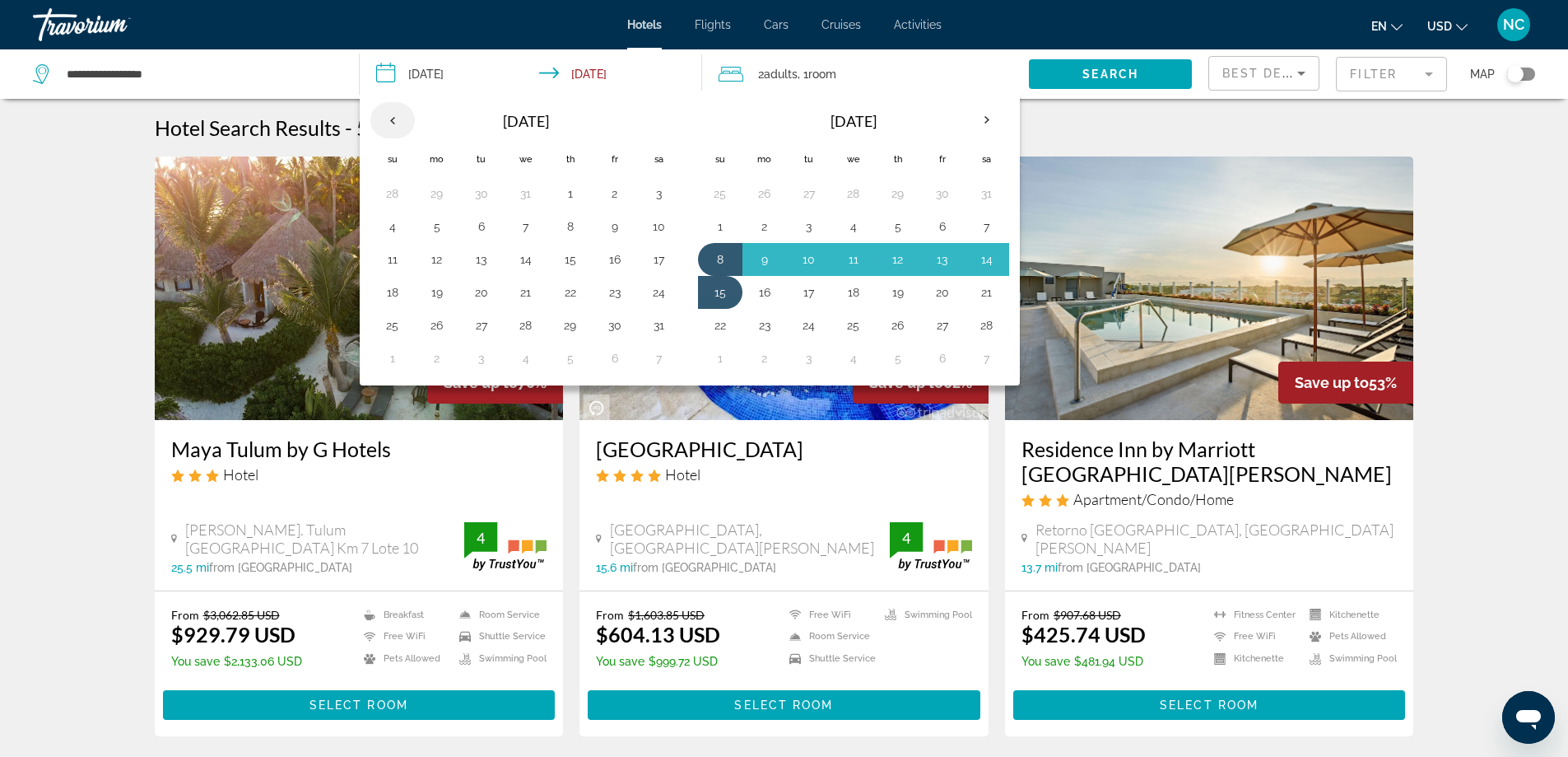
click at [391, 123] on th "Previous month" at bounding box center [392, 120] width 45 height 36
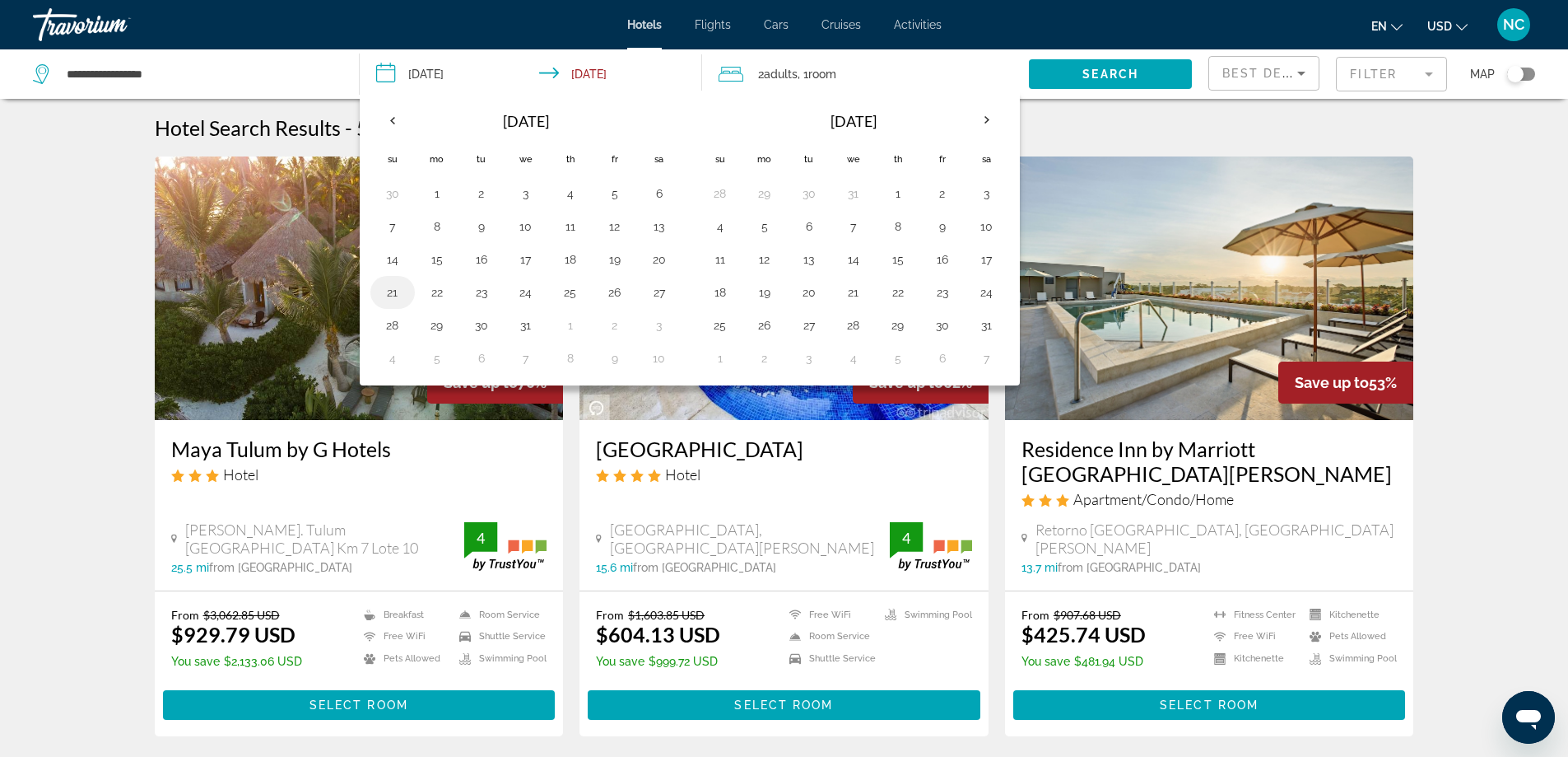
click at [392, 297] on button "21" at bounding box center [392, 292] width 26 height 23
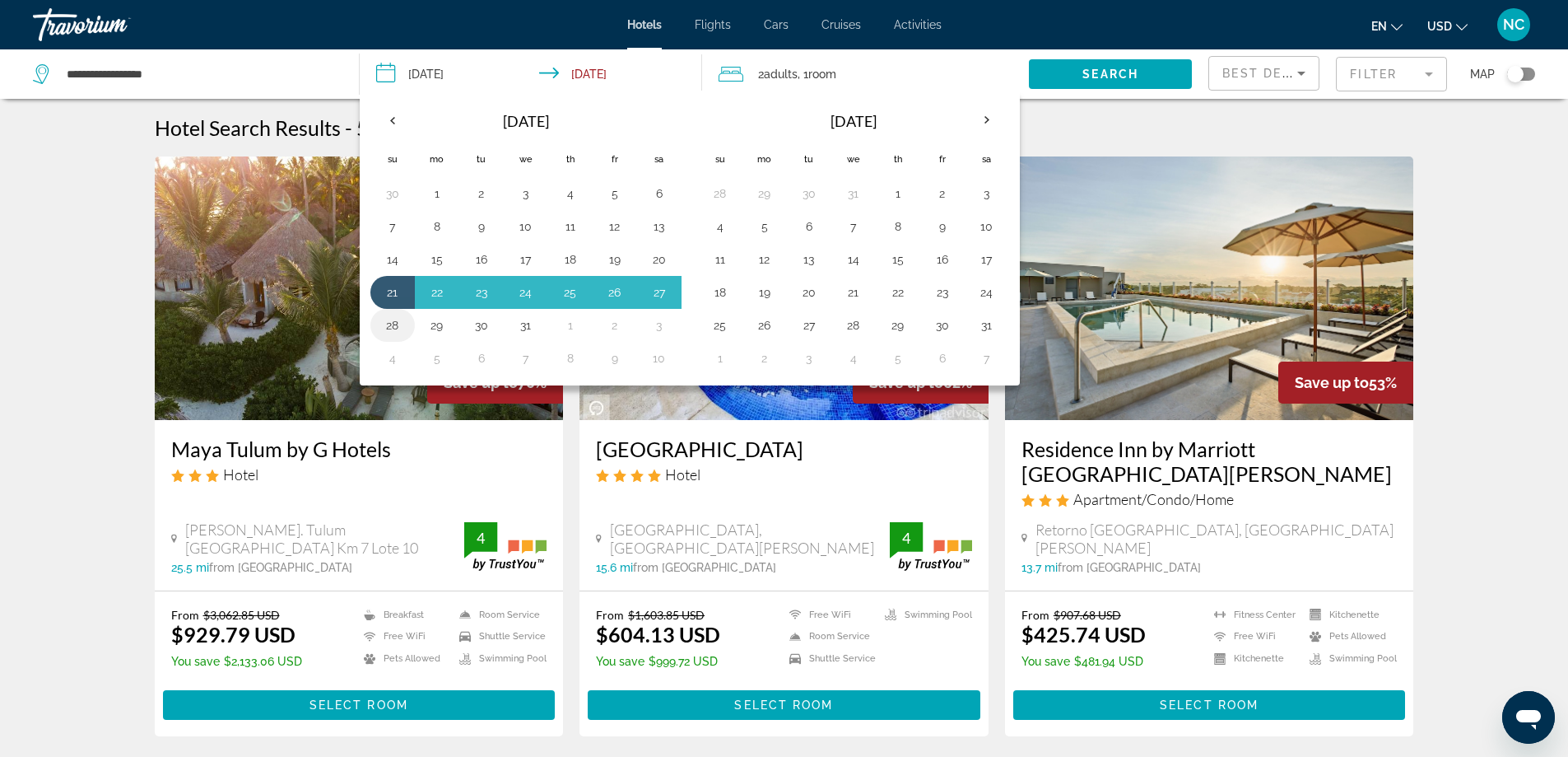
click at [392, 327] on button "28" at bounding box center [392, 325] width 26 height 23
type input "**********"
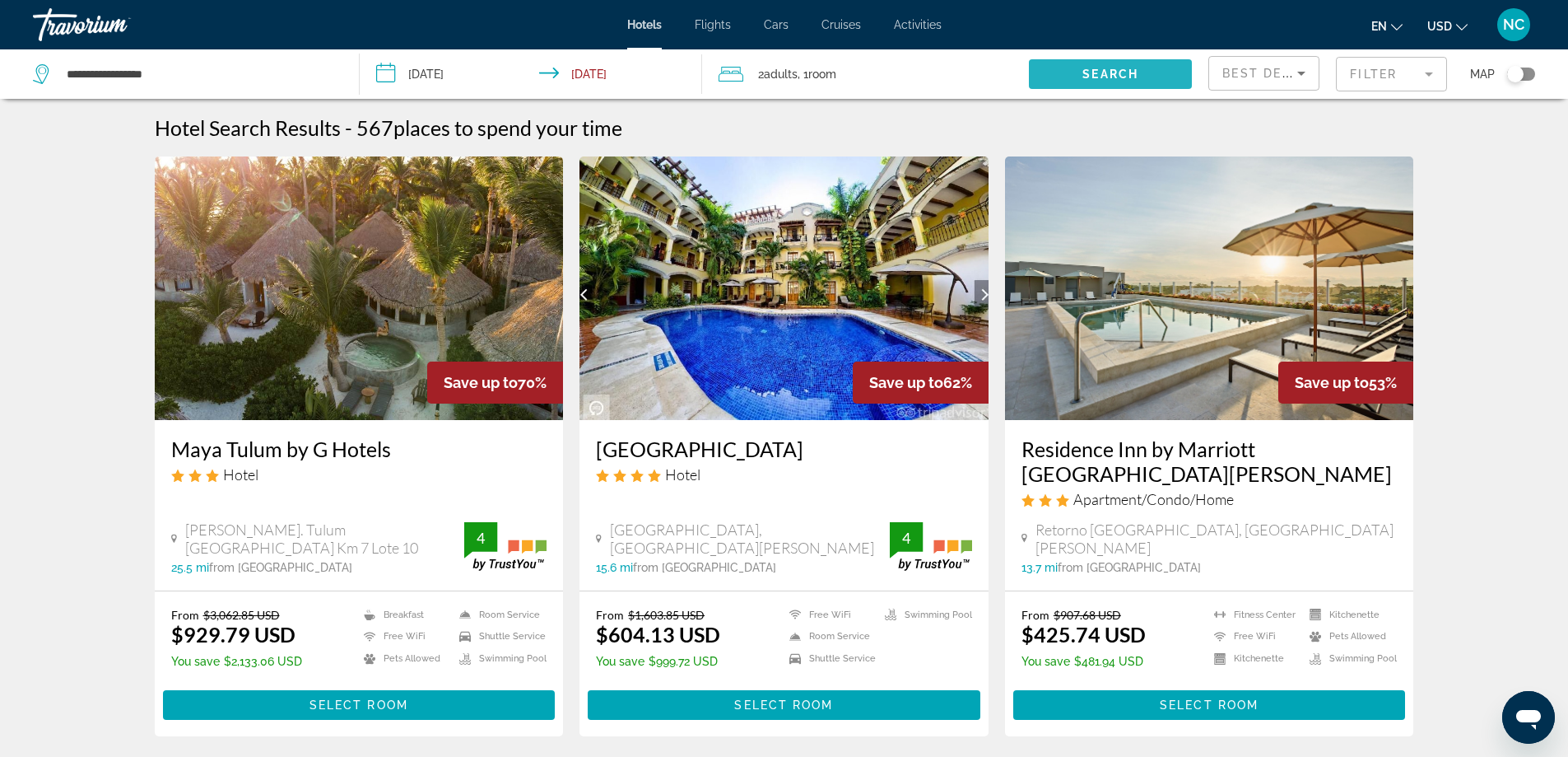
click at [1119, 76] on span "Search" at bounding box center [1109, 74] width 56 height 13
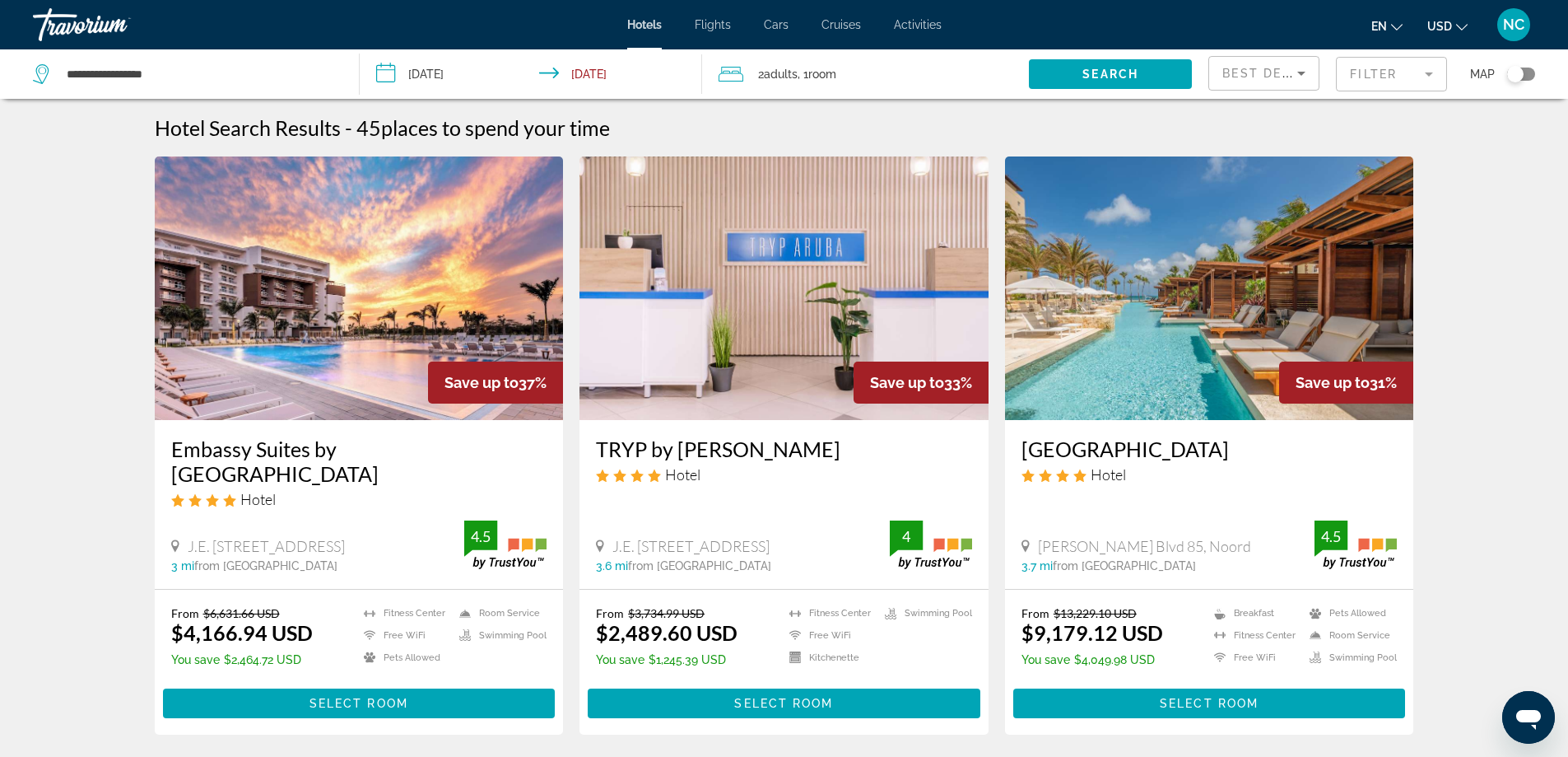
click at [1429, 72] on mat-form-field "Filter" at bounding box center [1391, 74] width 111 height 35
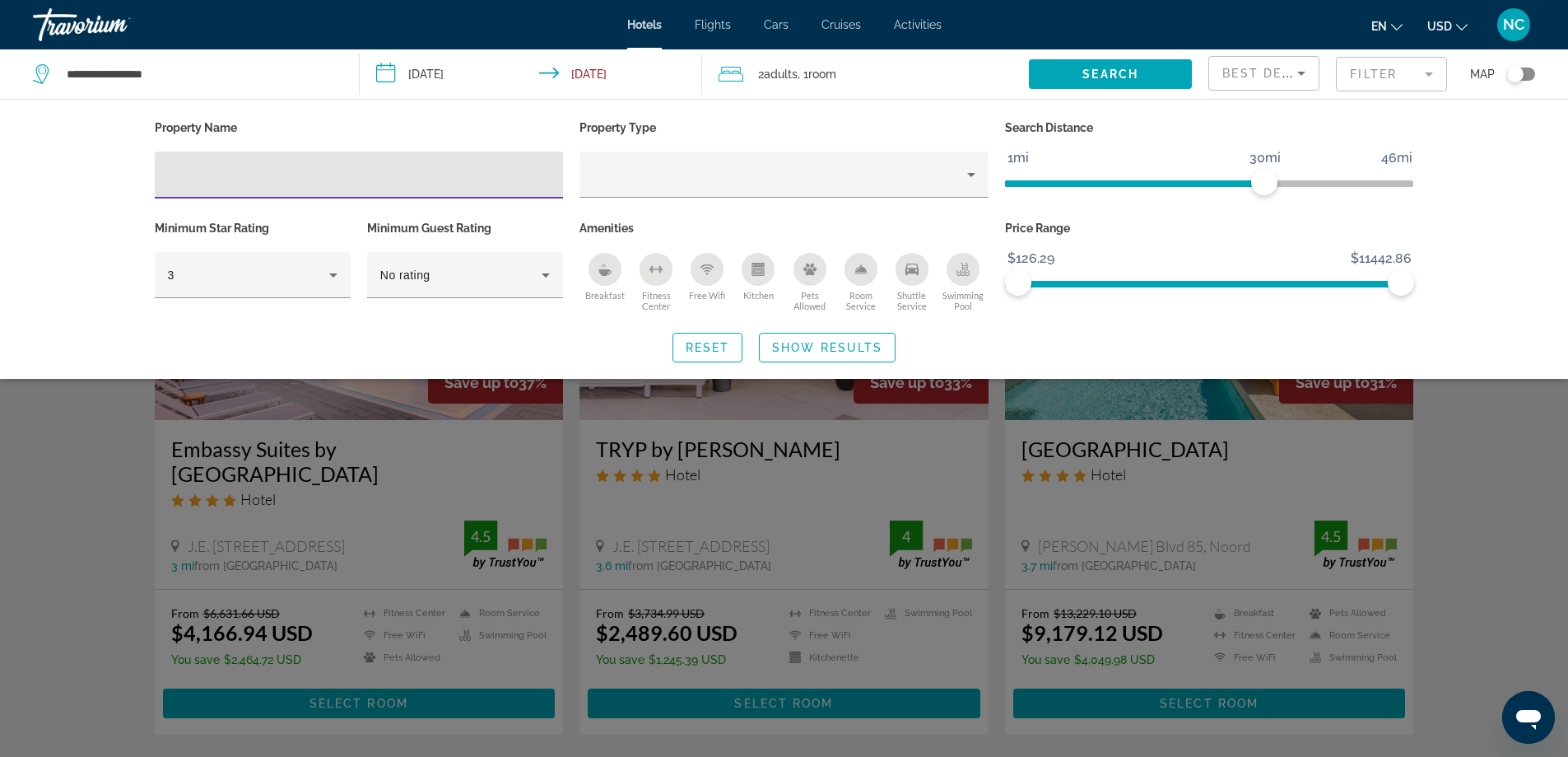
click at [189, 166] on input "Hotel Filters" at bounding box center [359, 175] width 383 height 20
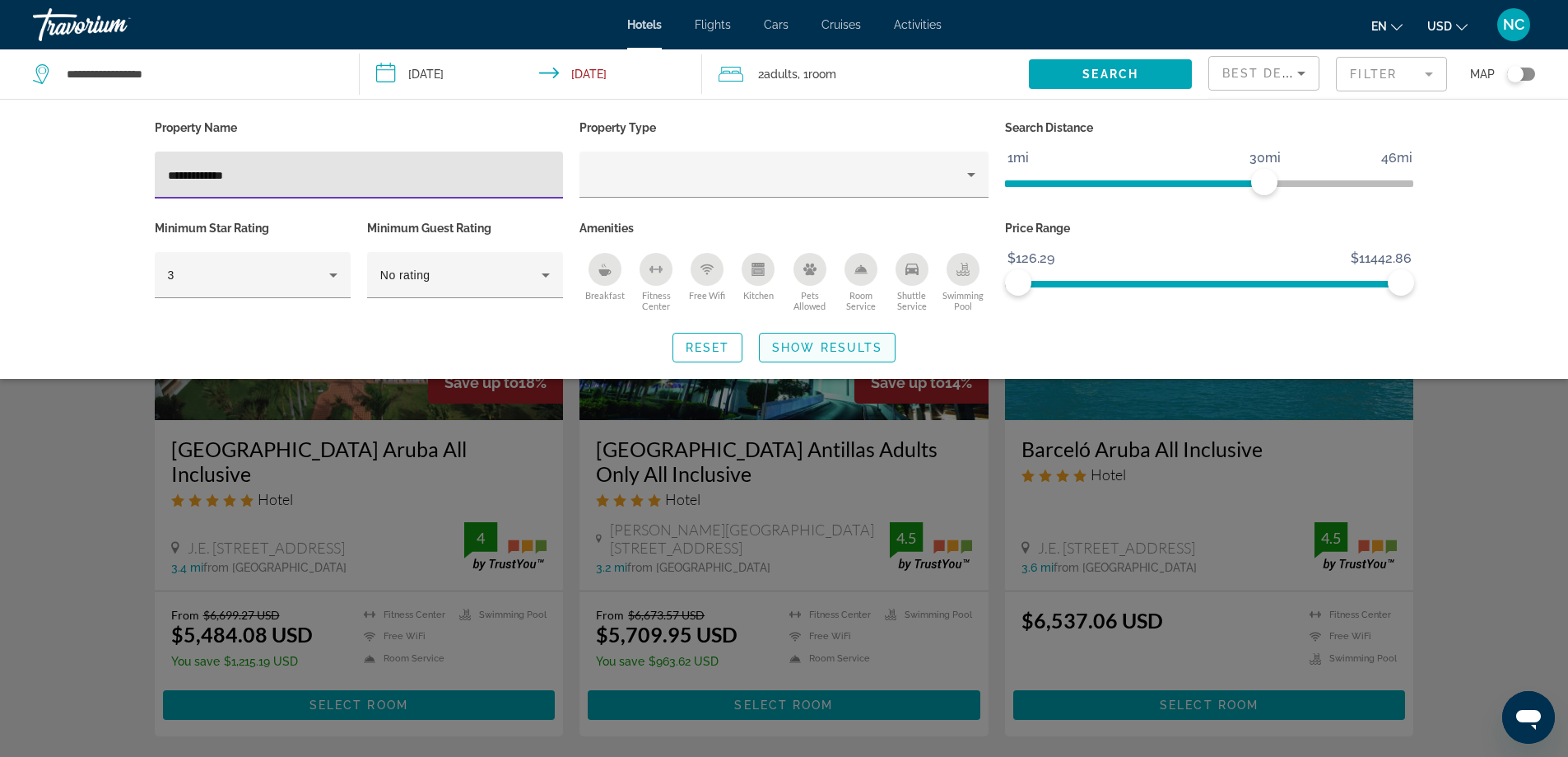
type input "**********"
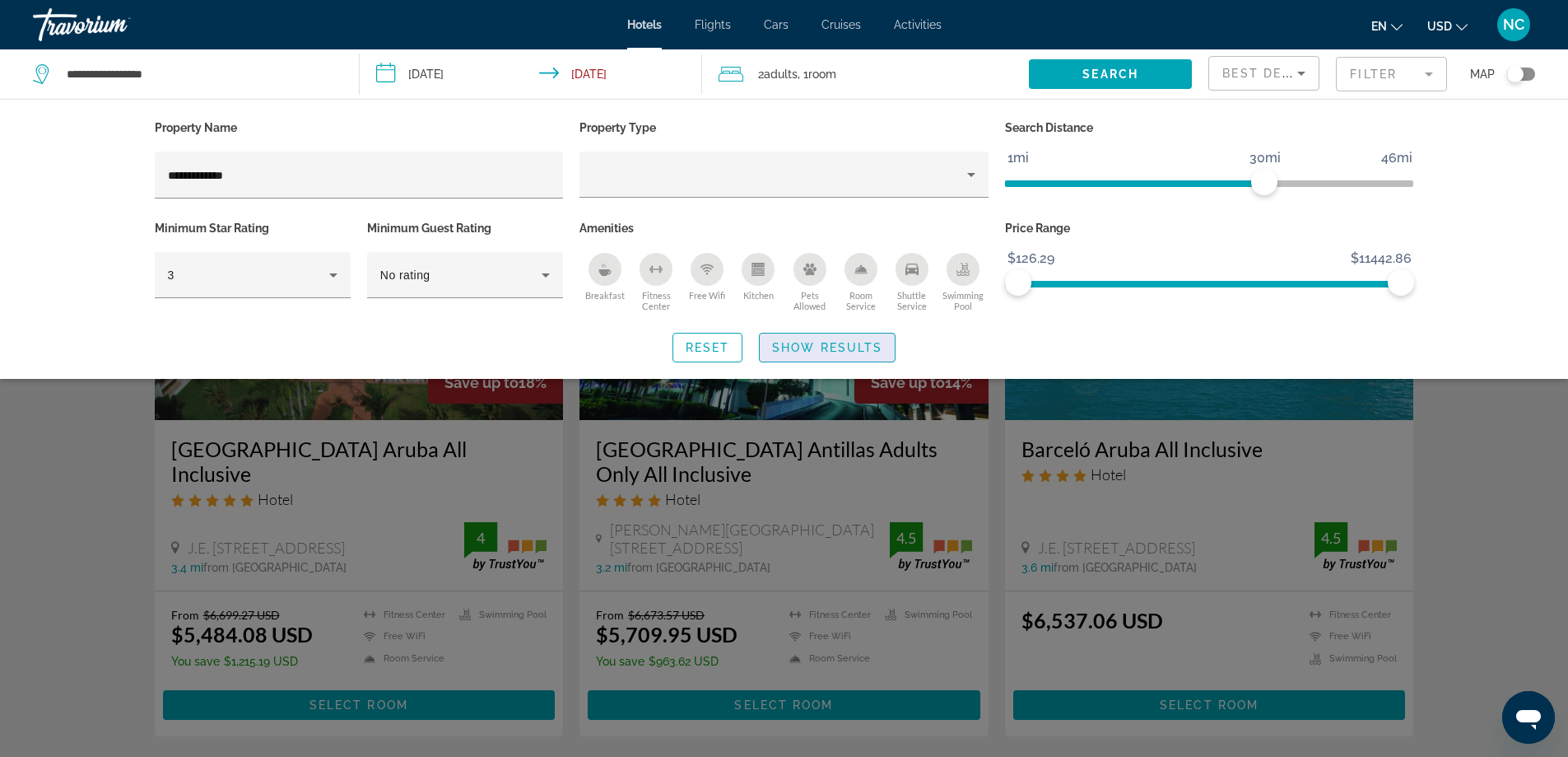
click at [807, 345] on span "Show Results" at bounding box center [827, 347] width 110 height 13
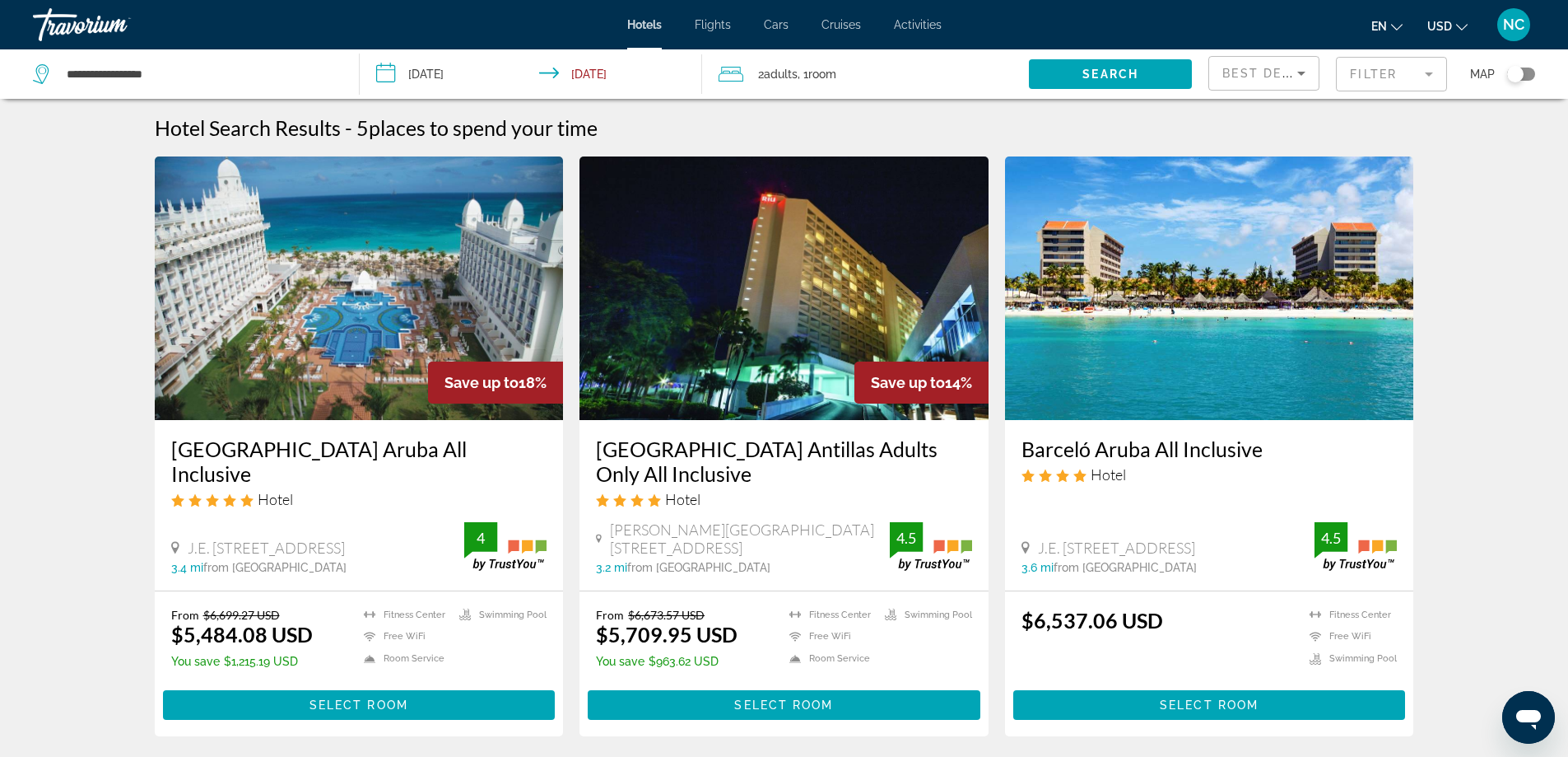
click at [385, 76] on input "**********" at bounding box center [534, 77] width 350 height 55
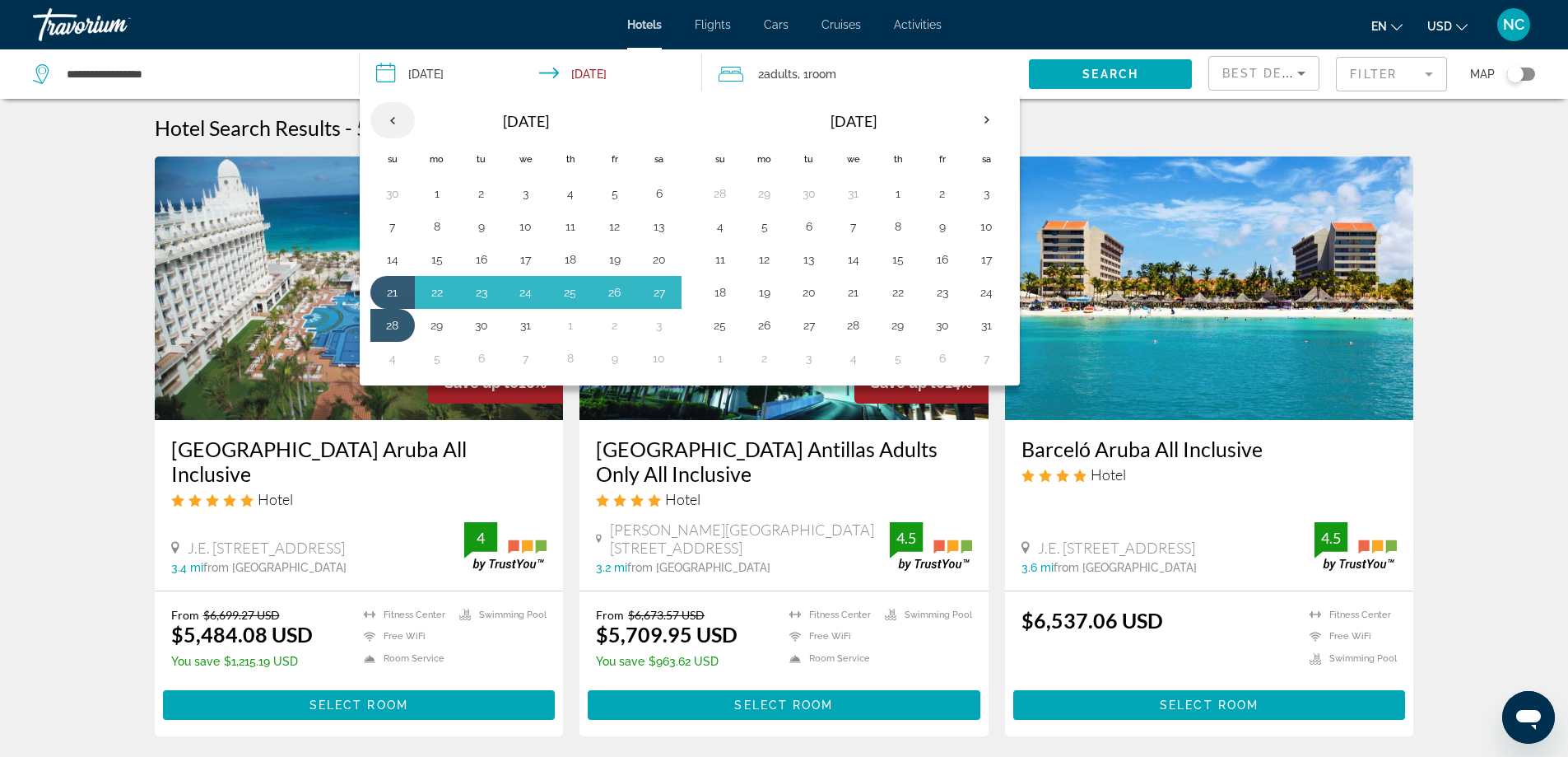
click at [397, 121] on th "Previous month" at bounding box center [392, 120] width 45 height 36
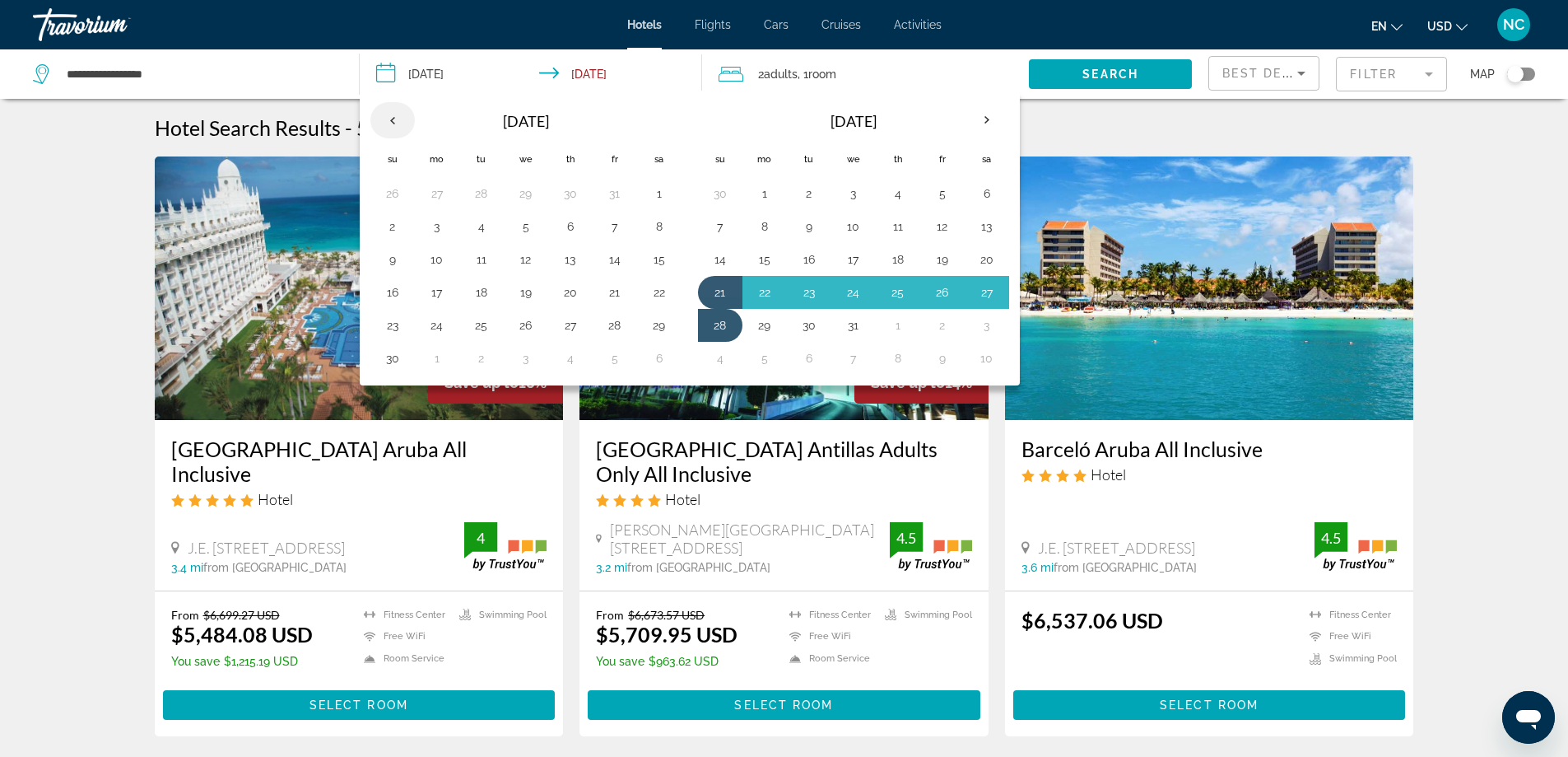
click at [397, 121] on th "Previous month" at bounding box center [392, 120] width 45 height 36
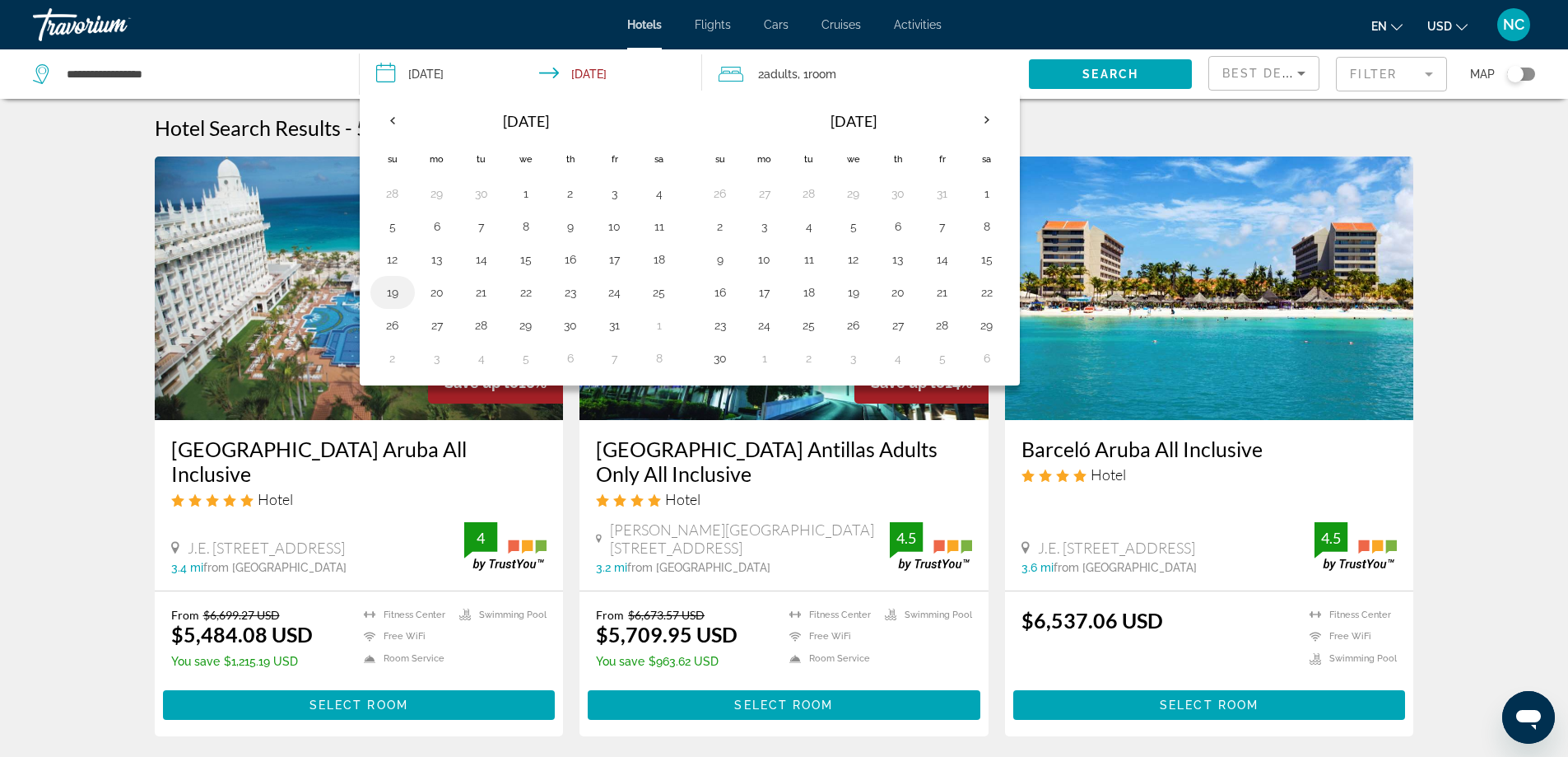
click at [386, 297] on button "19" at bounding box center [392, 292] width 26 height 23
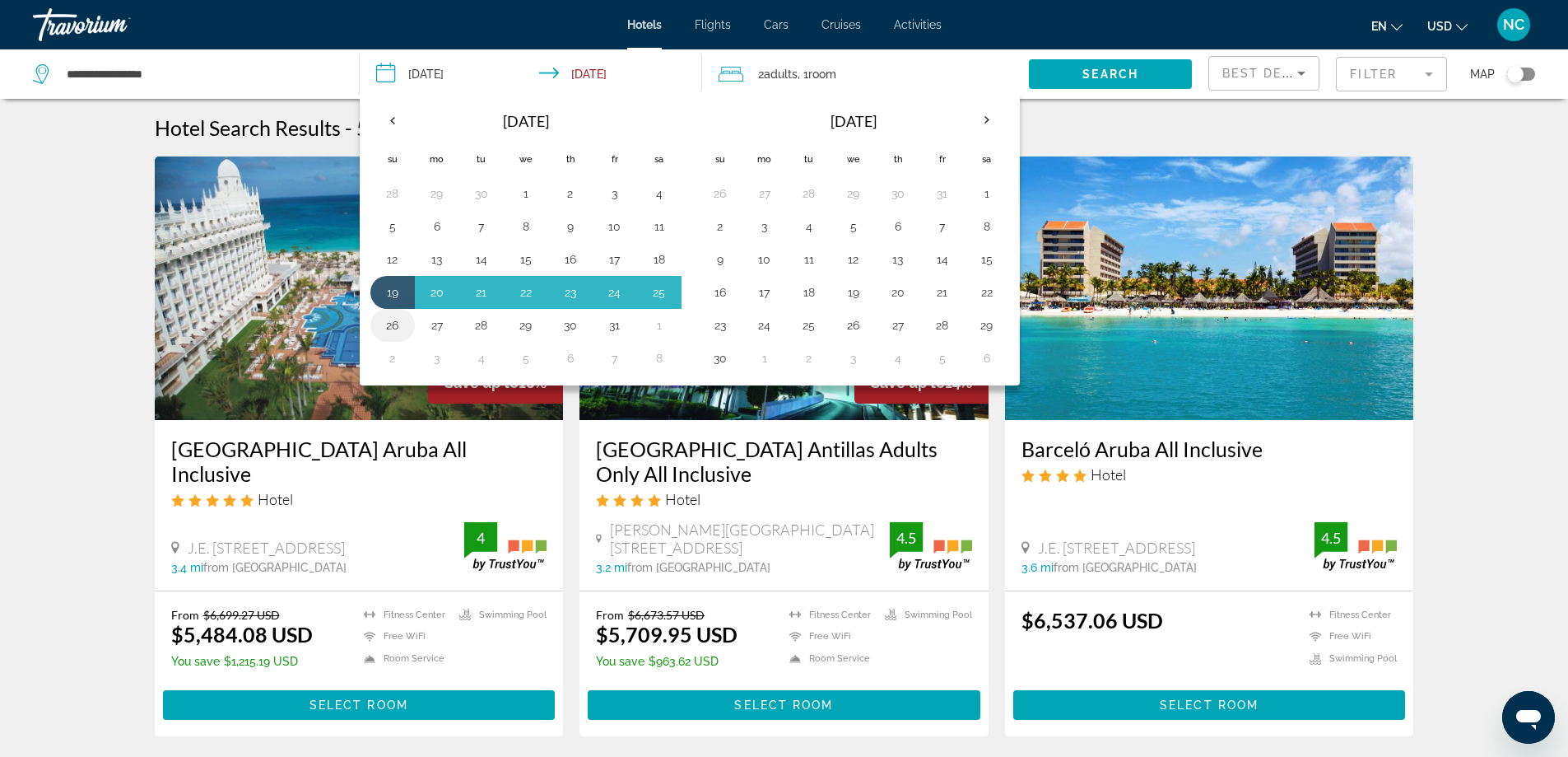
click at [389, 327] on button "26" at bounding box center [392, 325] width 26 height 23
type input "**********"
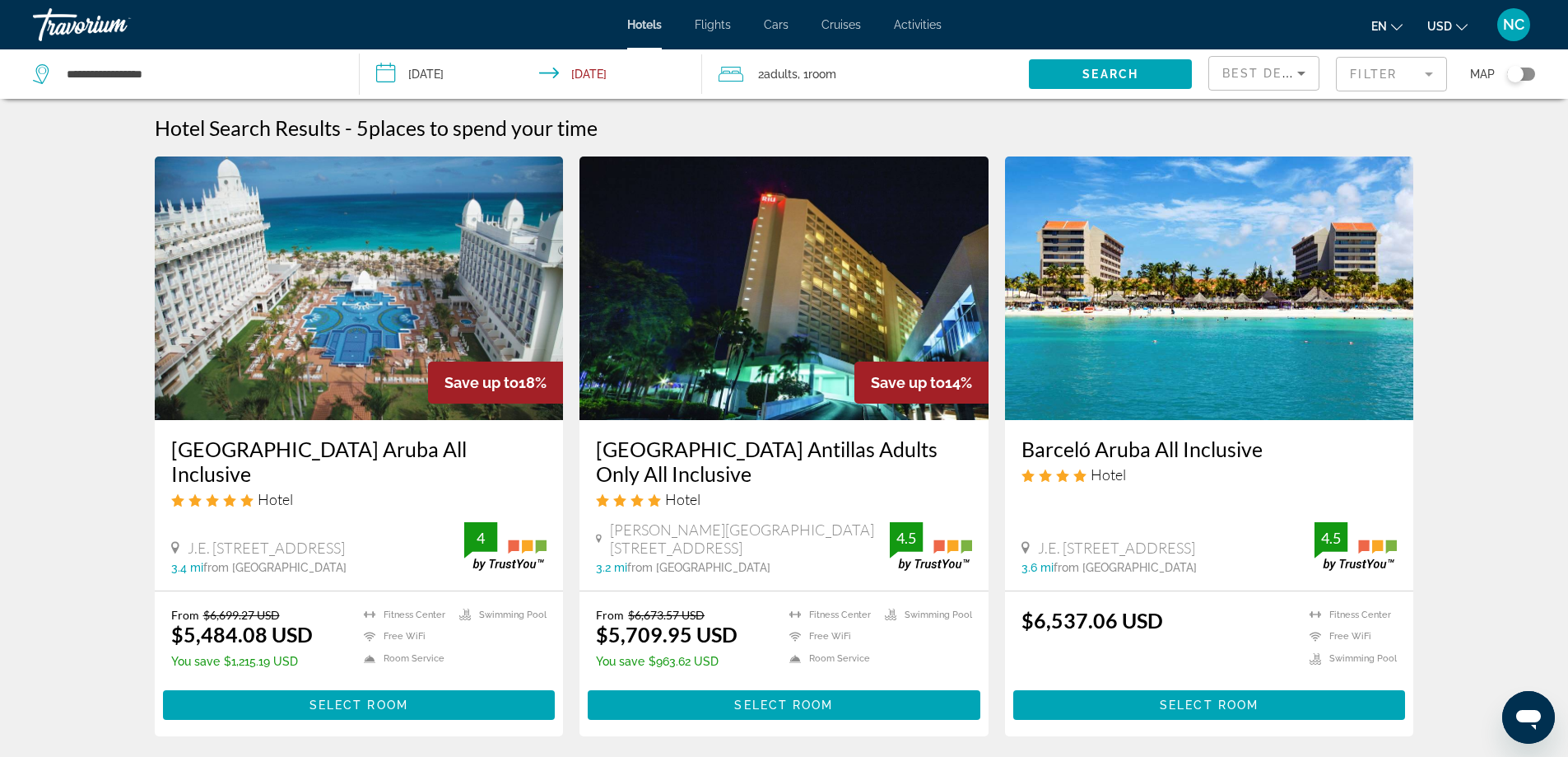
click at [1400, 73] on mat-form-field "Filter" at bounding box center [1391, 74] width 111 height 35
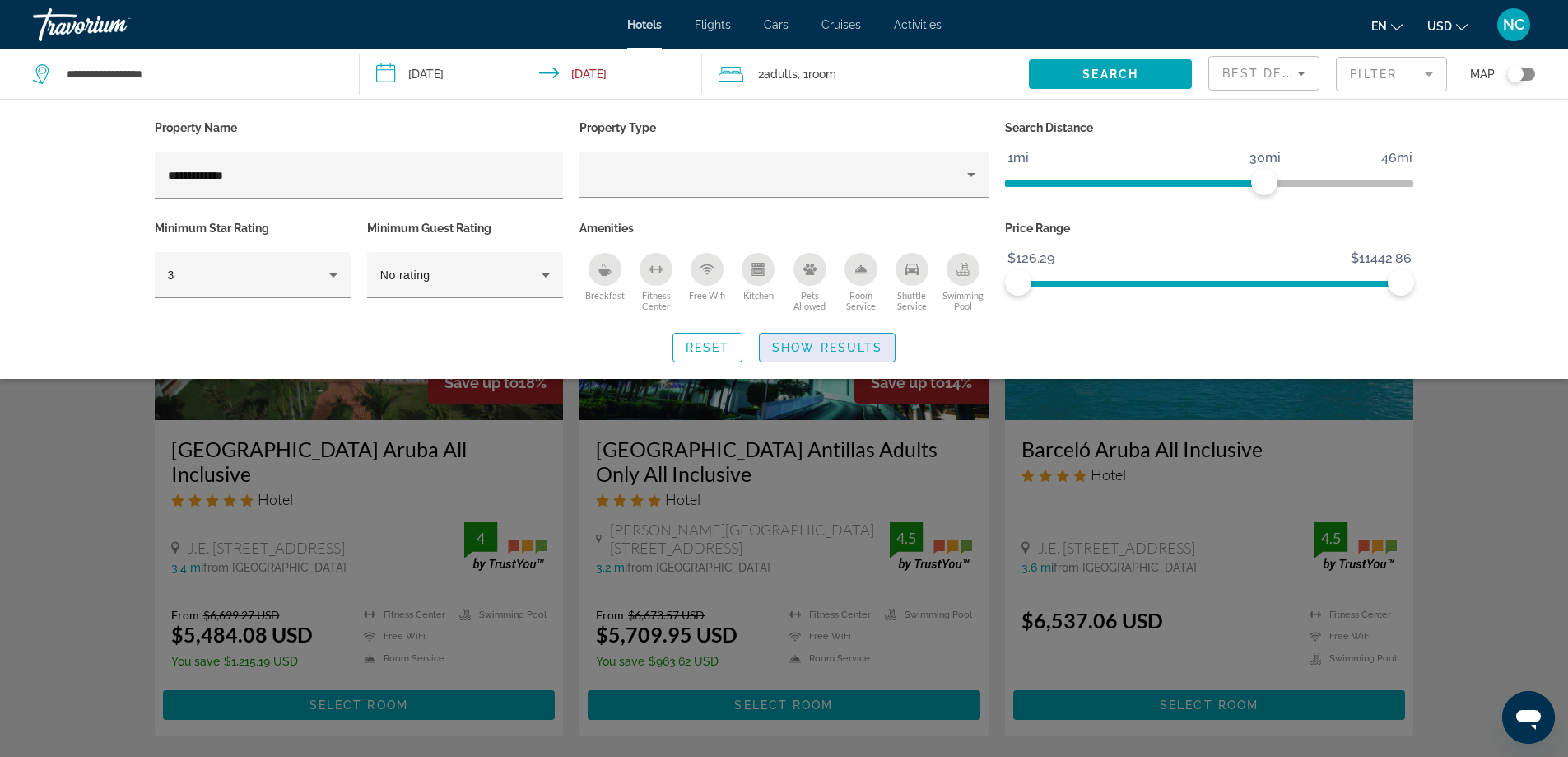
click at [835, 350] on span "Show Results" at bounding box center [827, 347] width 110 height 13
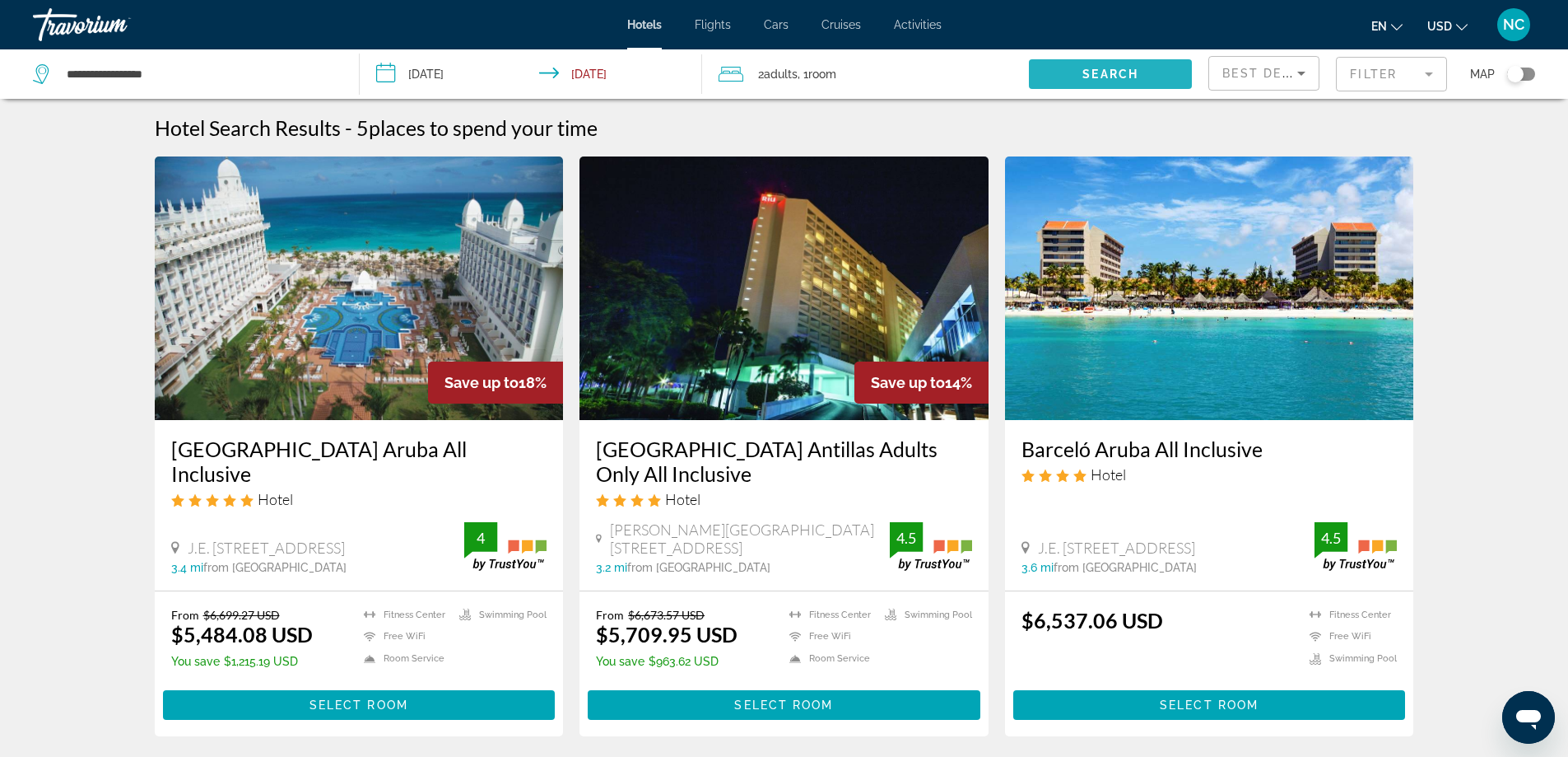
click at [1078, 69] on span "Search widget" at bounding box center [1109, 74] width 163 height 39
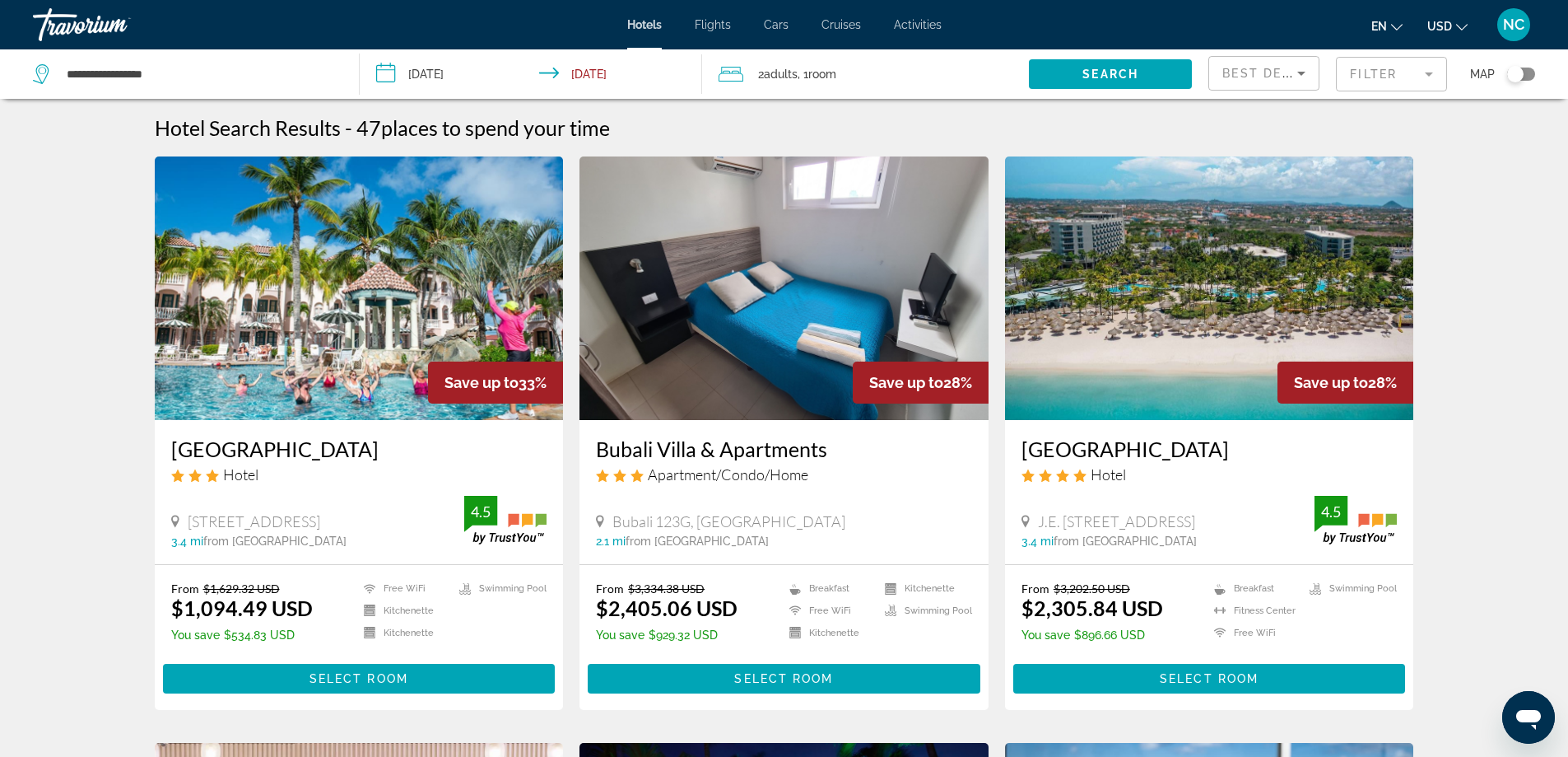
click at [1431, 75] on mat-form-field "Filter" at bounding box center [1391, 74] width 111 height 35
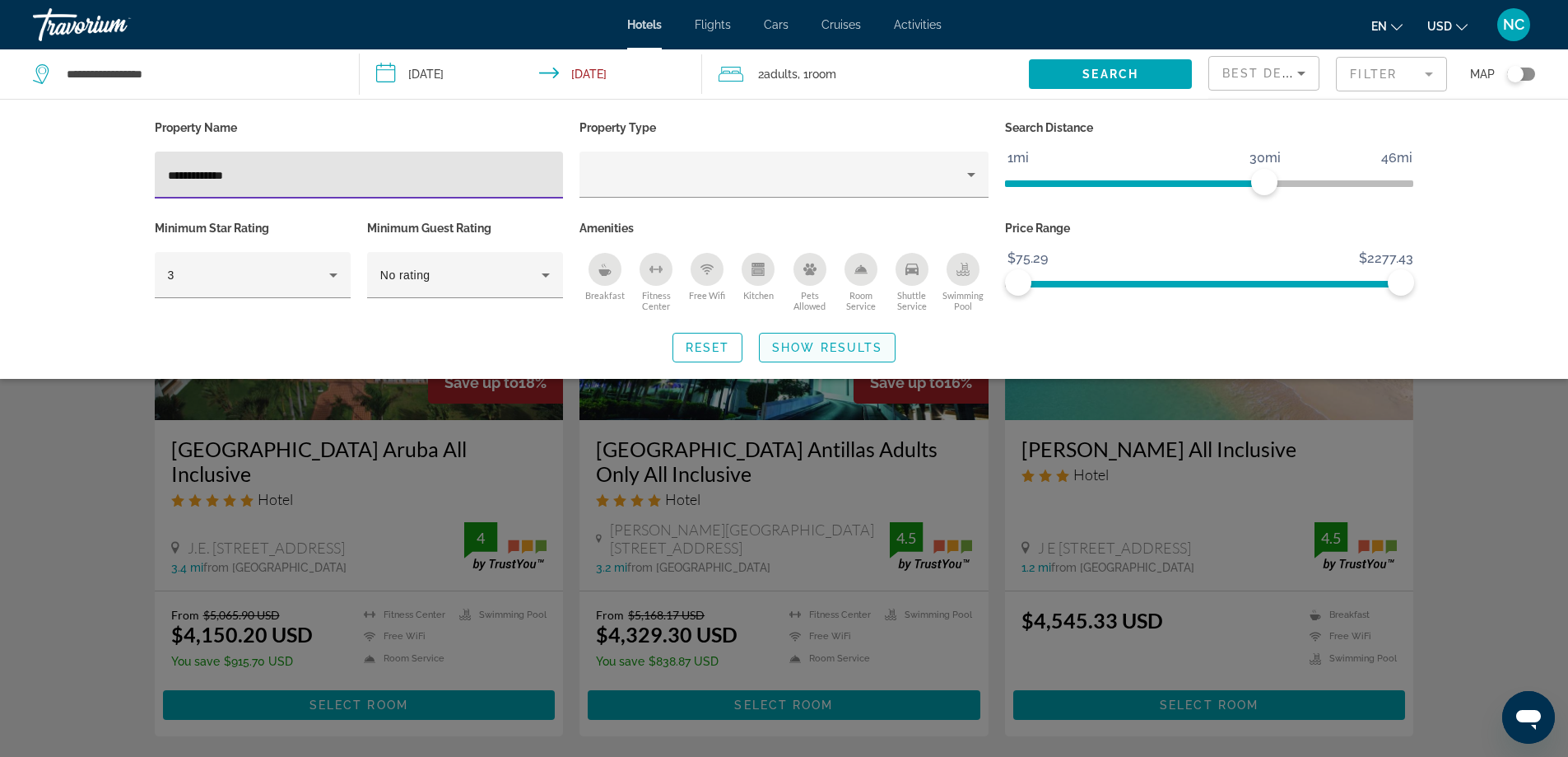
type input "**********"
click at [808, 342] on span "Show Results" at bounding box center [827, 347] width 110 height 13
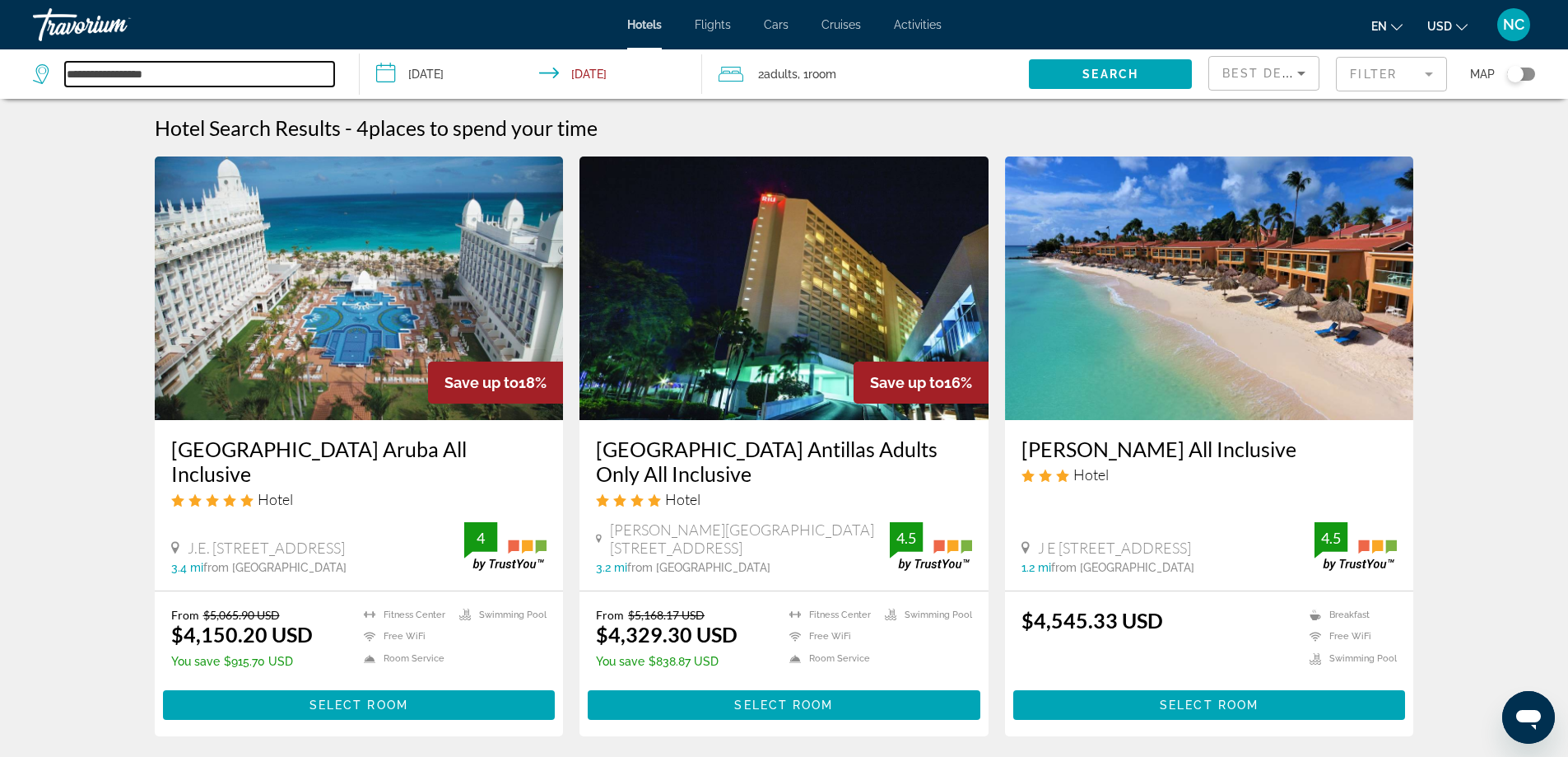
click at [183, 73] on input "**********" at bounding box center [199, 74] width 269 height 25
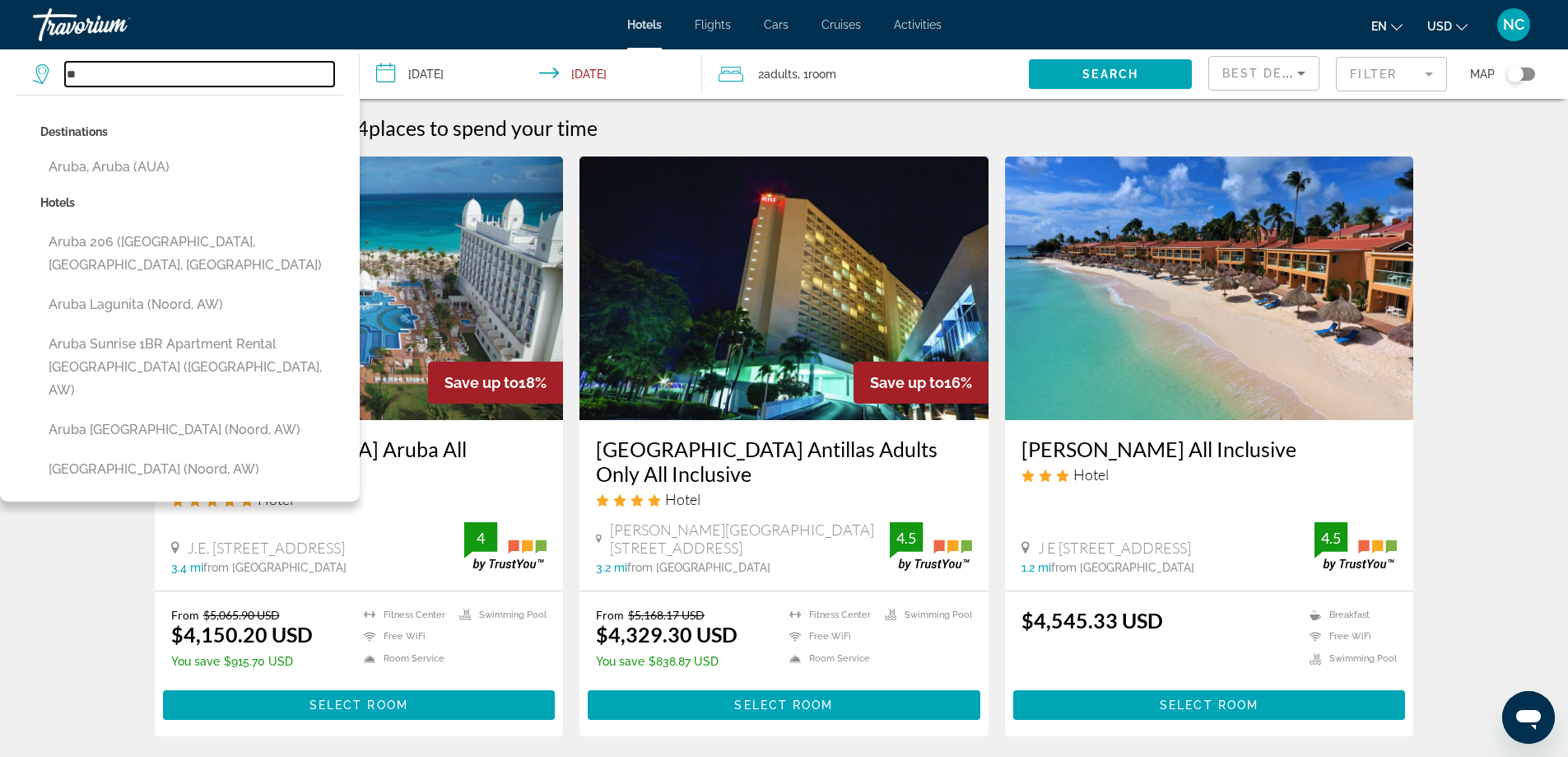
type input "*"
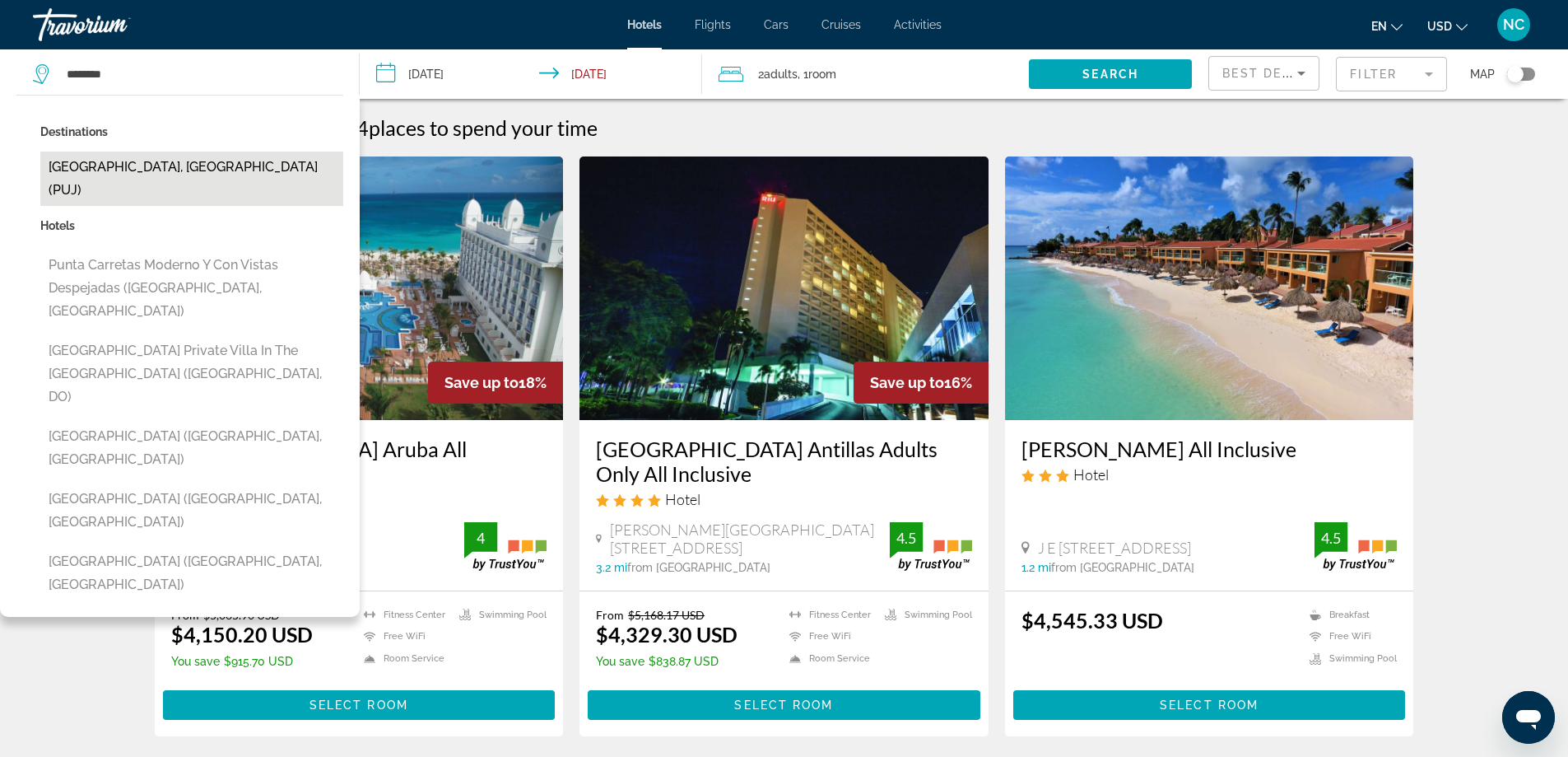
click at [181, 161] on button "[GEOGRAPHIC_DATA], [GEOGRAPHIC_DATA] (PUJ)" at bounding box center [191, 179] width 303 height 55
type input "**********"
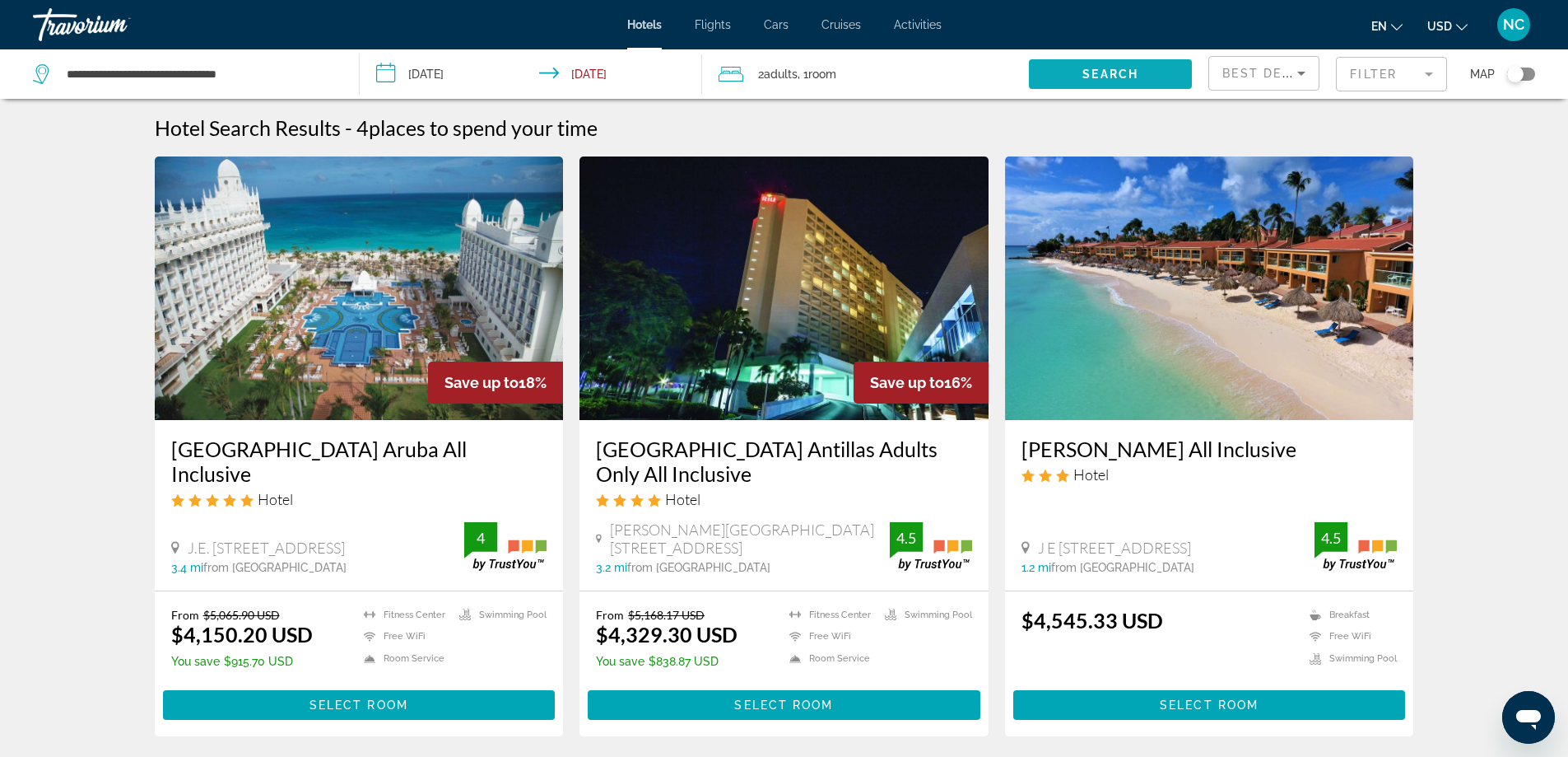
click at [1100, 76] on span "Search" at bounding box center [1109, 74] width 56 height 13
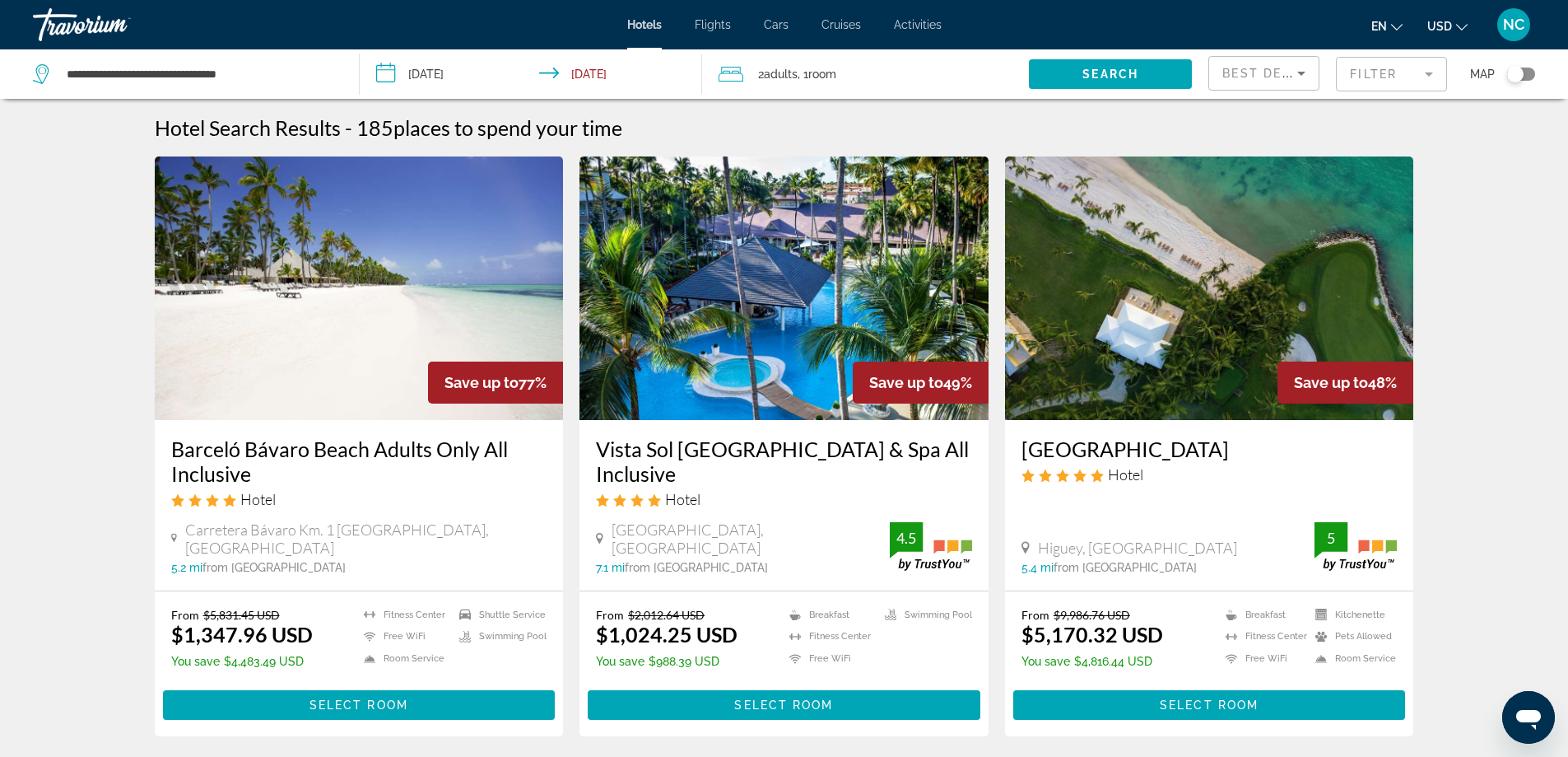
click at [1429, 76] on mat-form-field "Filter" at bounding box center [1391, 74] width 111 height 35
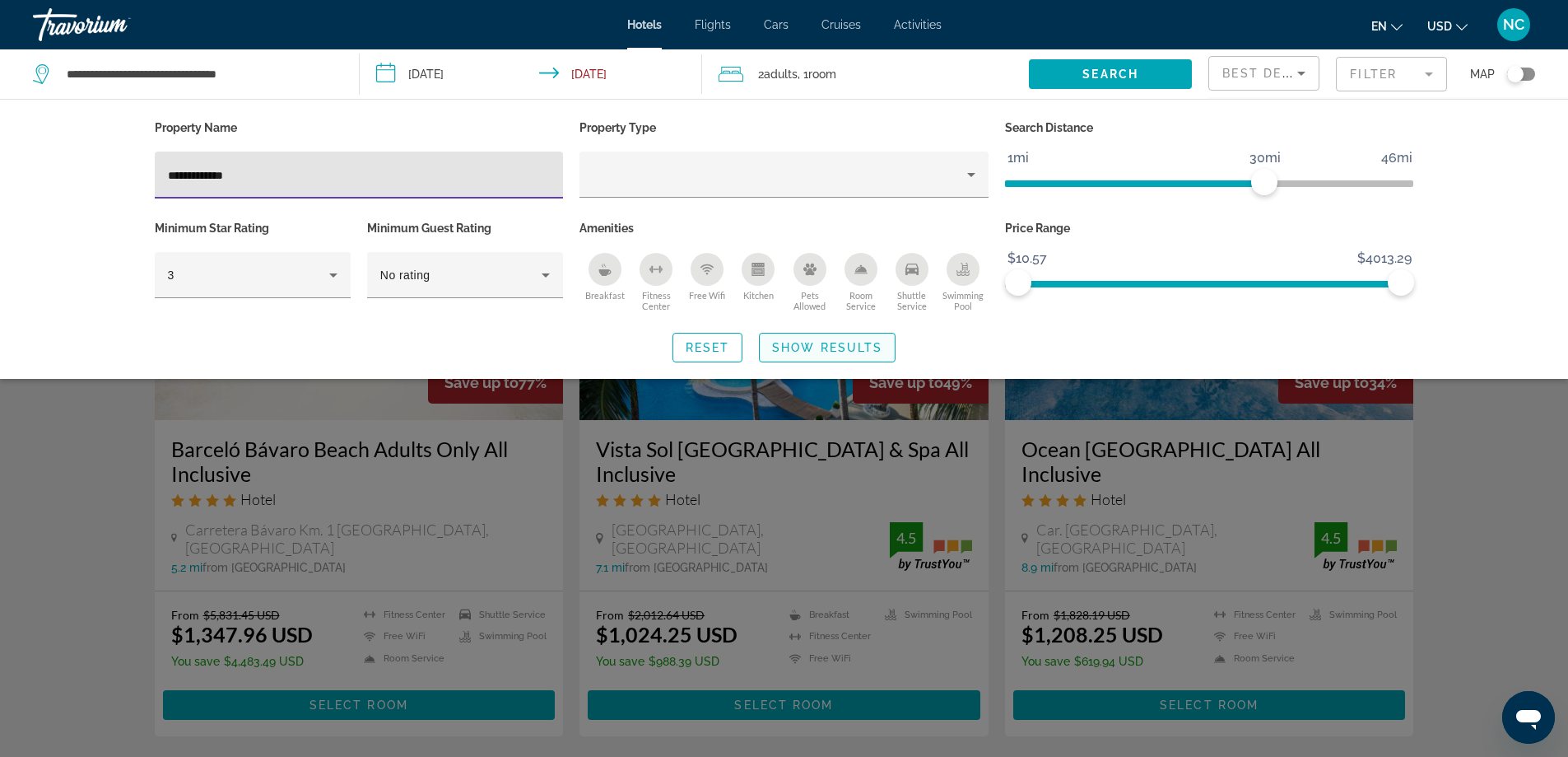
type input "**********"
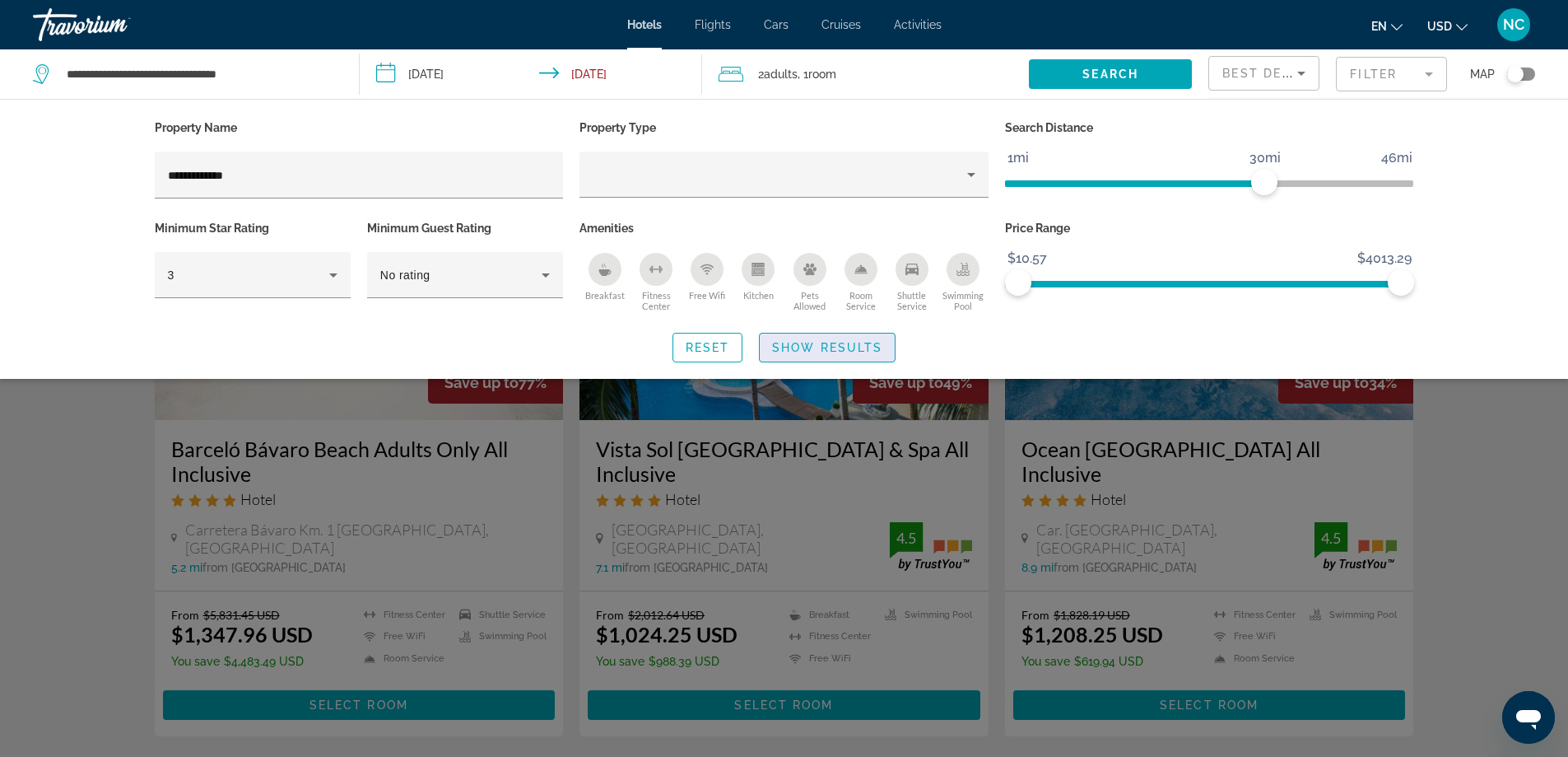
click at [818, 345] on span "Show Results" at bounding box center [827, 347] width 110 height 13
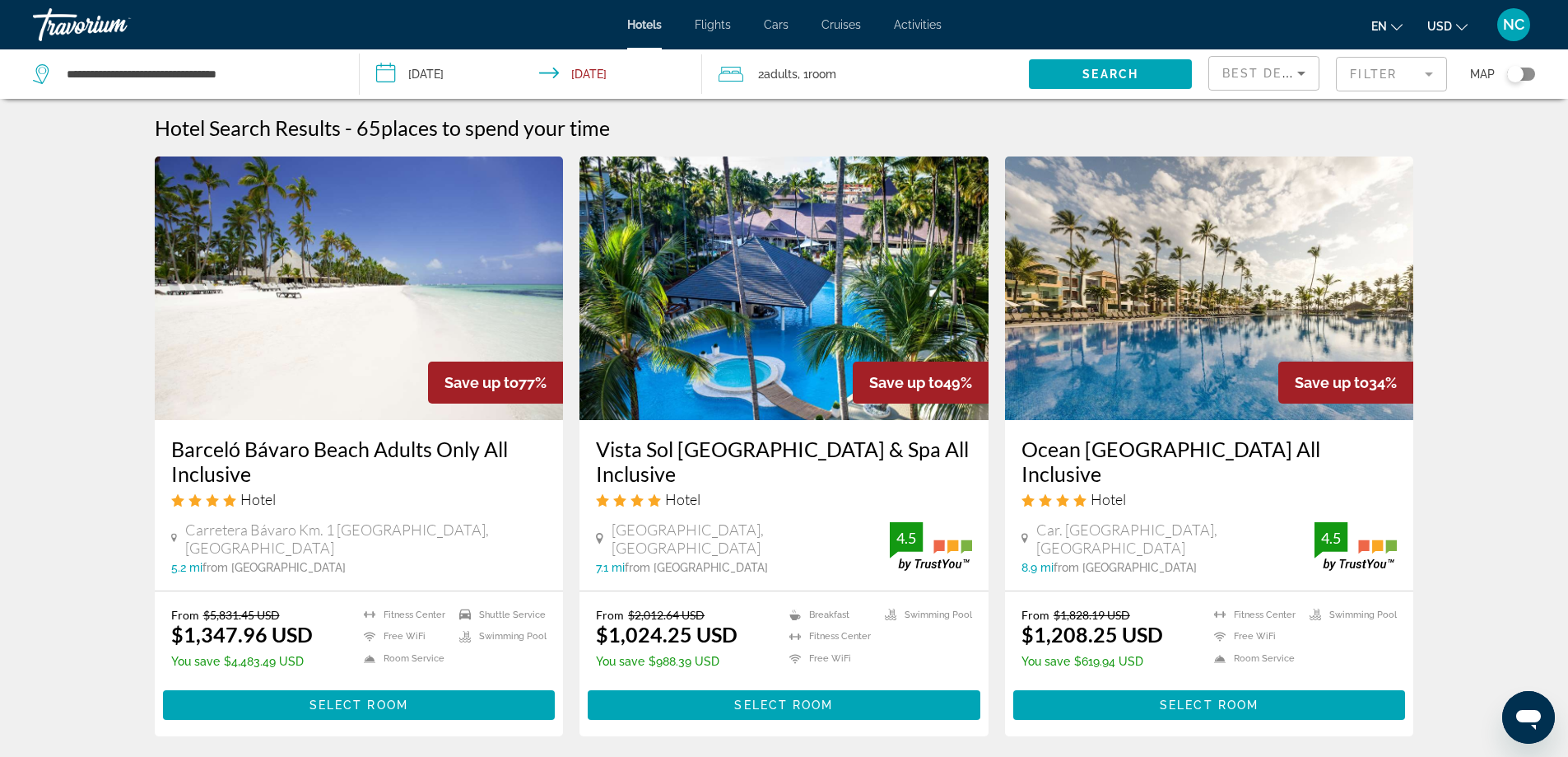
click at [346, 291] on img "Main content" at bounding box center [359, 288] width 409 height 264
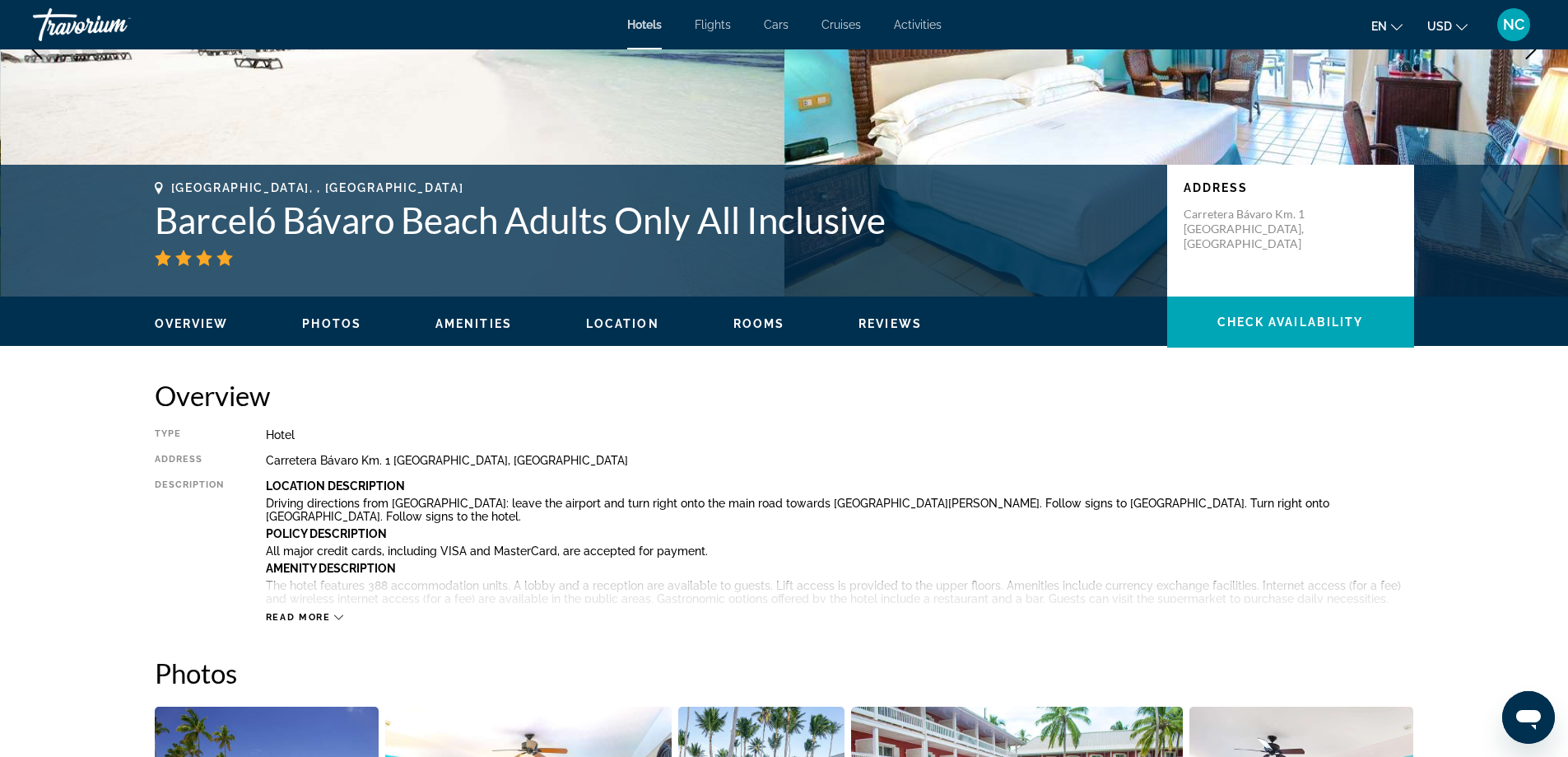
scroll to position [494, 0]
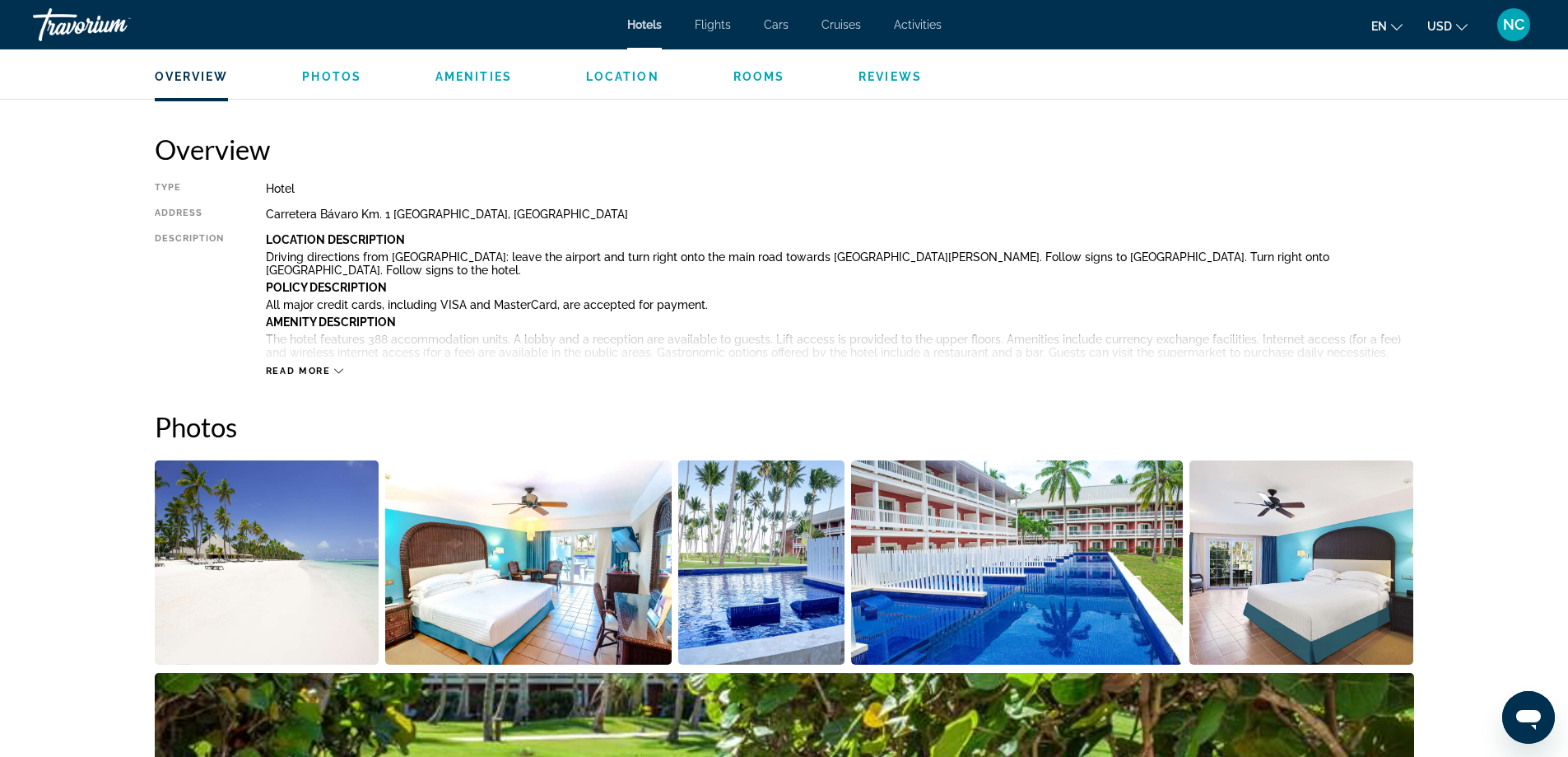
click at [338, 373] on icon "Main content" at bounding box center [338, 370] width 9 height 5
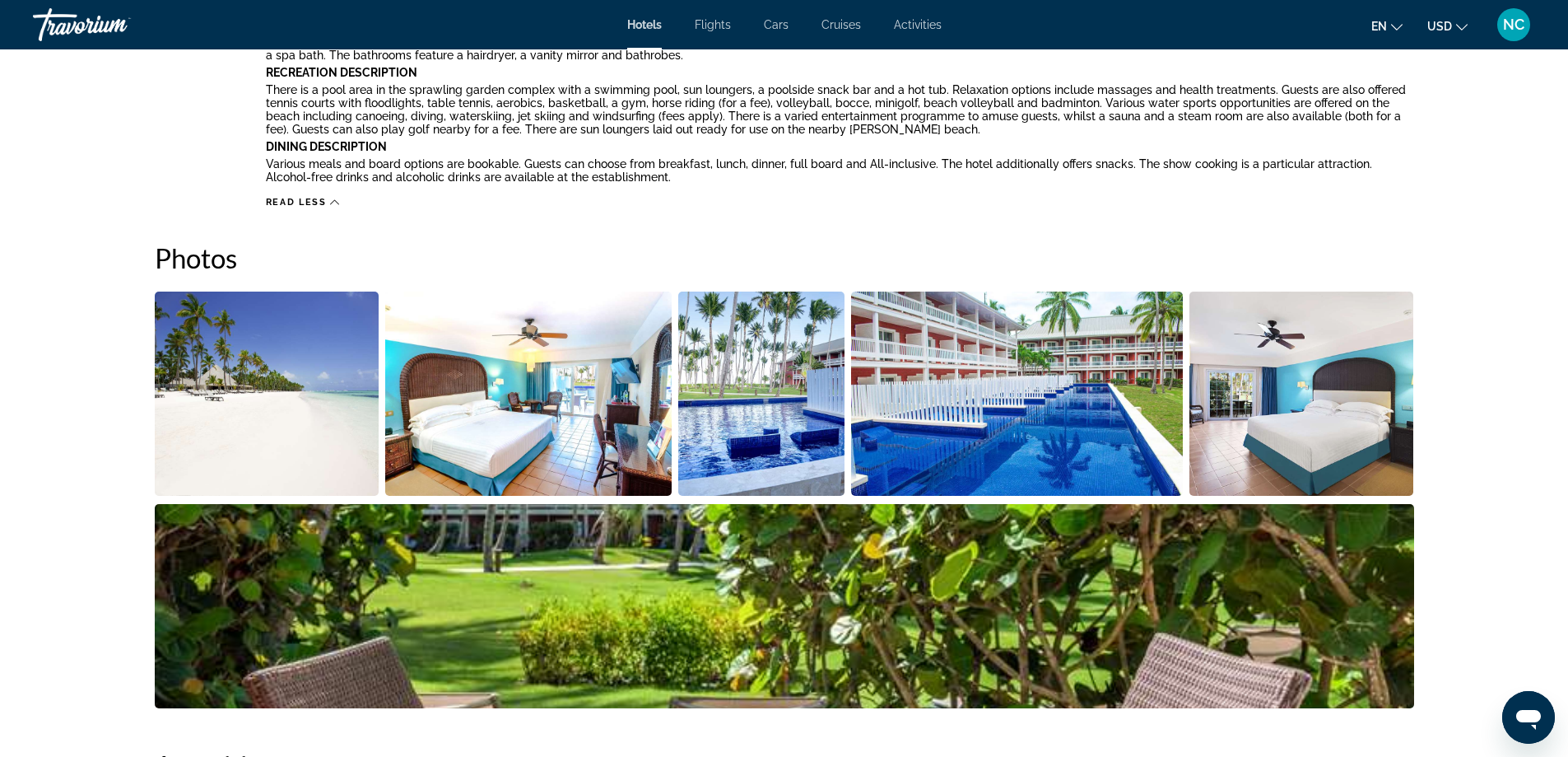
scroll to position [906, 0]
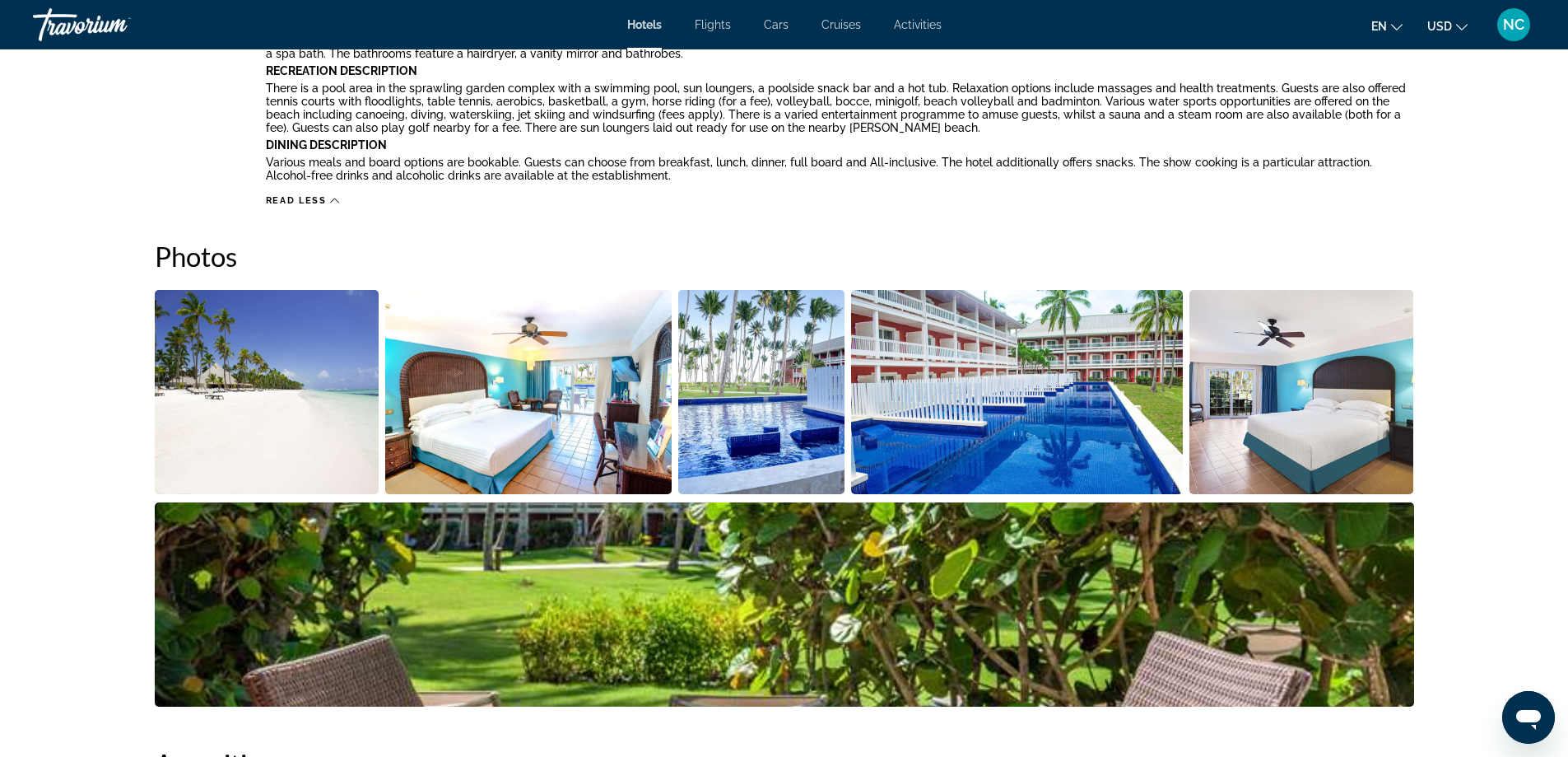
click at [216, 364] on img "Open full-screen image slider" at bounding box center [267, 392] width 224 height 204
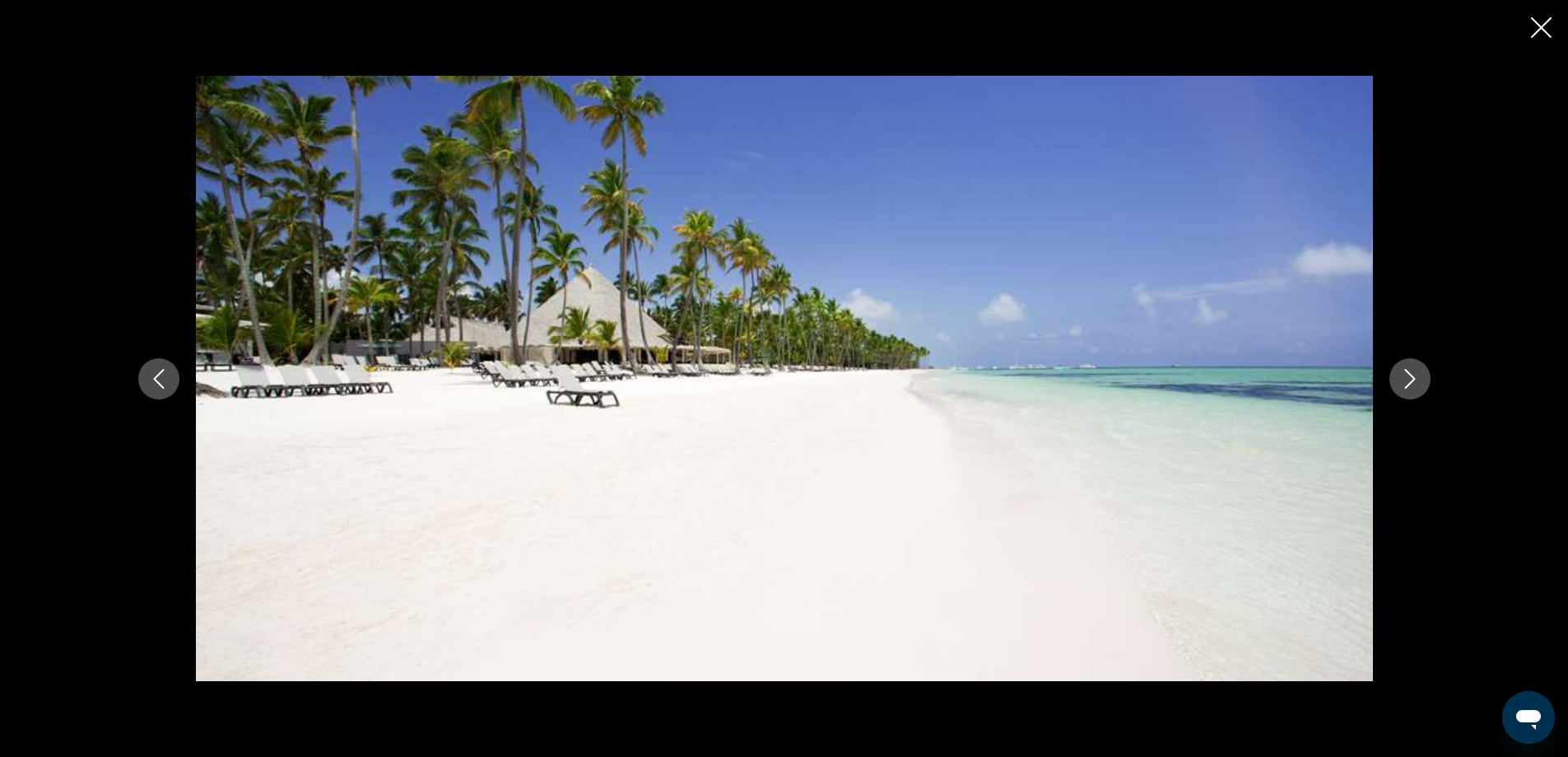
click at [1412, 381] on icon "Next image" at bounding box center [1409, 378] width 20 height 20
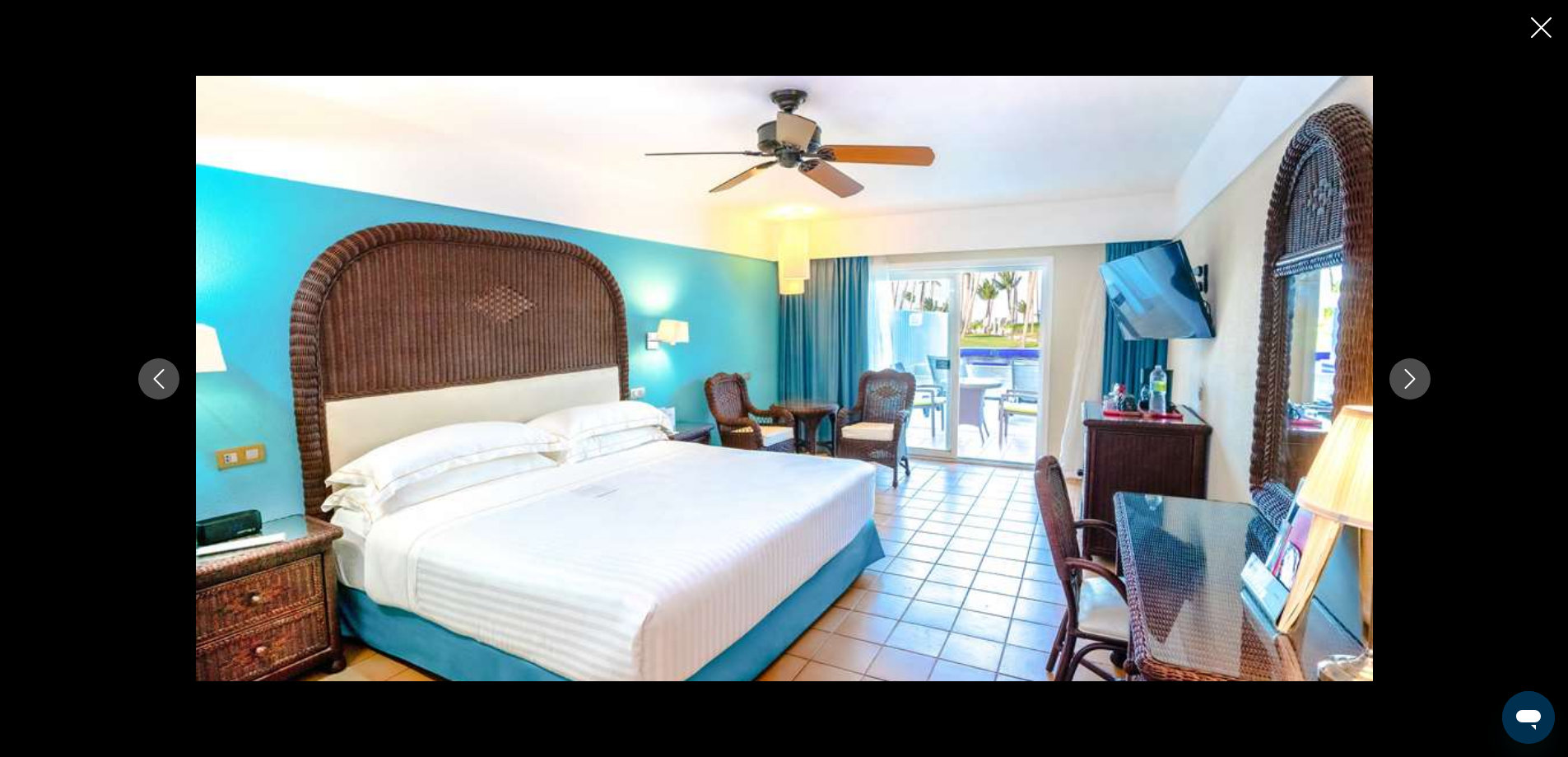
click at [1412, 381] on icon "Next image" at bounding box center [1409, 378] width 20 height 20
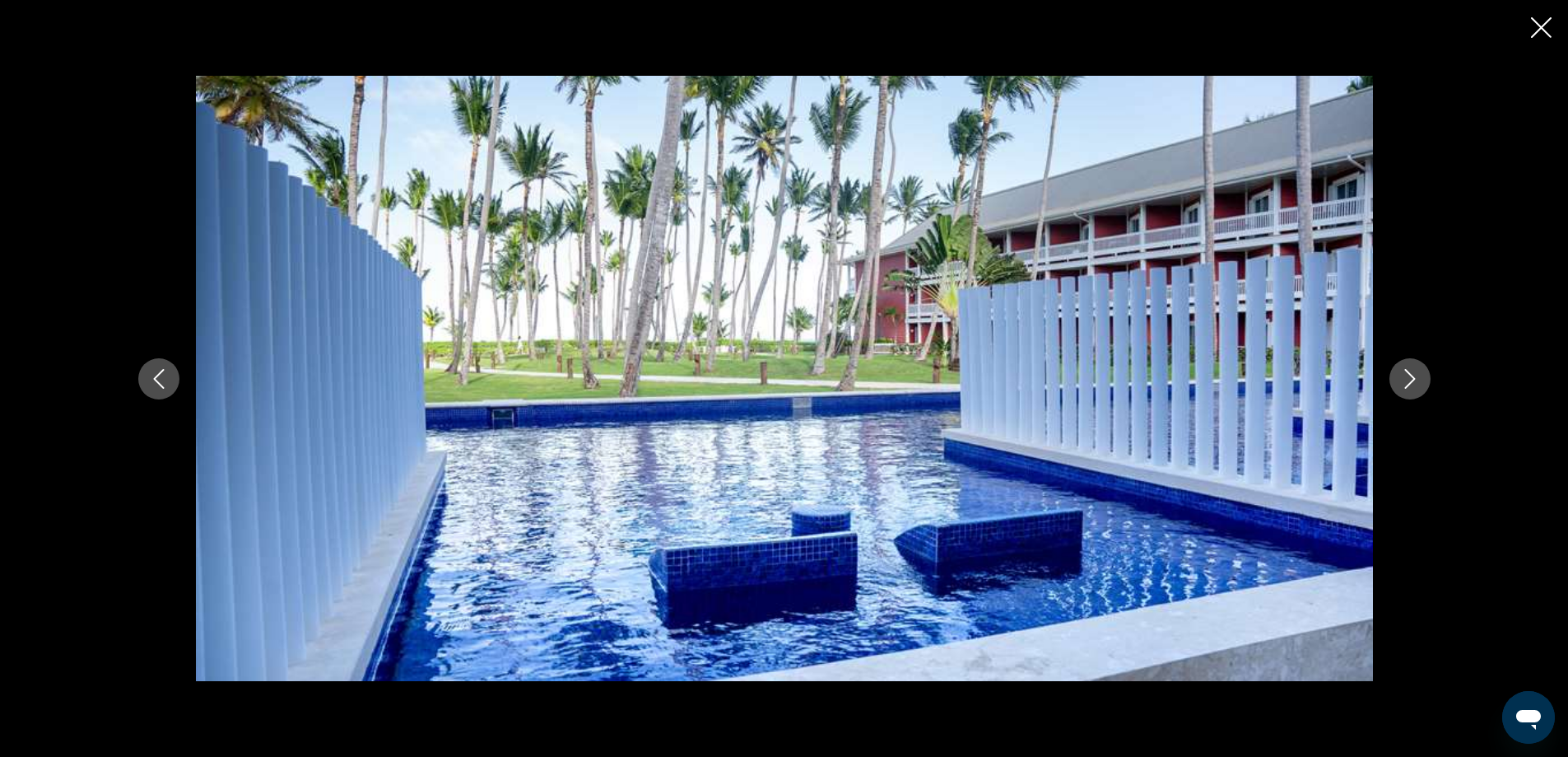
click at [1412, 381] on icon "Next image" at bounding box center [1409, 378] width 20 height 20
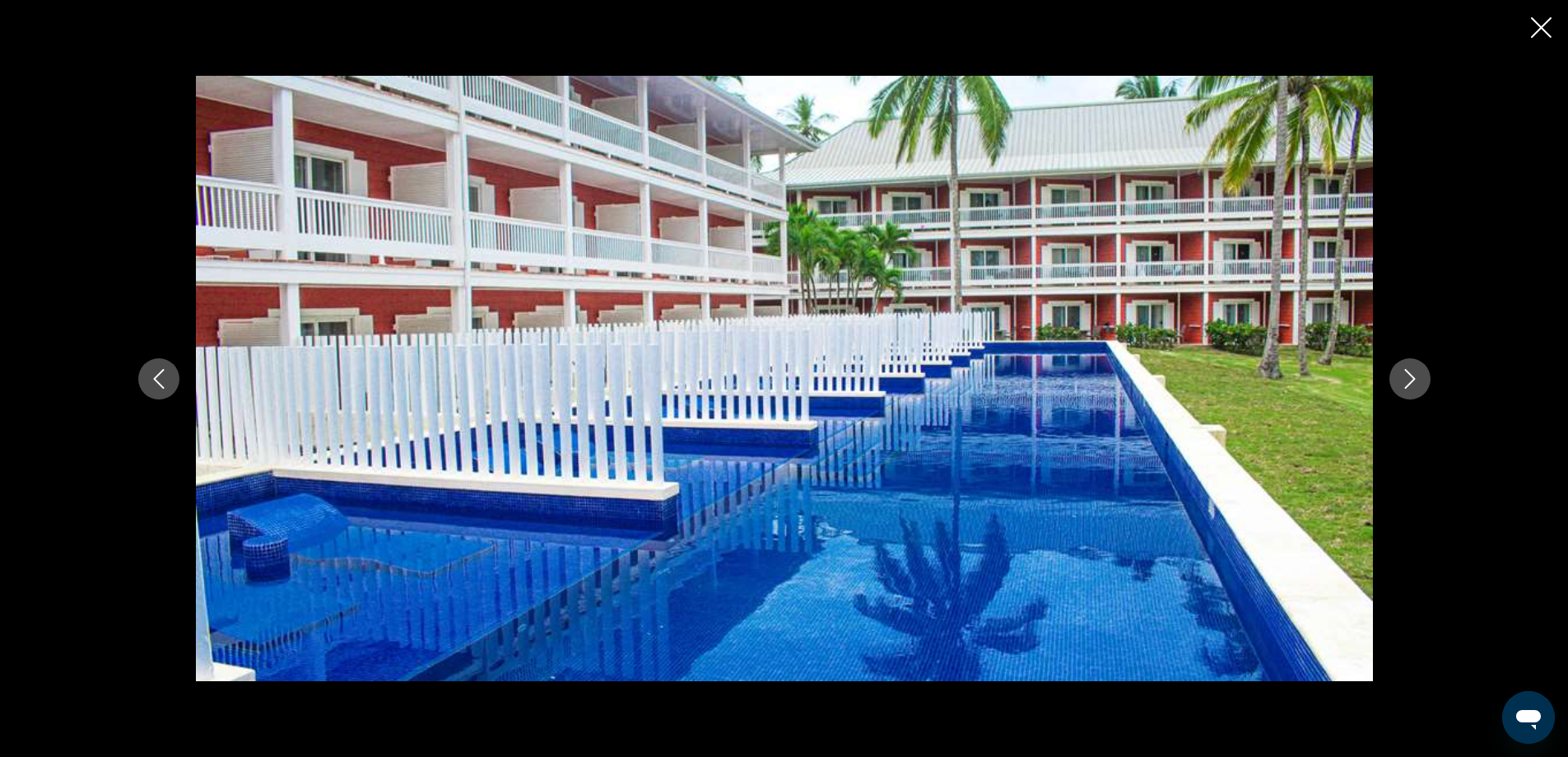
click at [1412, 381] on icon "Next image" at bounding box center [1409, 378] width 20 height 20
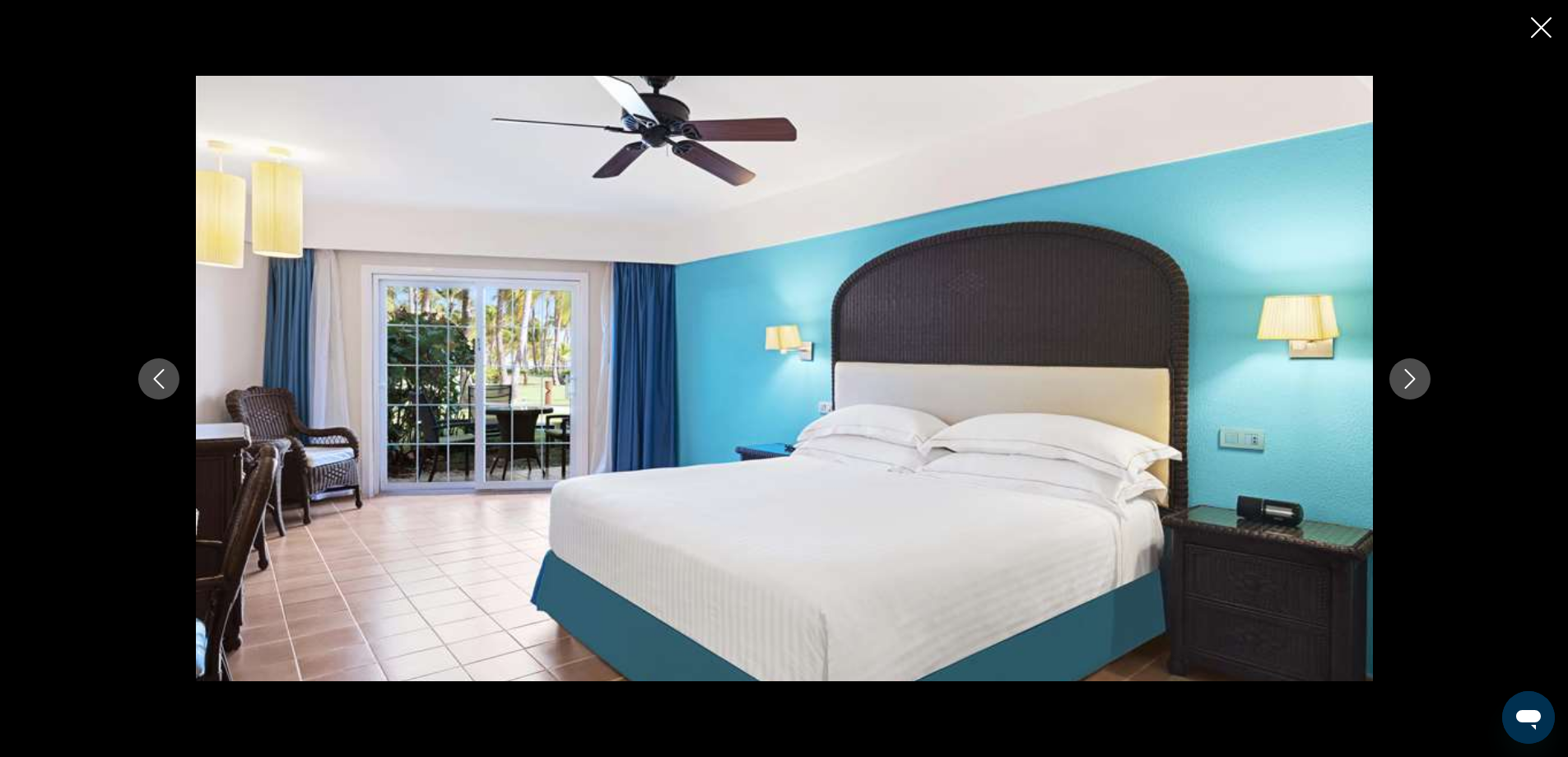
click at [1412, 381] on icon "Next image" at bounding box center [1409, 378] width 20 height 20
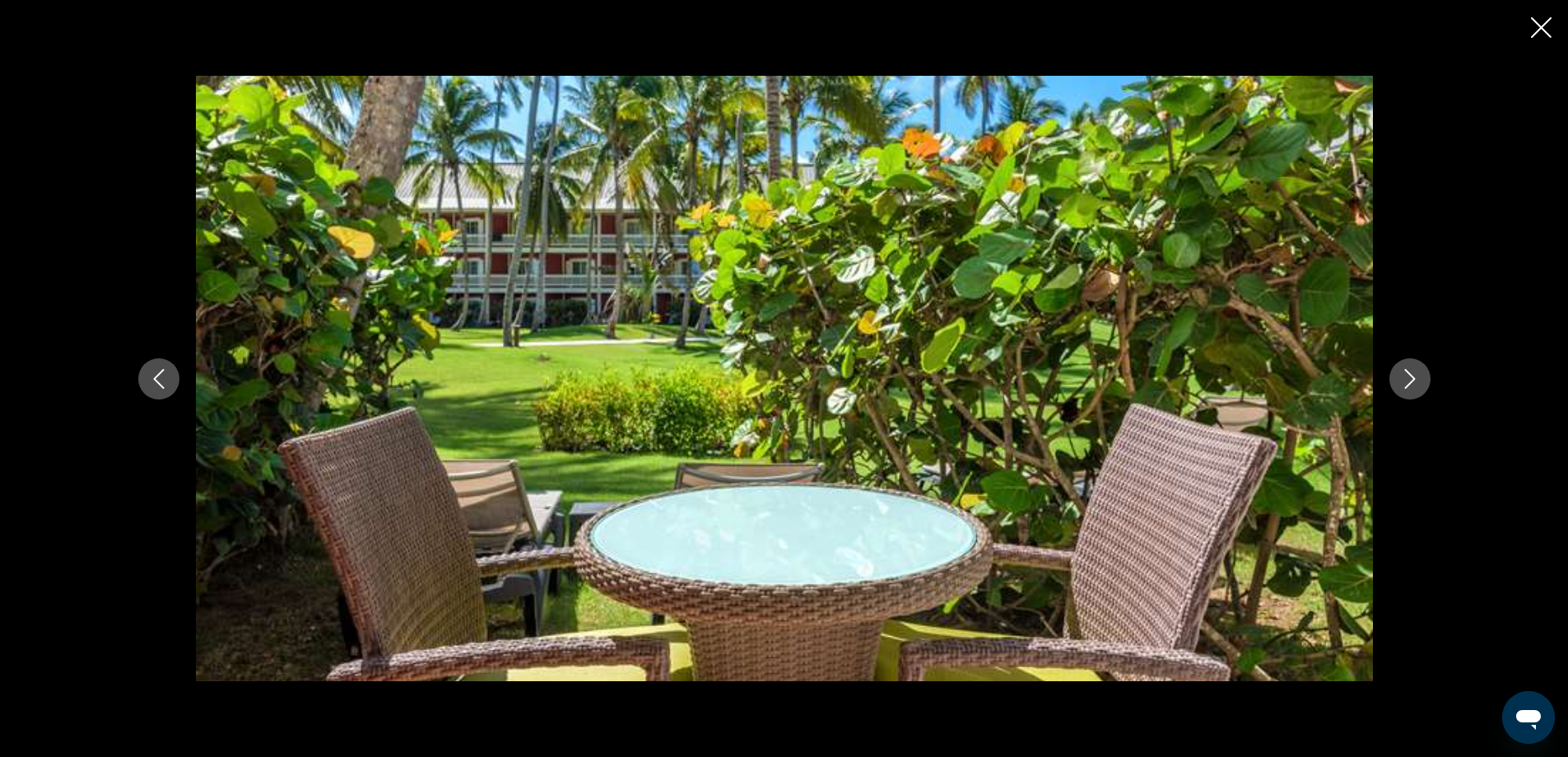
click at [1412, 381] on icon "Next image" at bounding box center [1409, 378] width 20 height 20
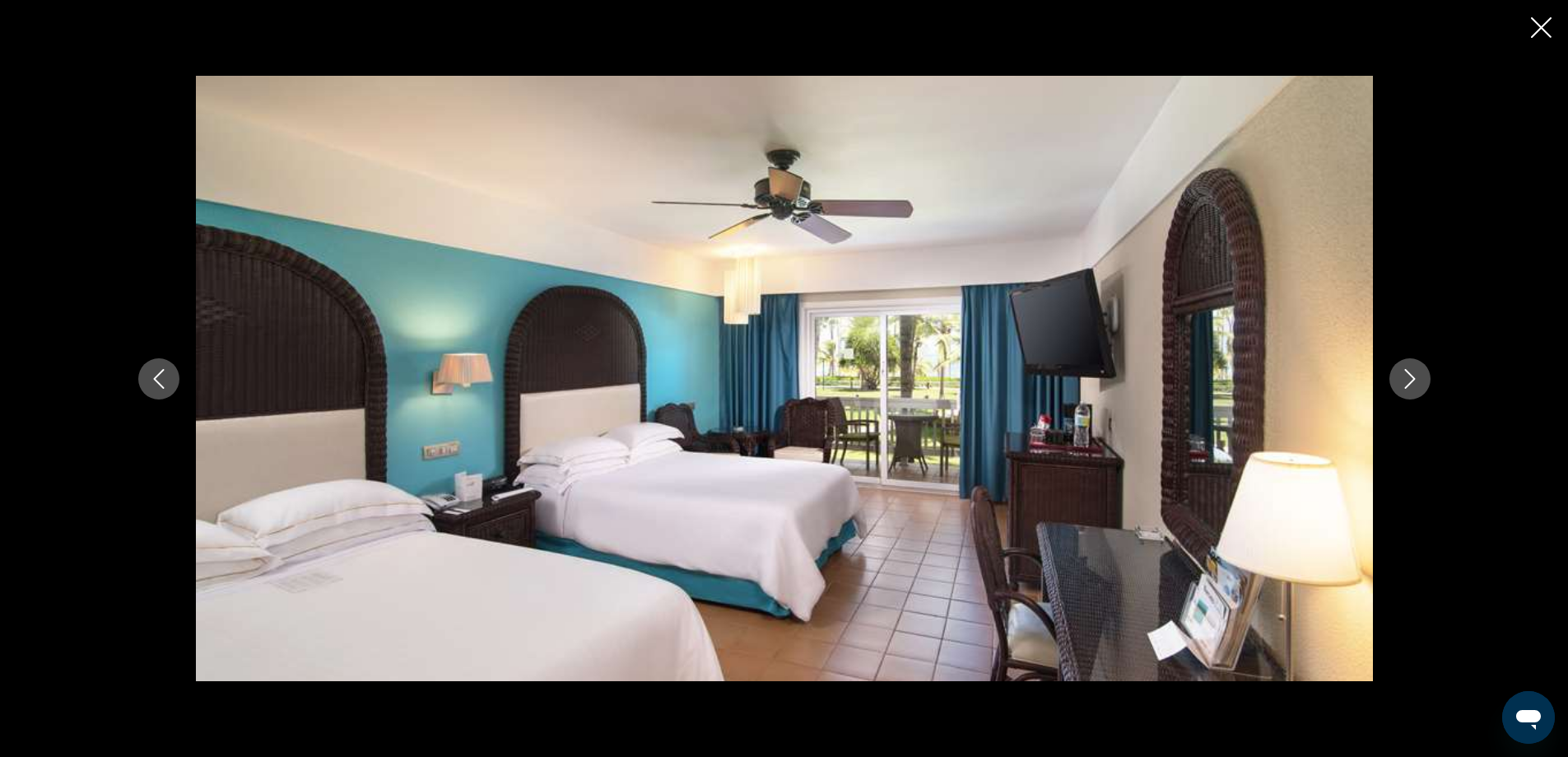
click at [1412, 381] on icon "Next image" at bounding box center [1409, 378] width 20 height 20
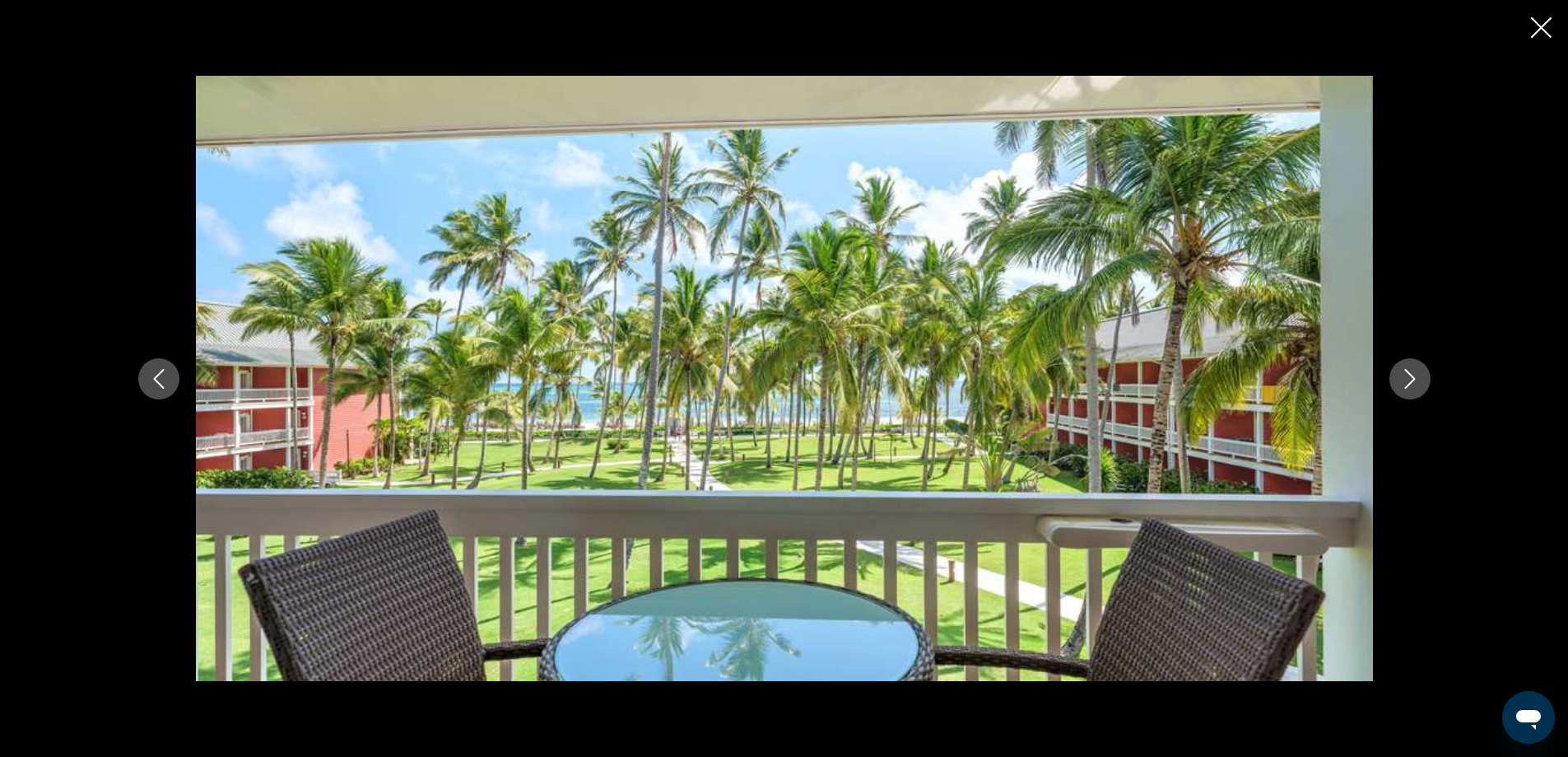
click at [1412, 381] on icon "Next image" at bounding box center [1409, 378] width 20 height 20
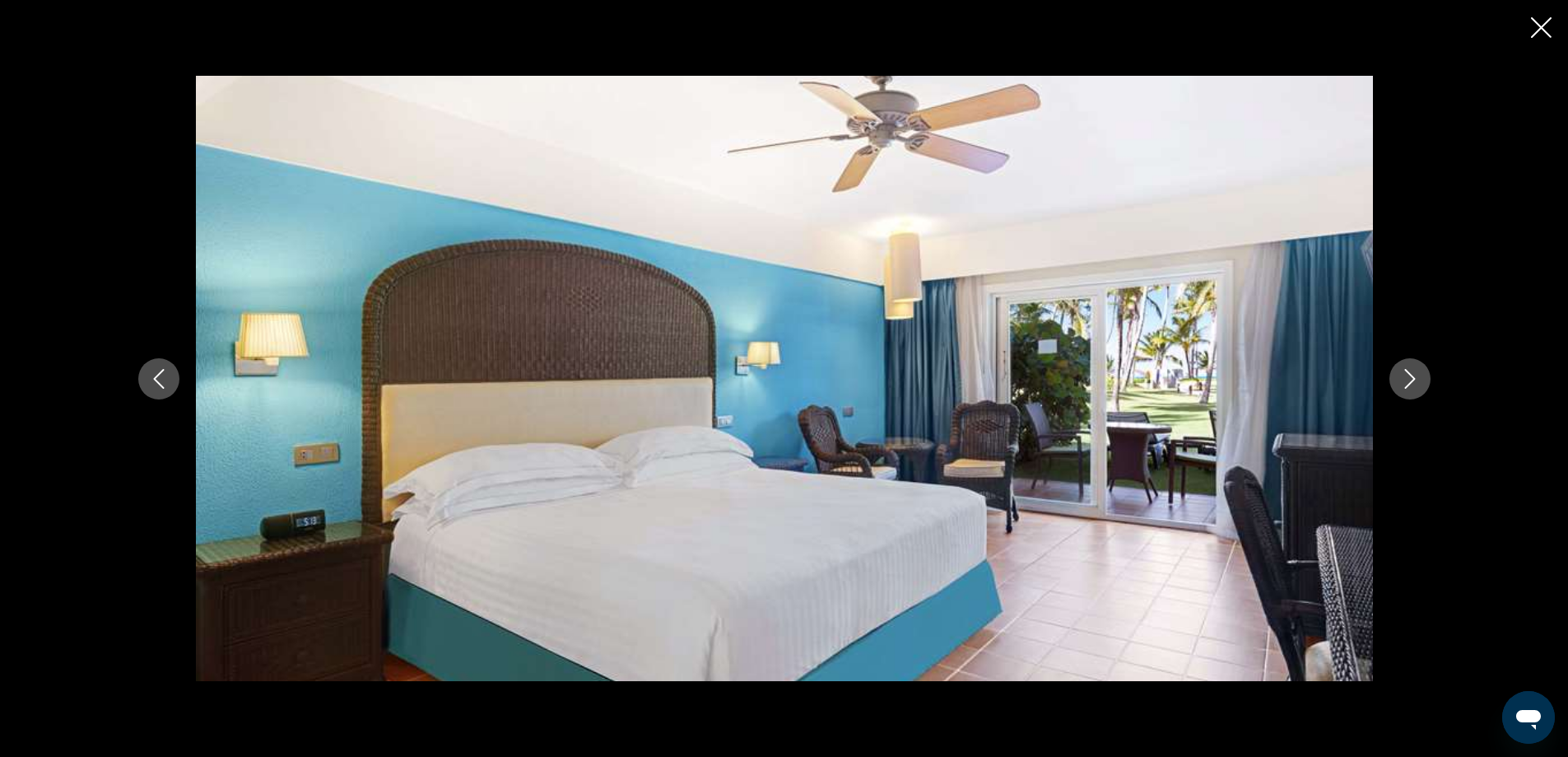
click at [1412, 381] on icon "Next image" at bounding box center [1409, 378] width 20 height 20
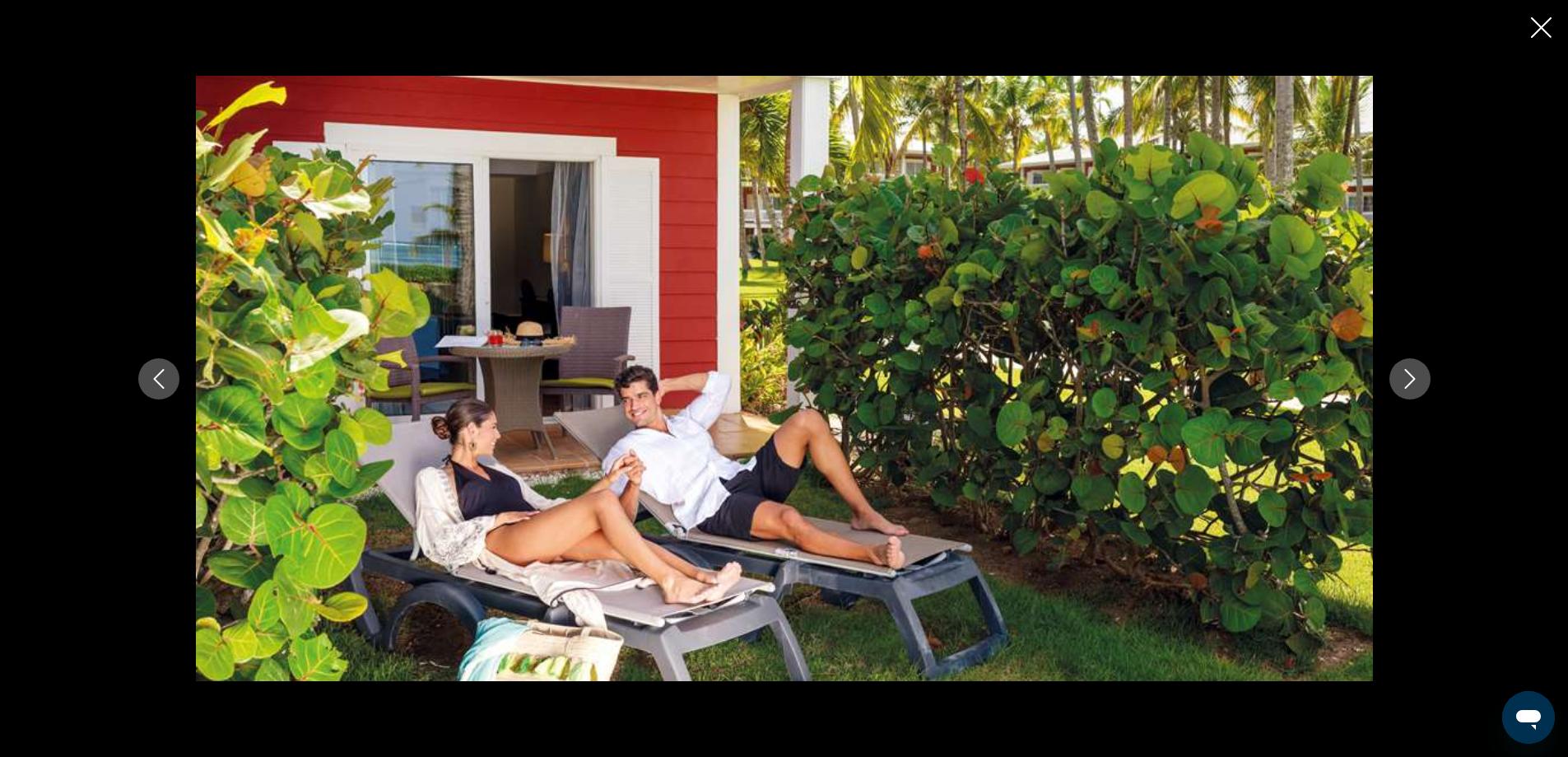
click at [1412, 381] on icon "Next image" at bounding box center [1409, 378] width 20 height 20
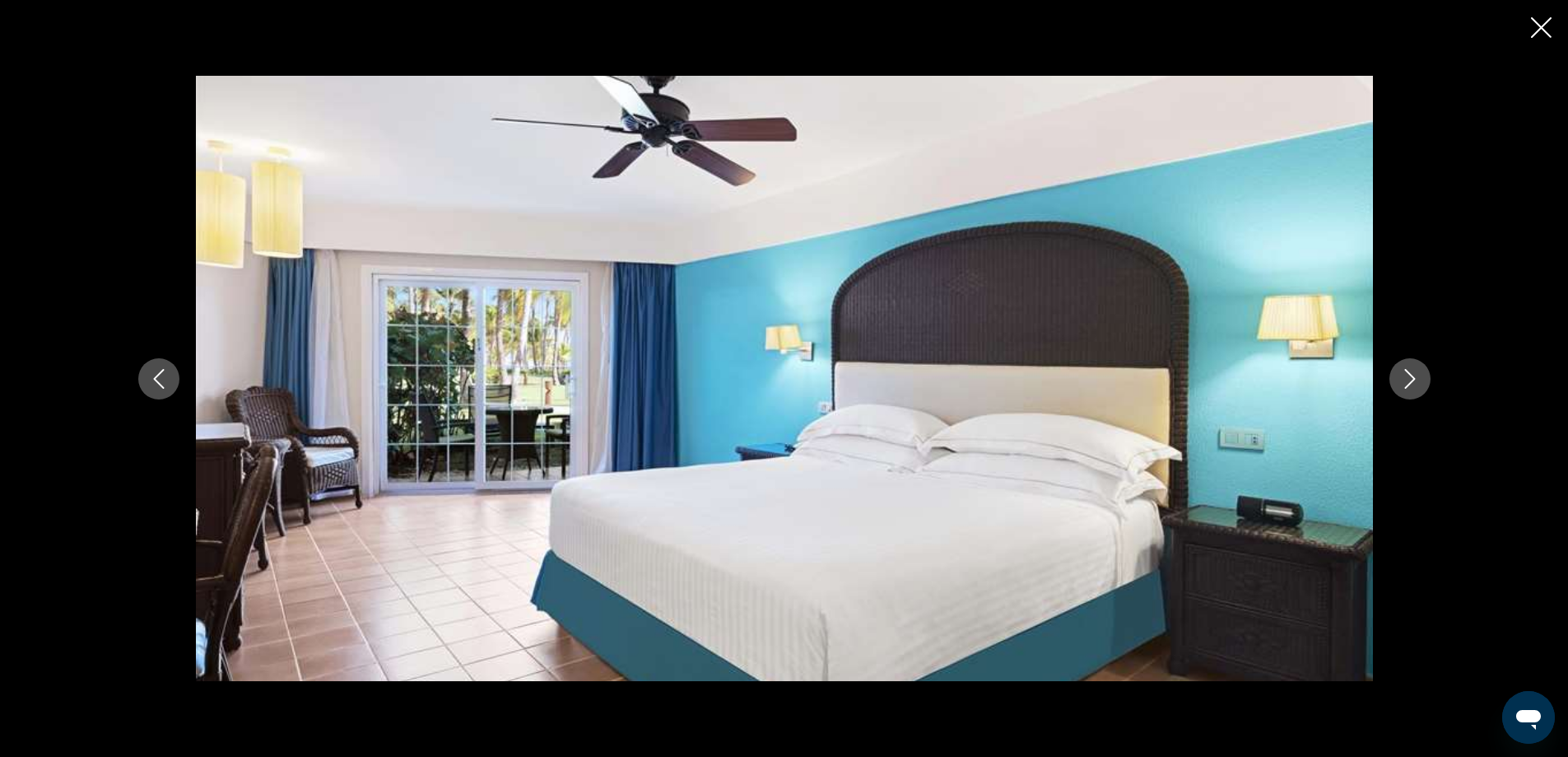
click at [1412, 381] on icon "Next image" at bounding box center [1409, 378] width 20 height 20
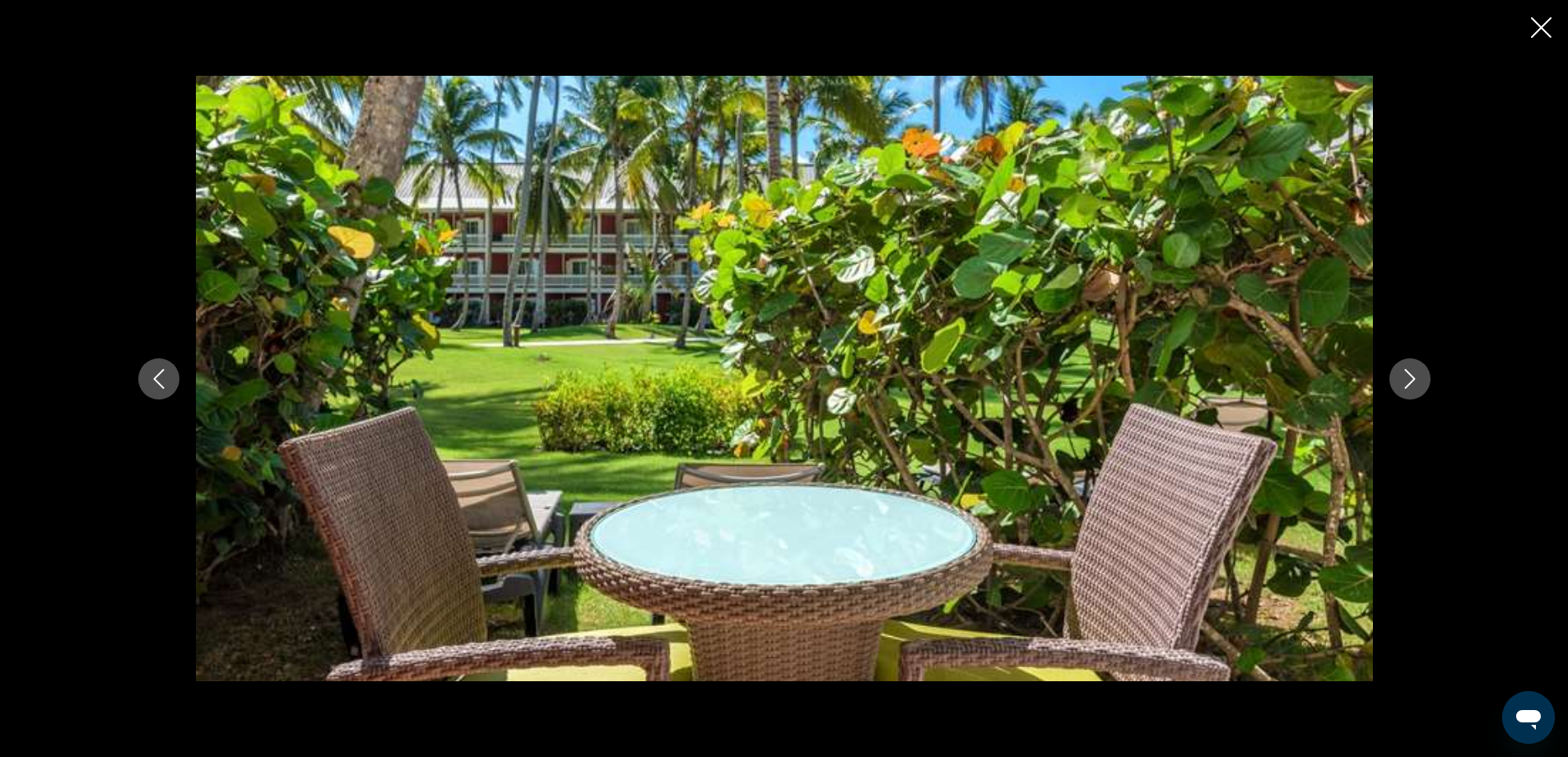
click at [1412, 381] on icon "Next image" at bounding box center [1409, 378] width 20 height 20
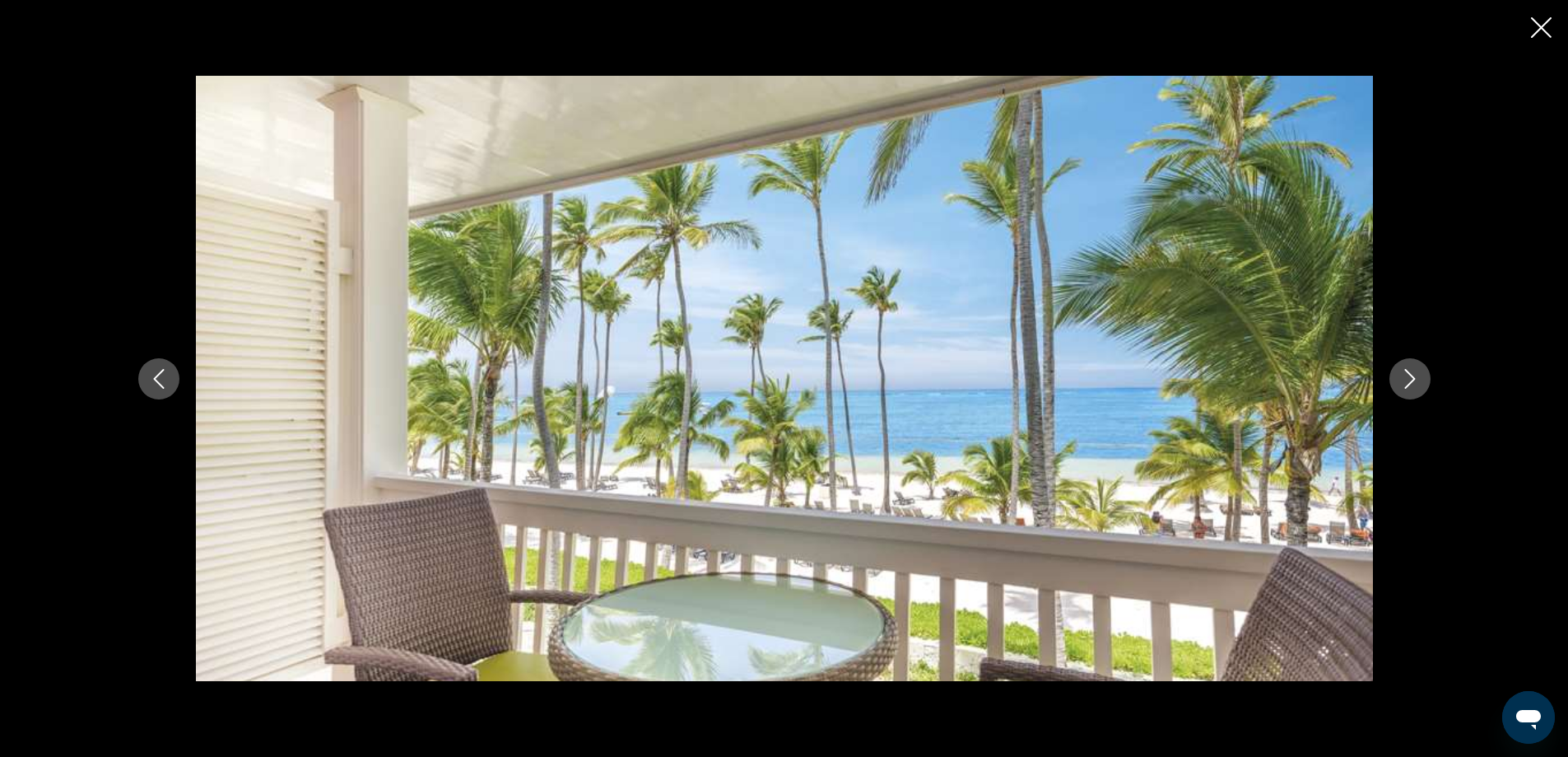
click at [1408, 375] on icon "Next image" at bounding box center [1409, 378] width 20 height 20
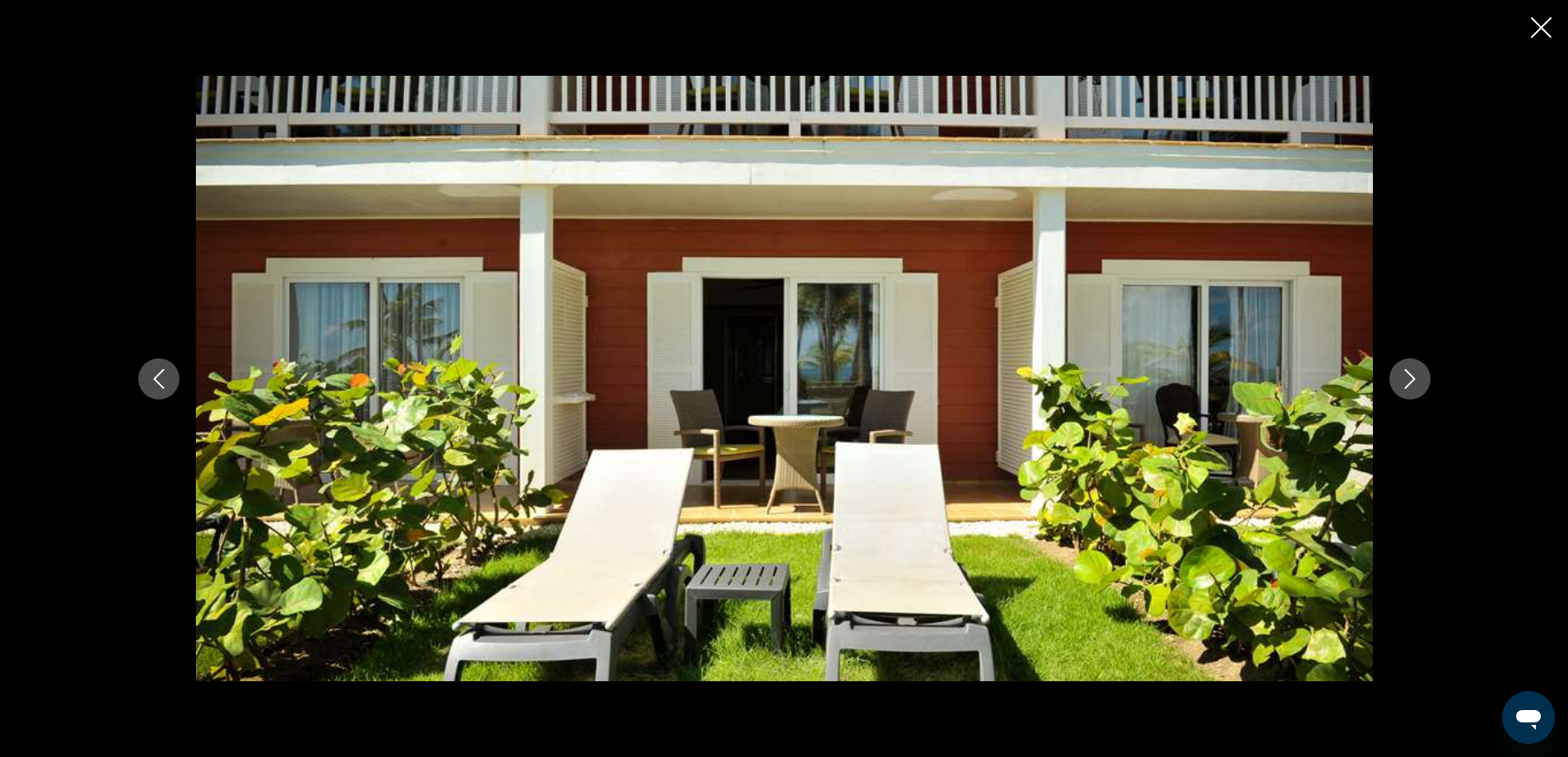
click at [1408, 375] on icon "Next image" at bounding box center [1409, 378] width 20 height 20
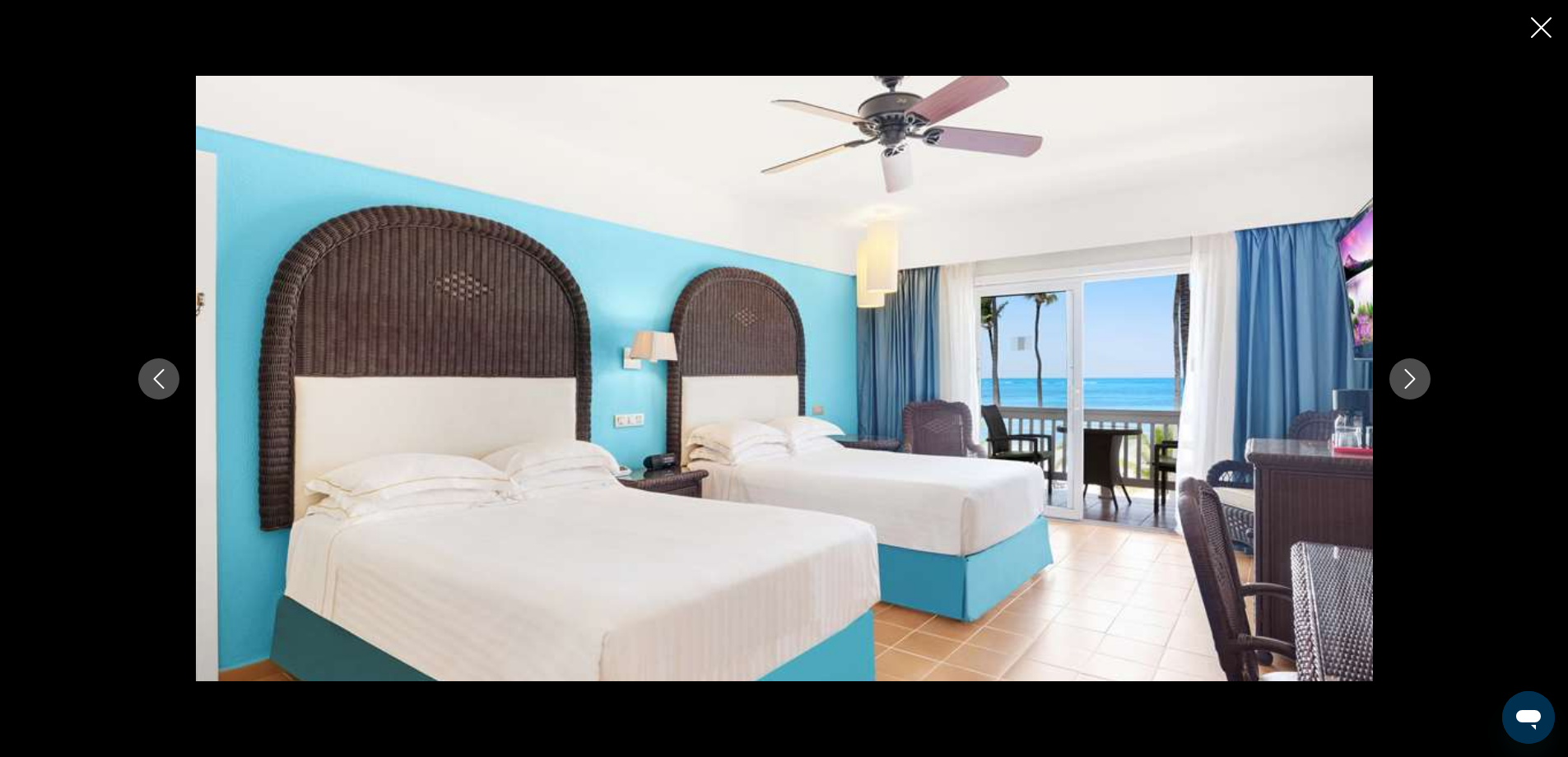
click at [1408, 375] on icon "Next image" at bounding box center [1409, 378] width 20 height 20
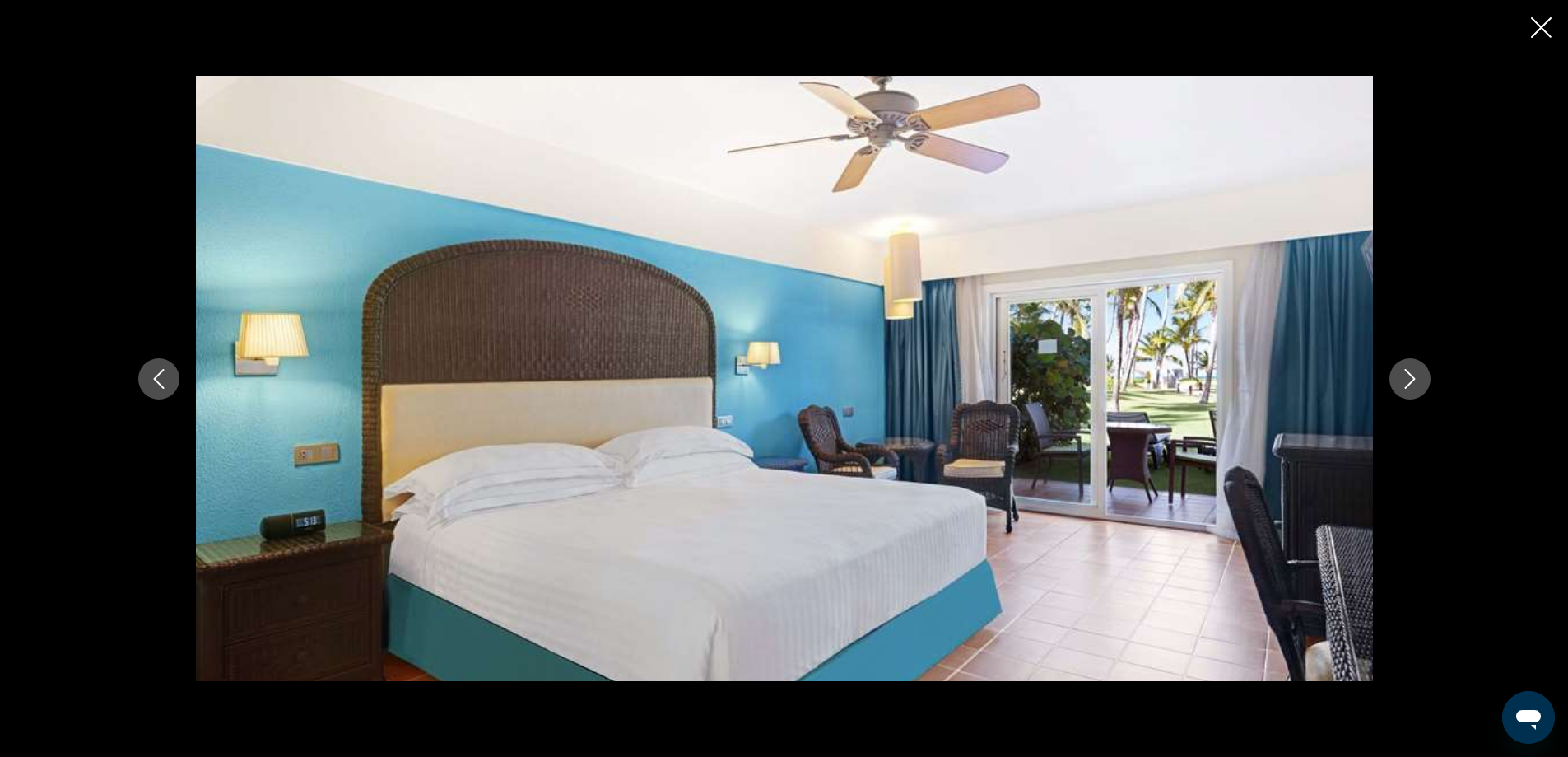
click at [1408, 375] on icon "Next image" at bounding box center [1409, 378] width 20 height 20
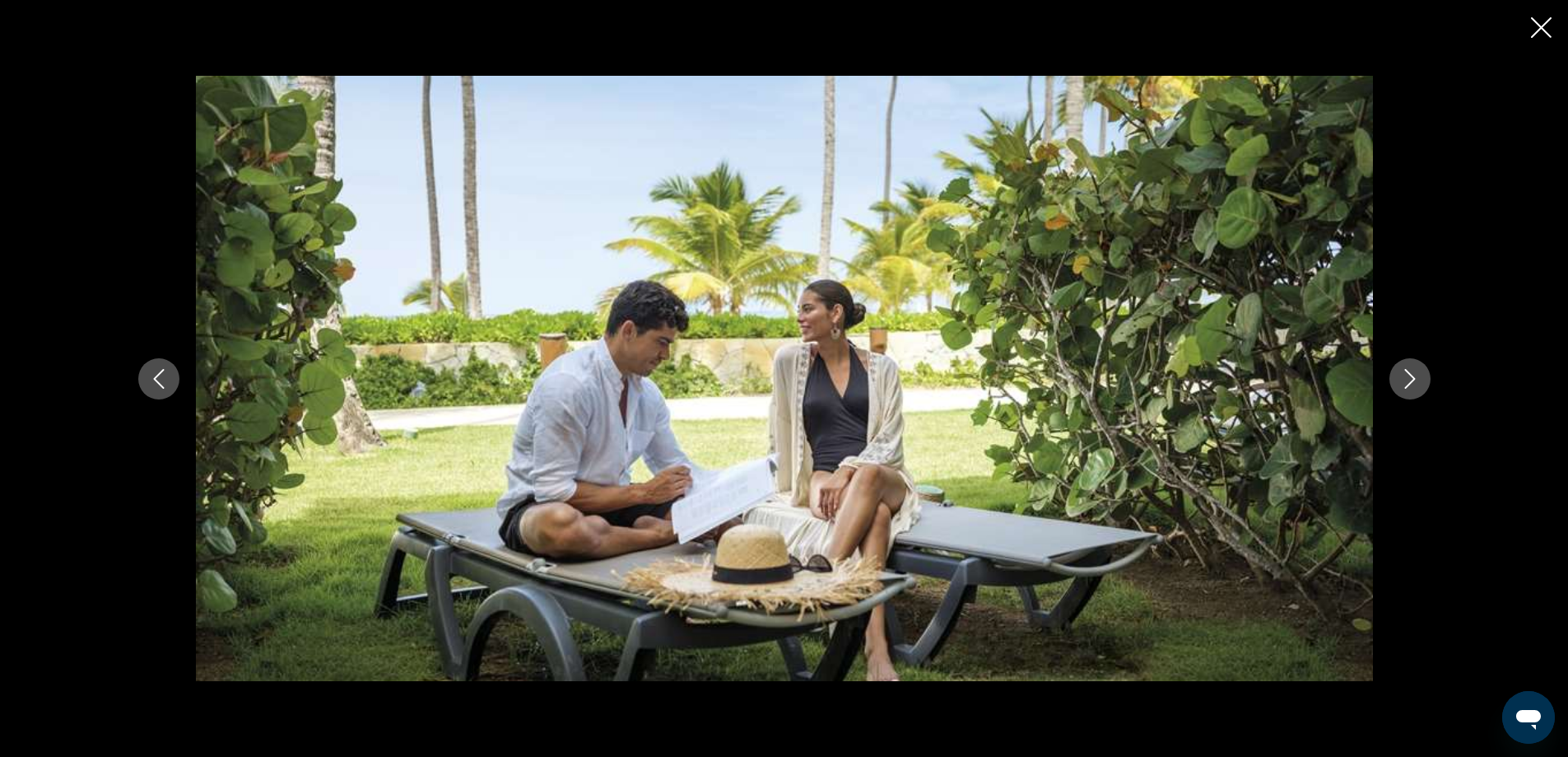
click at [1408, 375] on icon "Next image" at bounding box center [1409, 378] width 20 height 20
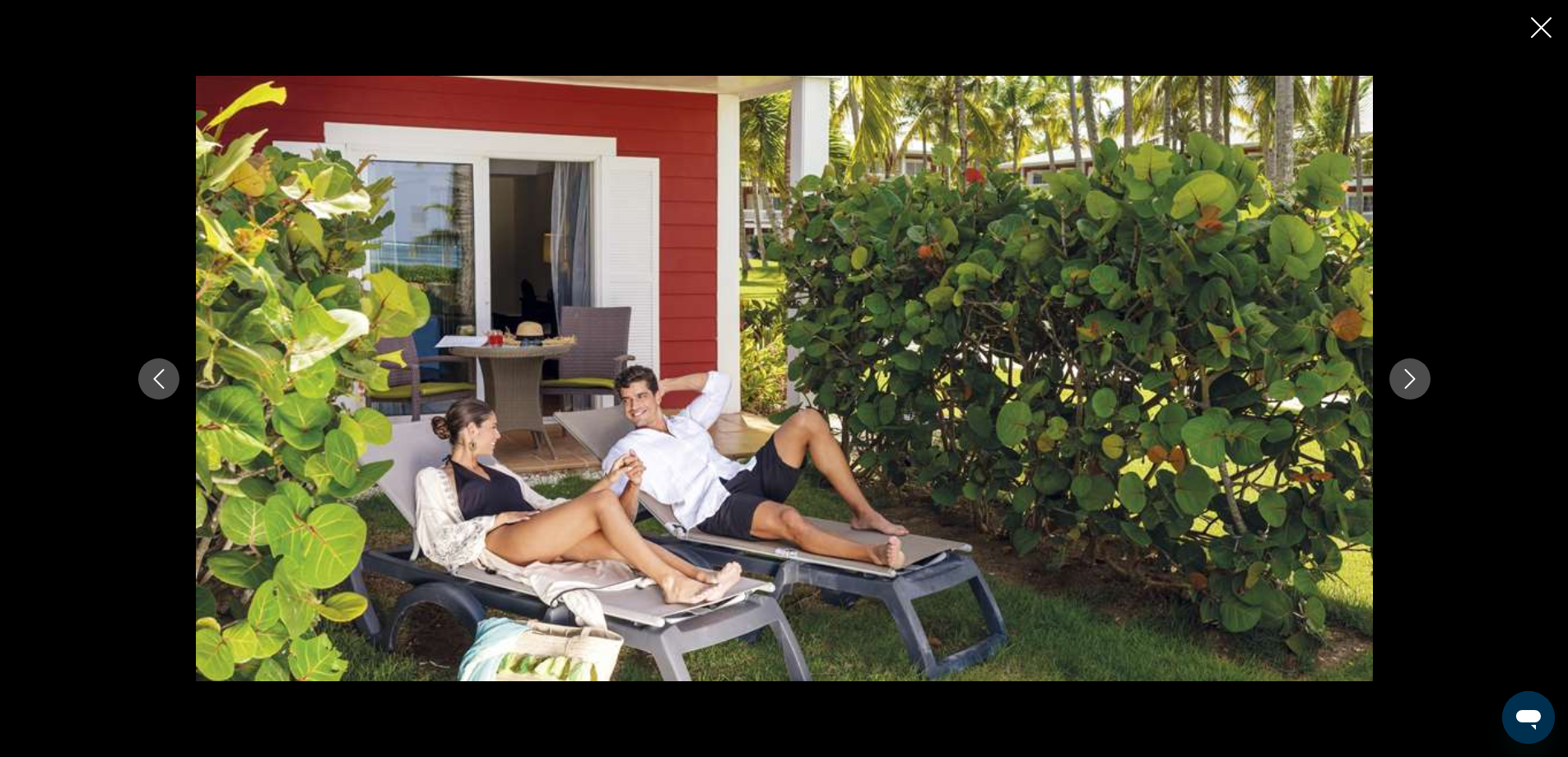
click at [1408, 375] on icon "Next image" at bounding box center [1409, 378] width 20 height 20
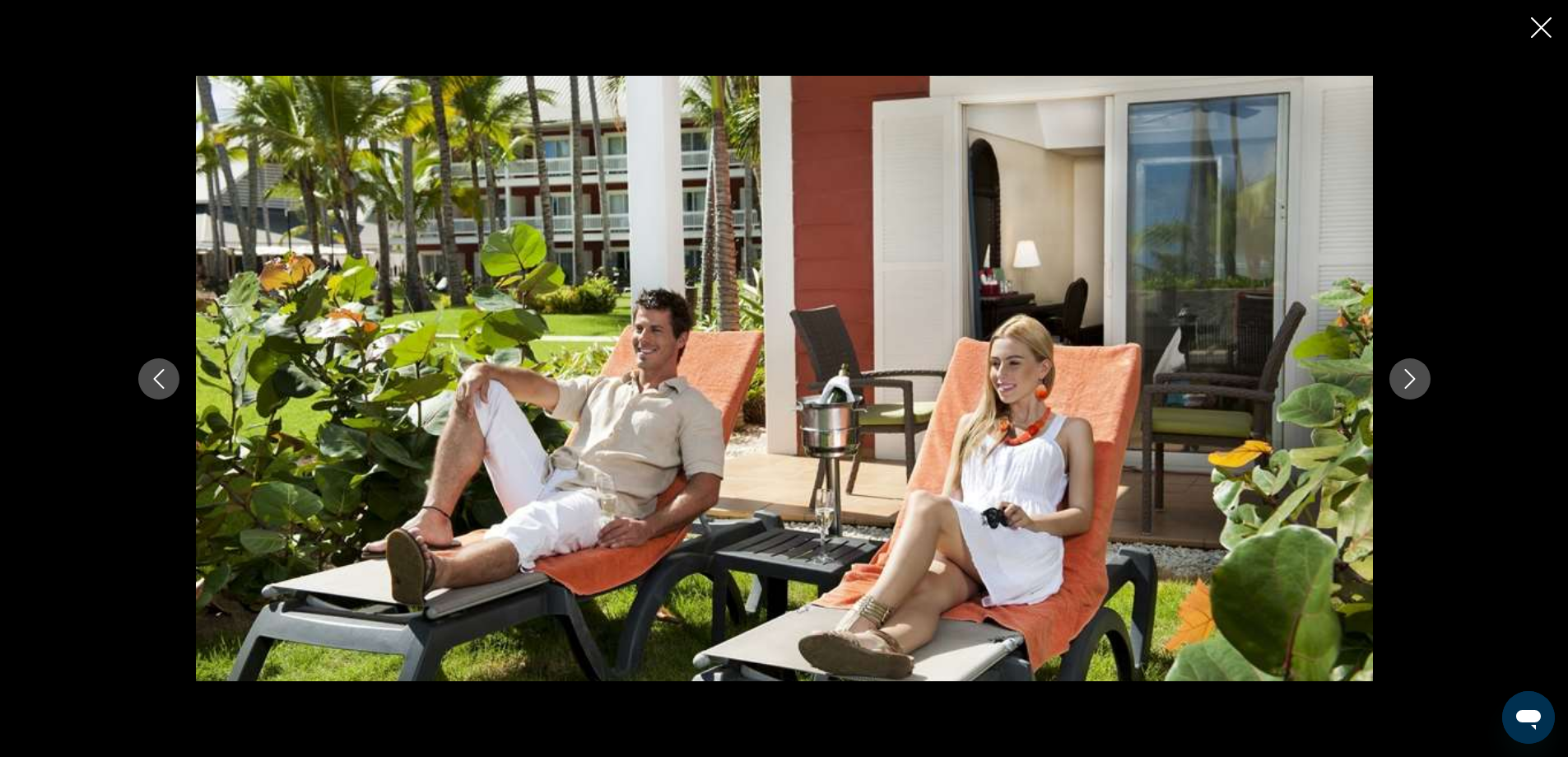
click at [1408, 375] on icon "Next image" at bounding box center [1409, 378] width 20 height 20
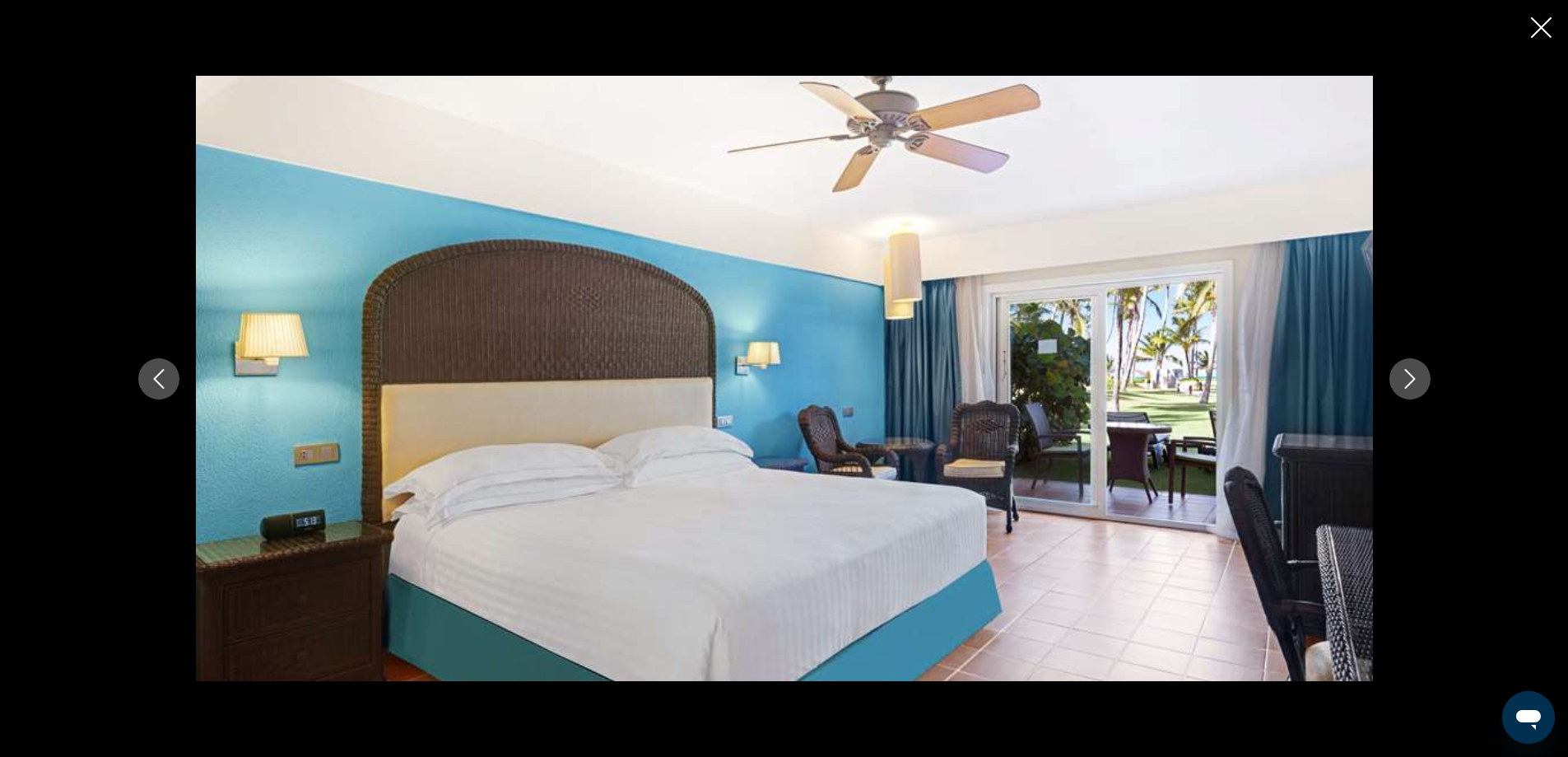
click at [1408, 375] on icon "Next image" at bounding box center [1409, 378] width 20 height 20
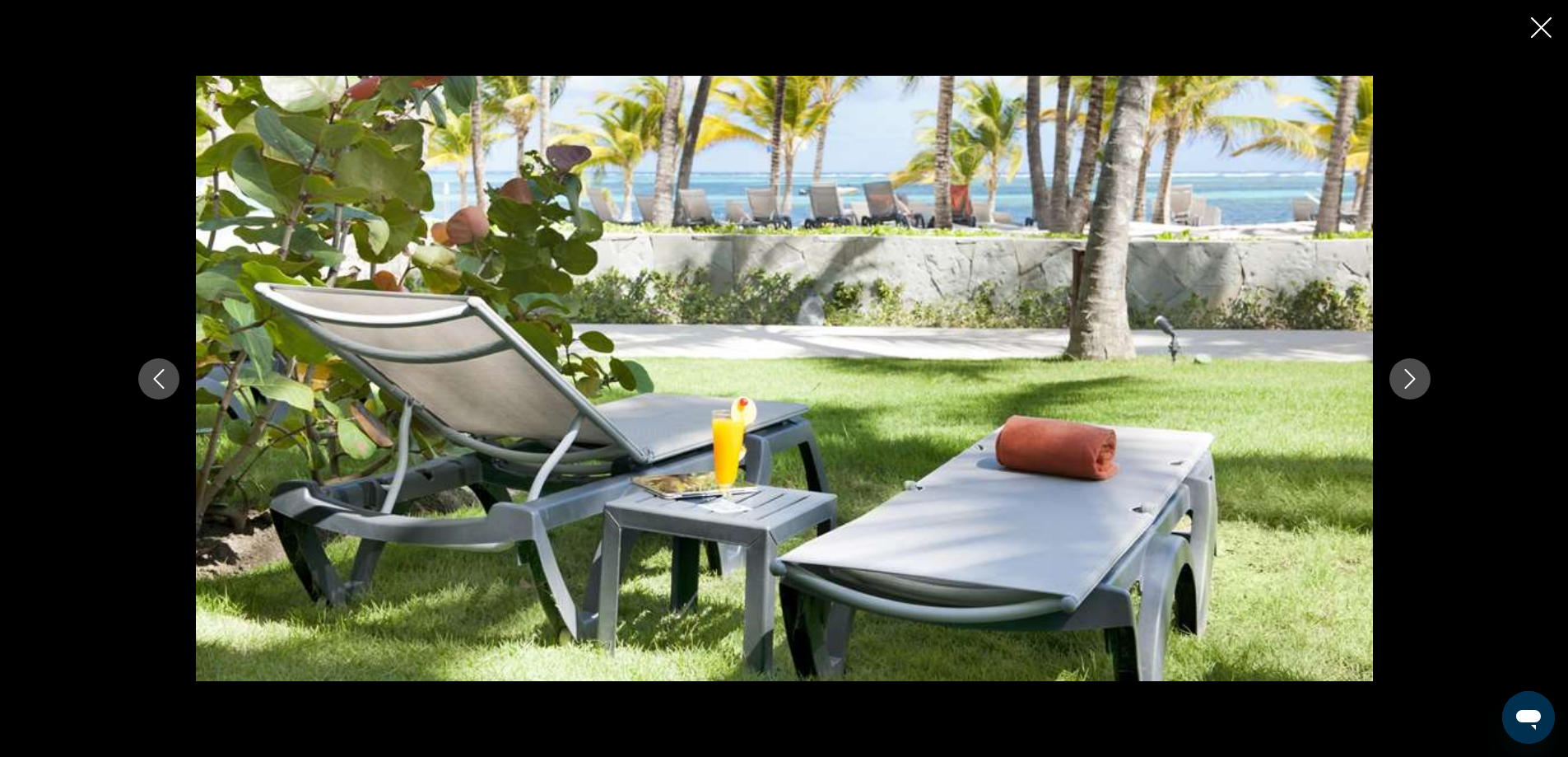
click at [1408, 375] on icon "Next image" at bounding box center [1409, 378] width 20 height 20
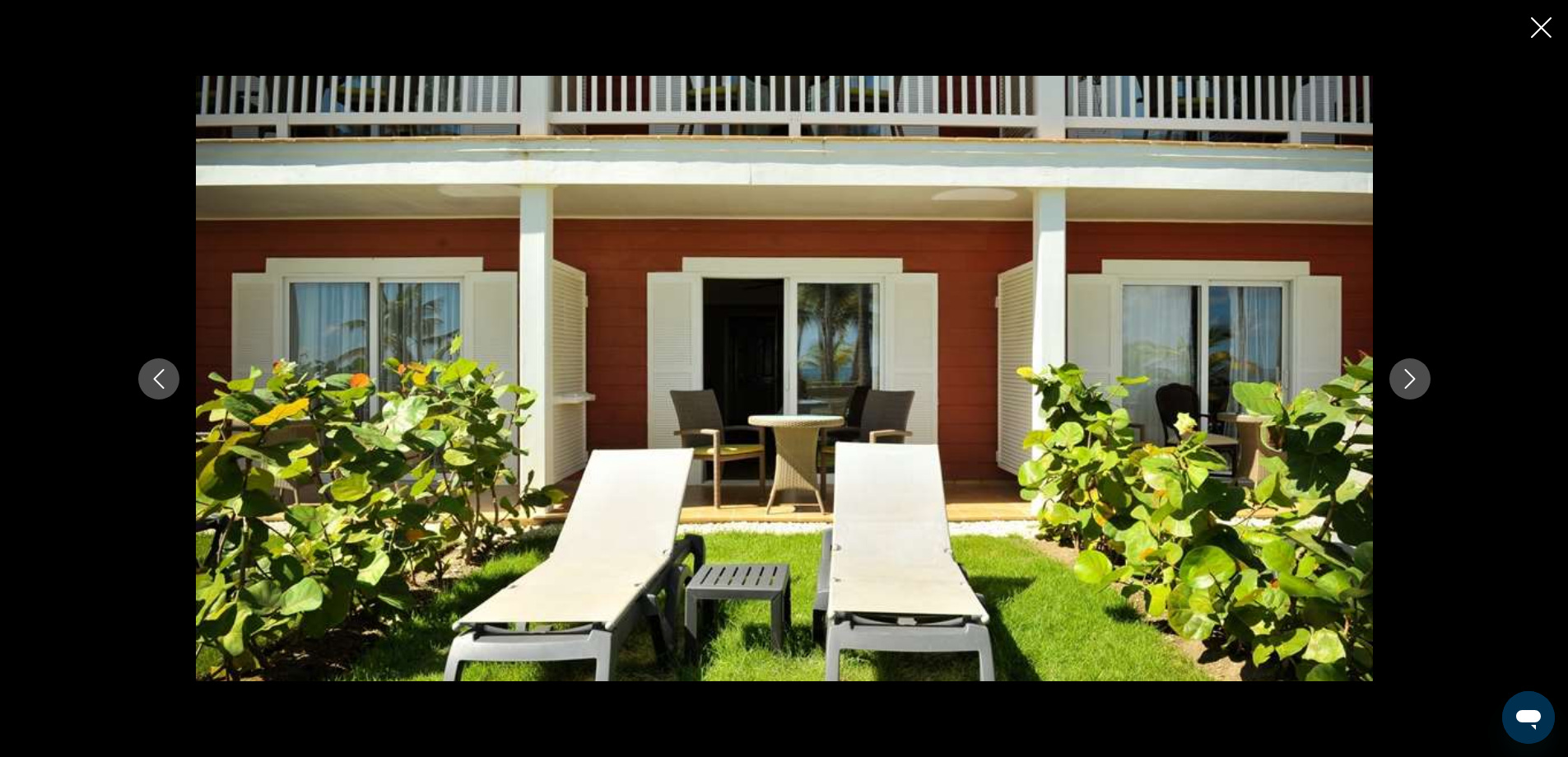
click at [1408, 375] on icon "Next image" at bounding box center [1409, 378] width 20 height 20
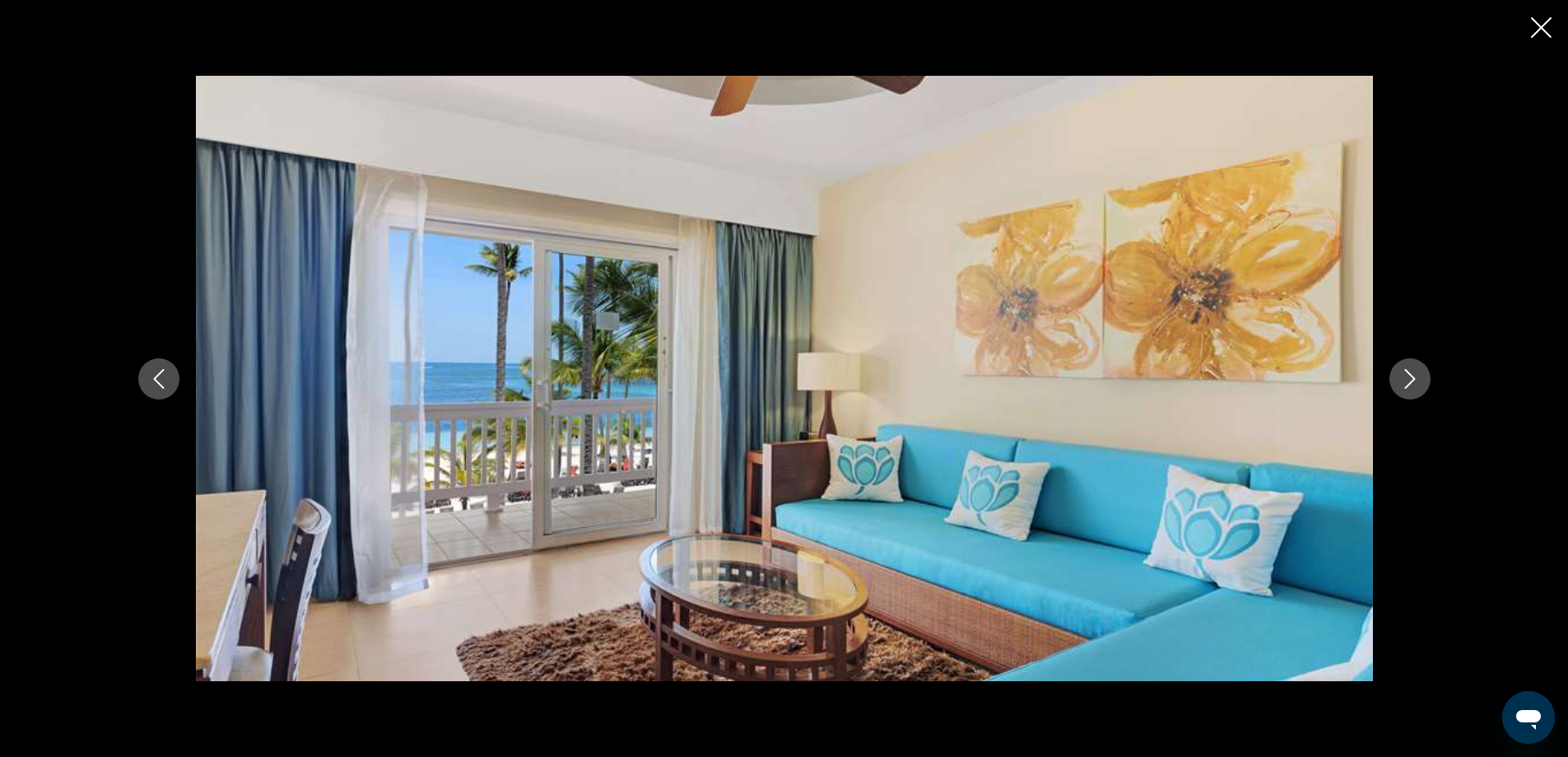
click at [1408, 375] on icon "Next image" at bounding box center [1409, 378] width 20 height 20
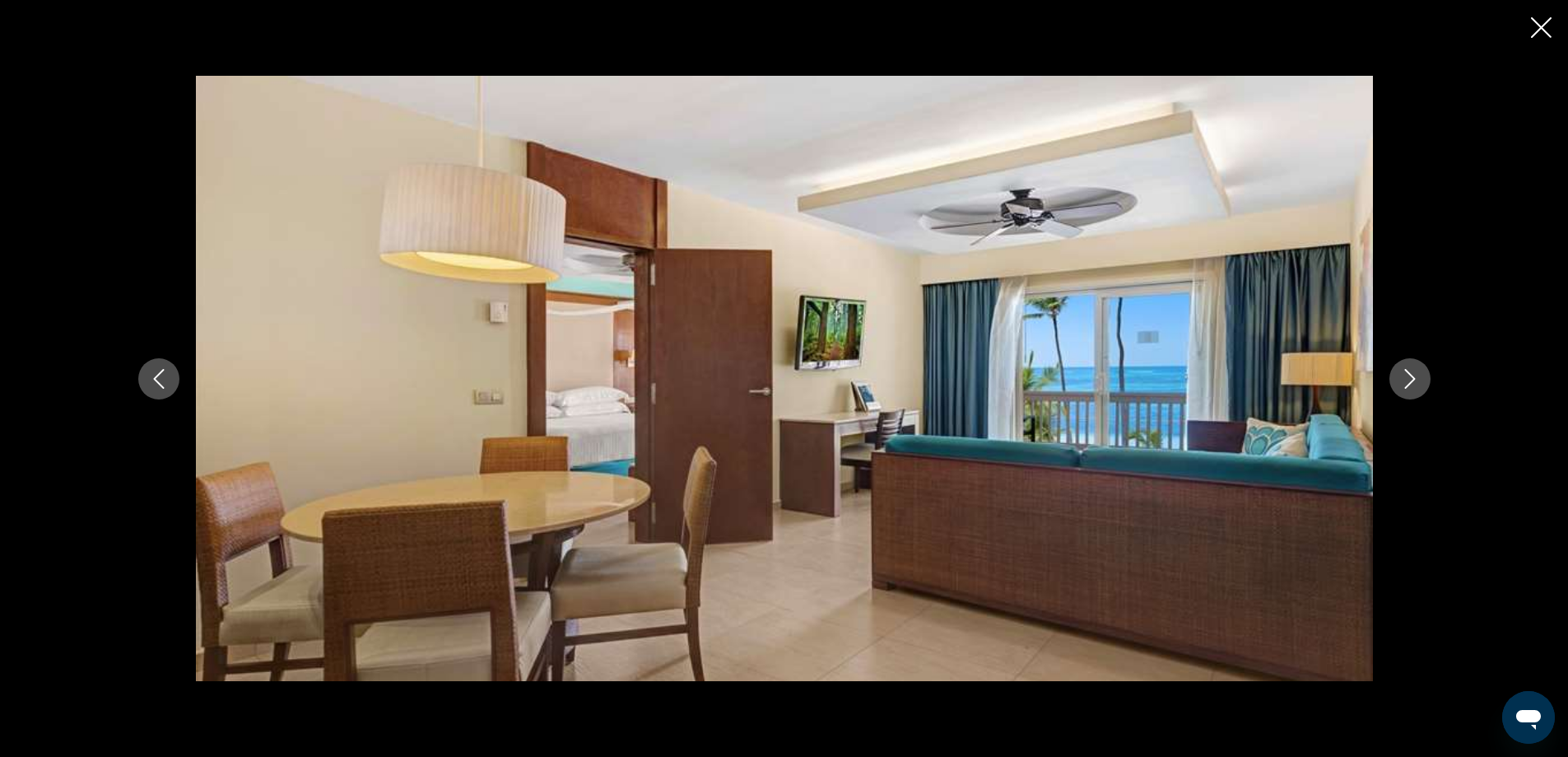
click at [1408, 375] on icon "Next image" at bounding box center [1409, 378] width 20 height 20
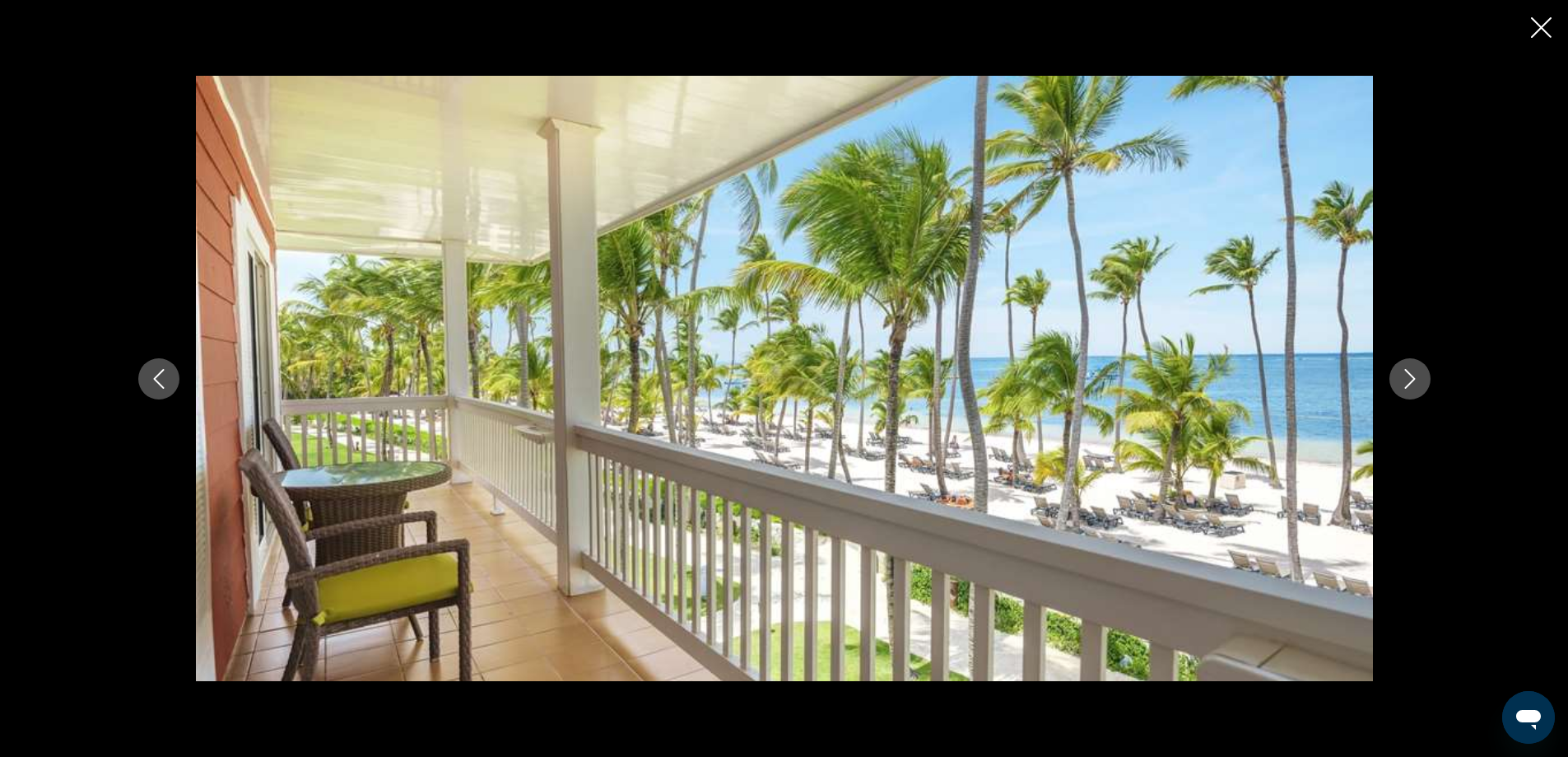
click at [1408, 375] on icon "Next image" at bounding box center [1409, 378] width 20 height 20
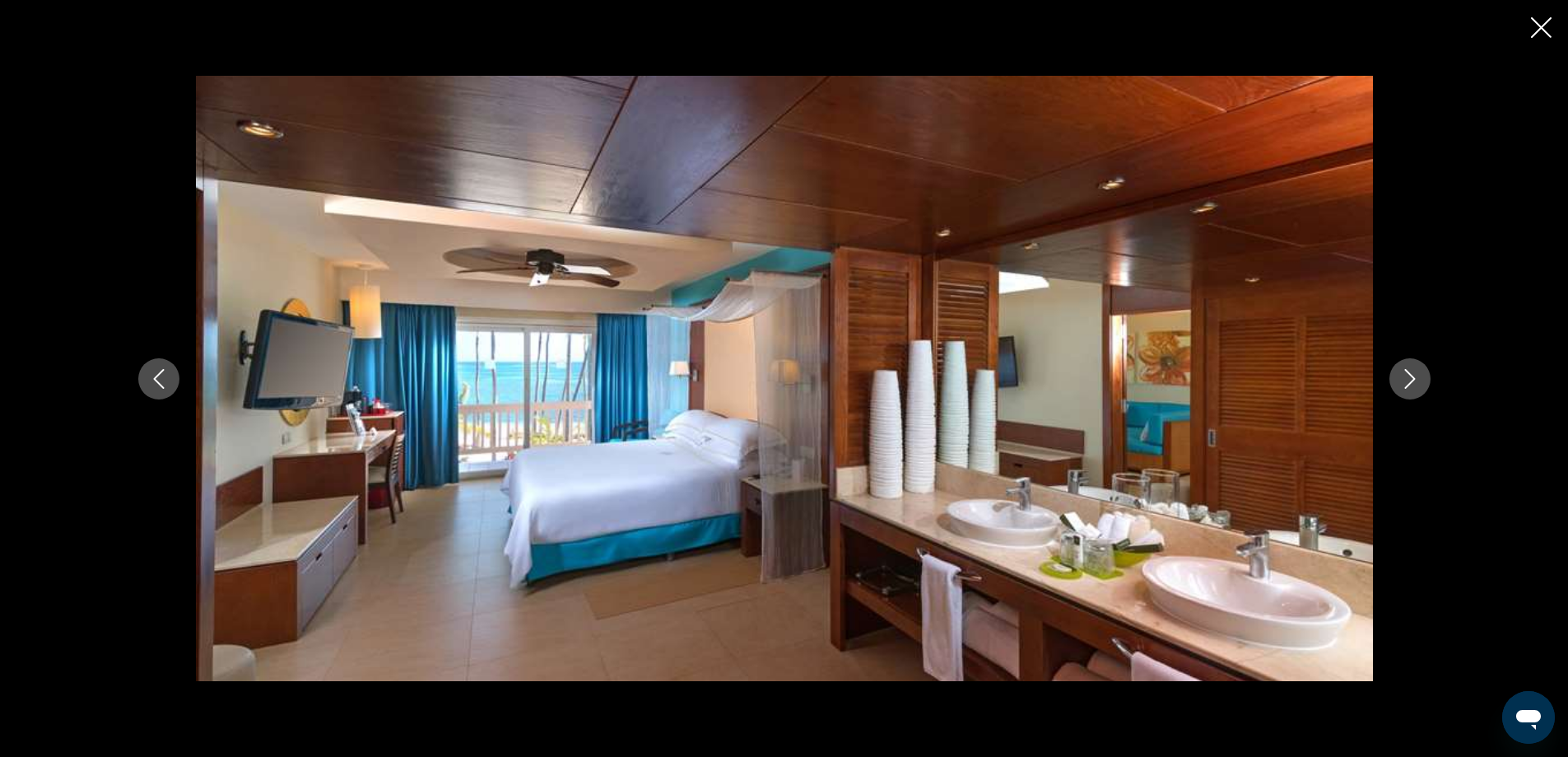
click at [1408, 375] on icon "Next image" at bounding box center [1409, 378] width 20 height 20
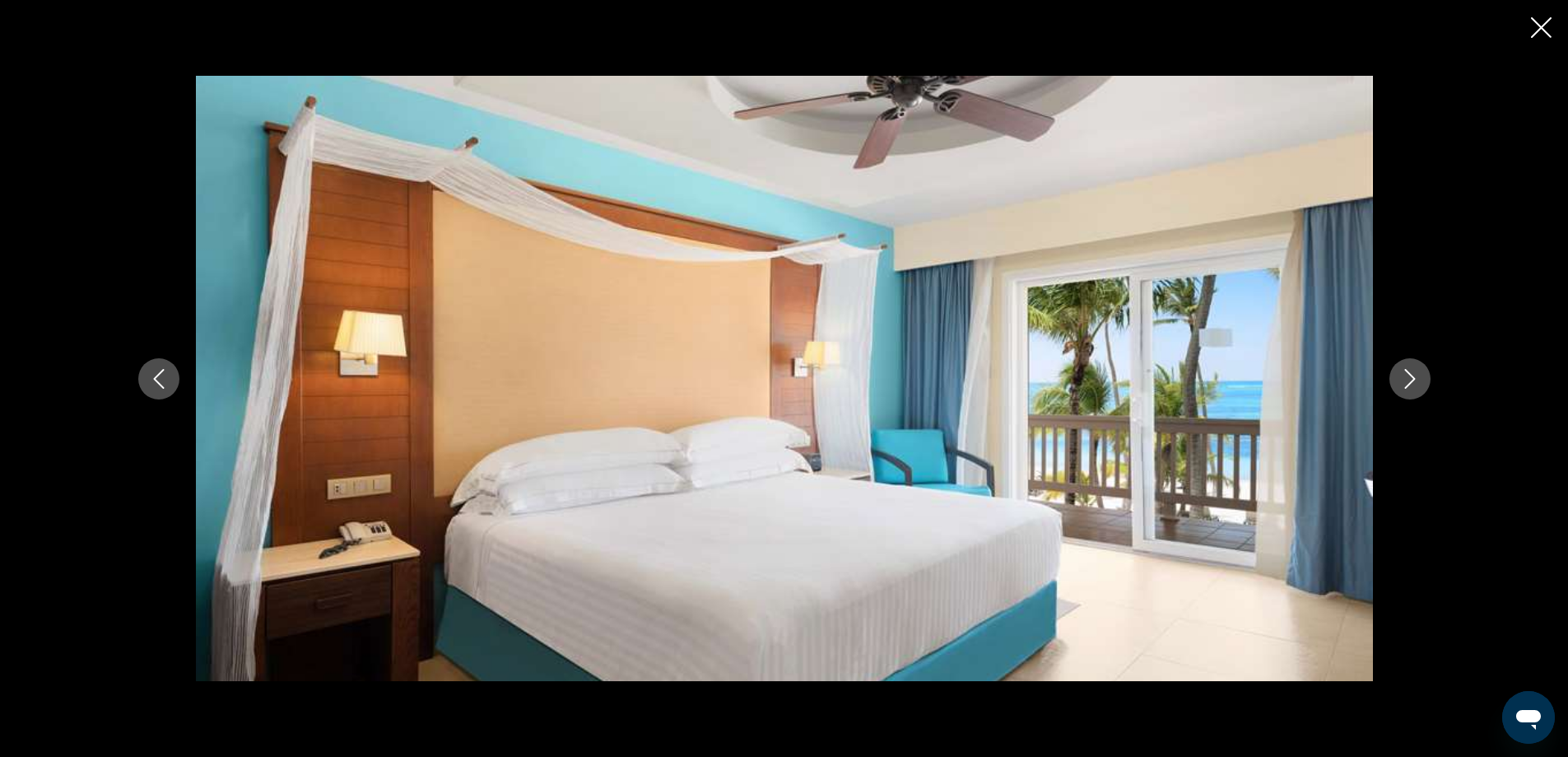
click at [1408, 375] on icon "Next image" at bounding box center [1409, 378] width 20 height 20
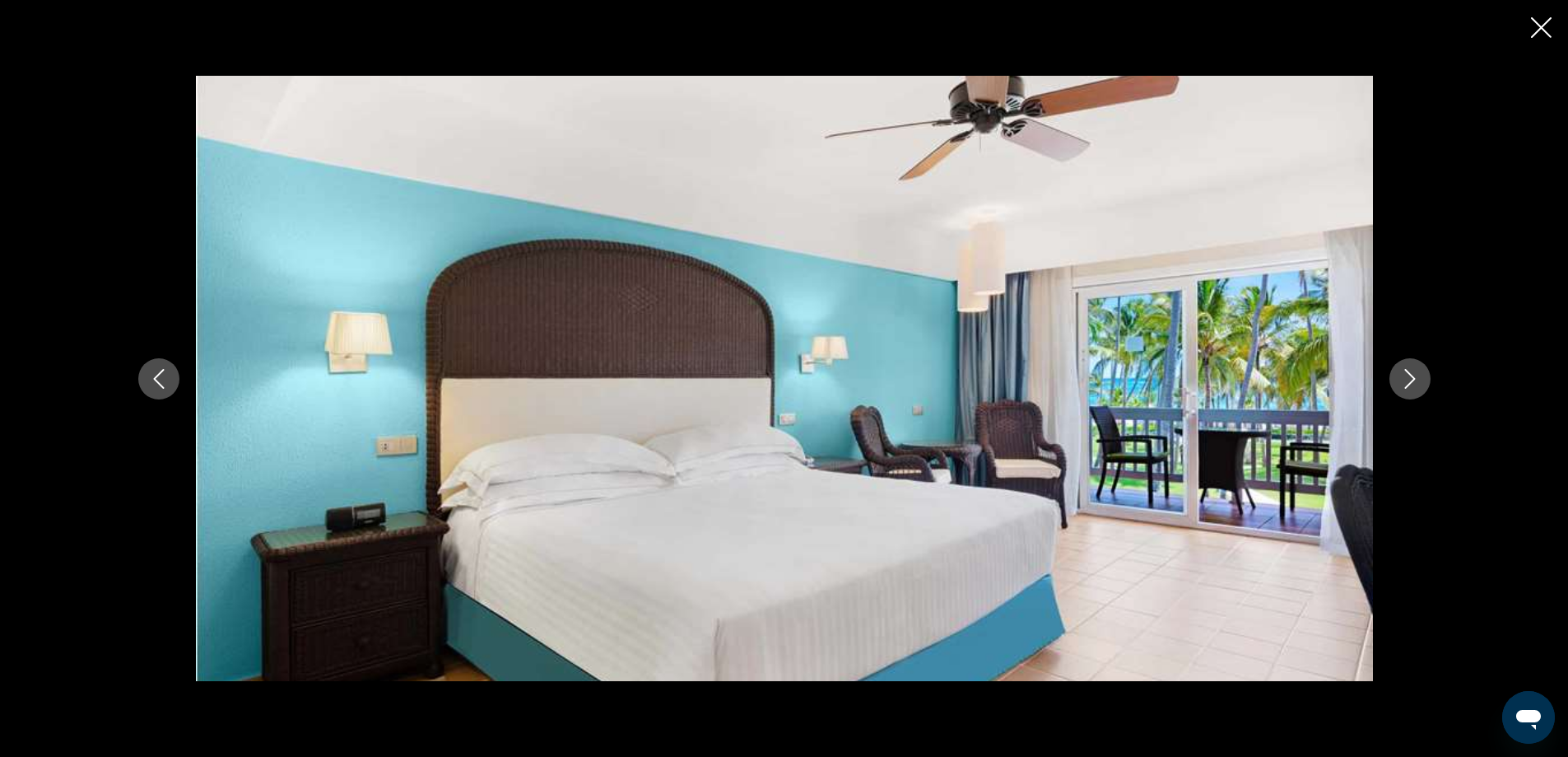
click at [1408, 375] on icon "Next image" at bounding box center [1409, 378] width 20 height 20
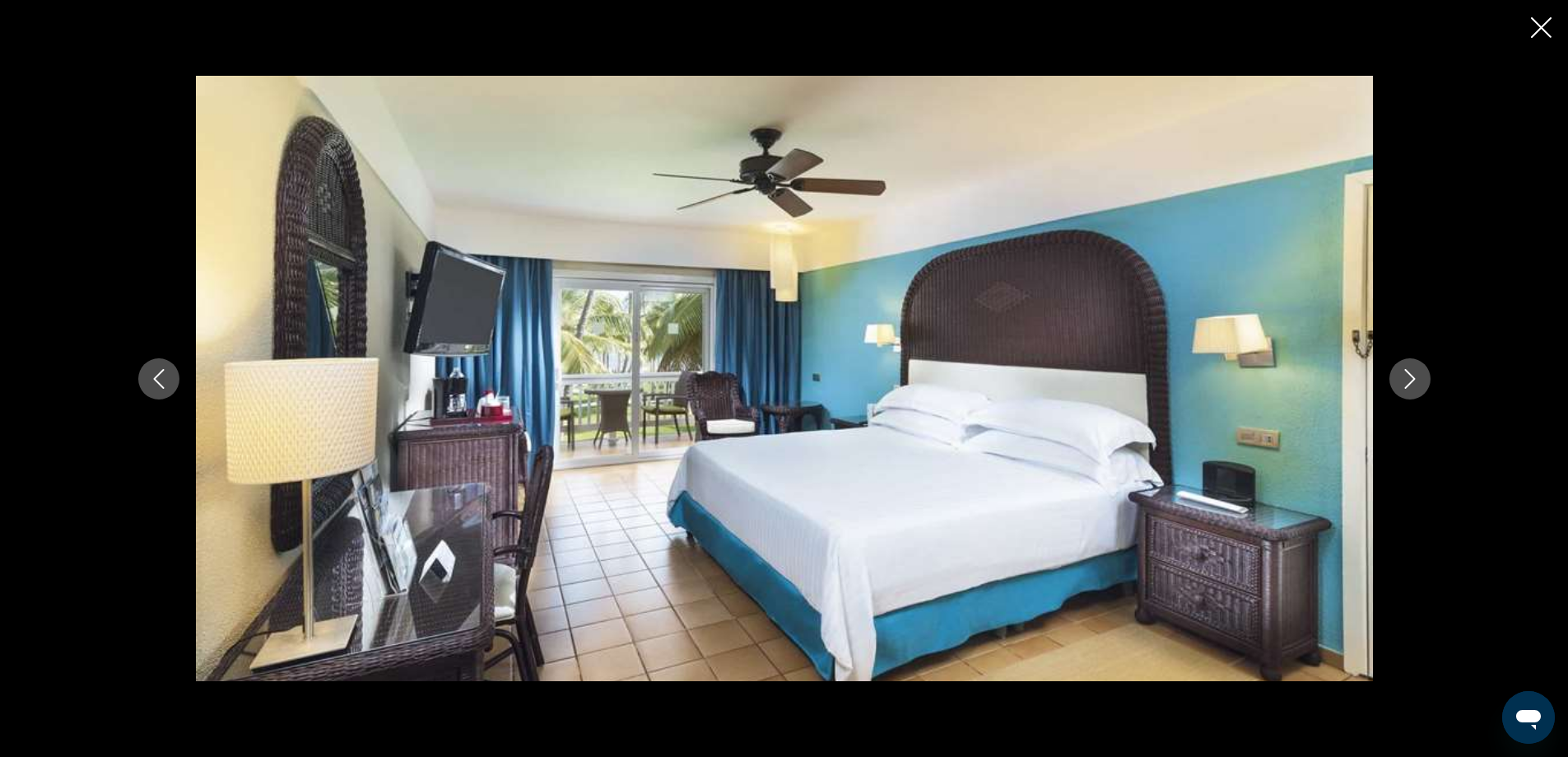
click at [1408, 375] on icon "Next image" at bounding box center [1409, 378] width 20 height 20
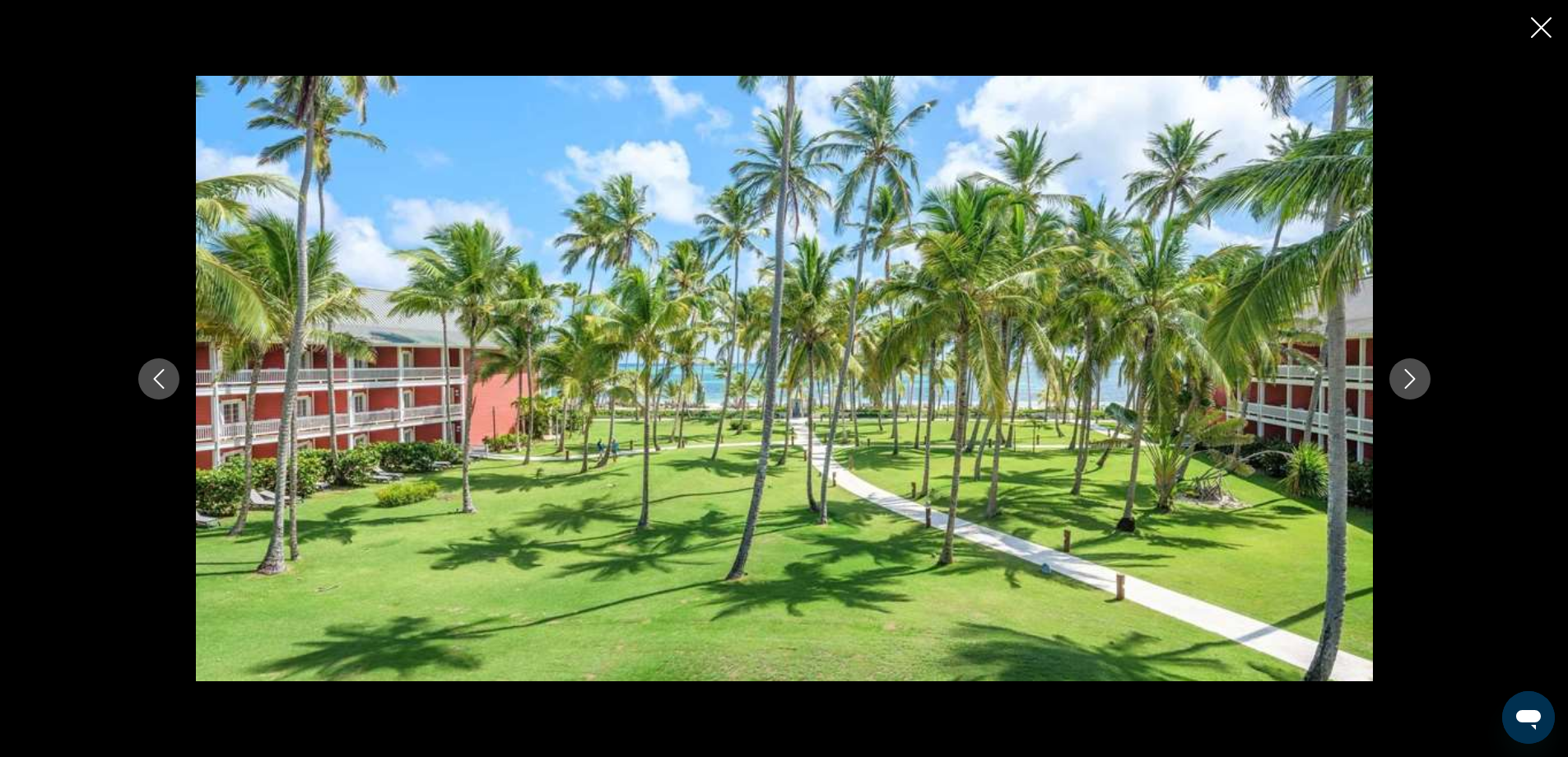
click at [1408, 375] on icon "Next image" at bounding box center [1409, 378] width 20 height 20
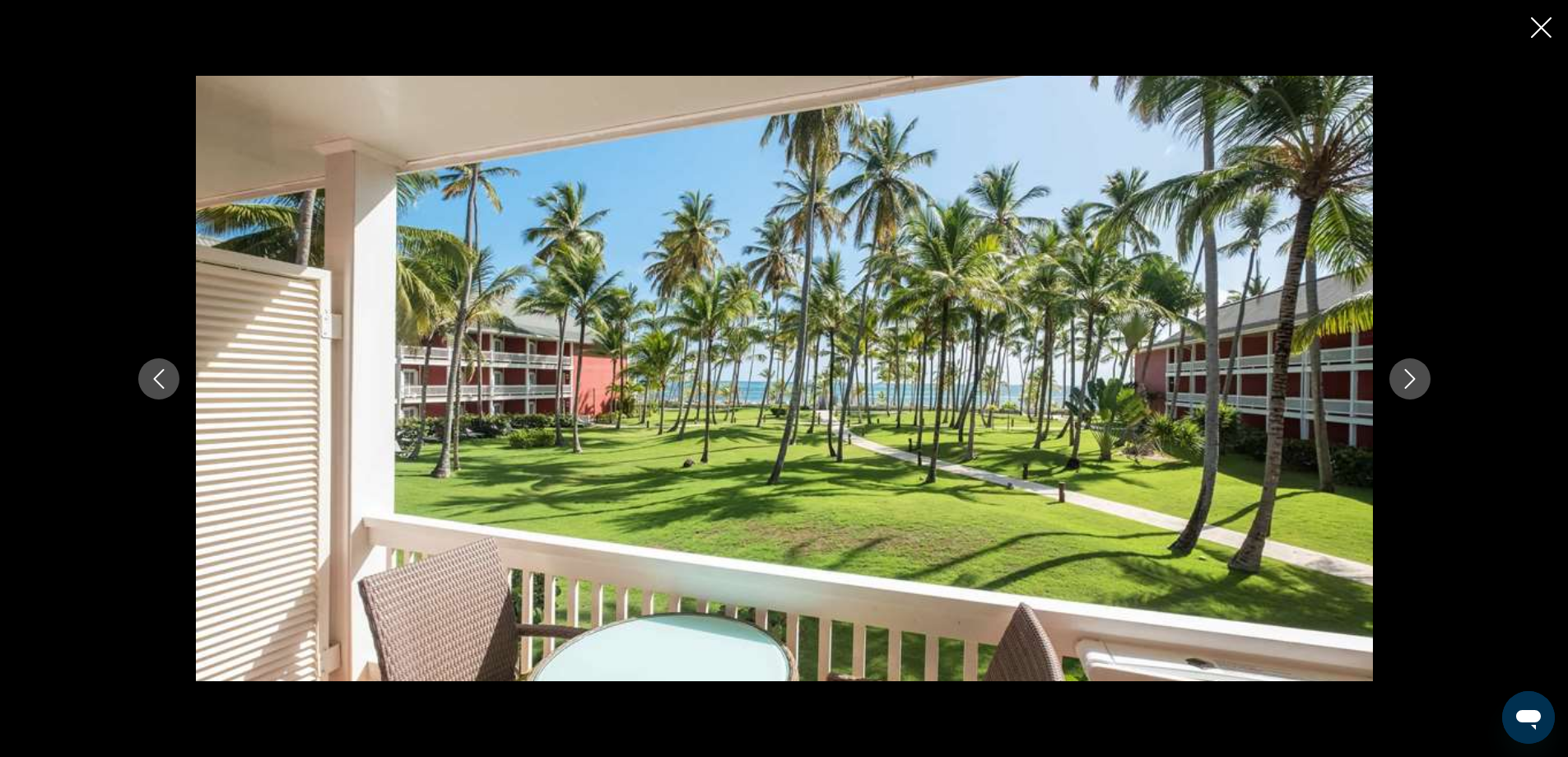
click at [1408, 375] on icon "Next image" at bounding box center [1409, 378] width 20 height 20
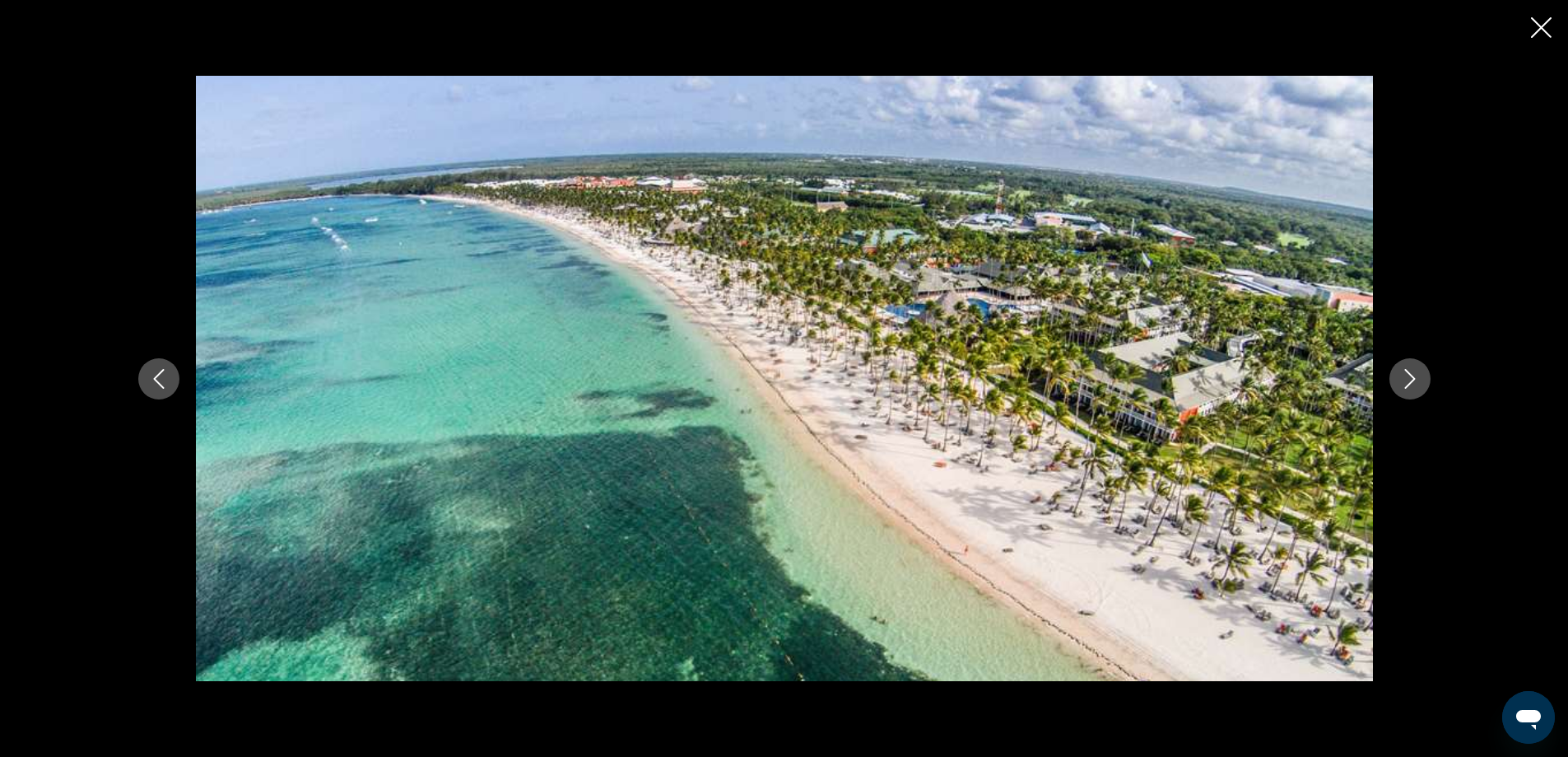
click at [1408, 375] on icon "Next image" at bounding box center [1409, 378] width 20 height 20
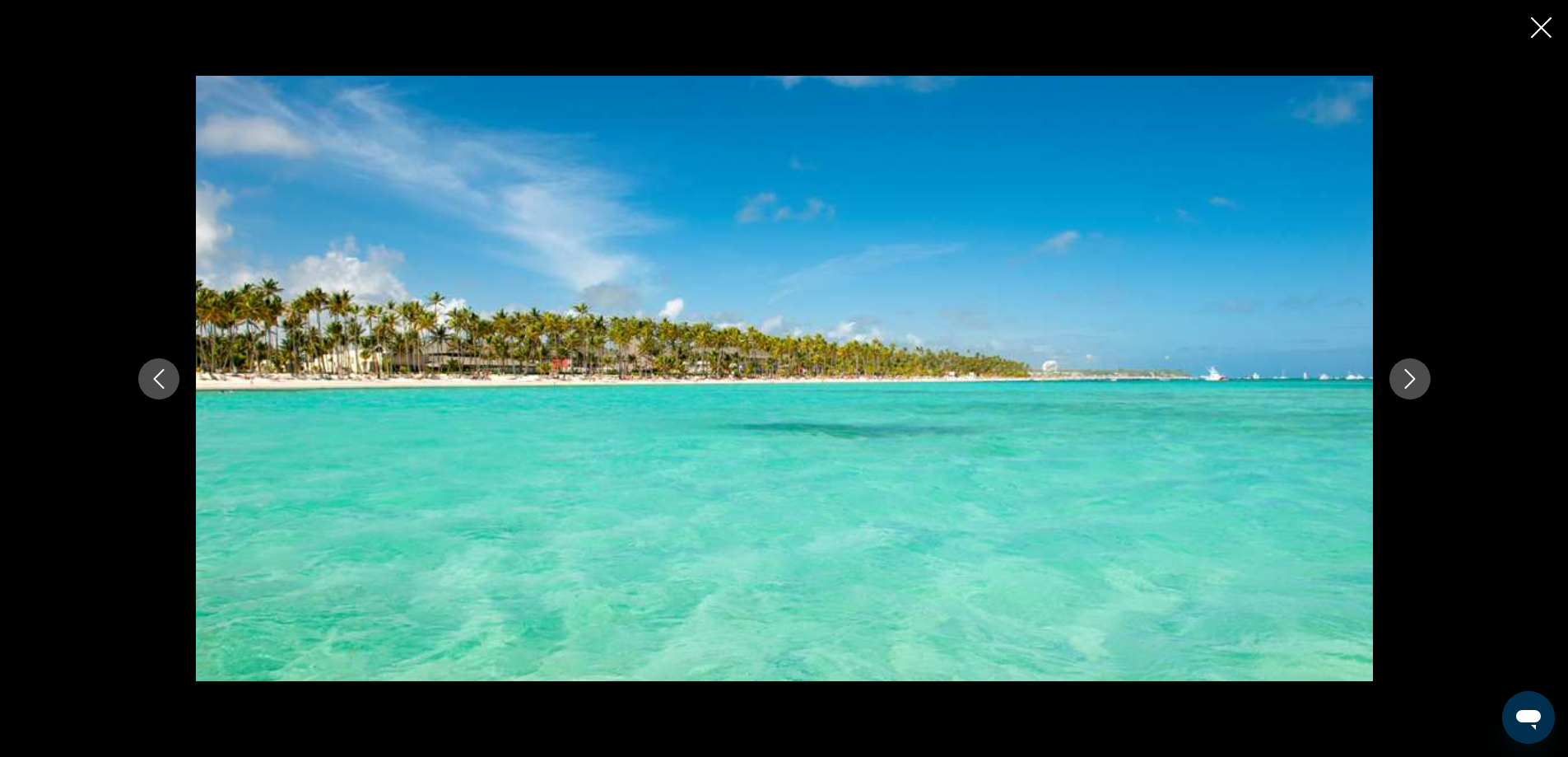
click at [1408, 375] on icon "Next image" at bounding box center [1409, 378] width 20 height 20
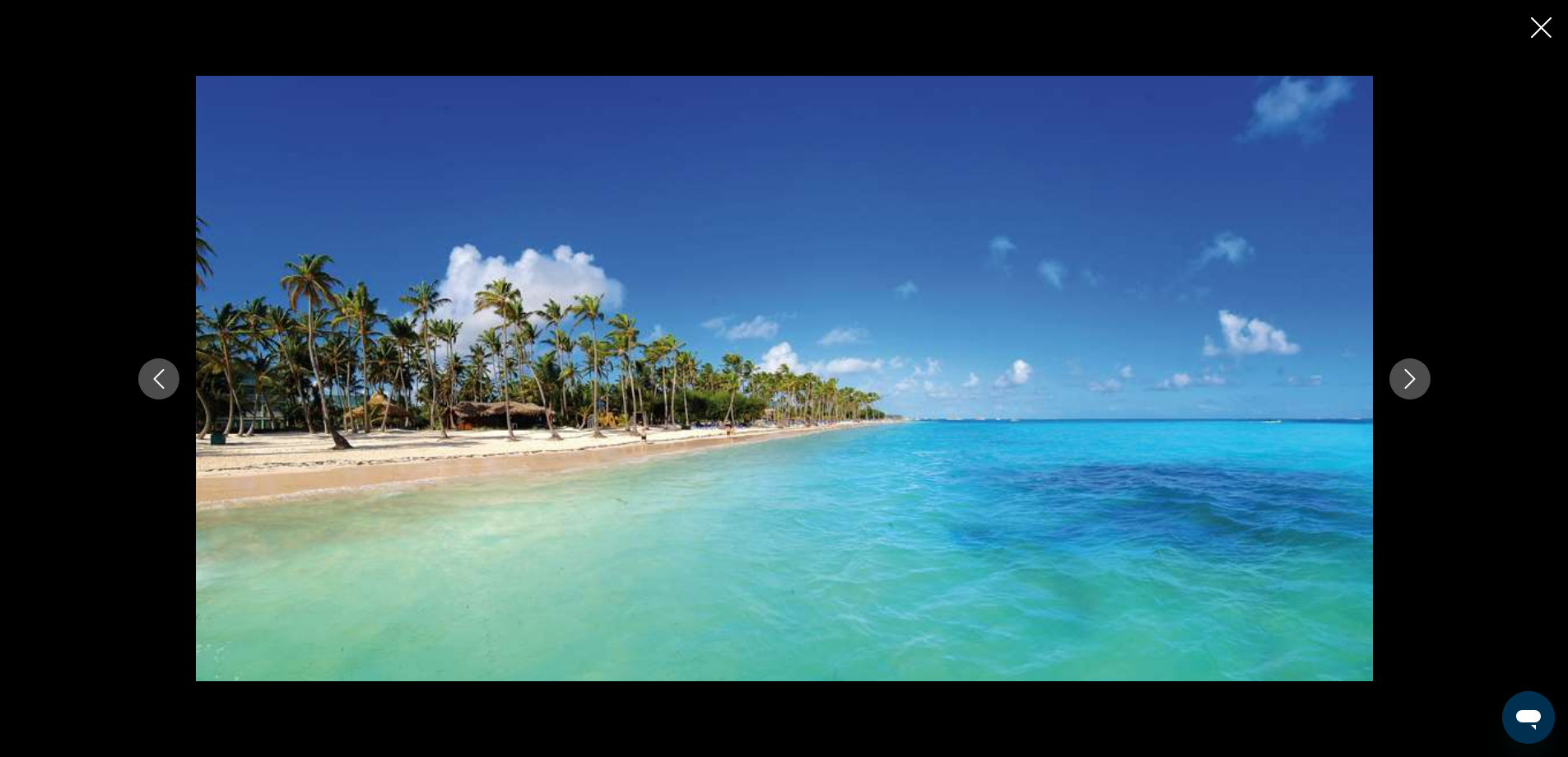
click at [1408, 375] on icon "Next image" at bounding box center [1409, 378] width 20 height 20
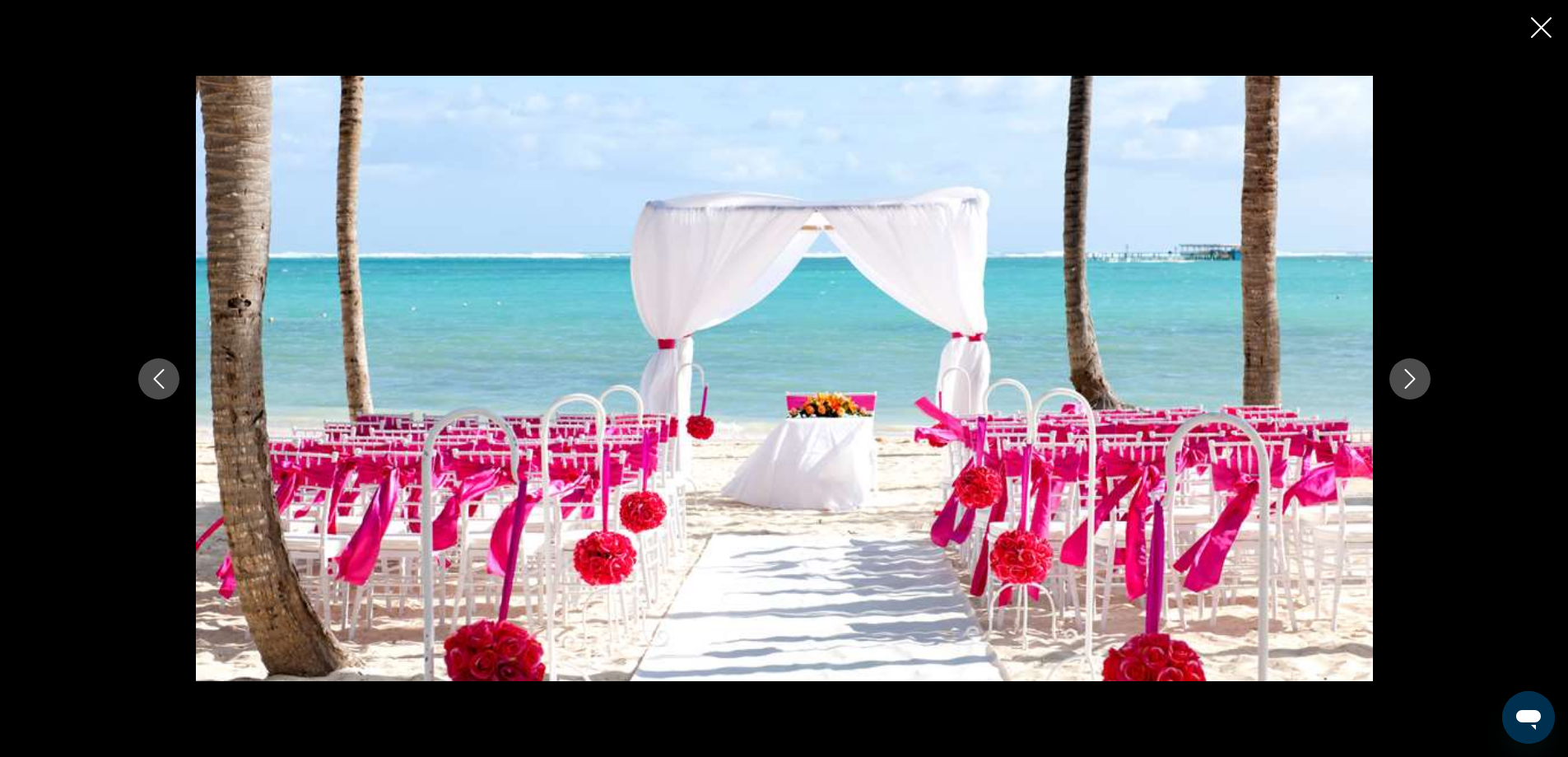
click at [1408, 375] on icon "Next image" at bounding box center [1409, 378] width 20 height 20
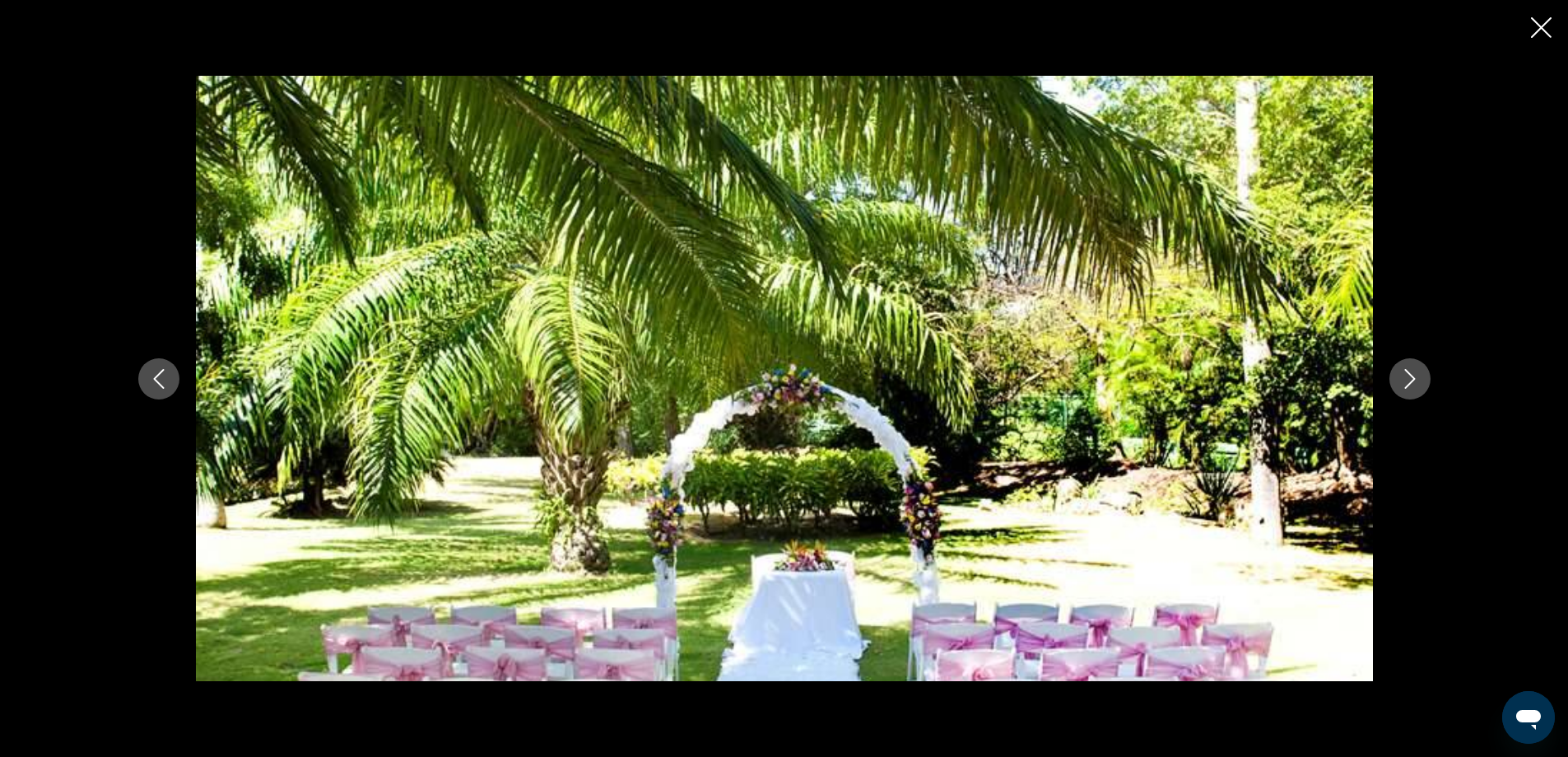
click at [1408, 375] on icon "Next image" at bounding box center [1409, 378] width 20 height 20
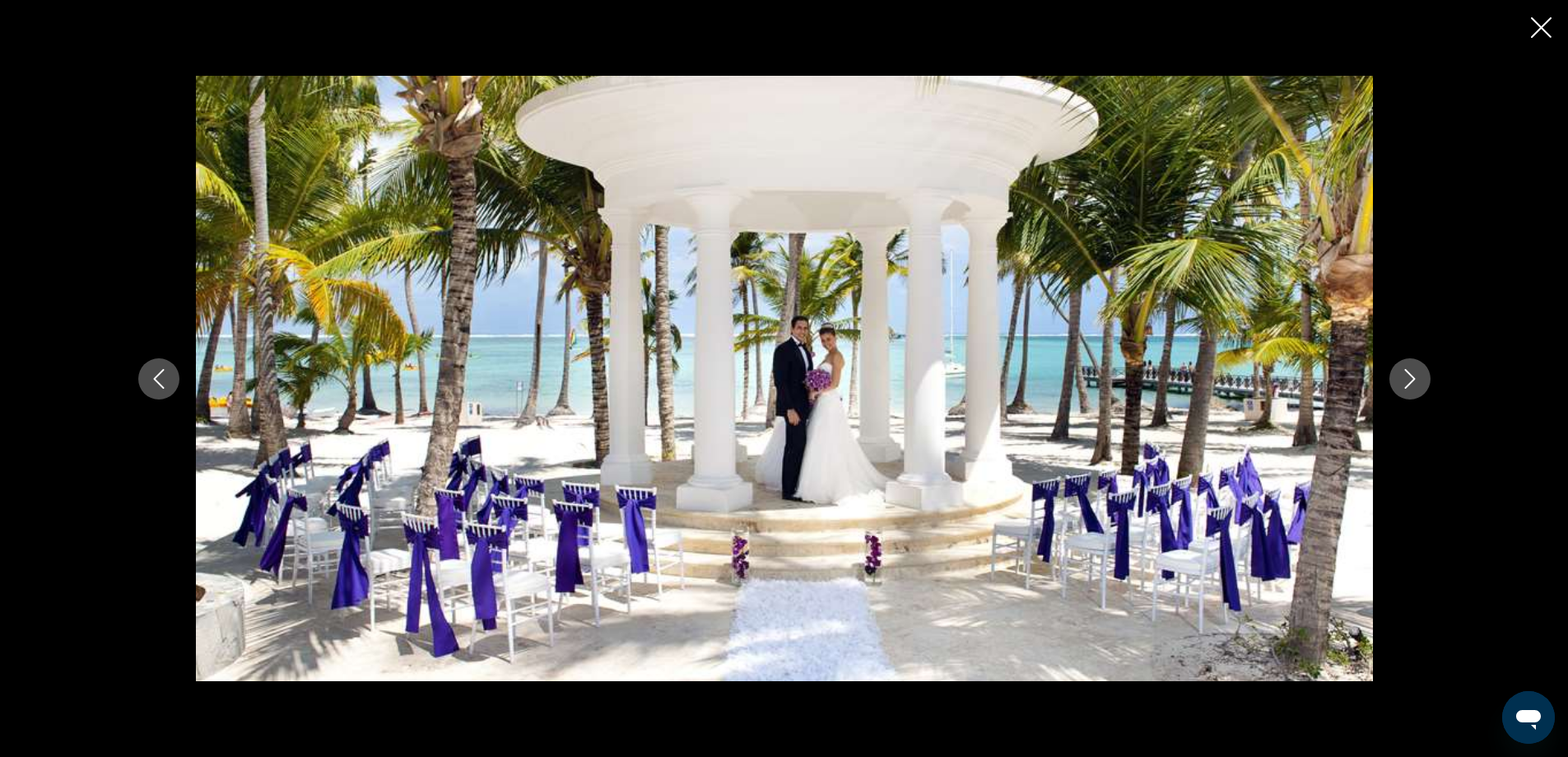
click at [1408, 375] on icon "Next image" at bounding box center [1409, 378] width 20 height 20
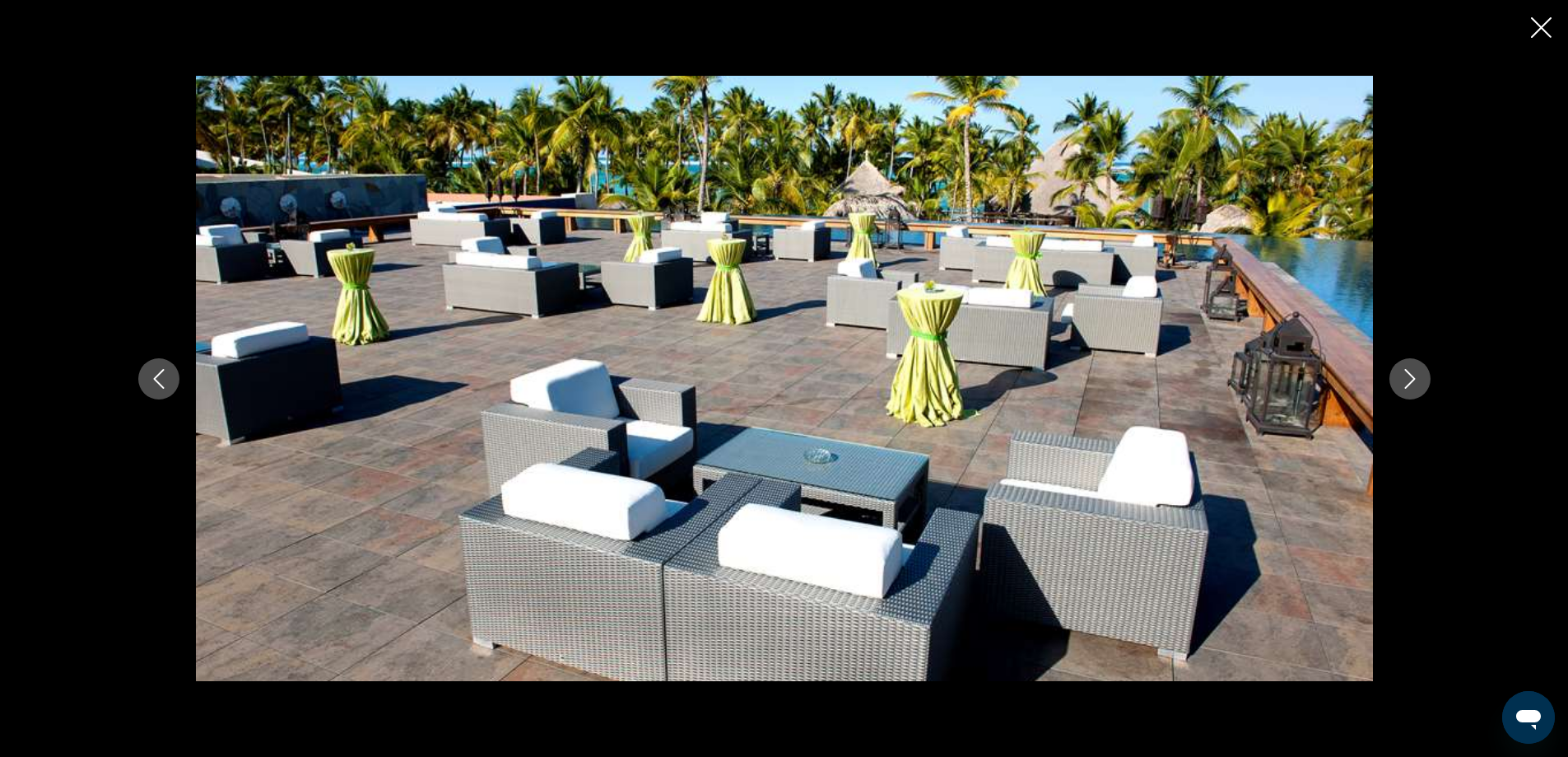
click at [1408, 375] on icon "Next image" at bounding box center [1409, 378] width 20 height 20
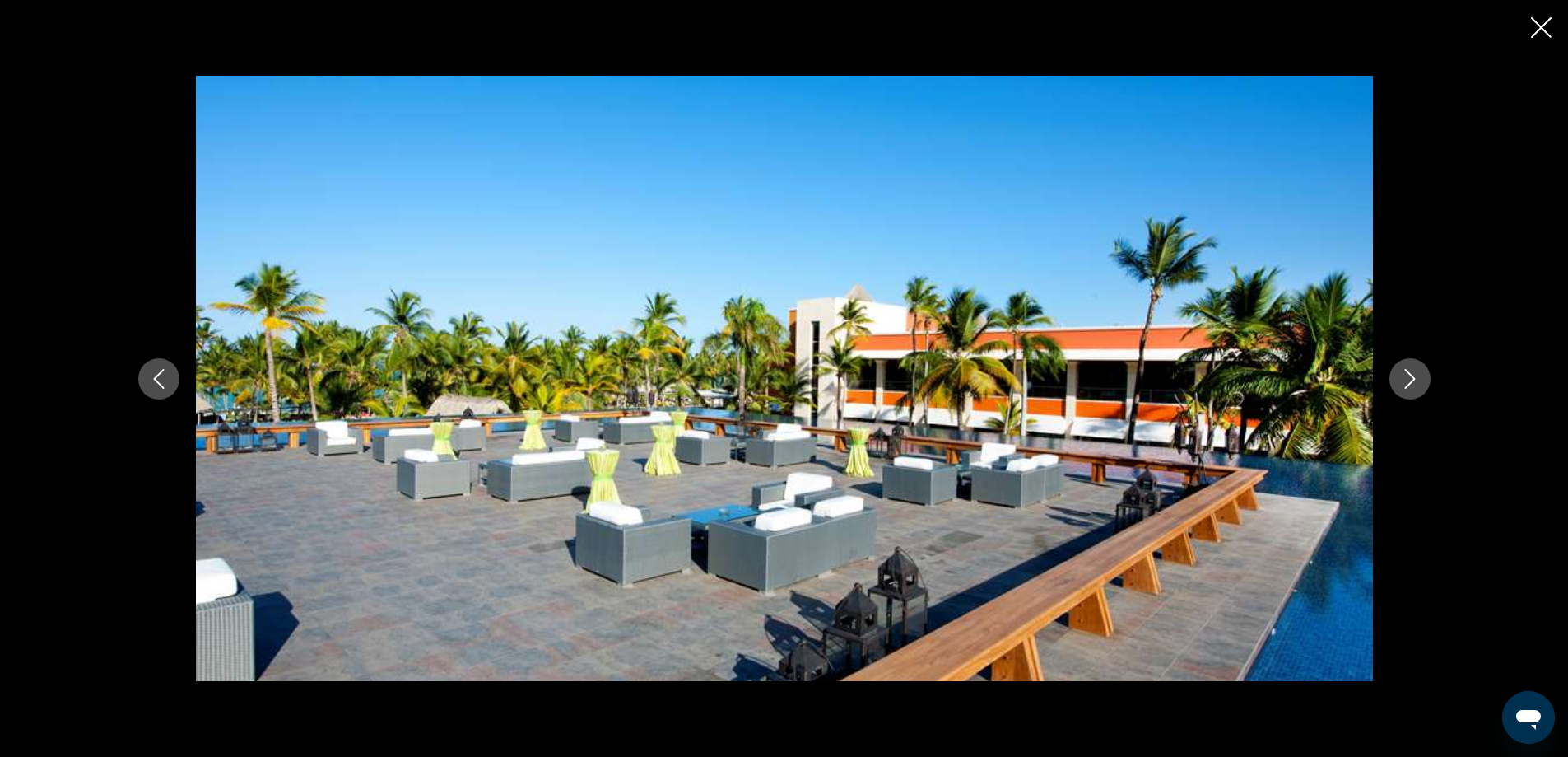
click at [1408, 375] on icon "Next image" at bounding box center [1409, 378] width 20 height 20
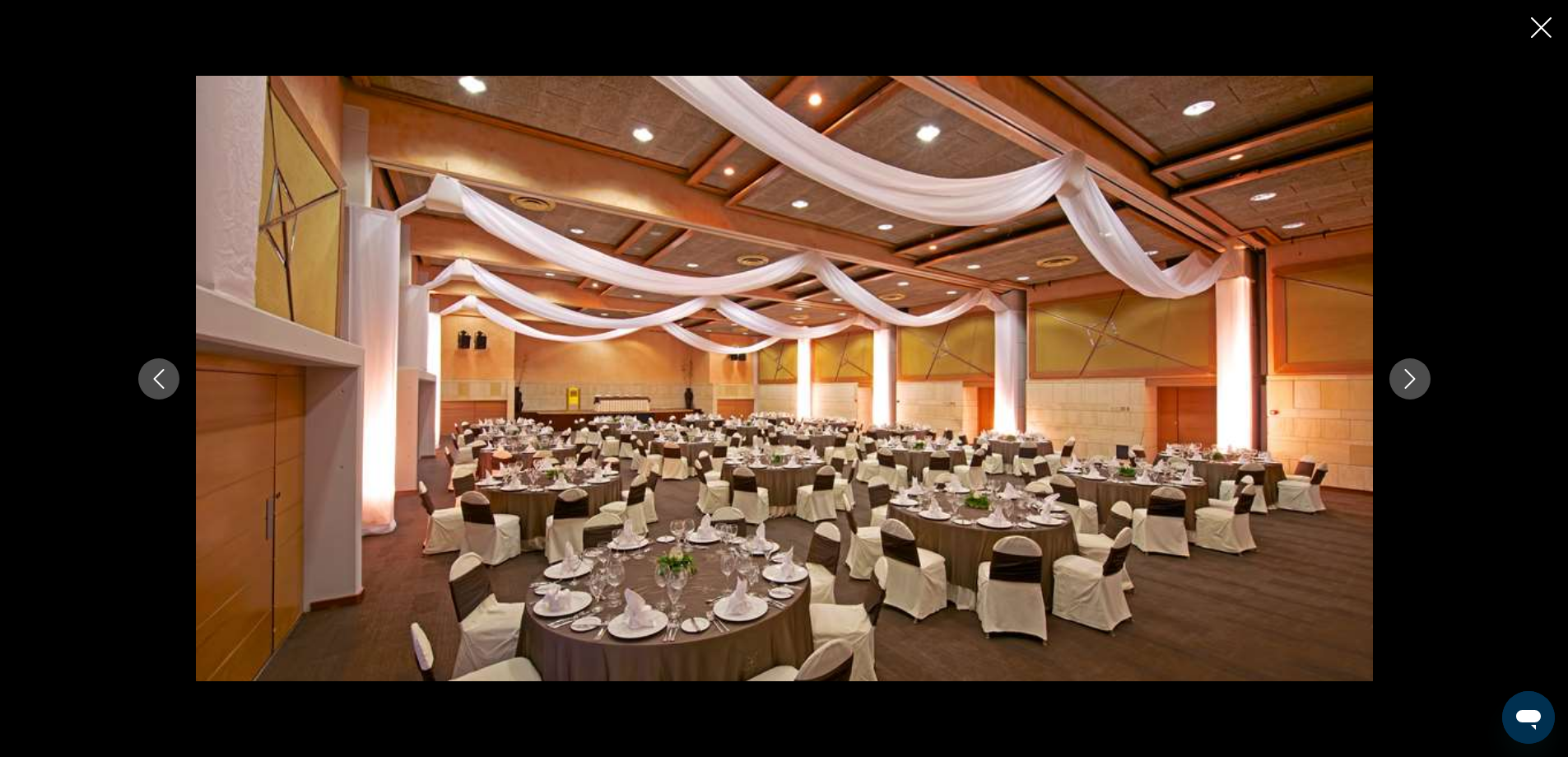
click at [1408, 375] on icon "Next image" at bounding box center [1409, 378] width 20 height 20
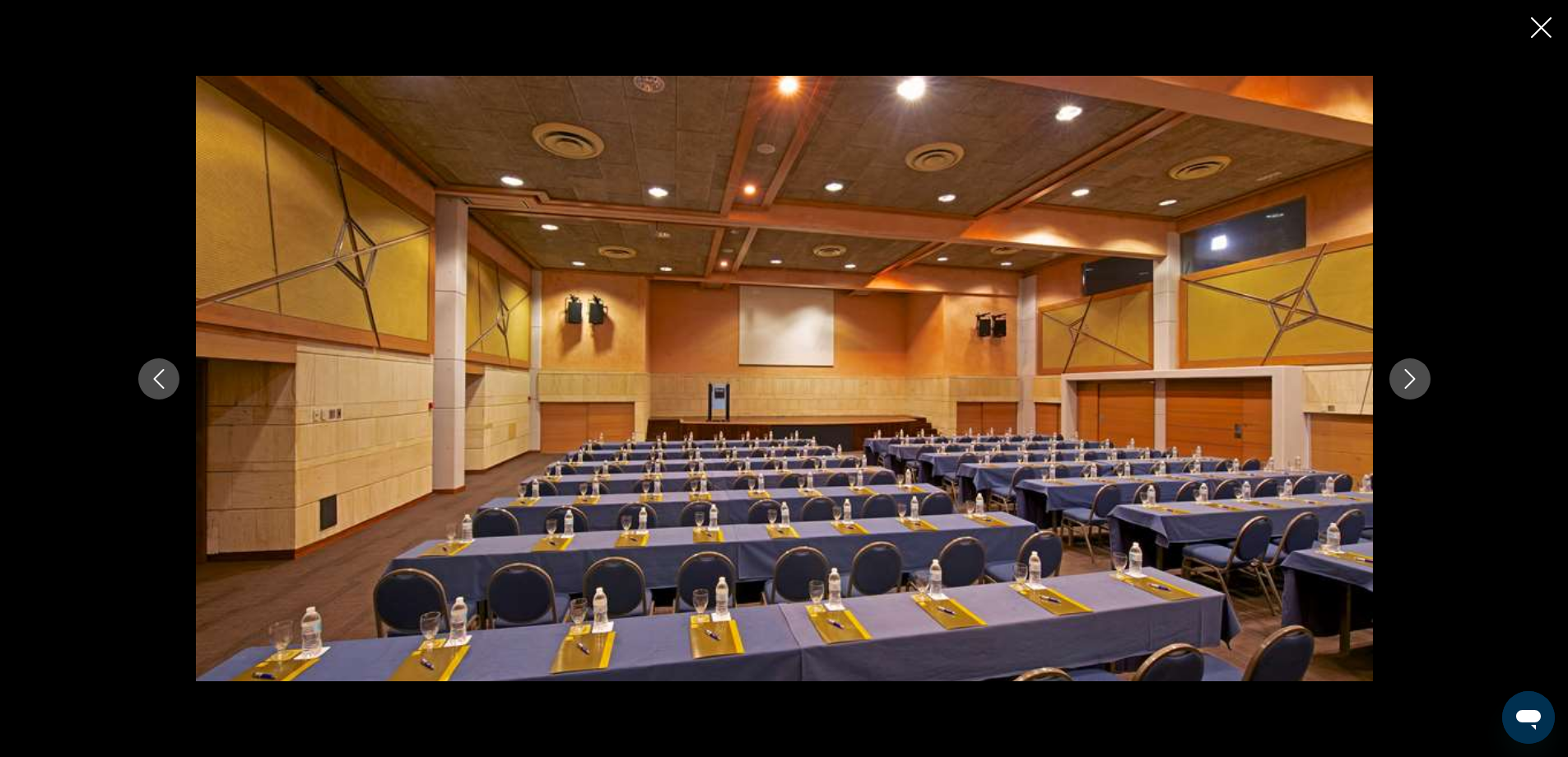
click at [1408, 375] on icon "Next image" at bounding box center [1409, 378] width 20 height 20
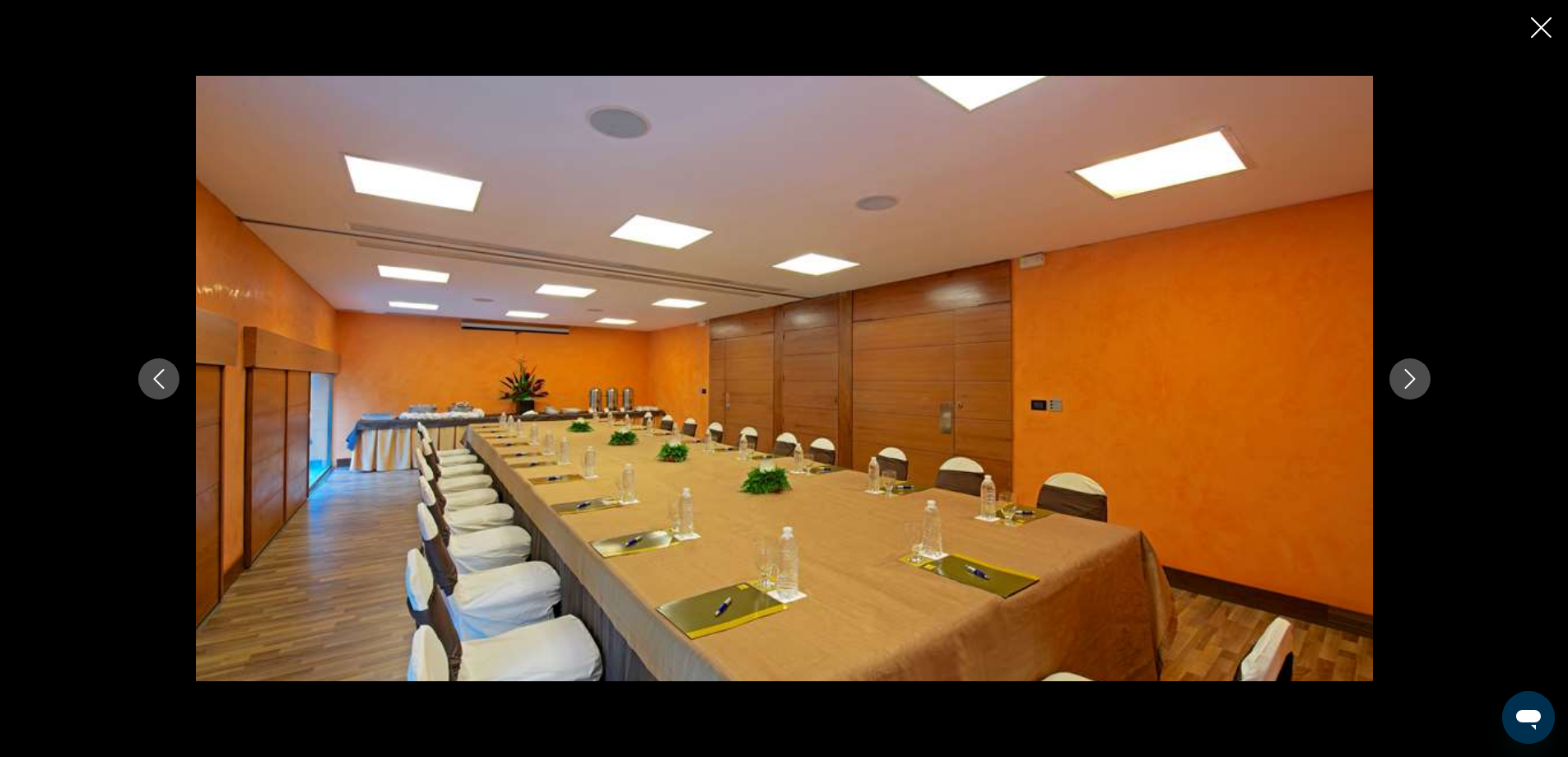
click at [1408, 375] on icon "Next image" at bounding box center [1409, 378] width 20 height 20
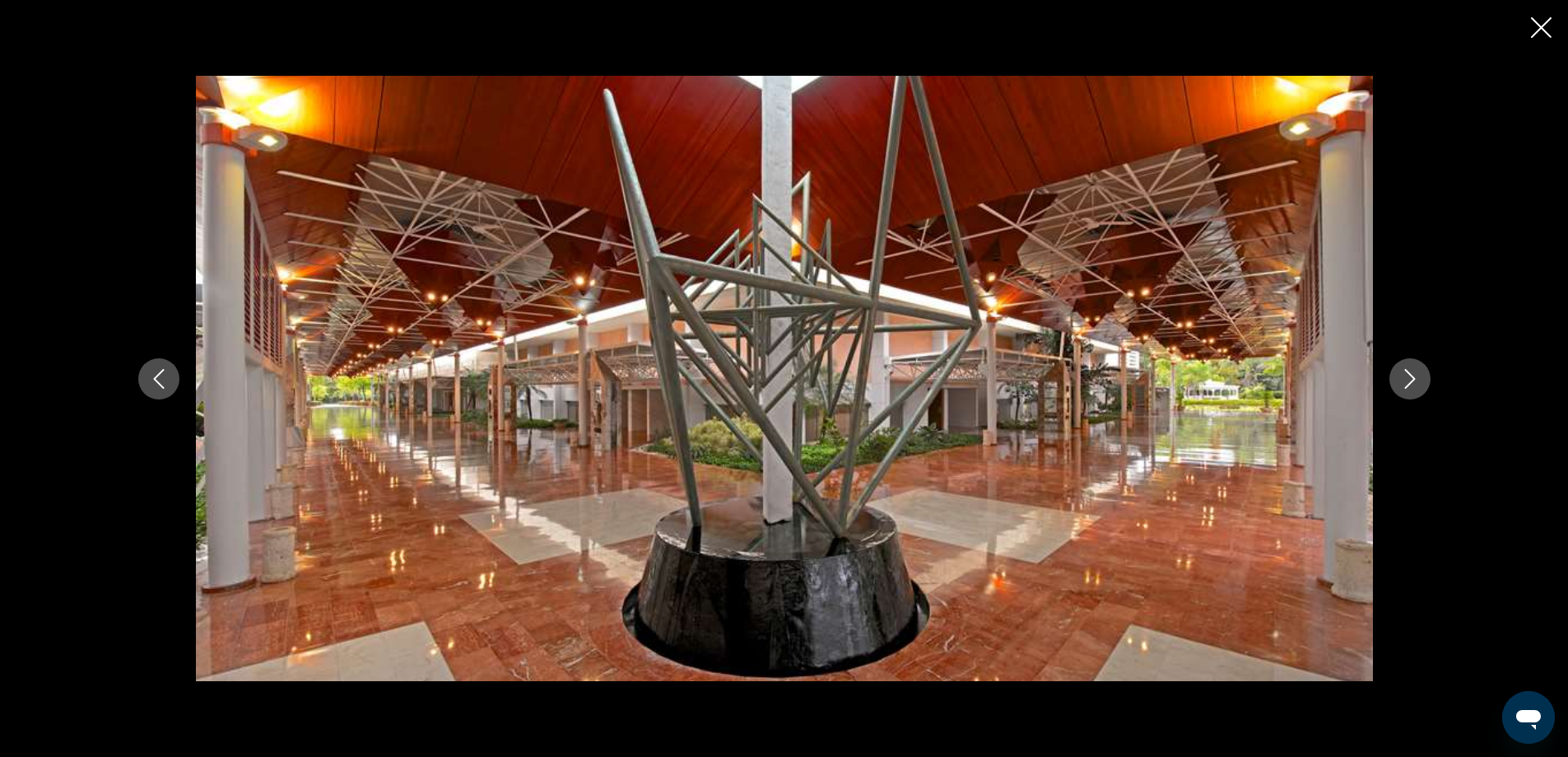
click at [1408, 375] on icon "Next image" at bounding box center [1409, 378] width 20 height 20
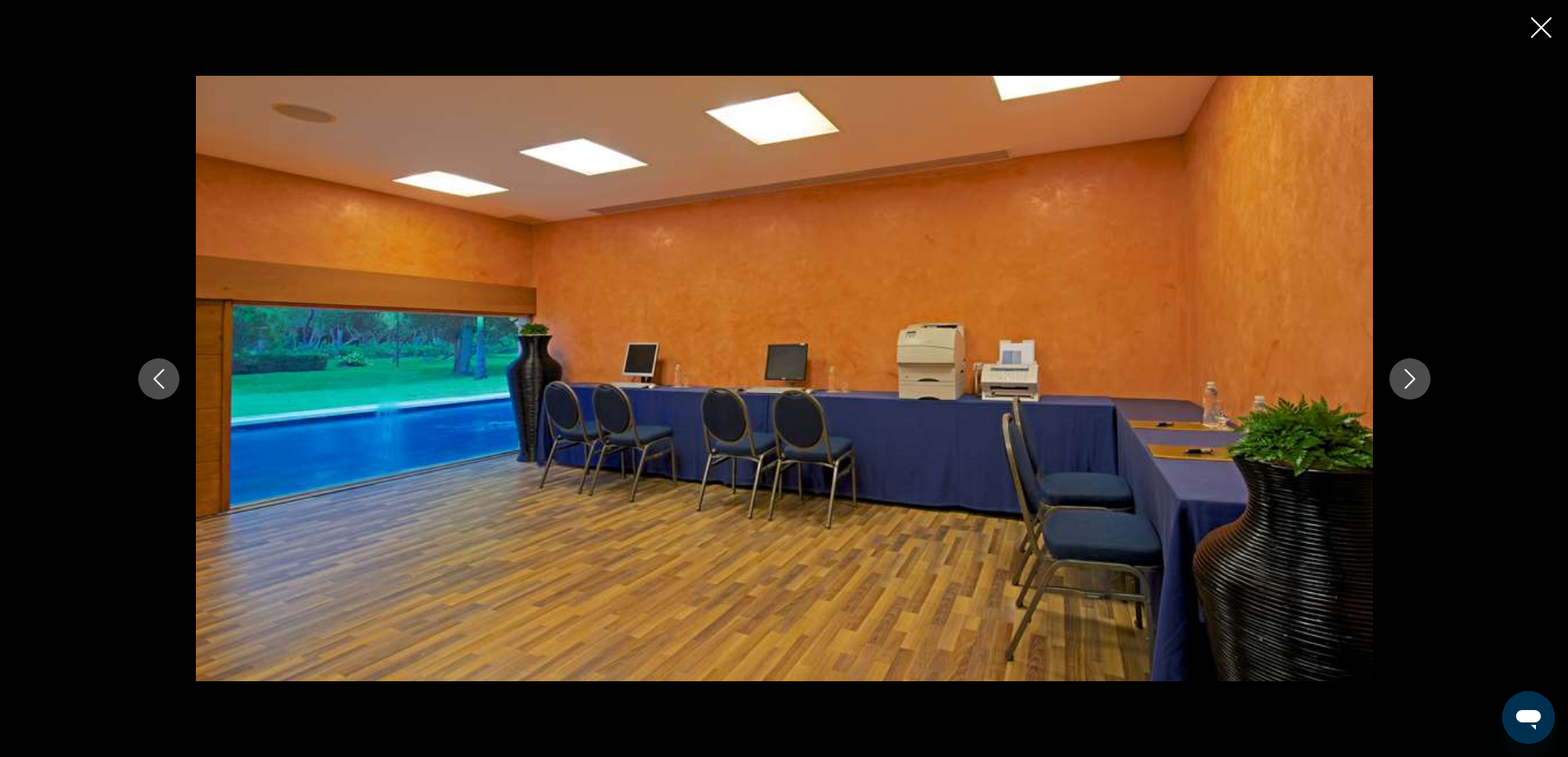
click at [1408, 375] on icon "Next image" at bounding box center [1409, 378] width 20 height 20
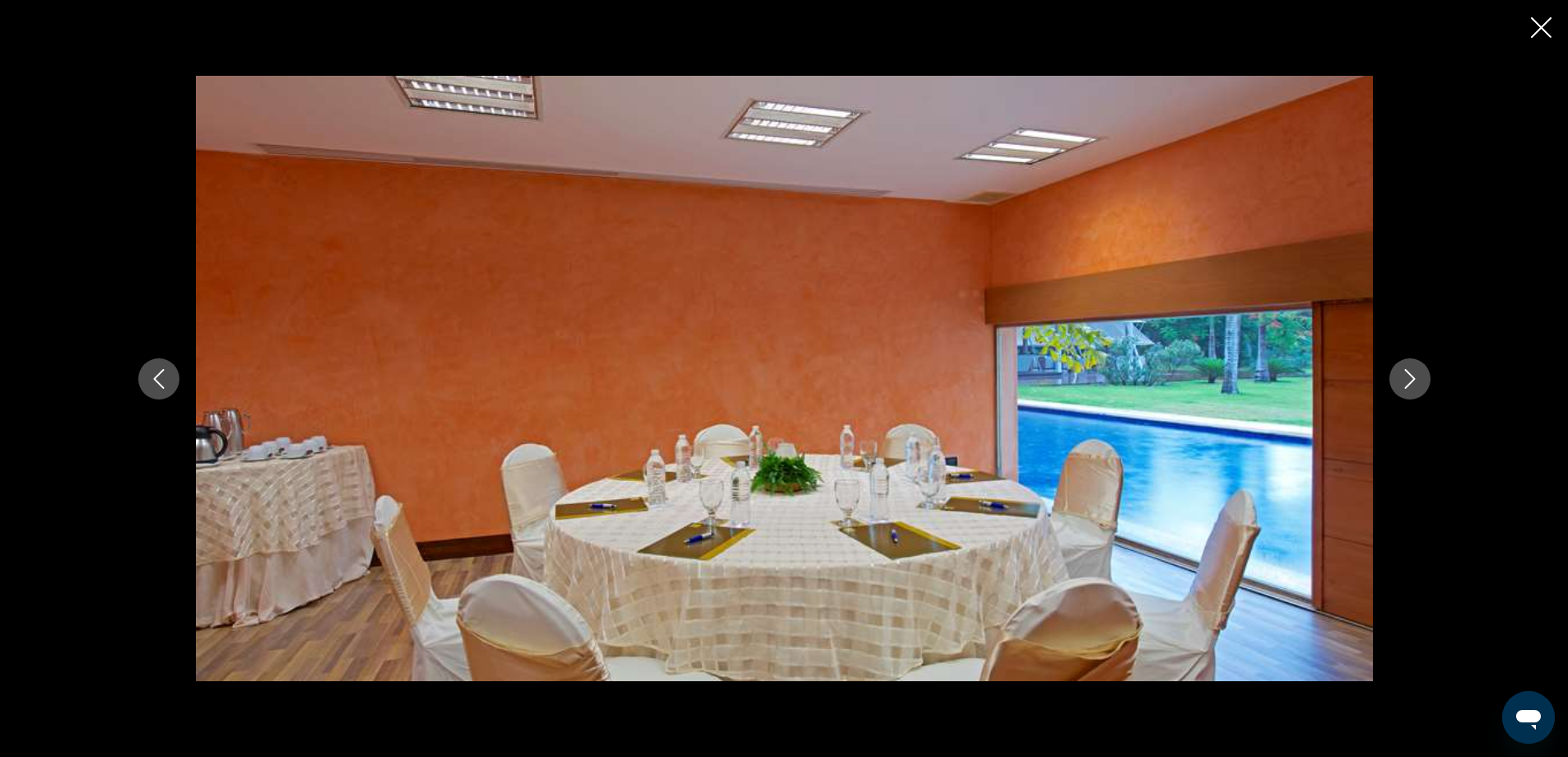
click at [1408, 375] on icon "Next image" at bounding box center [1409, 378] width 20 height 20
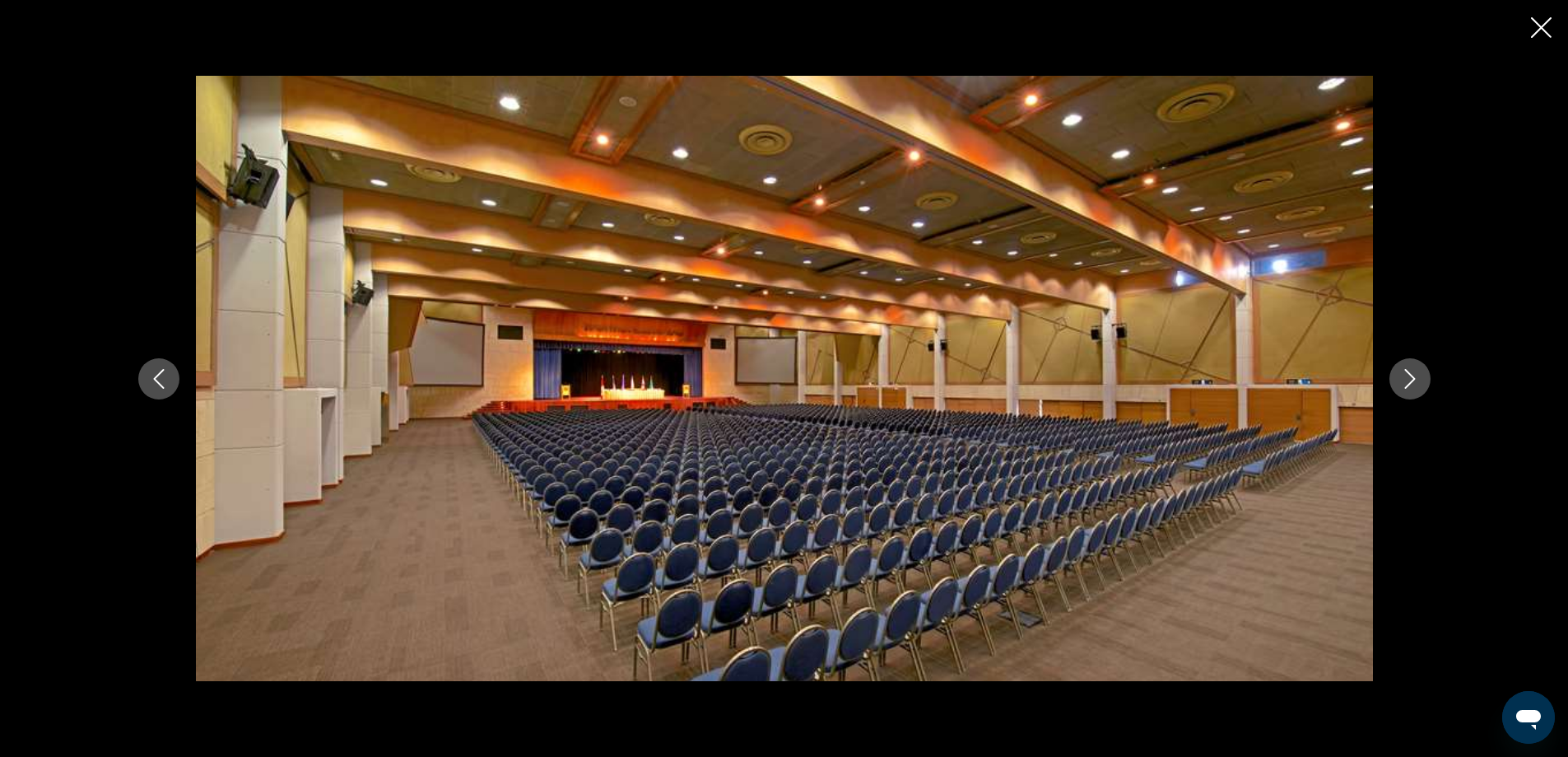
click at [1408, 375] on icon "Next image" at bounding box center [1409, 378] width 20 height 20
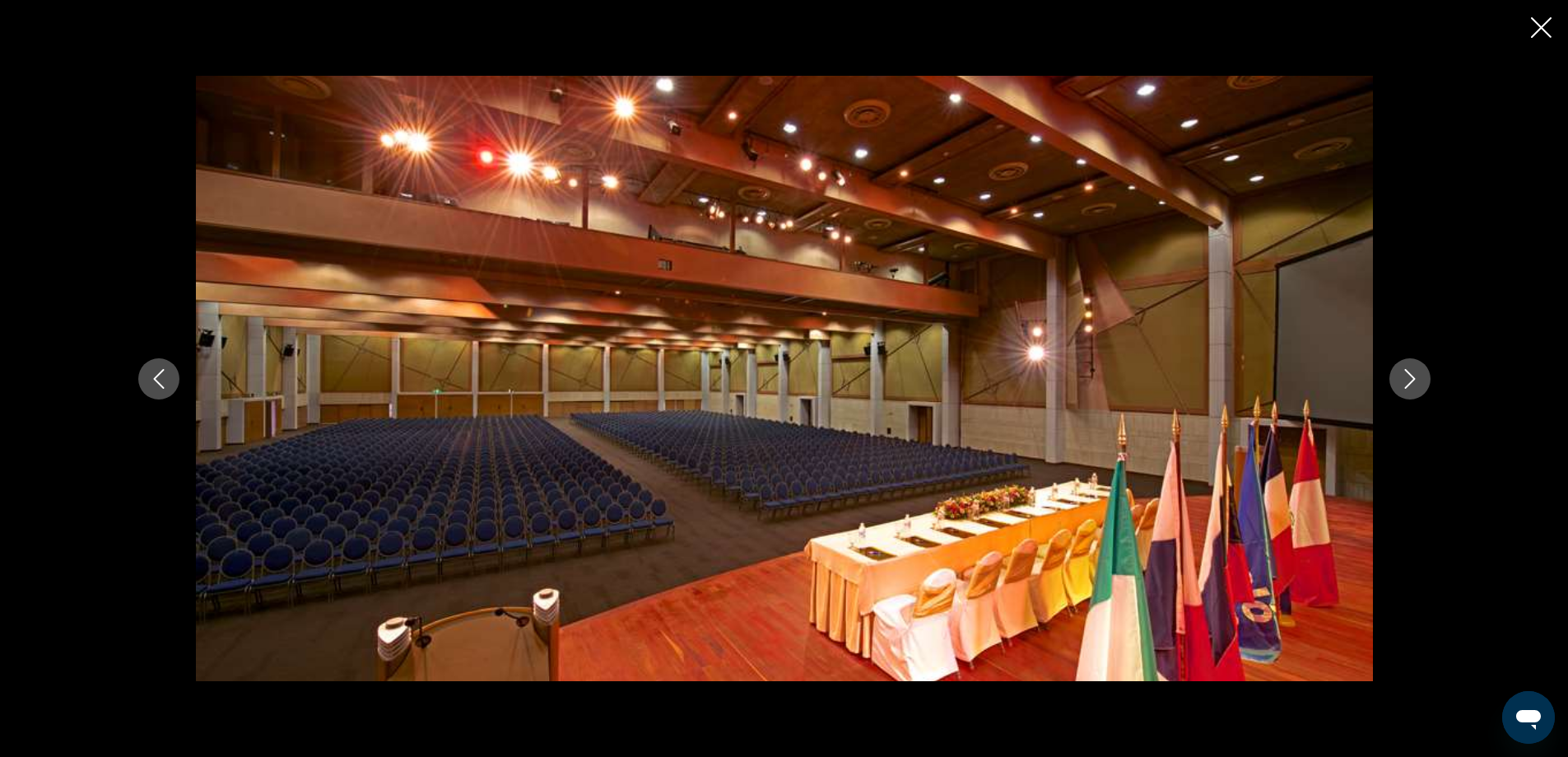
click at [1408, 375] on icon "Next image" at bounding box center [1409, 378] width 20 height 20
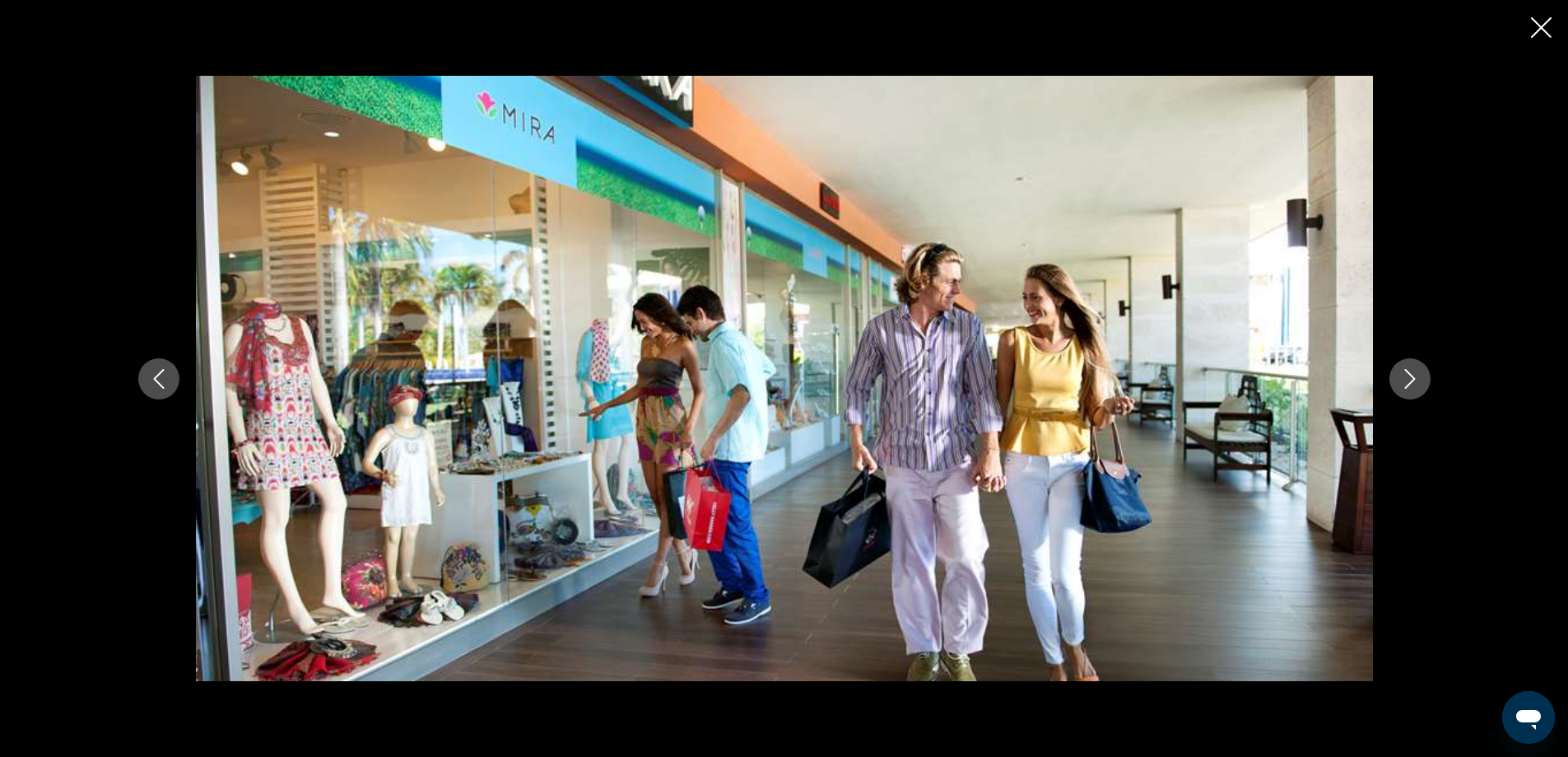
click at [1408, 375] on icon "Next image" at bounding box center [1409, 378] width 20 height 20
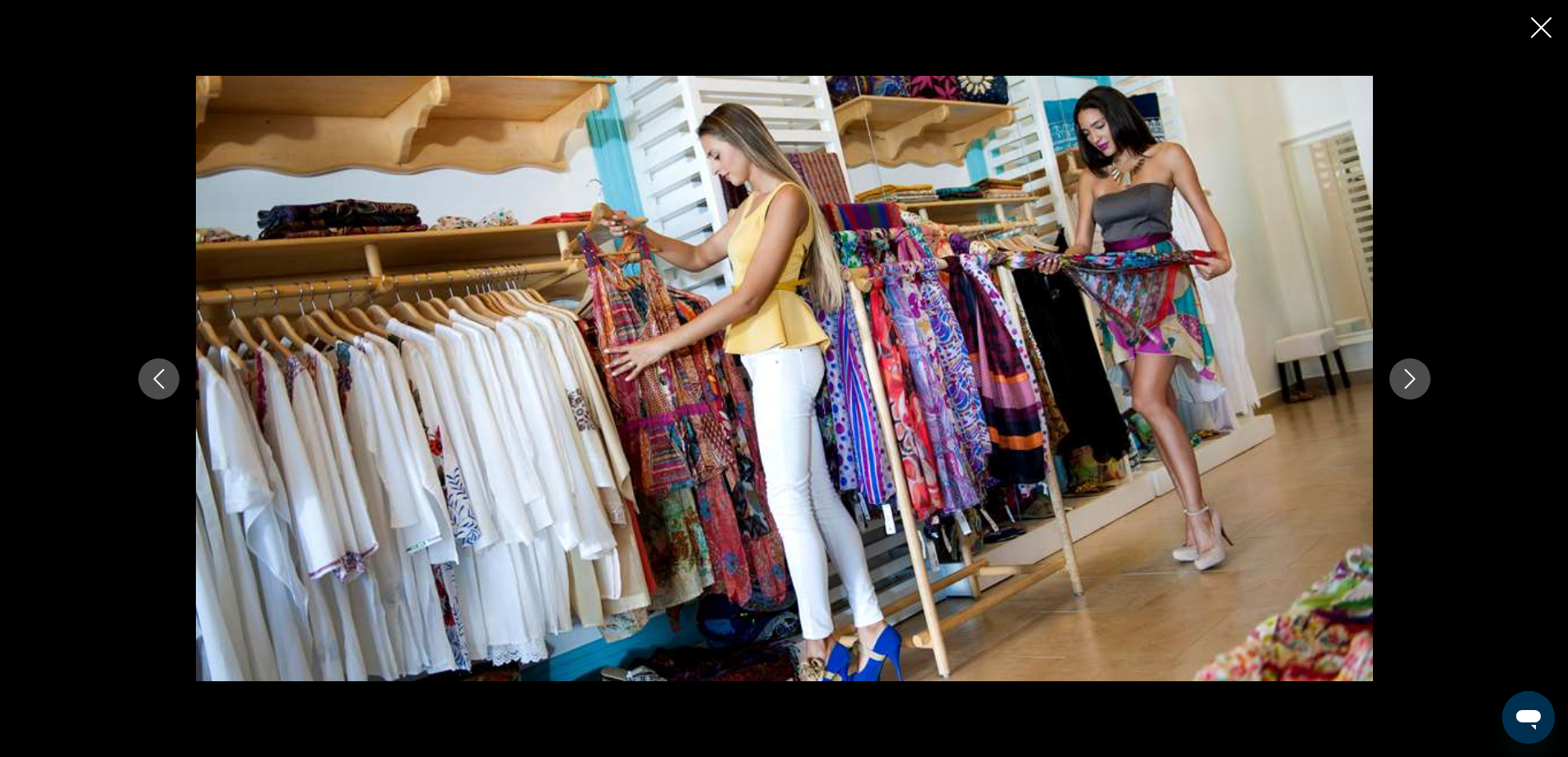
click at [1408, 375] on icon "Next image" at bounding box center [1409, 378] width 20 height 20
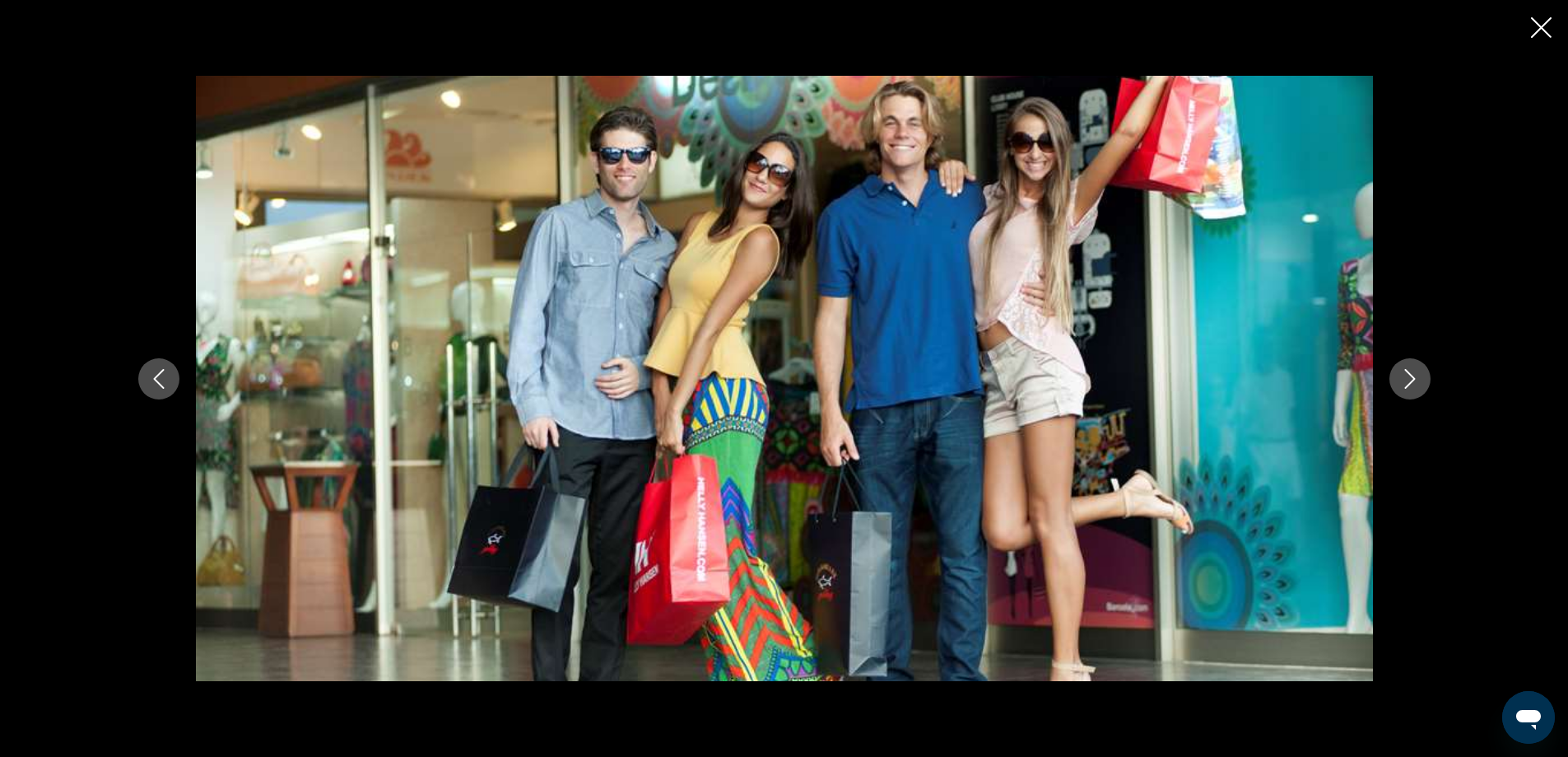
click at [1408, 375] on icon "Next image" at bounding box center [1409, 378] width 20 height 20
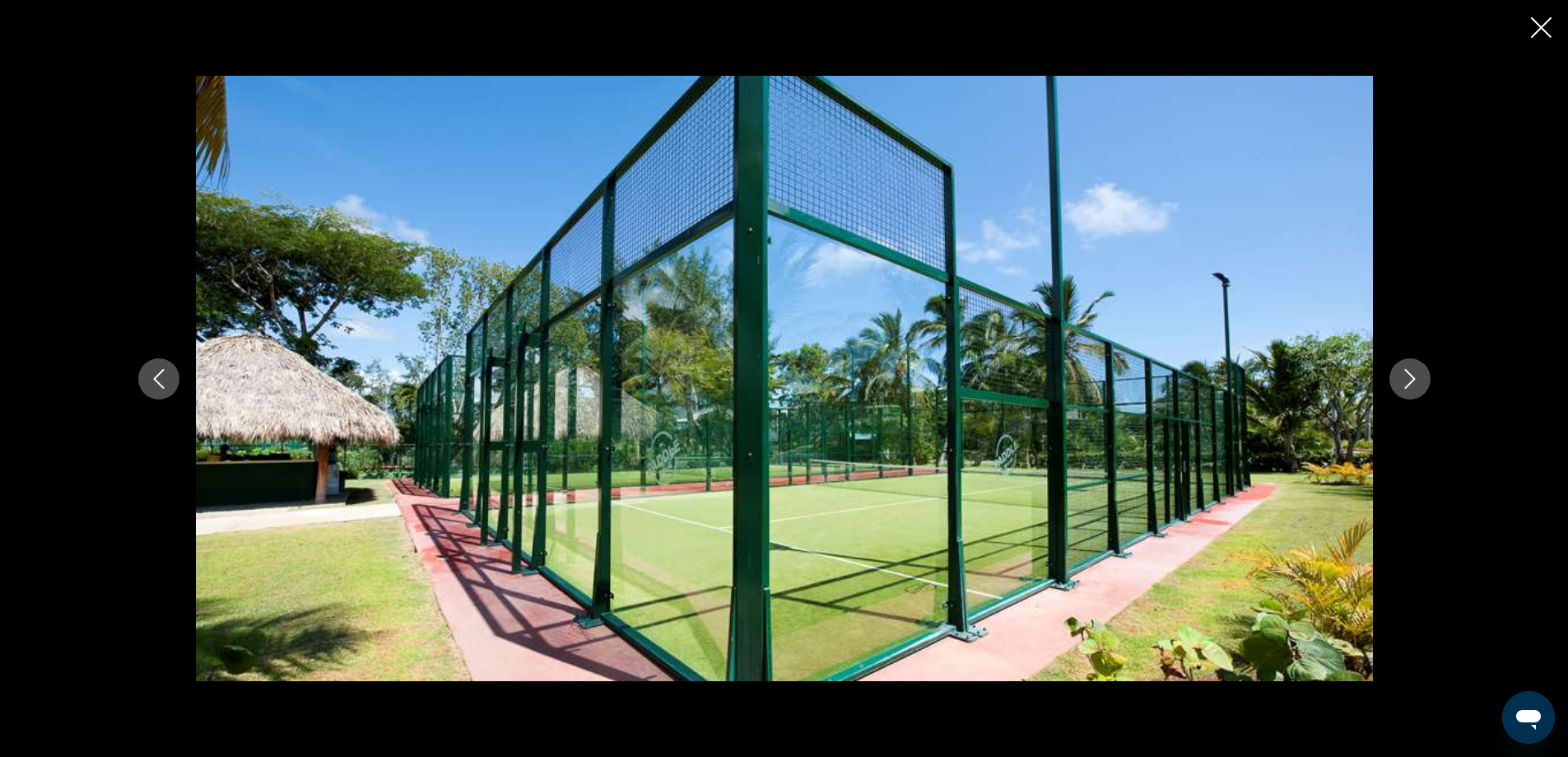
click at [1408, 375] on icon "Next image" at bounding box center [1409, 378] width 20 height 20
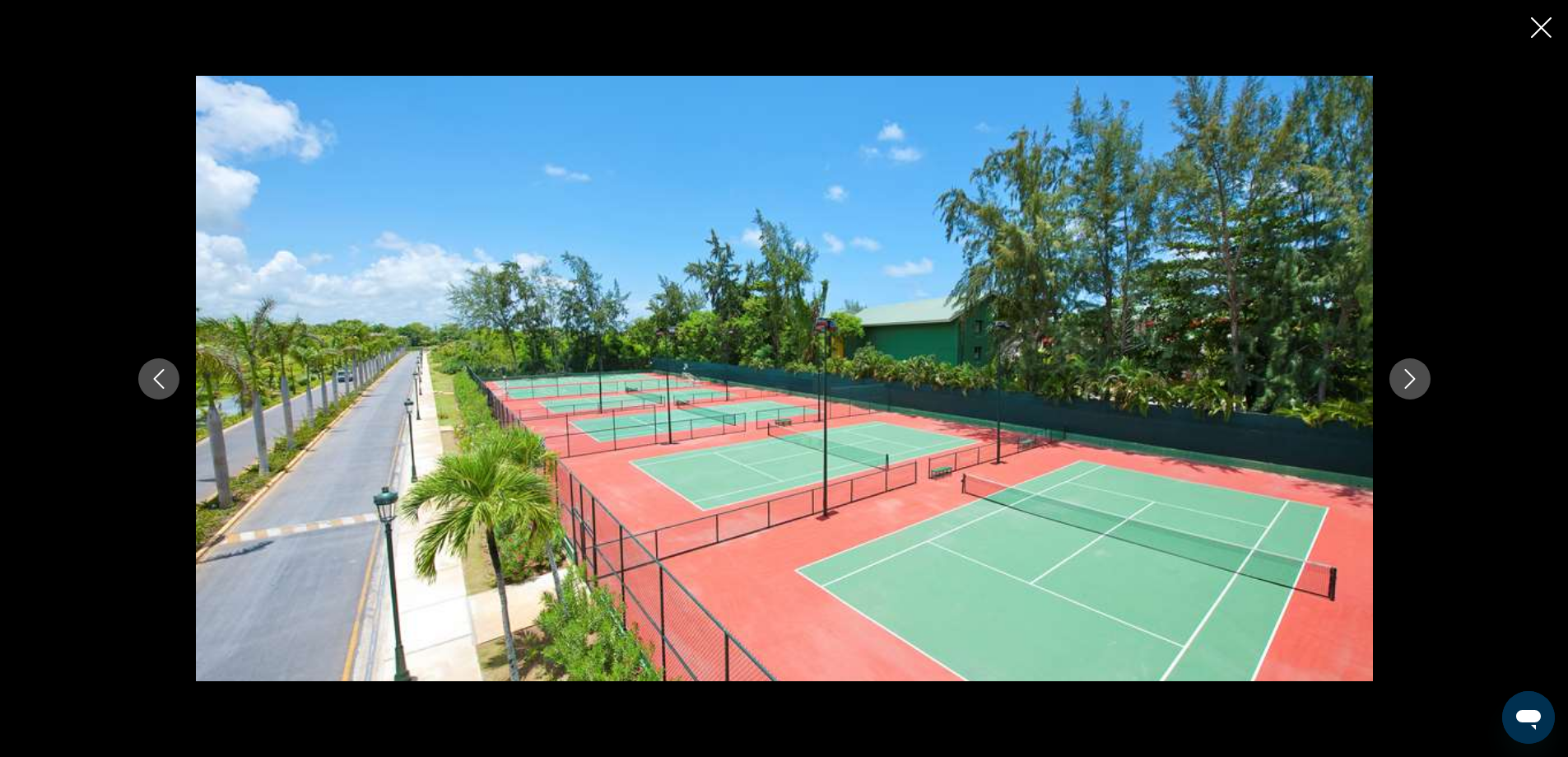
click at [1408, 375] on icon "Next image" at bounding box center [1409, 378] width 20 height 20
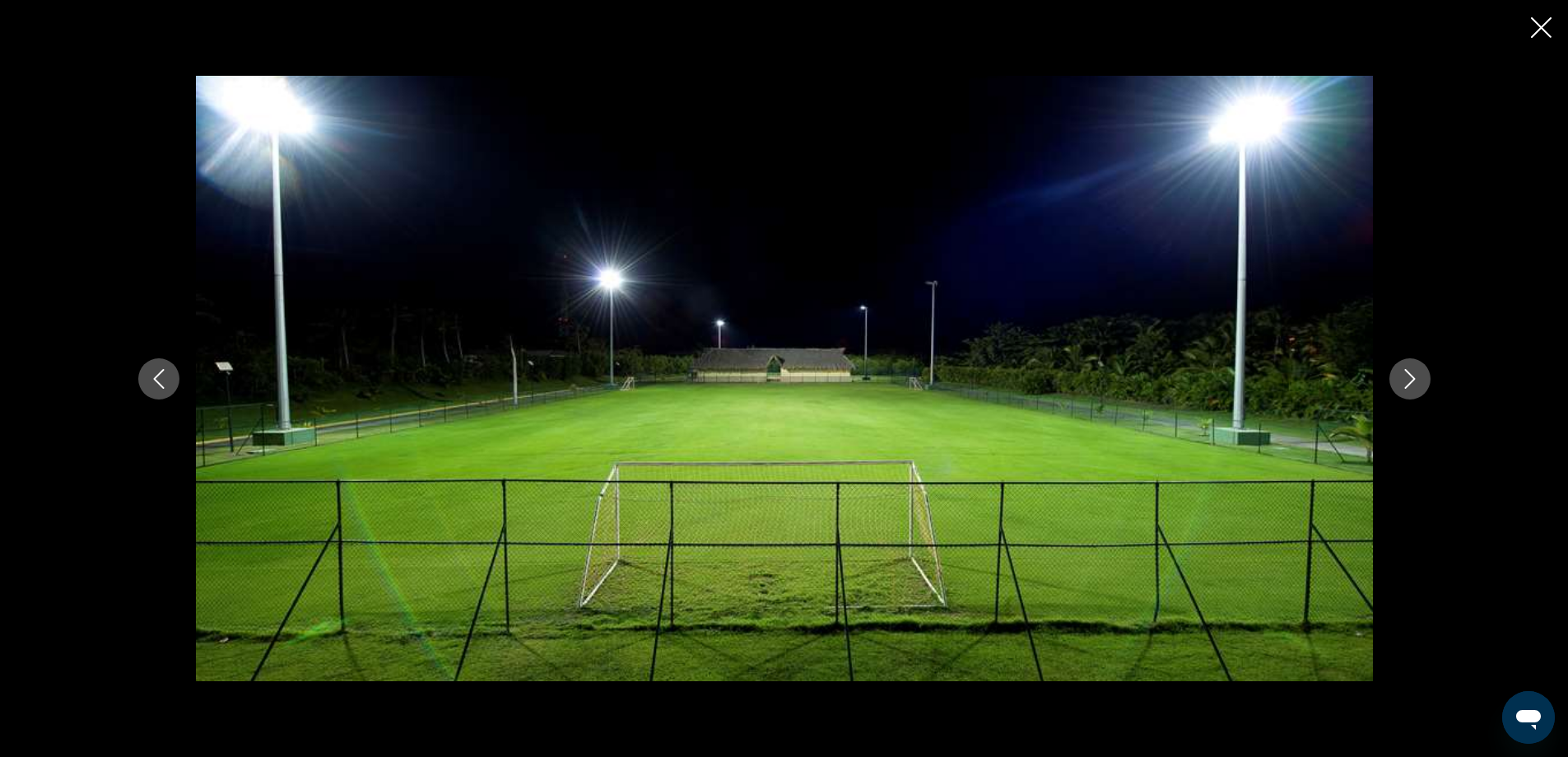
click at [1408, 375] on icon "Next image" at bounding box center [1409, 378] width 20 height 20
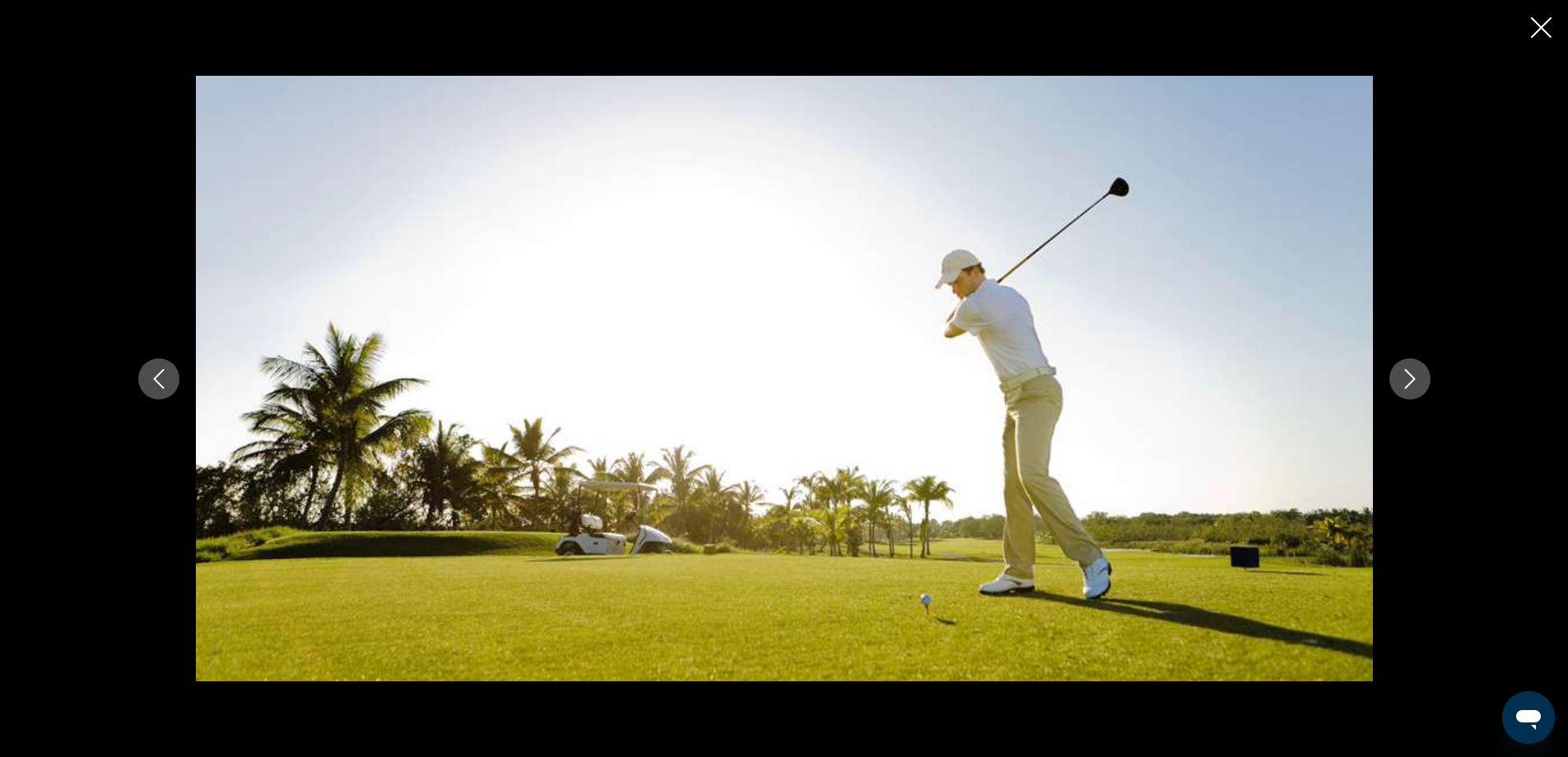
click at [1408, 375] on icon "Next image" at bounding box center [1409, 378] width 20 height 20
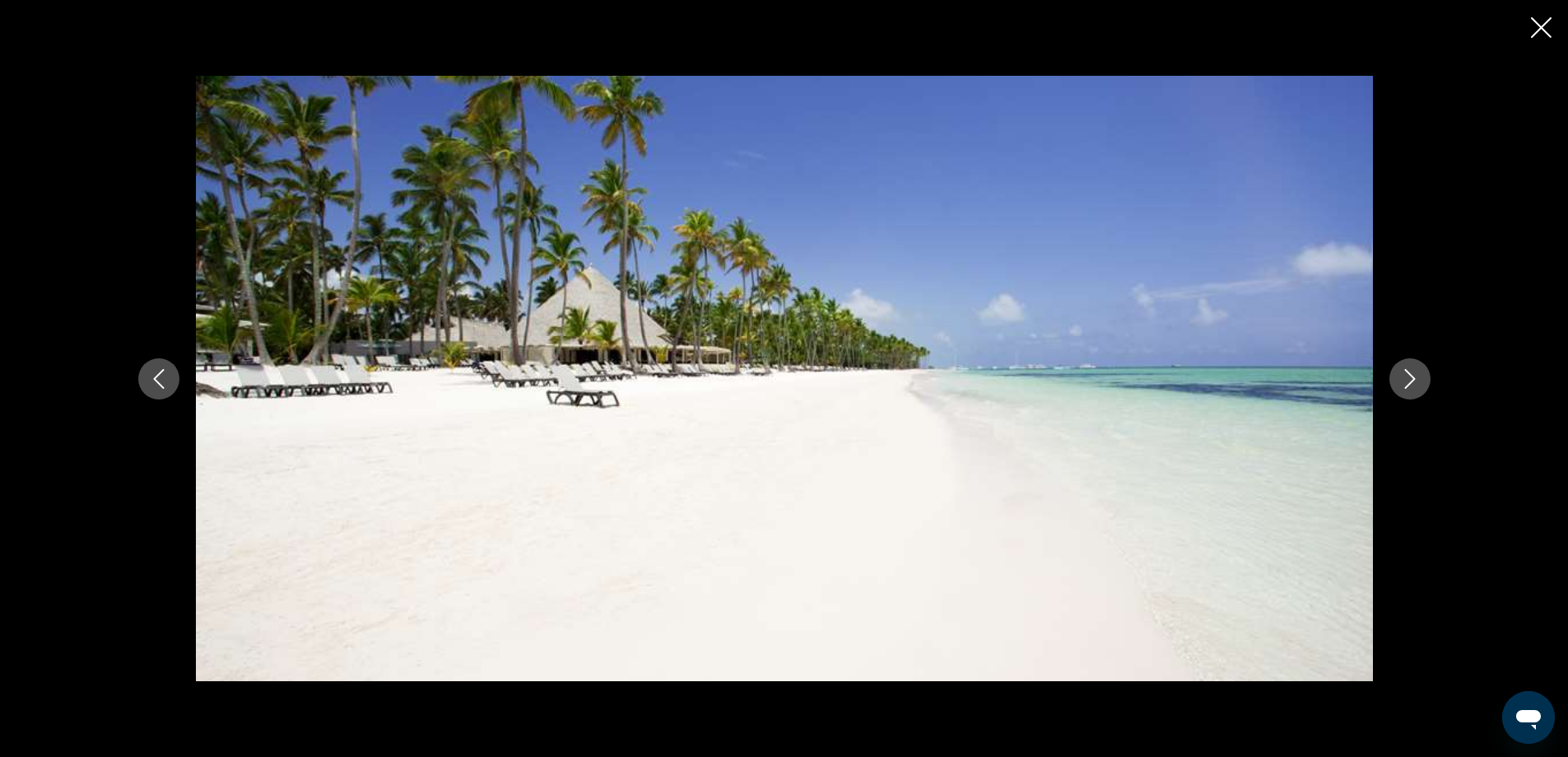
click at [1408, 375] on icon "Next image" at bounding box center [1409, 378] width 20 height 20
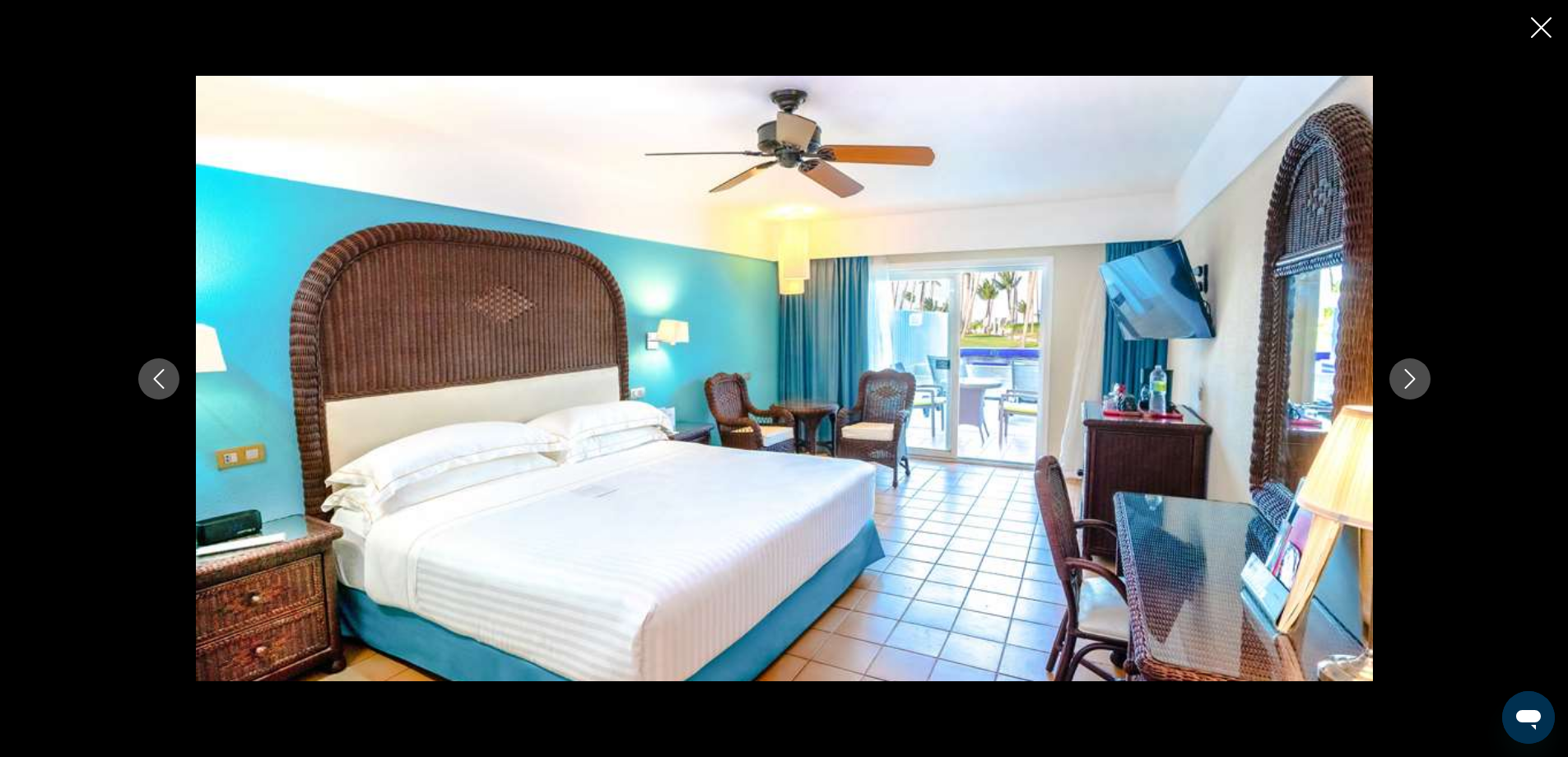
click at [1408, 375] on icon "Next image" at bounding box center [1409, 378] width 20 height 20
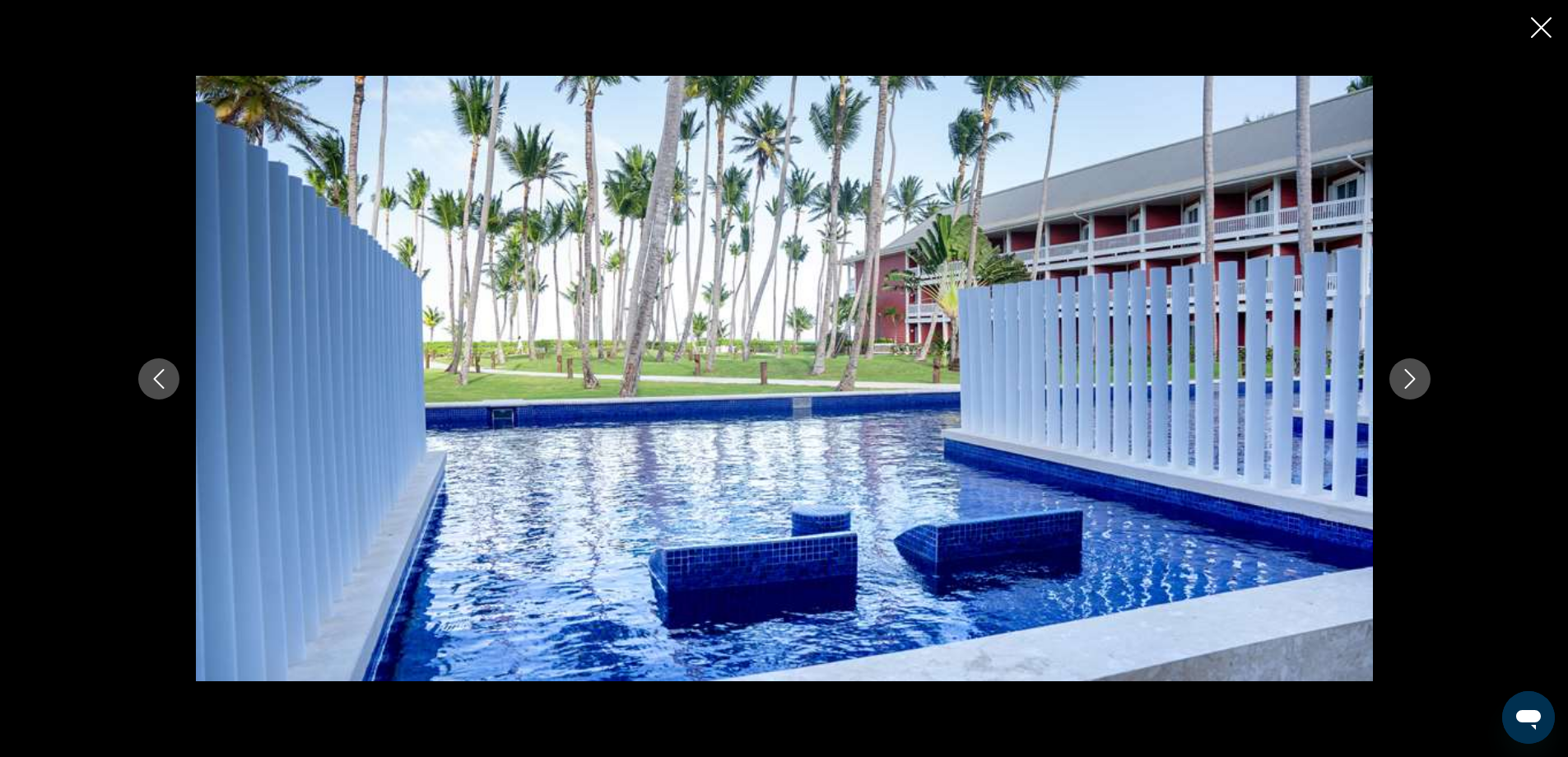
click at [1543, 27] on icon "Close slideshow" at bounding box center [1541, 27] width 21 height 21
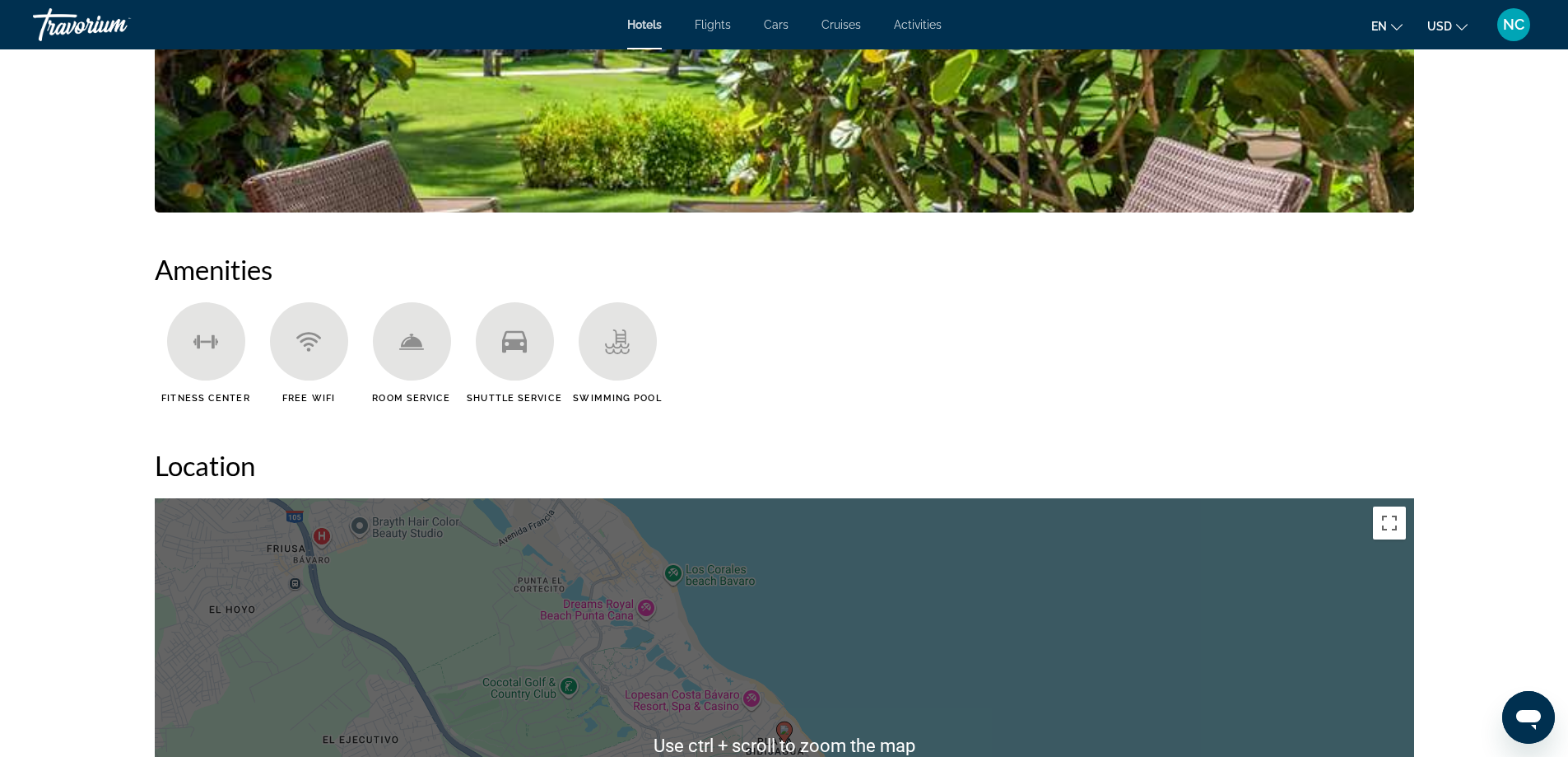
scroll to position [1893, 0]
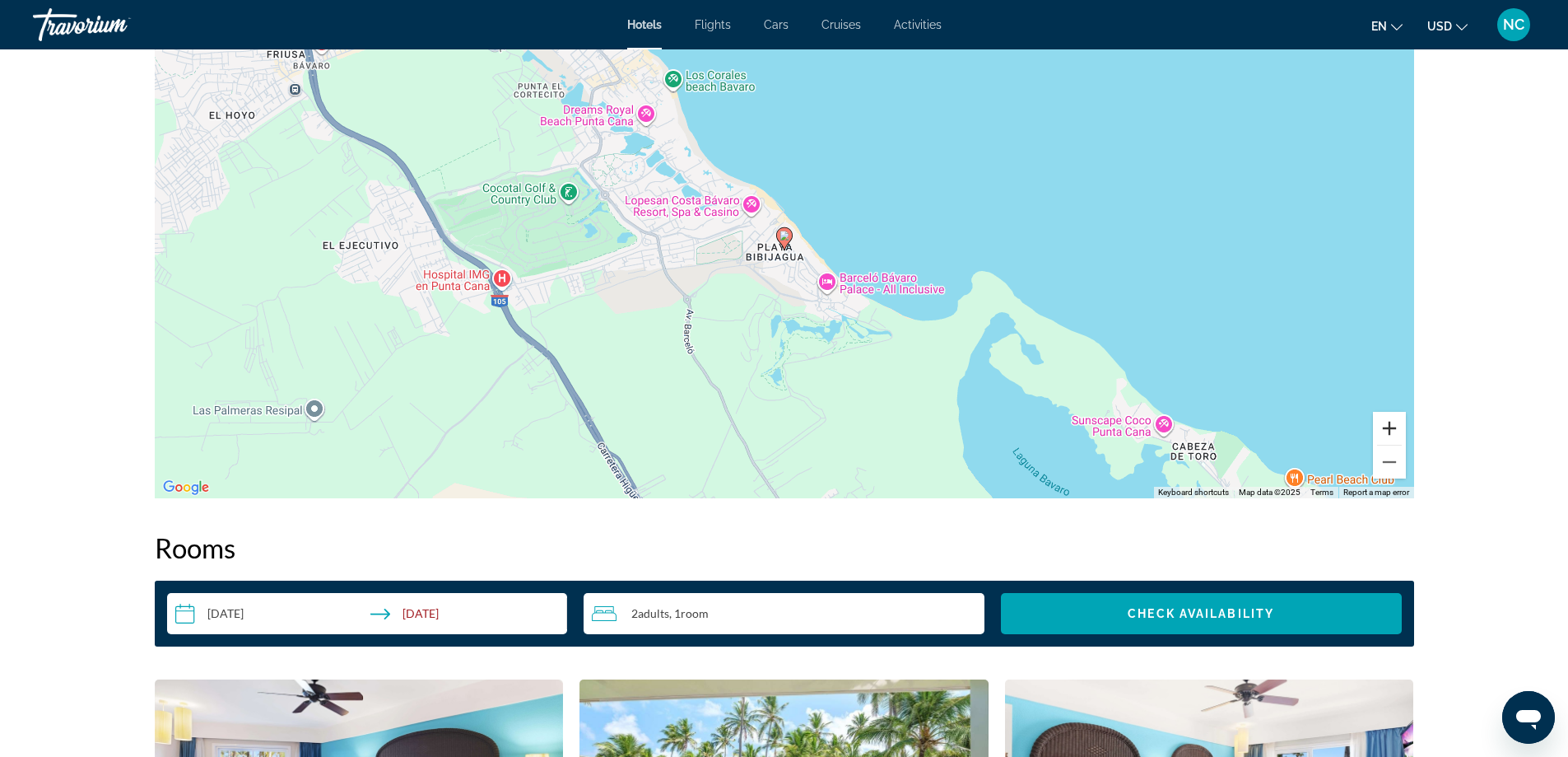
click at [1391, 431] on button "Zoom in" at bounding box center [1389, 428] width 33 height 33
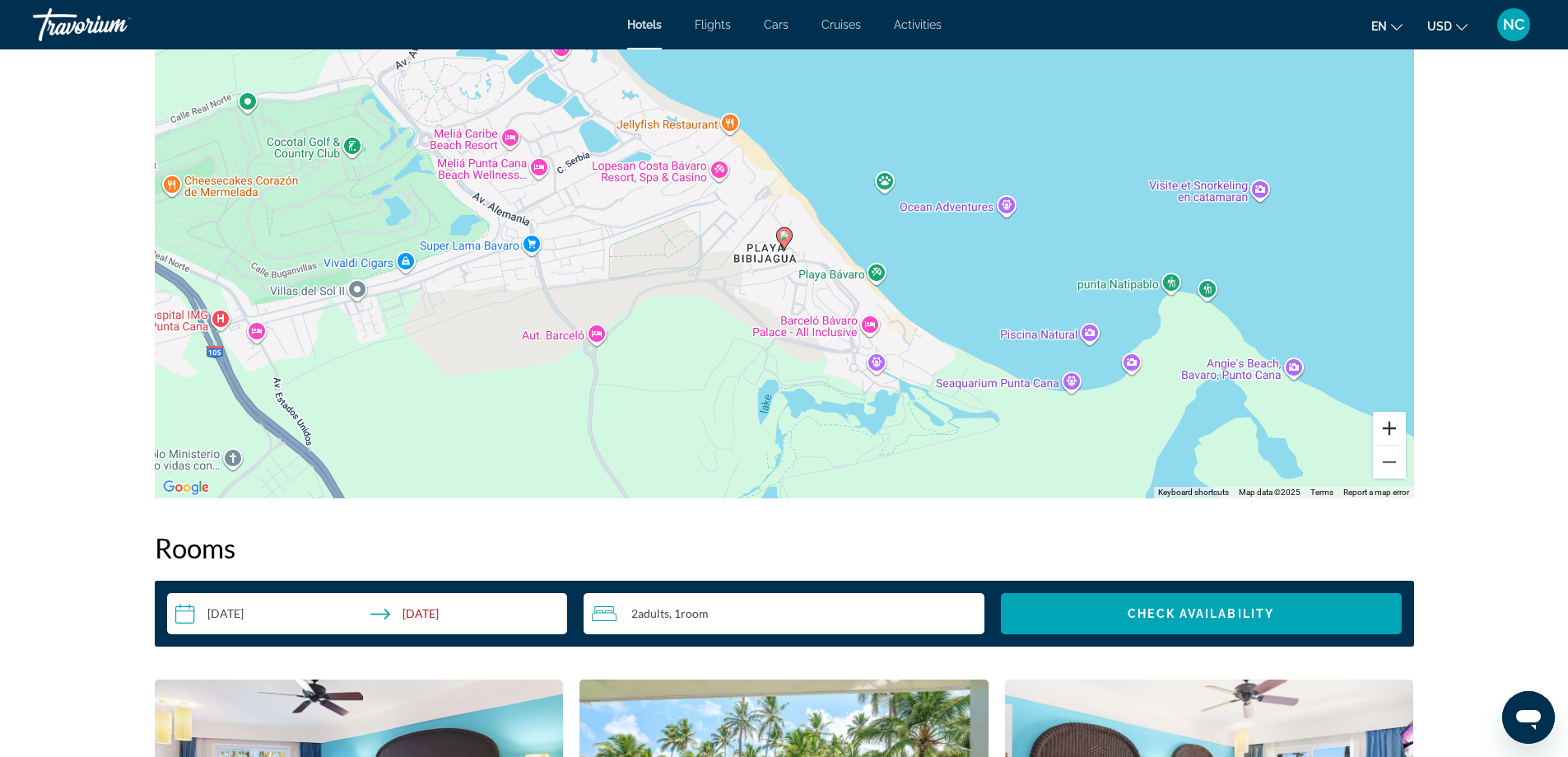
click at [1391, 431] on button "Zoom in" at bounding box center [1389, 428] width 33 height 33
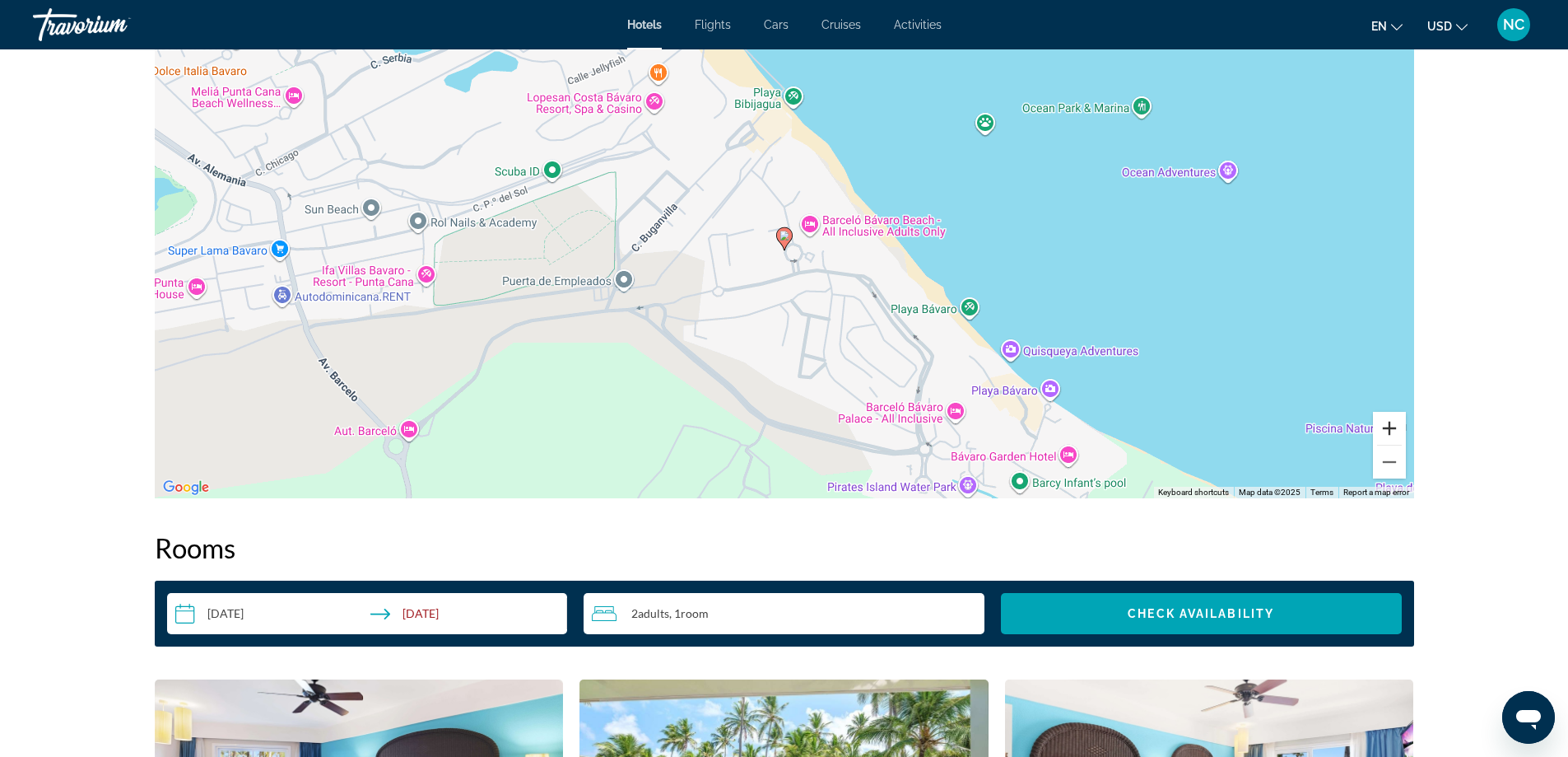
click at [1391, 431] on button "Zoom in" at bounding box center [1389, 428] width 33 height 33
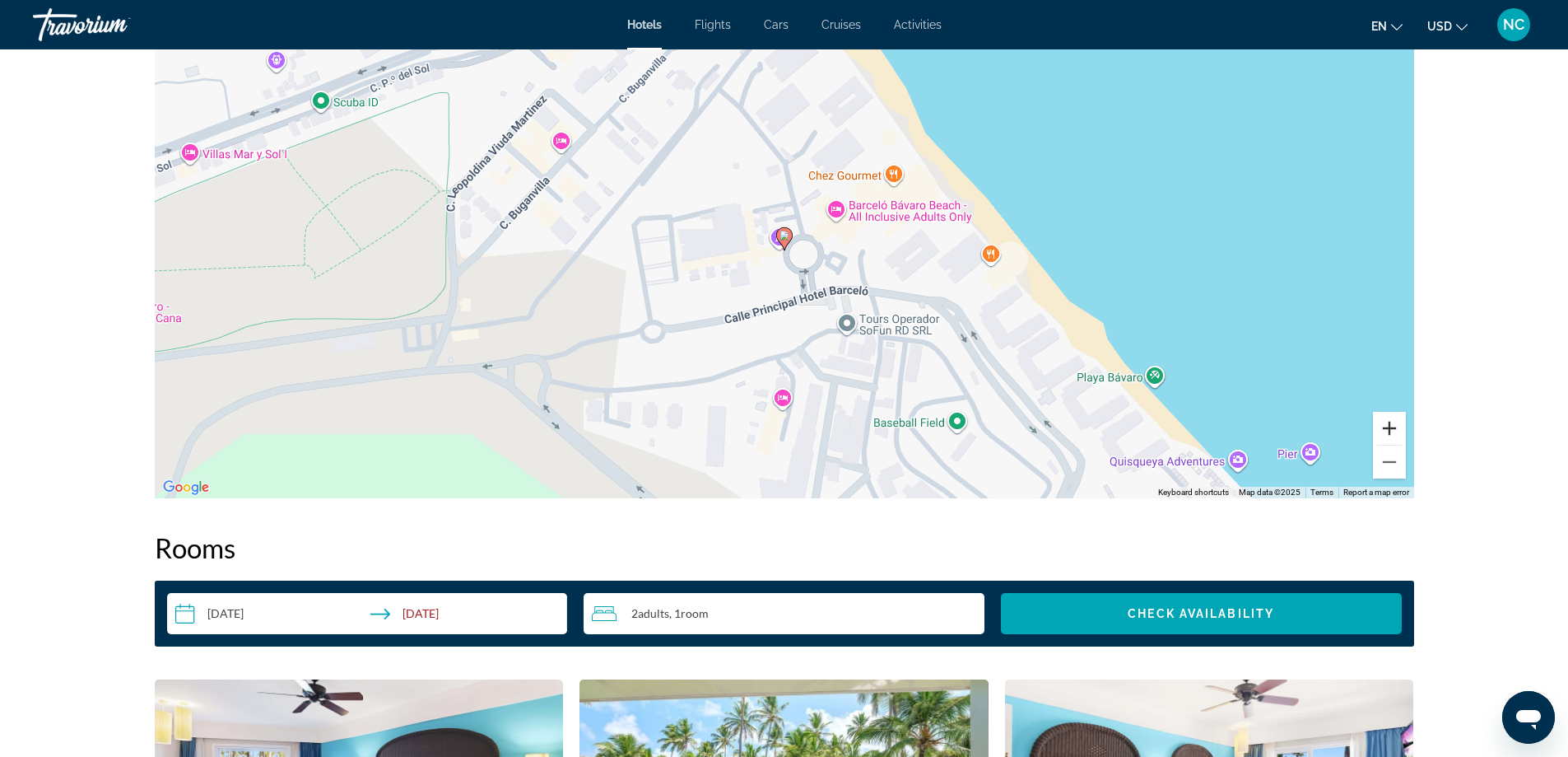
click at [1391, 431] on button "Zoom in" at bounding box center [1389, 428] width 33 height 33
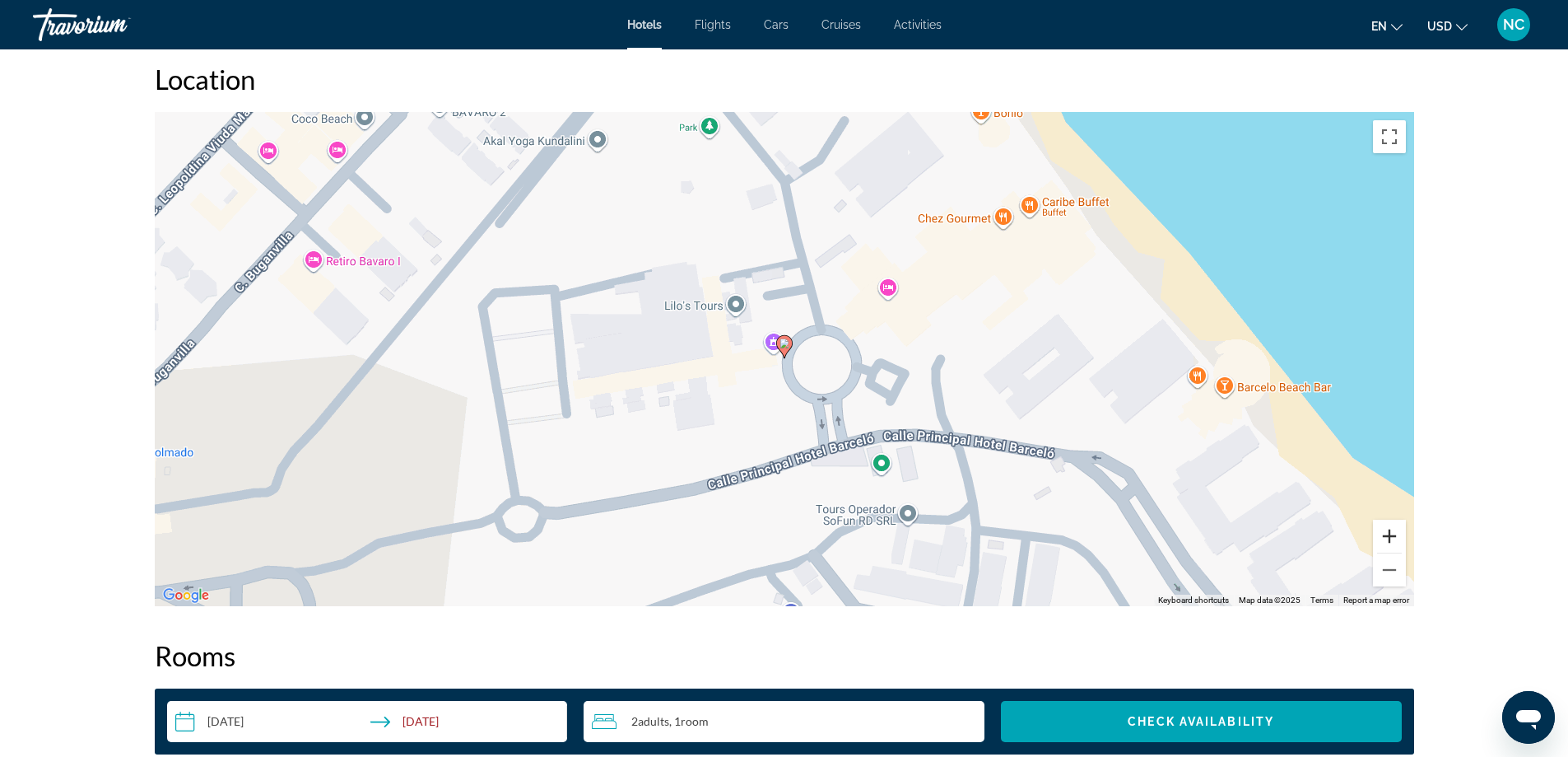
scroll to position [1646, 0]
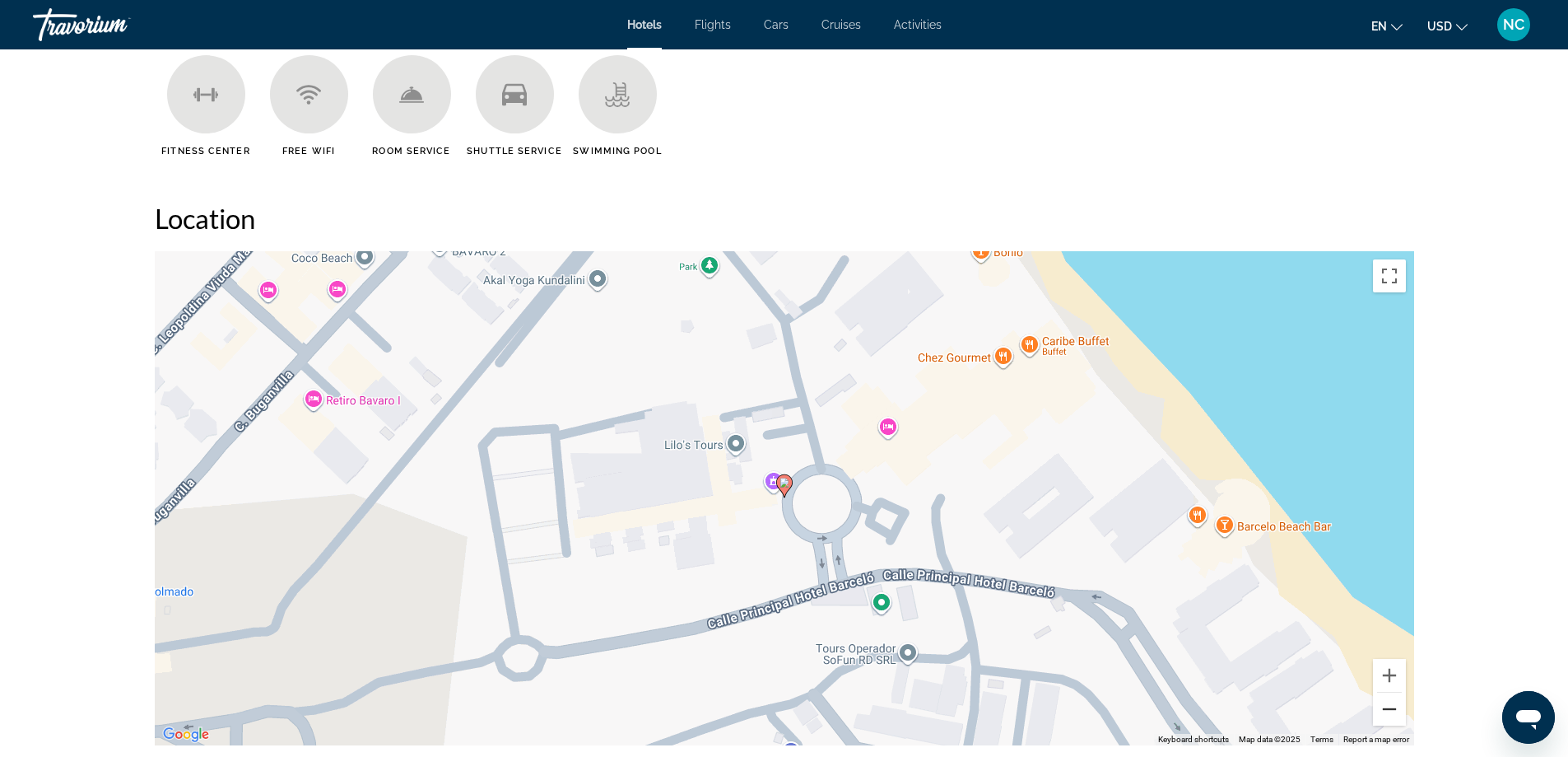
click at [1387, 709] on button "Zoom out" at bounding box center [1389, 709] width 33 height 33
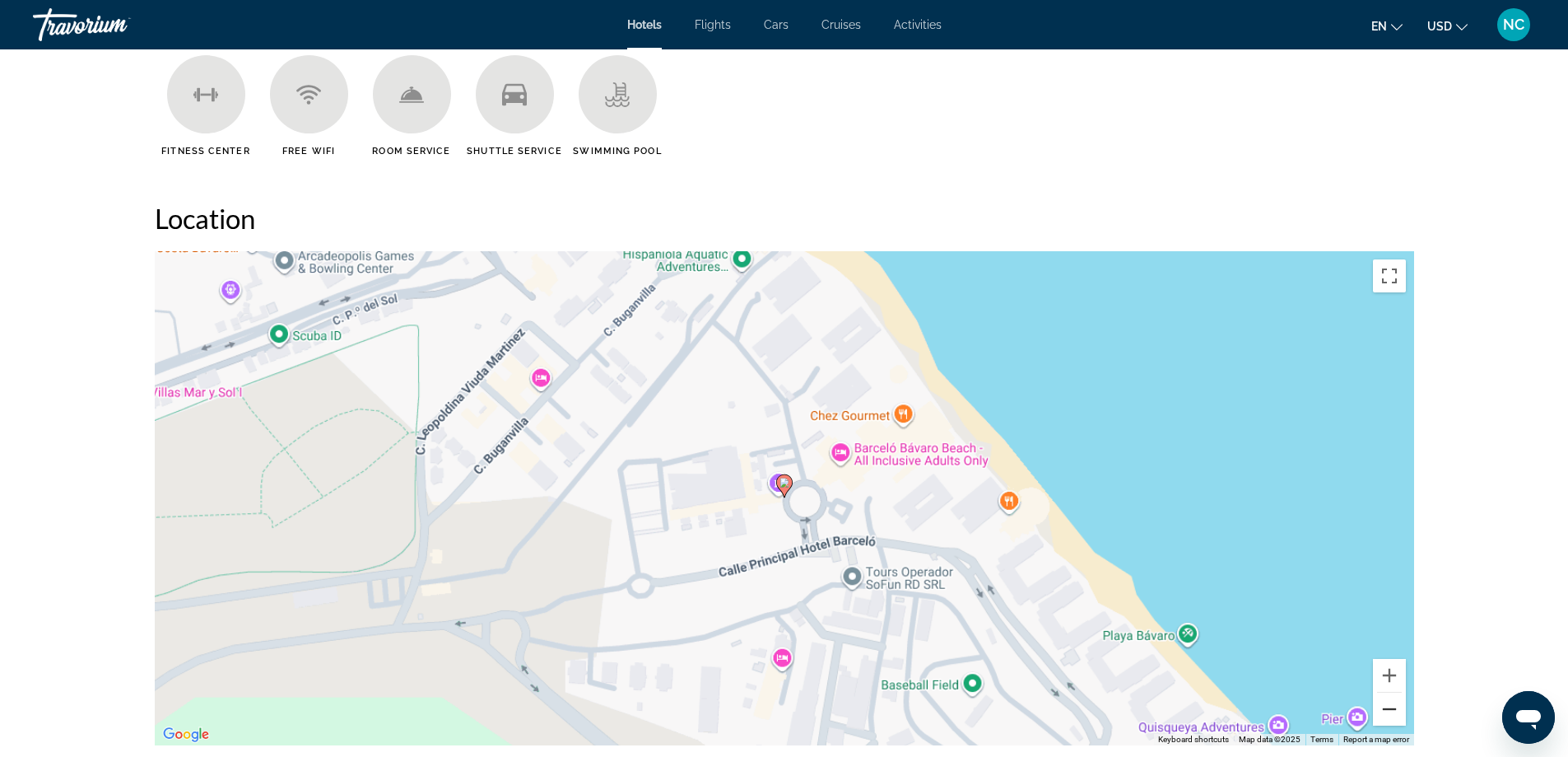
click at [1387, 709] on button "Zoom out" at bounding box center [1389, 709] width 33 height 33
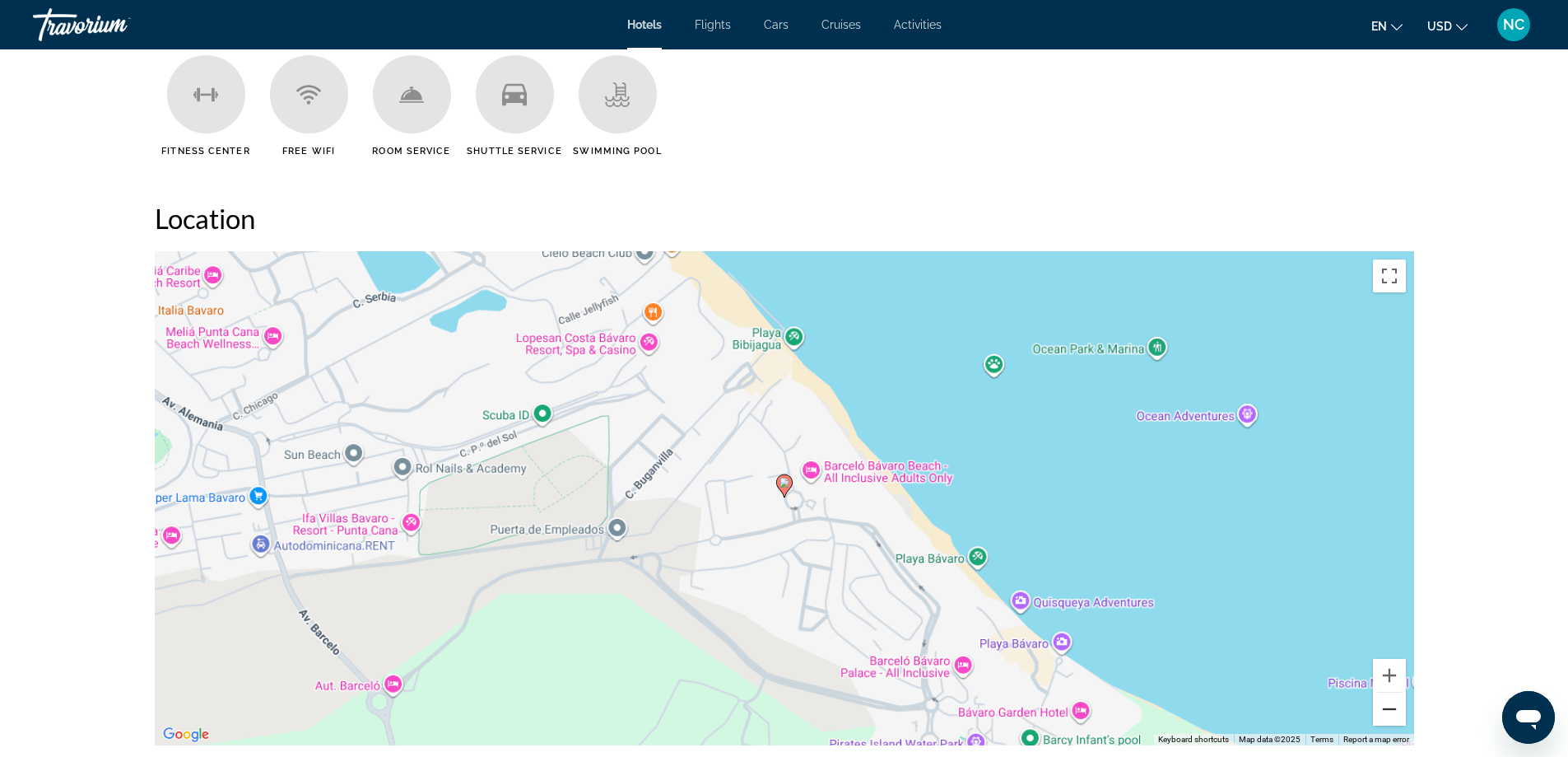
click at [1387, 709] on button "Zoom out" at bounding box center [1389, 709] width 33 height 33
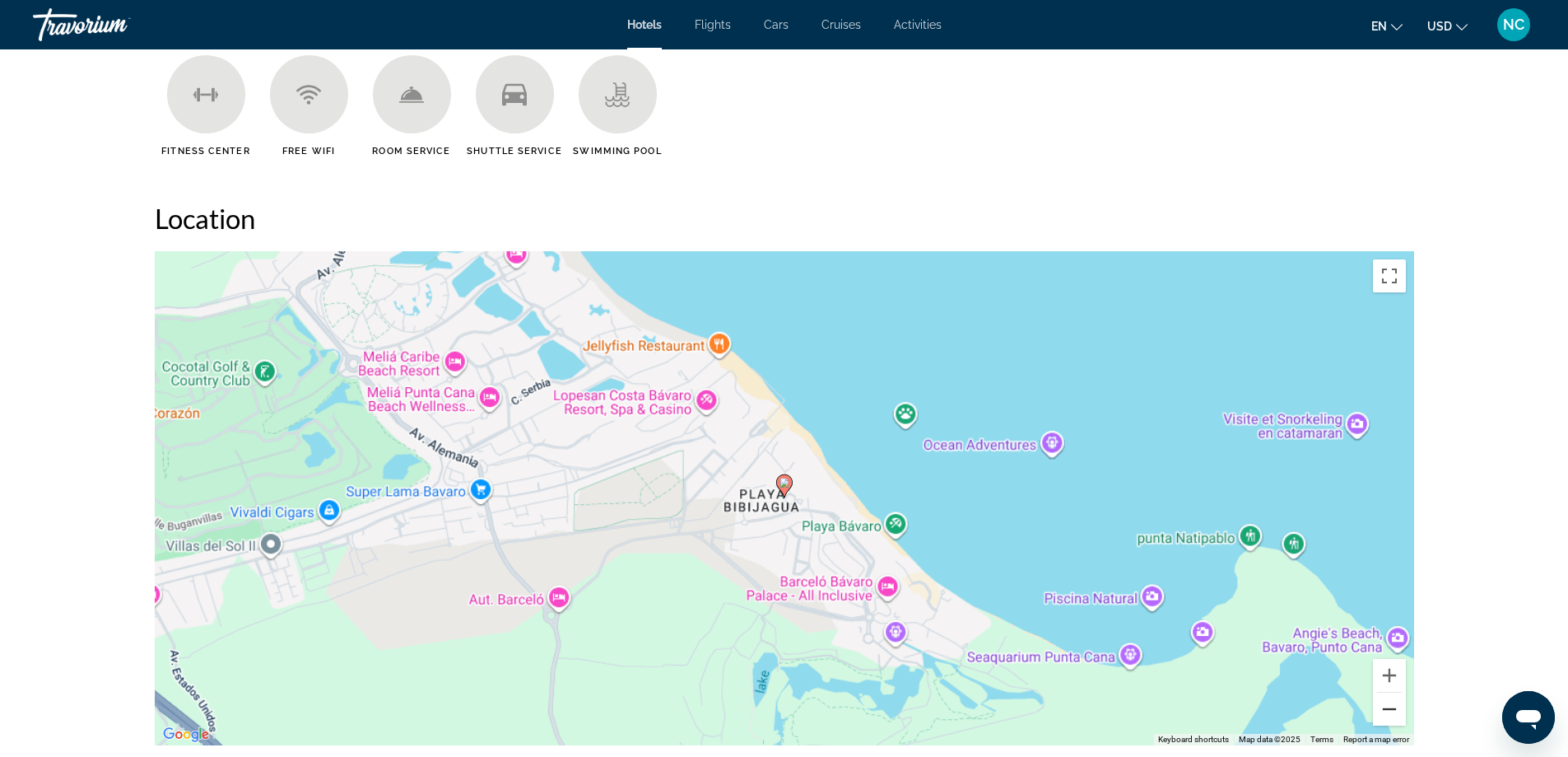
click at [1387, 709] on button "Zoom out" at bounding box center [1389, 709] width 33 height 33
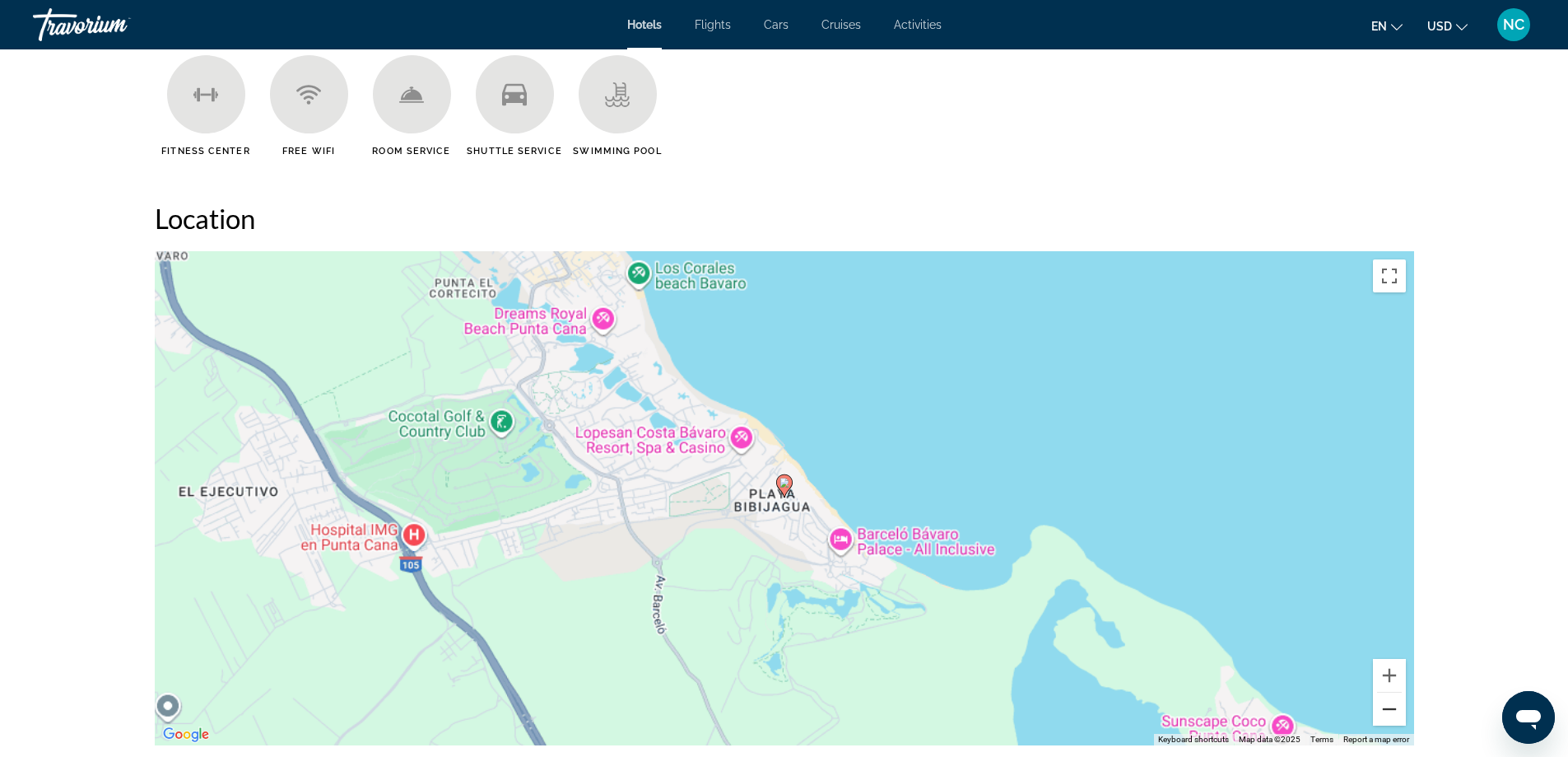
click at [1387, 709] on button "Zoom out" at bounding box center [1389, 709] width 33 height 33
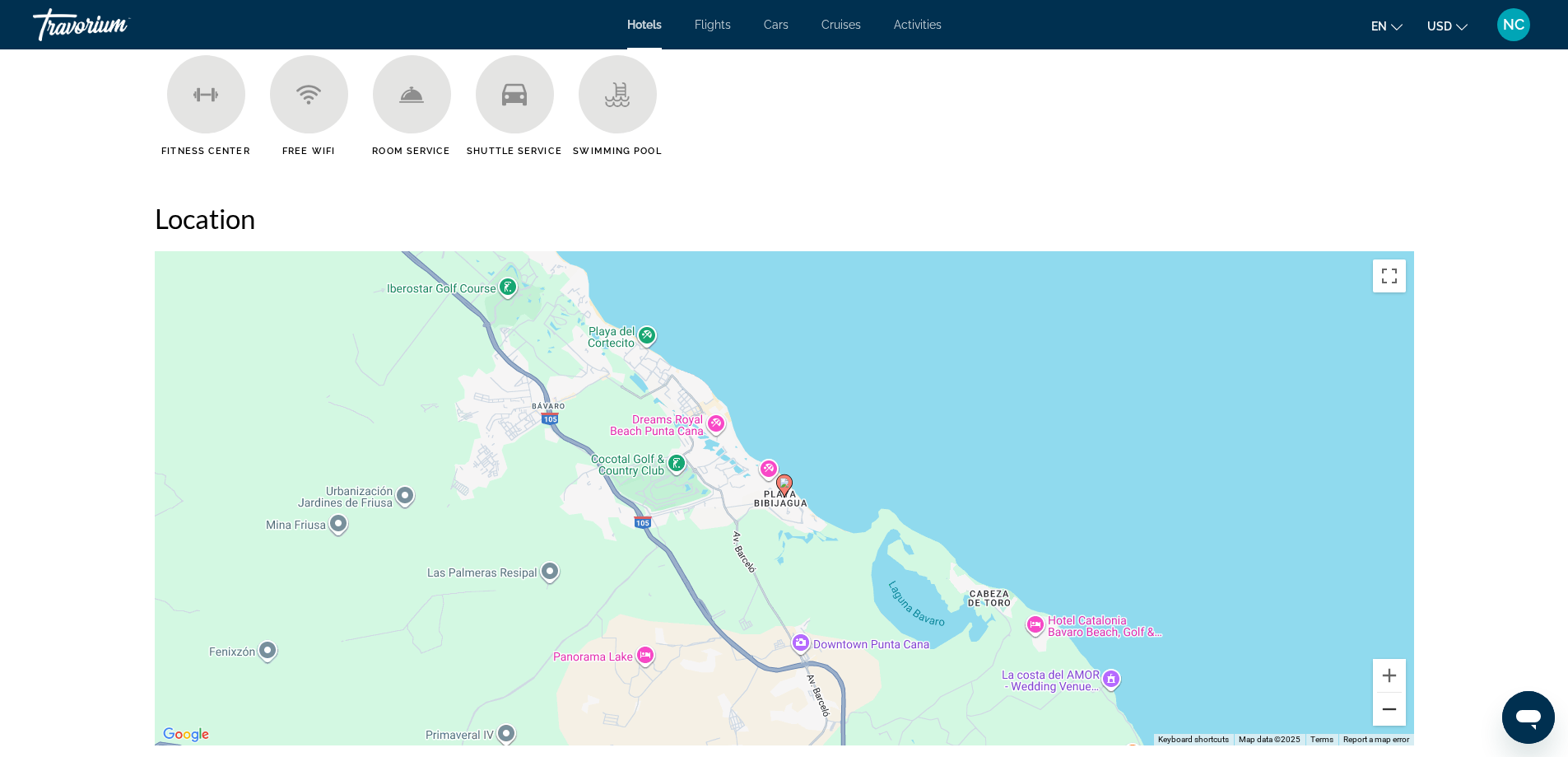
click at [1387, 711] on button "Zoom out" at bounding box center [1389, 709] width 33 height 33
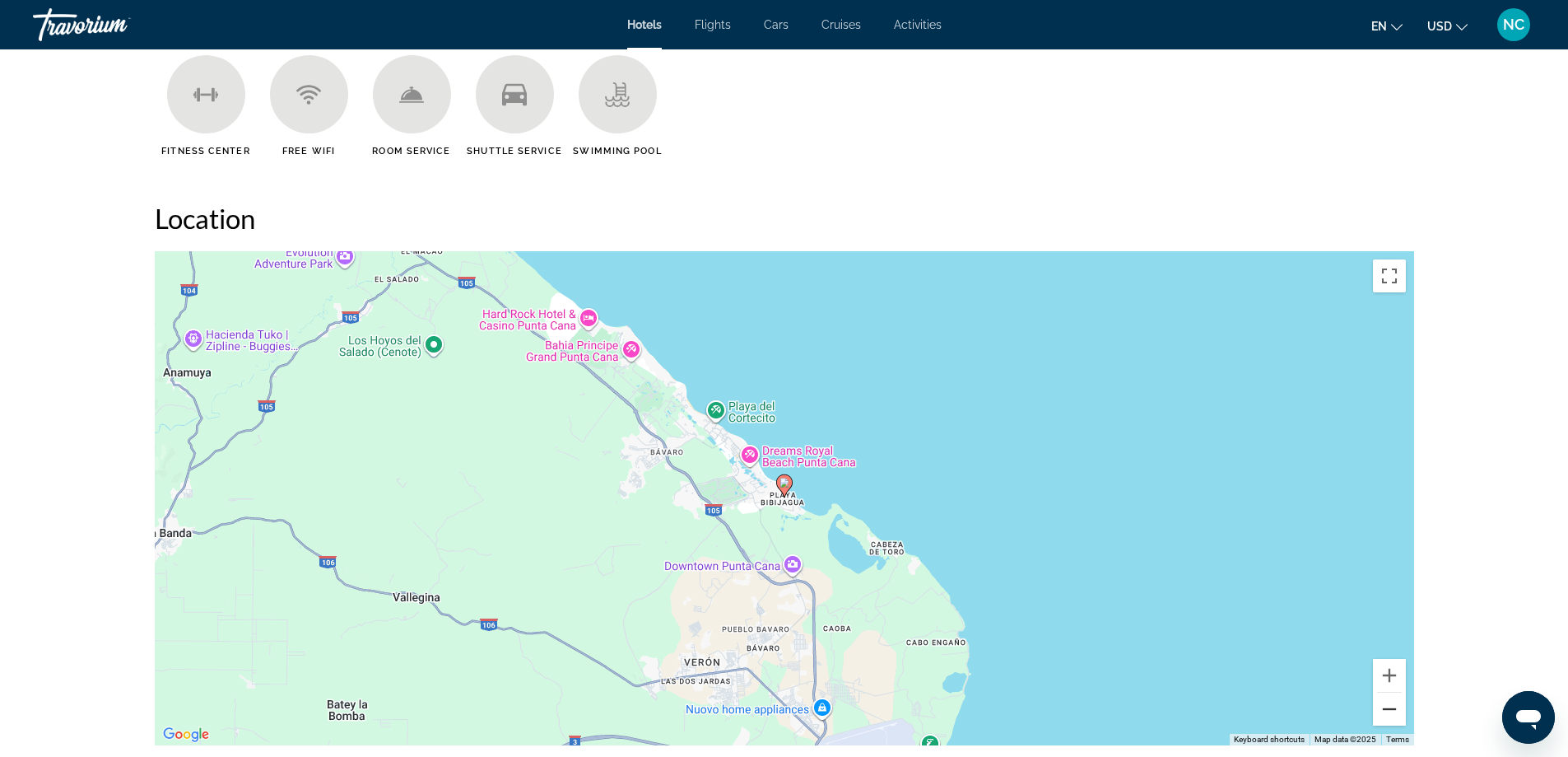
click at [1387, 711] on button "Zoom out" at bounding box center [1389, 709] width 33 height 33
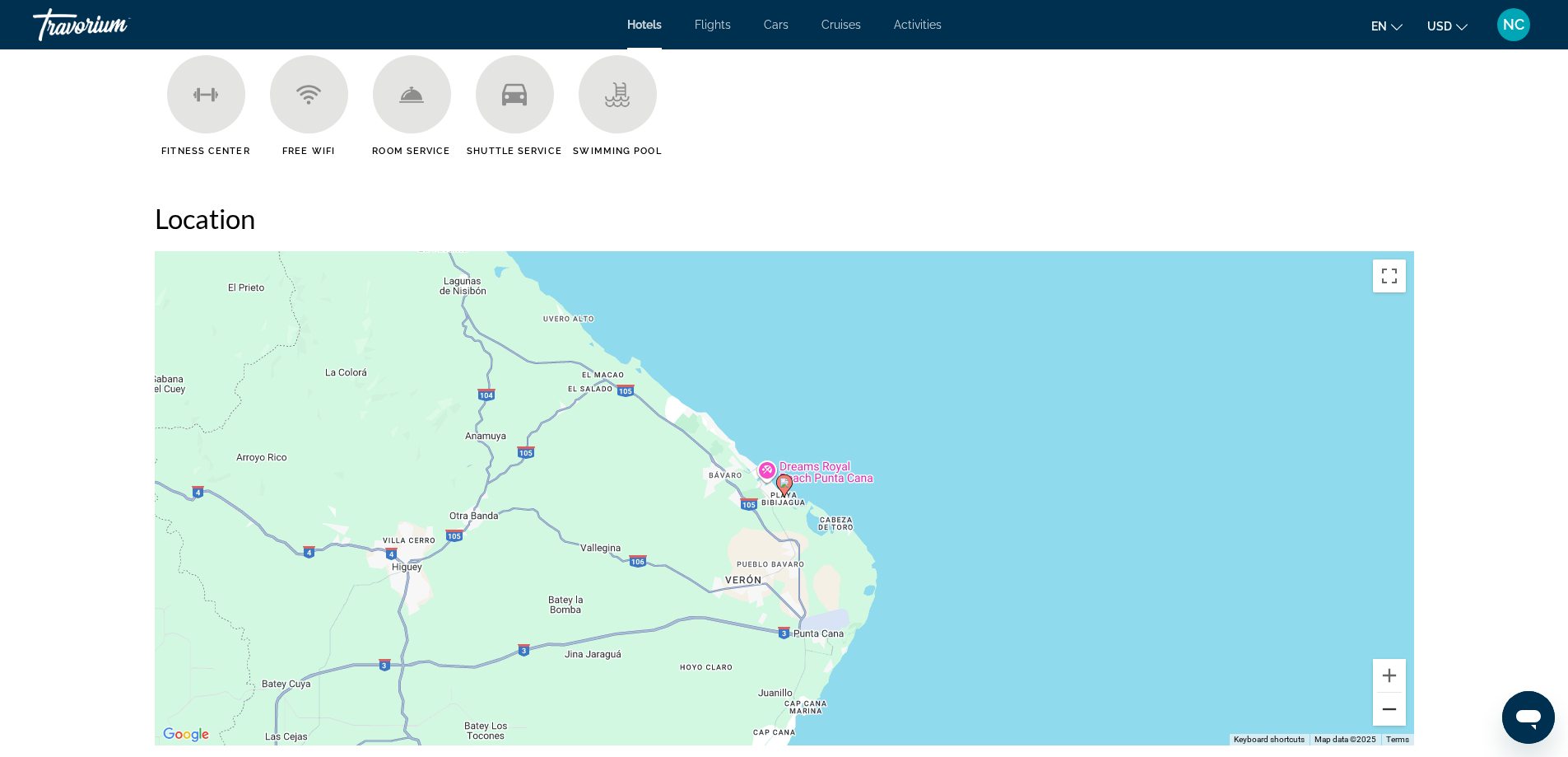
click at [1387, 711] on button "Zoom out" at bounding box center [1389, 709] width 33 height 33
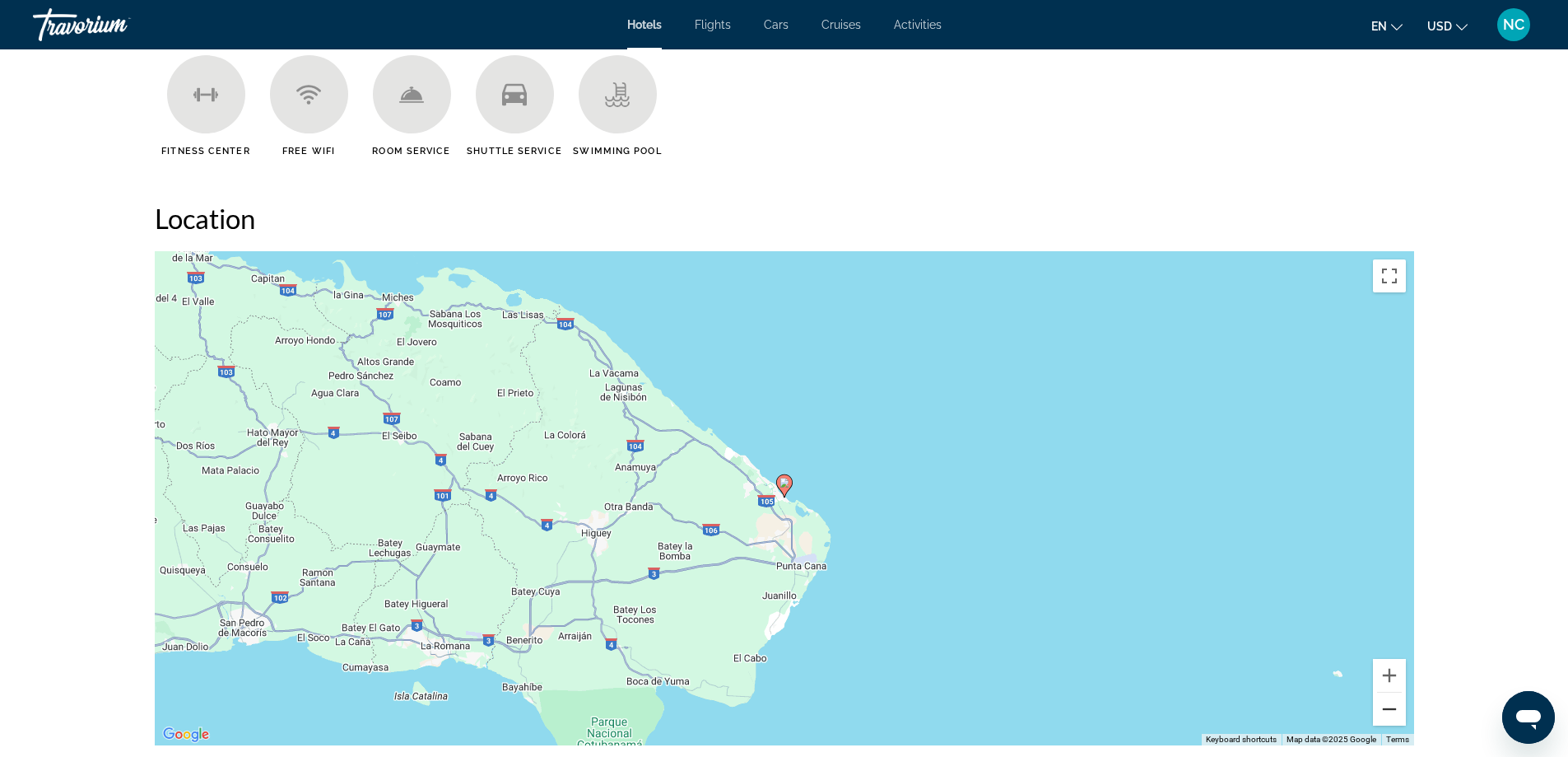
click at [1387, 711] on button "Zoom out" at bounding box center [1389, 709] width 33 height 33
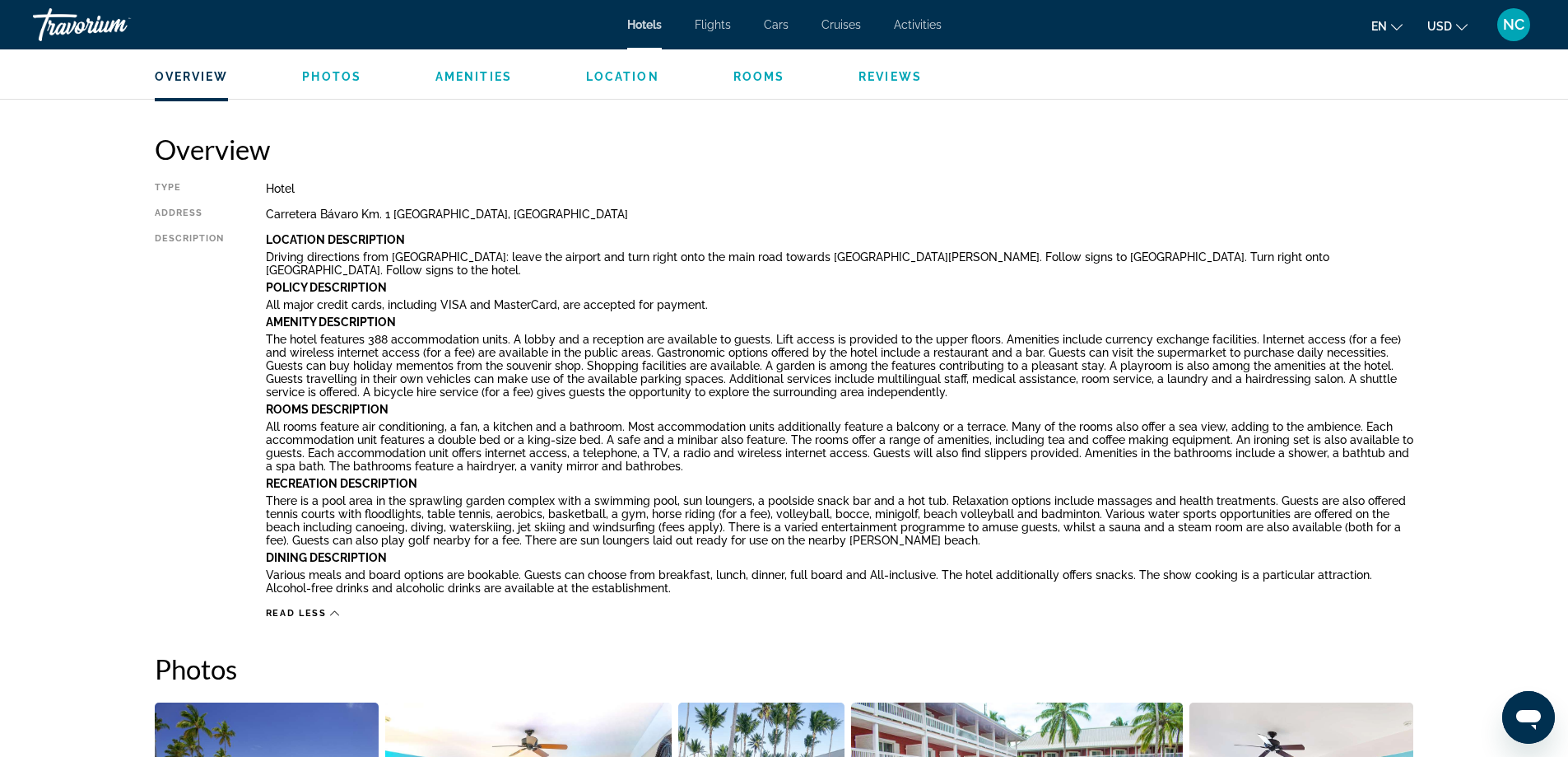
scroll to position [0, 0]
